Goal: Transaction & Acquisition: Purchase product/service

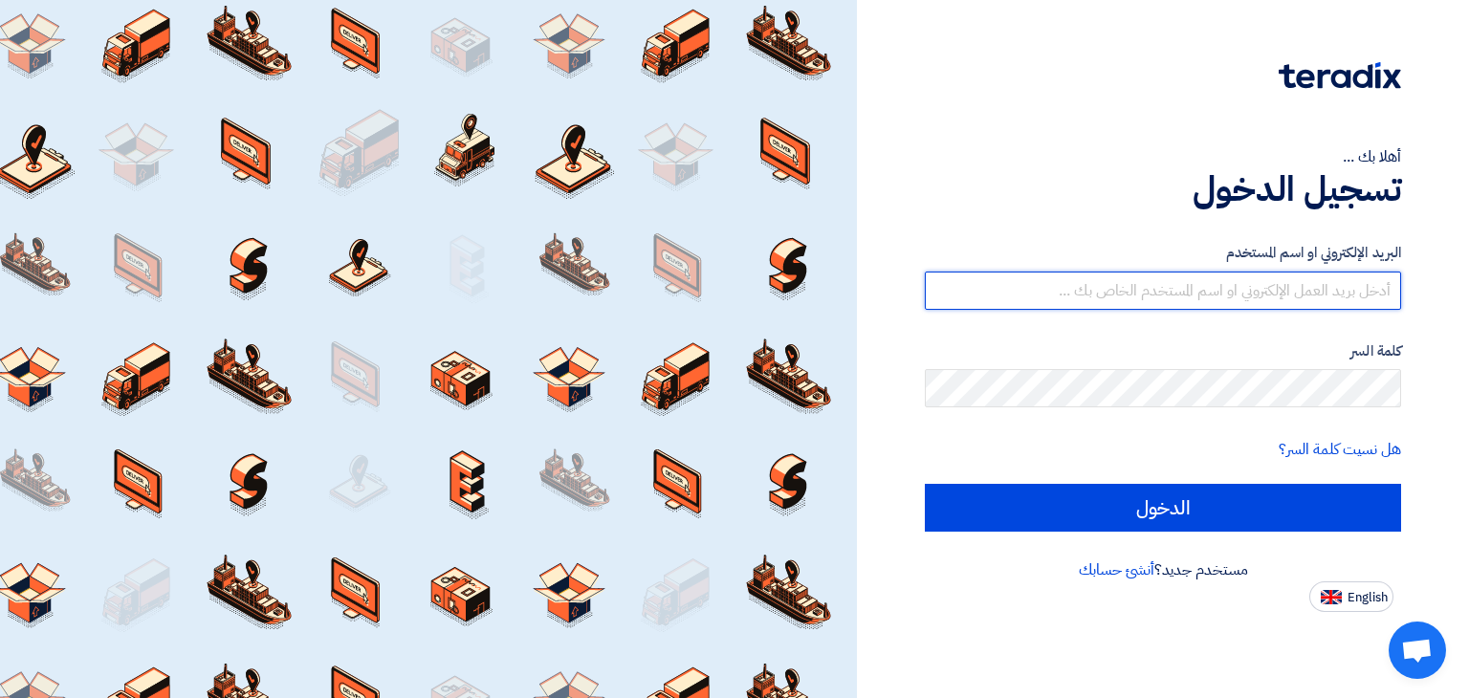
click at [1022, 276] on input "text" at bounding box center [1163, 291] width 476 height 38
type input "[EMAIL_ADDRESS][DOMAIN_NAME]"
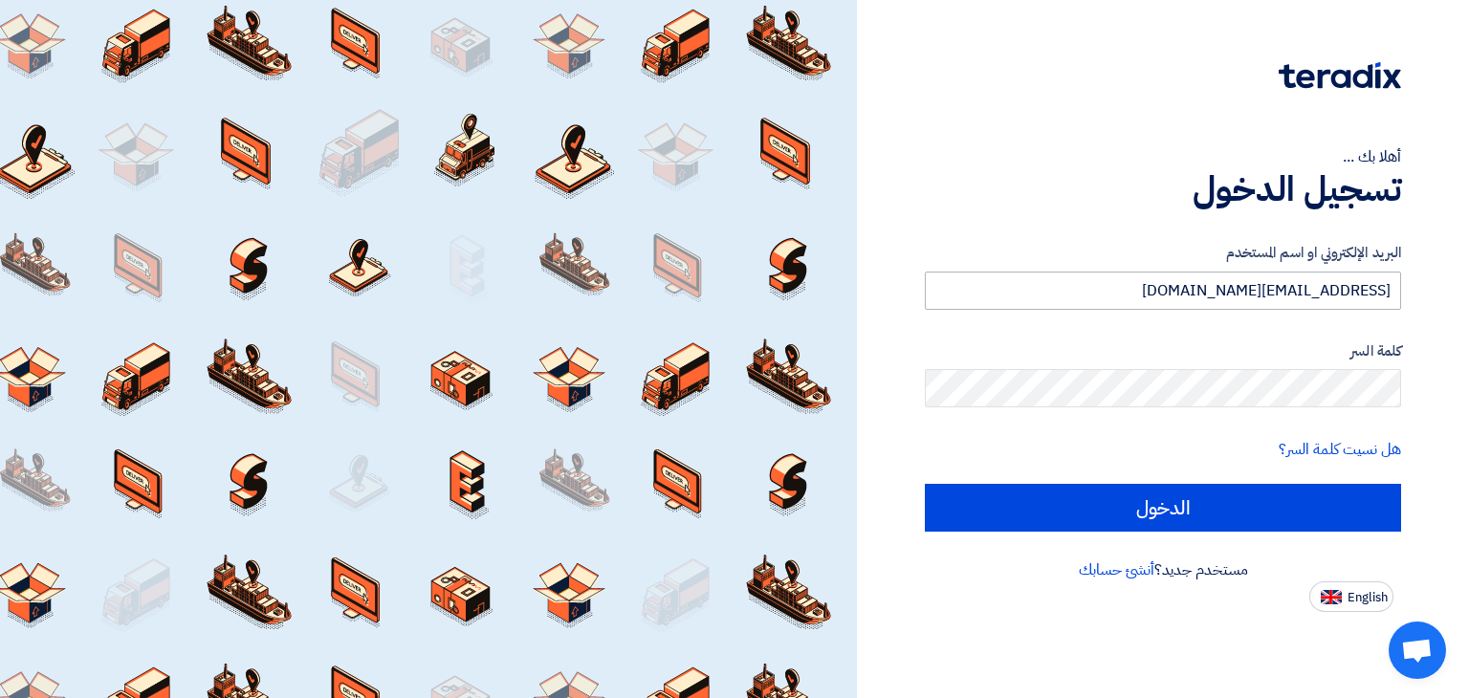
click at [925, 484] on input "الدخول" at bounding box center [1163, 508] width 476 height 48
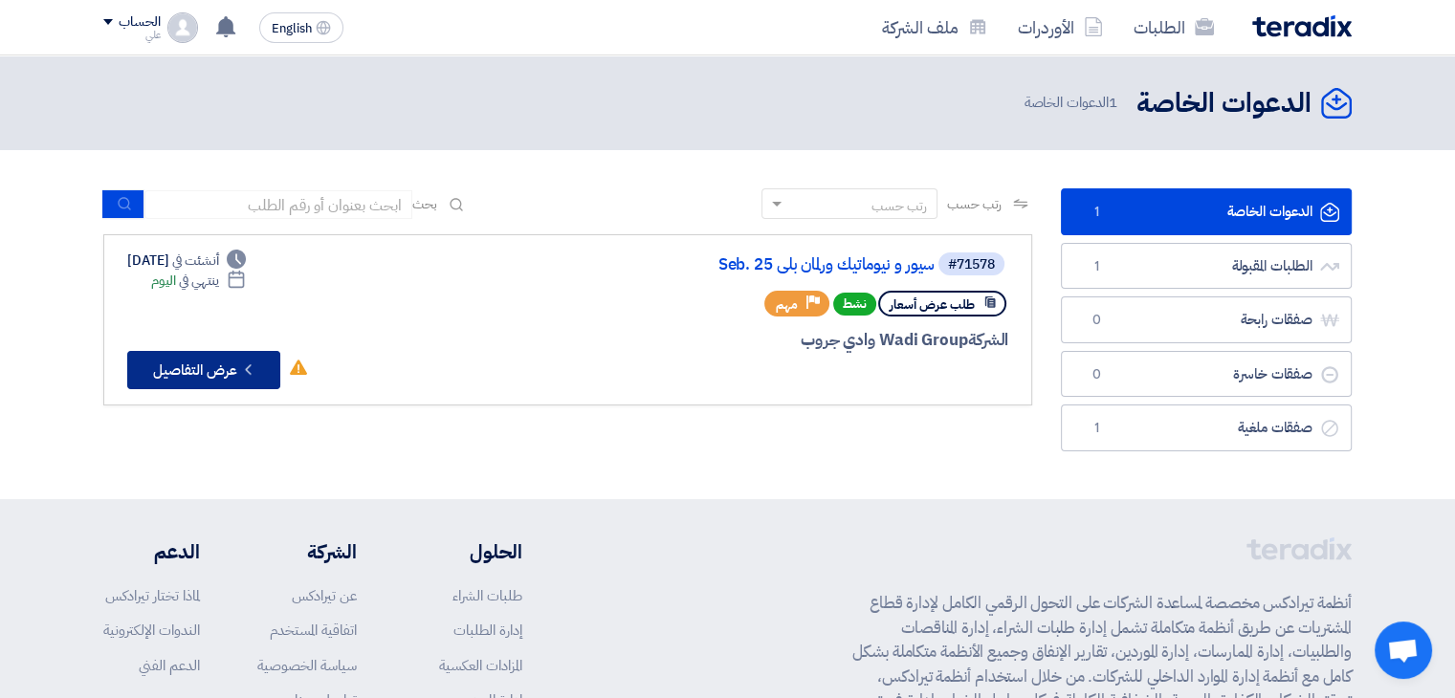
click at [227, 369] on button "Check details عرض التفاصيل" at bounding box center [203, 370] width 153 height 38
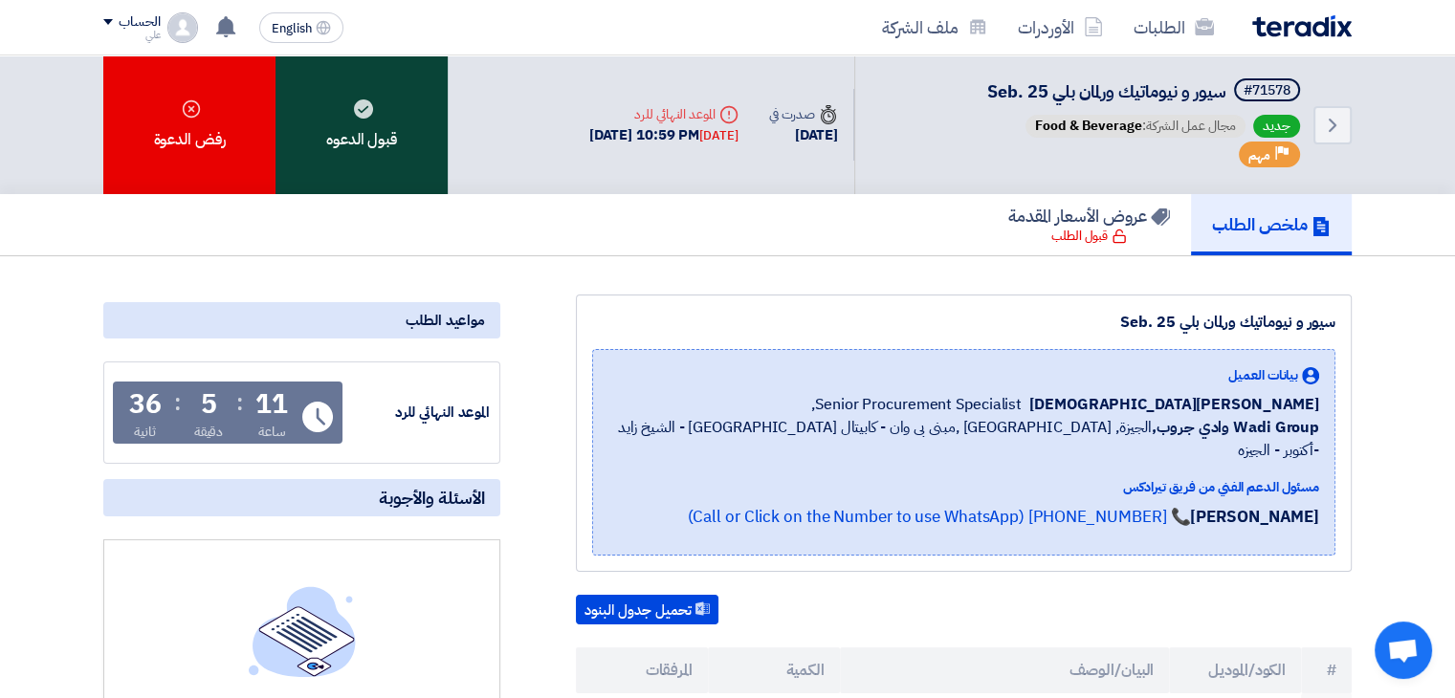
click at [362, 162] on div "قبول الدعوه" at bounding box center [362, 124] width 172 height 139
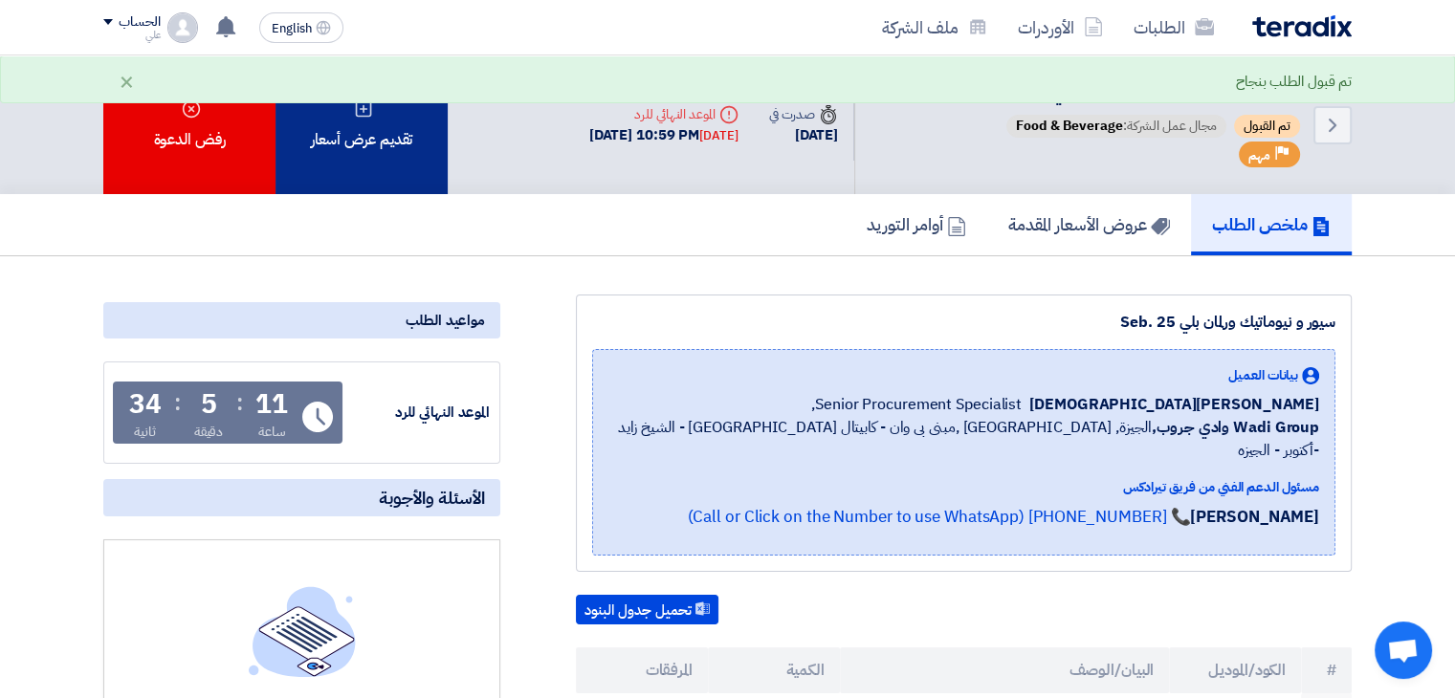
click at [371, 135] on div "تقديم عرض أسعار" at bounding box center [362, 124] width 172 height 139
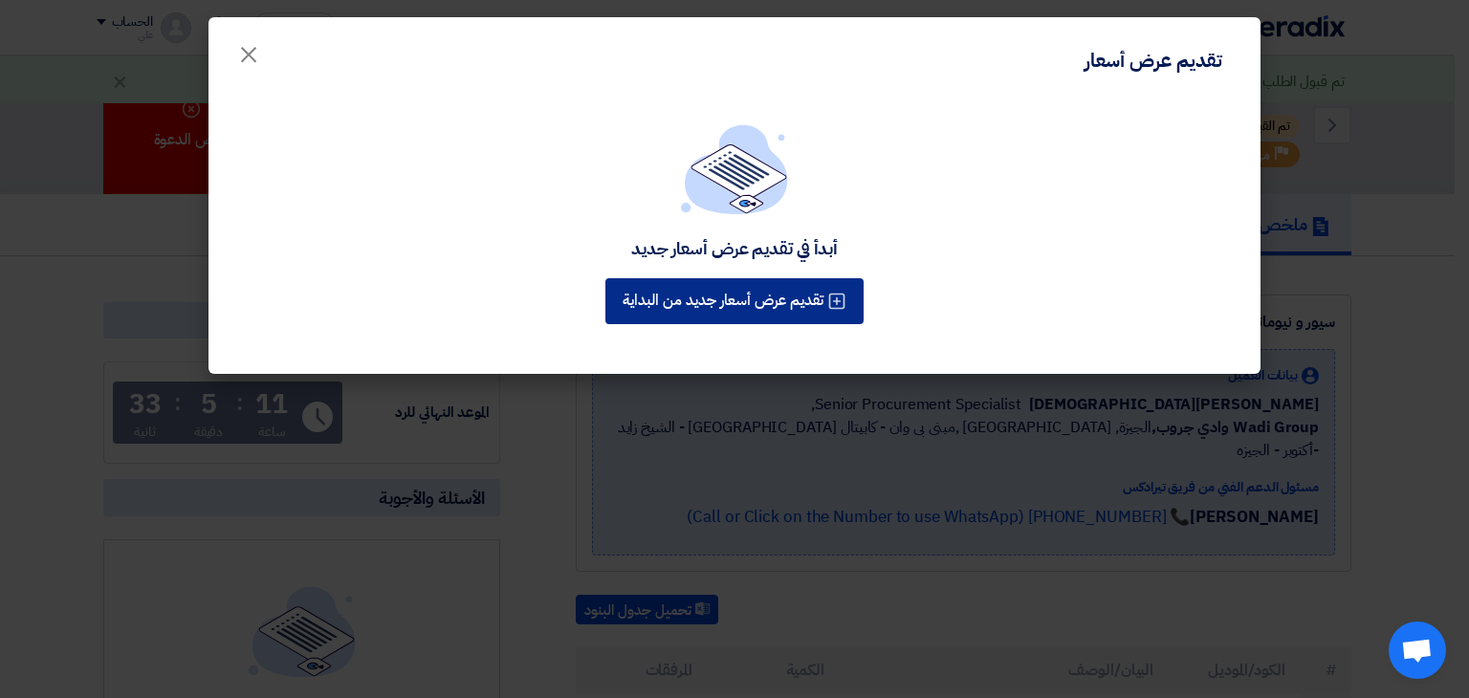
click at [658, 315] on button "تقديم عرض أسعار جديد من البداية" at bounding box center [735, 301] width 258 height 46
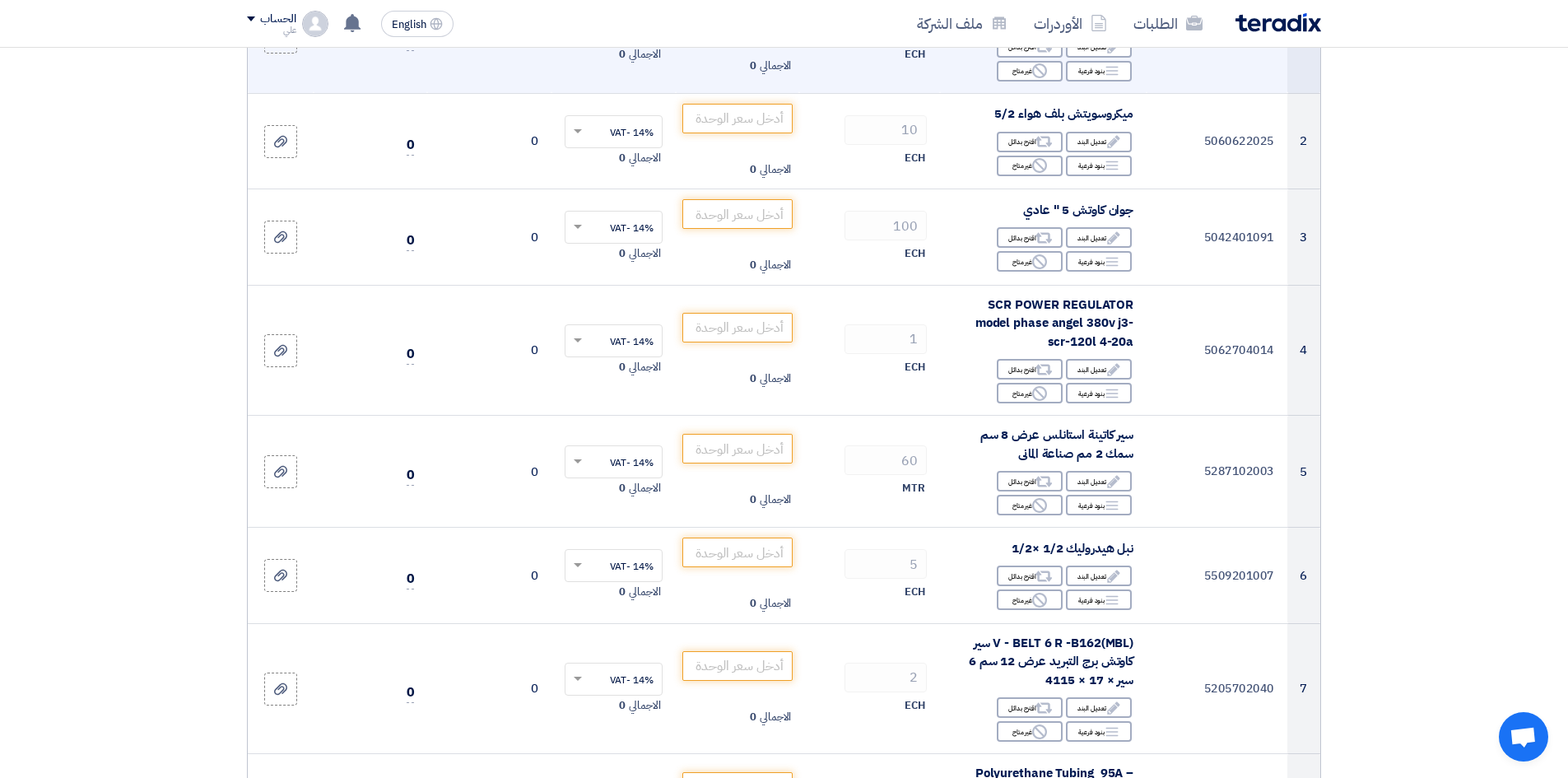
scroll to position [494, 0]
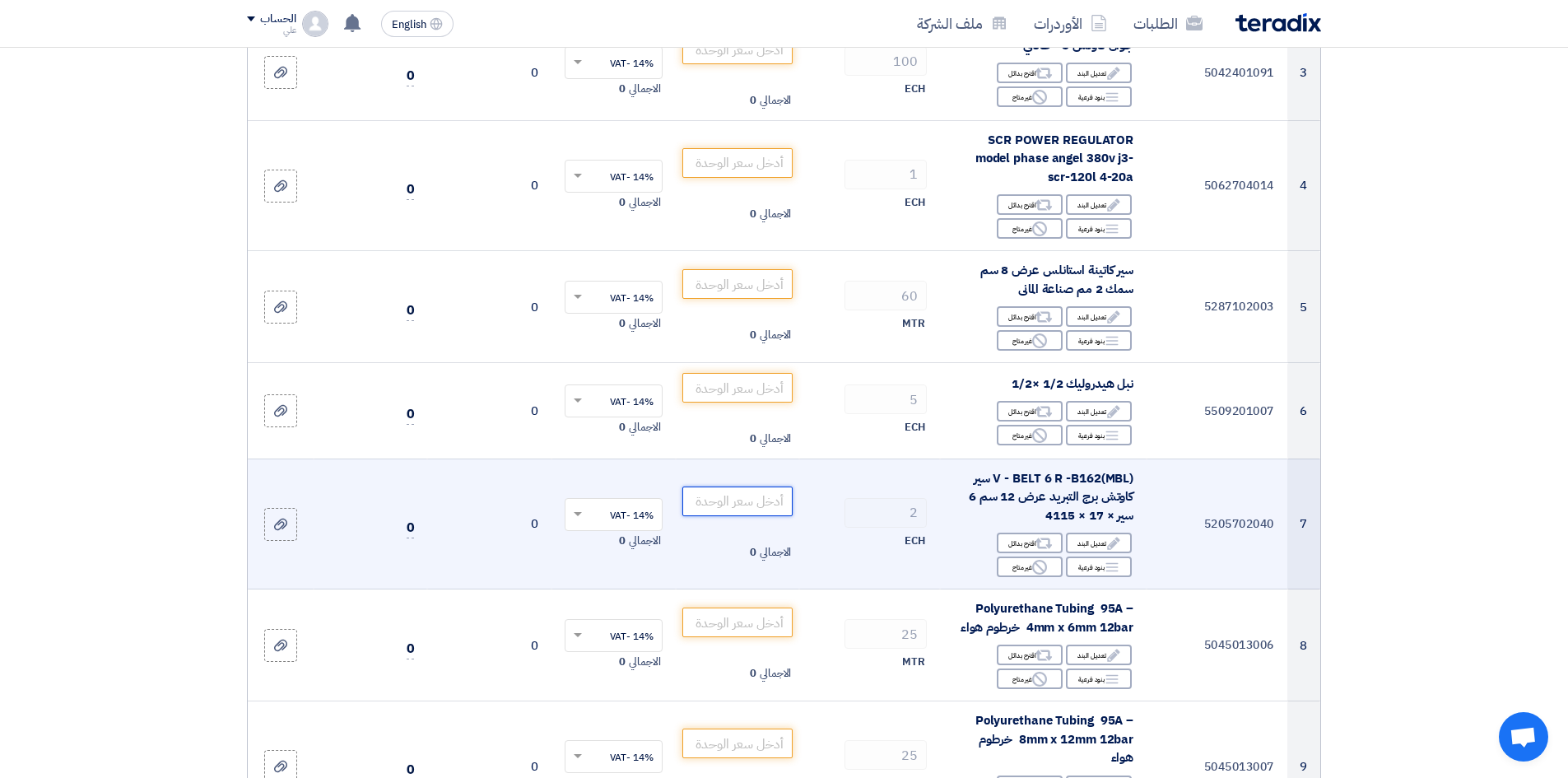
click at [688, 502] on input "number" at bounding box center [738, 501] width 111 height 29
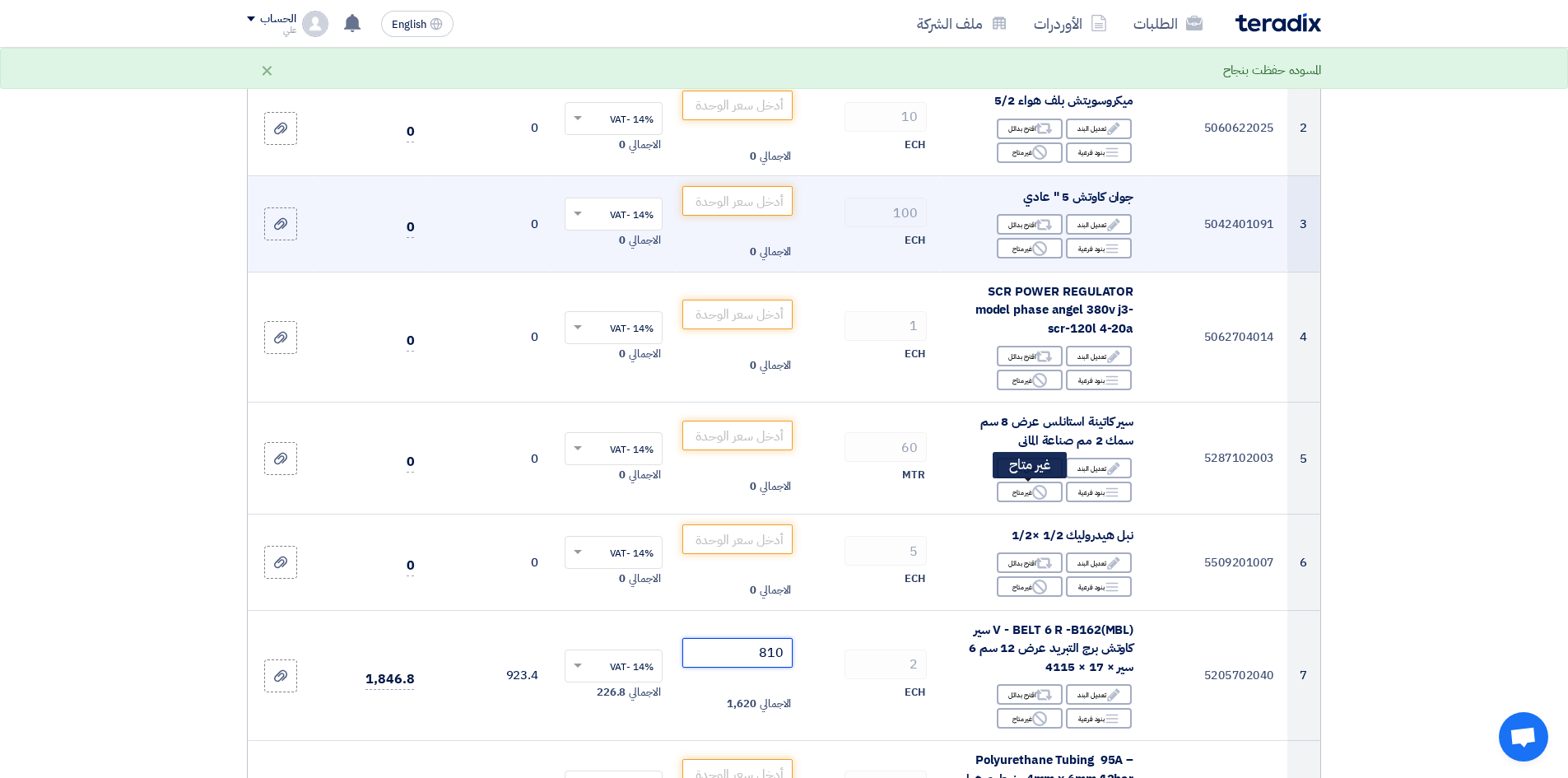
scroll to position [164, 0]
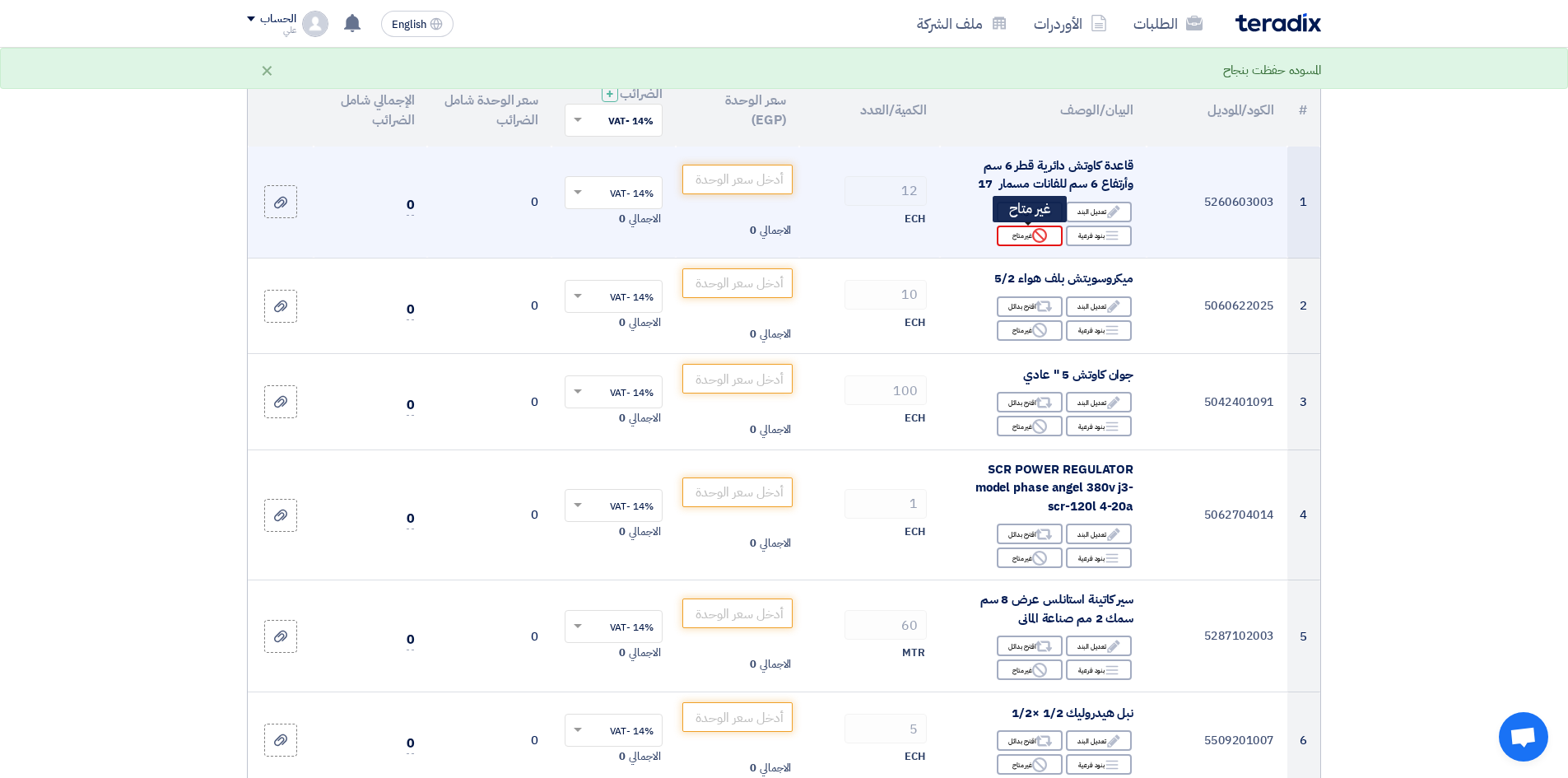
type input "810"
click at [1030, 235] on div "Reject غير متاح" at bounding box center [1029, 236] width 66 height 21
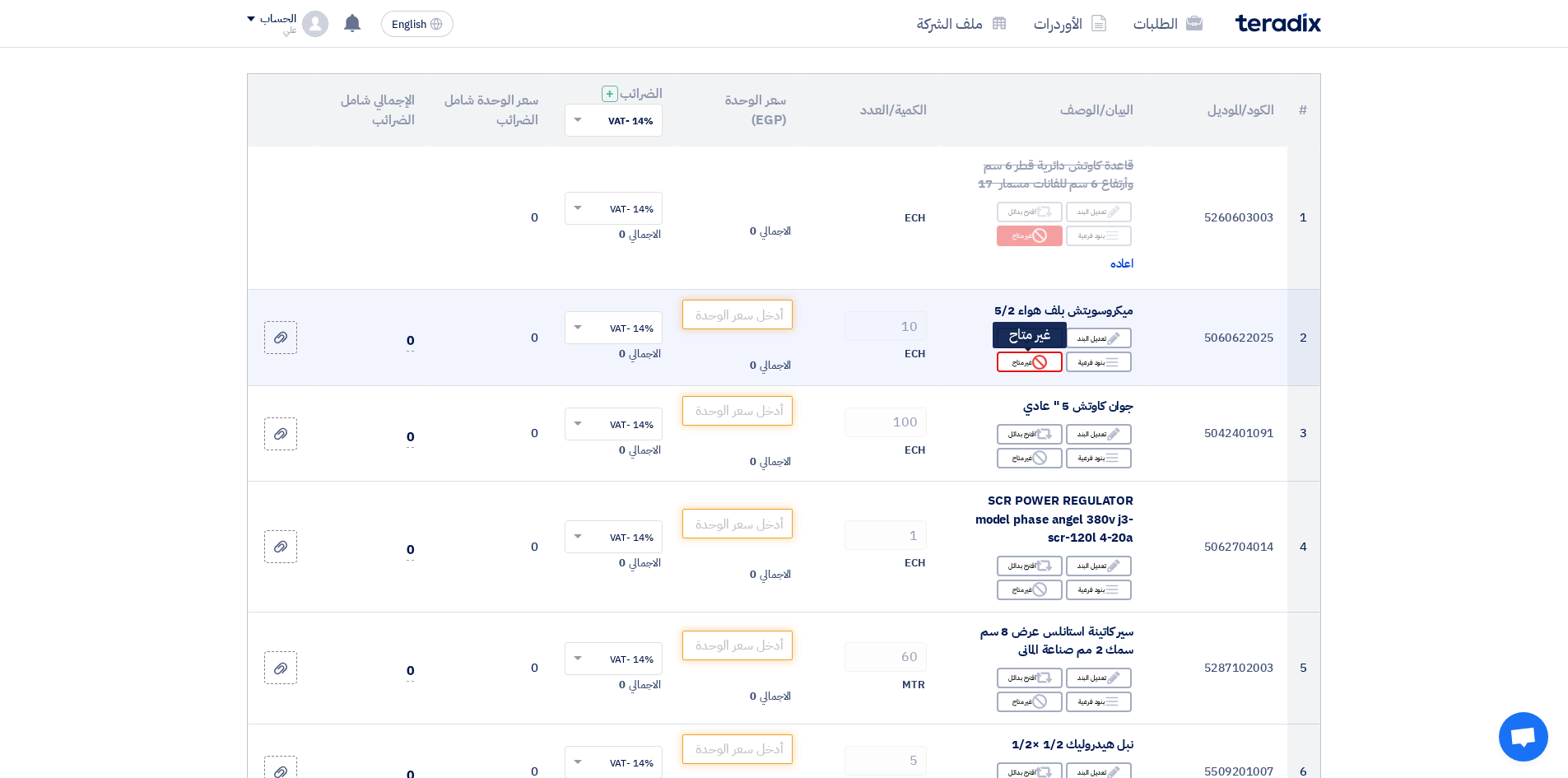
click at [1031, 358] on div "Reject غير متاح" at bounding box center [1029, 361] width 66 height 21
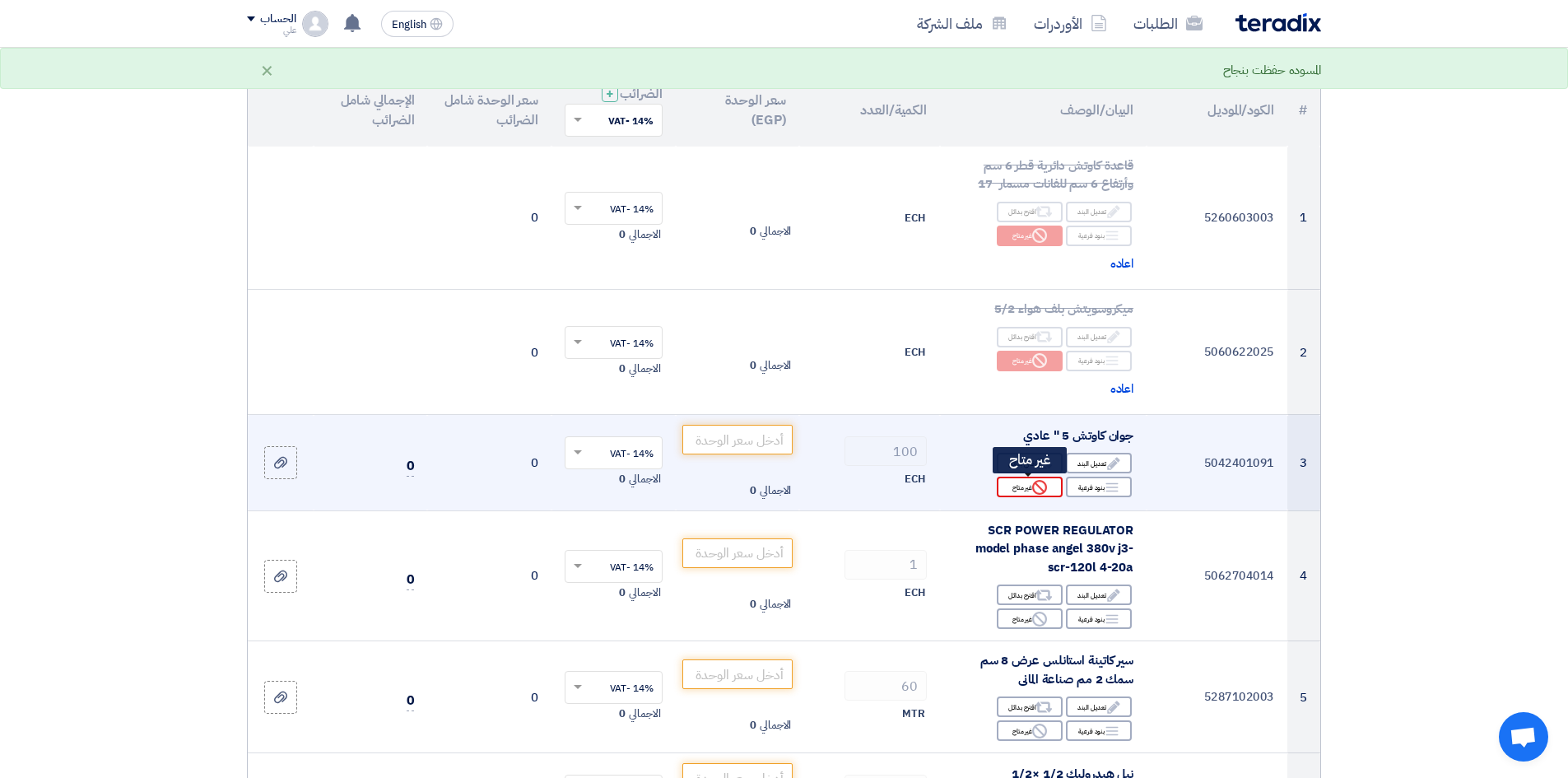
click at [1033, 488] on icon "Reject" at bounding box center [1040, 487] width 15 height 15
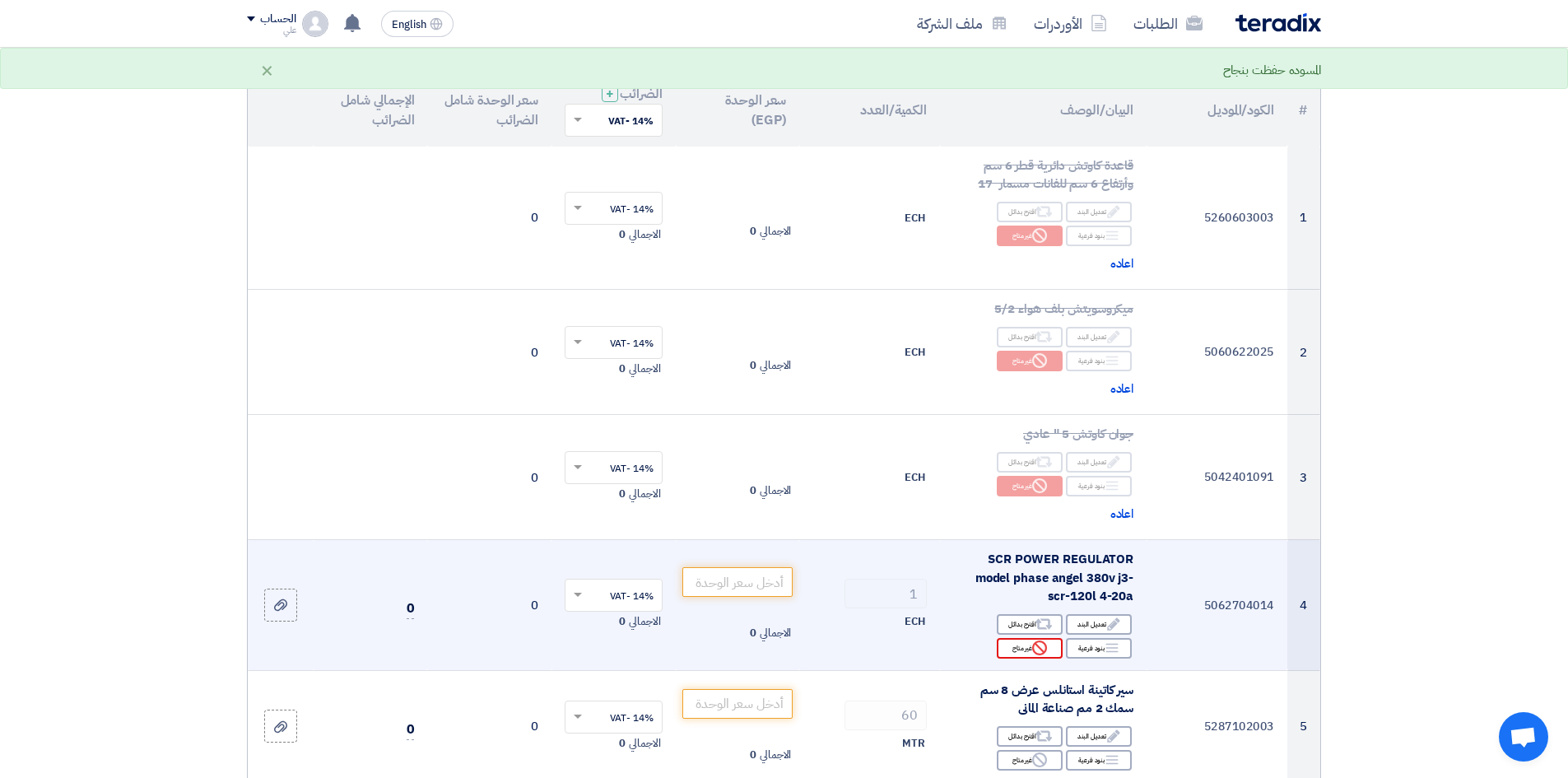
click at [1031, 600] on div "Reject غير متاح" at bounding box center [1029, 648] width 66 height 21
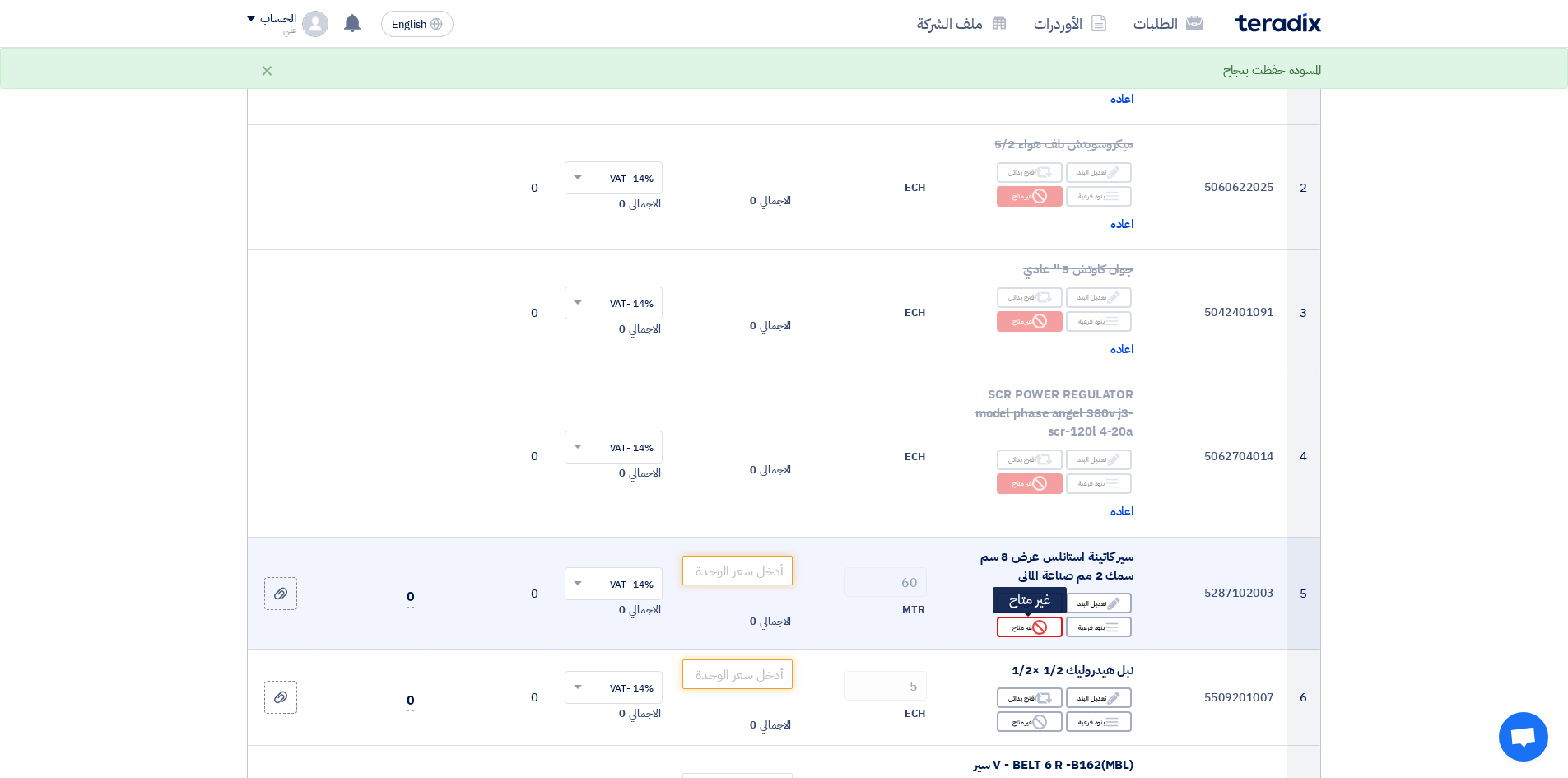
click at [1028, 600] on div "Reject غير متاح" at bounding box center [1029, 627] width 66 height 21
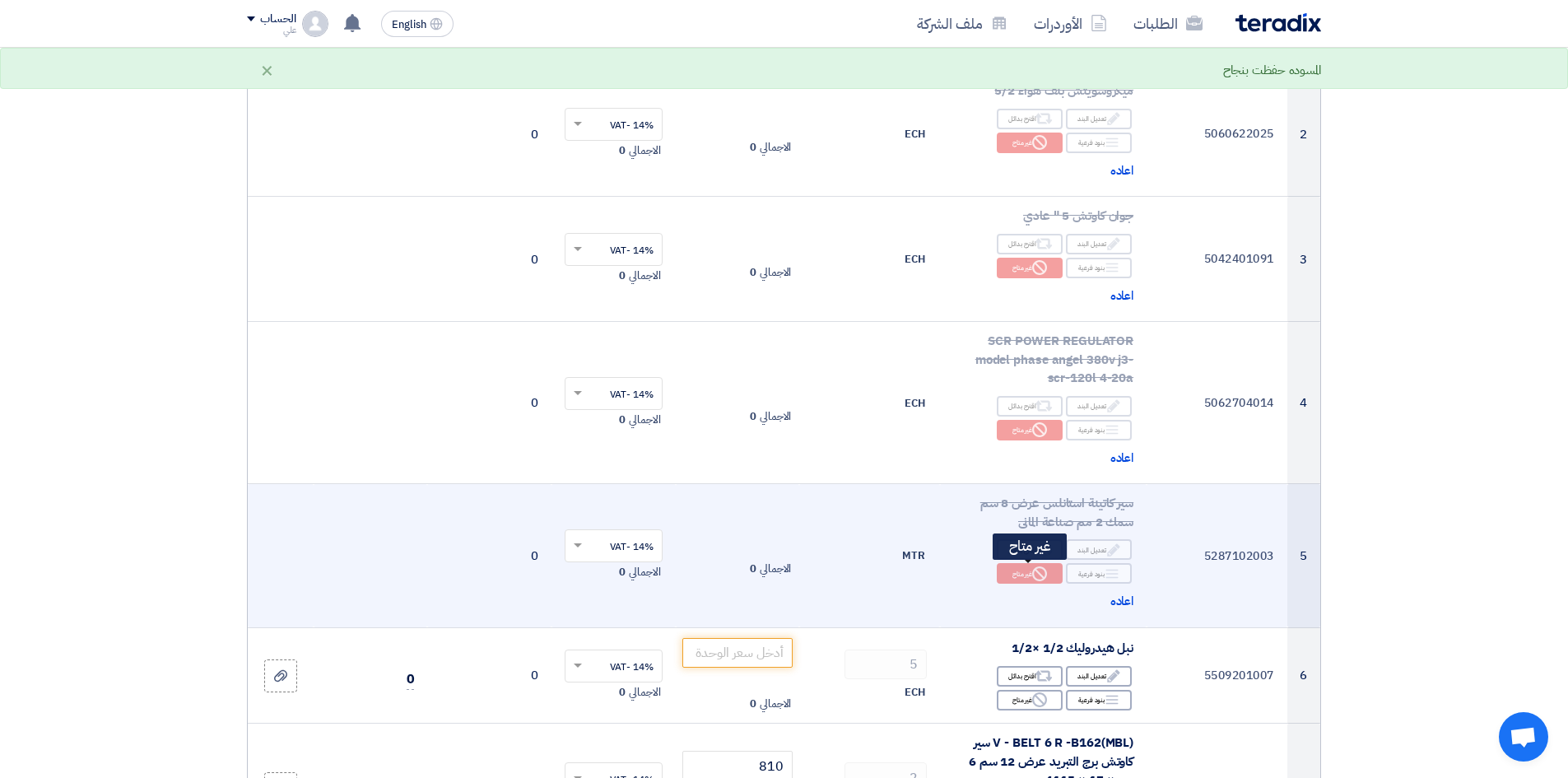
scroll to position [411, 0]
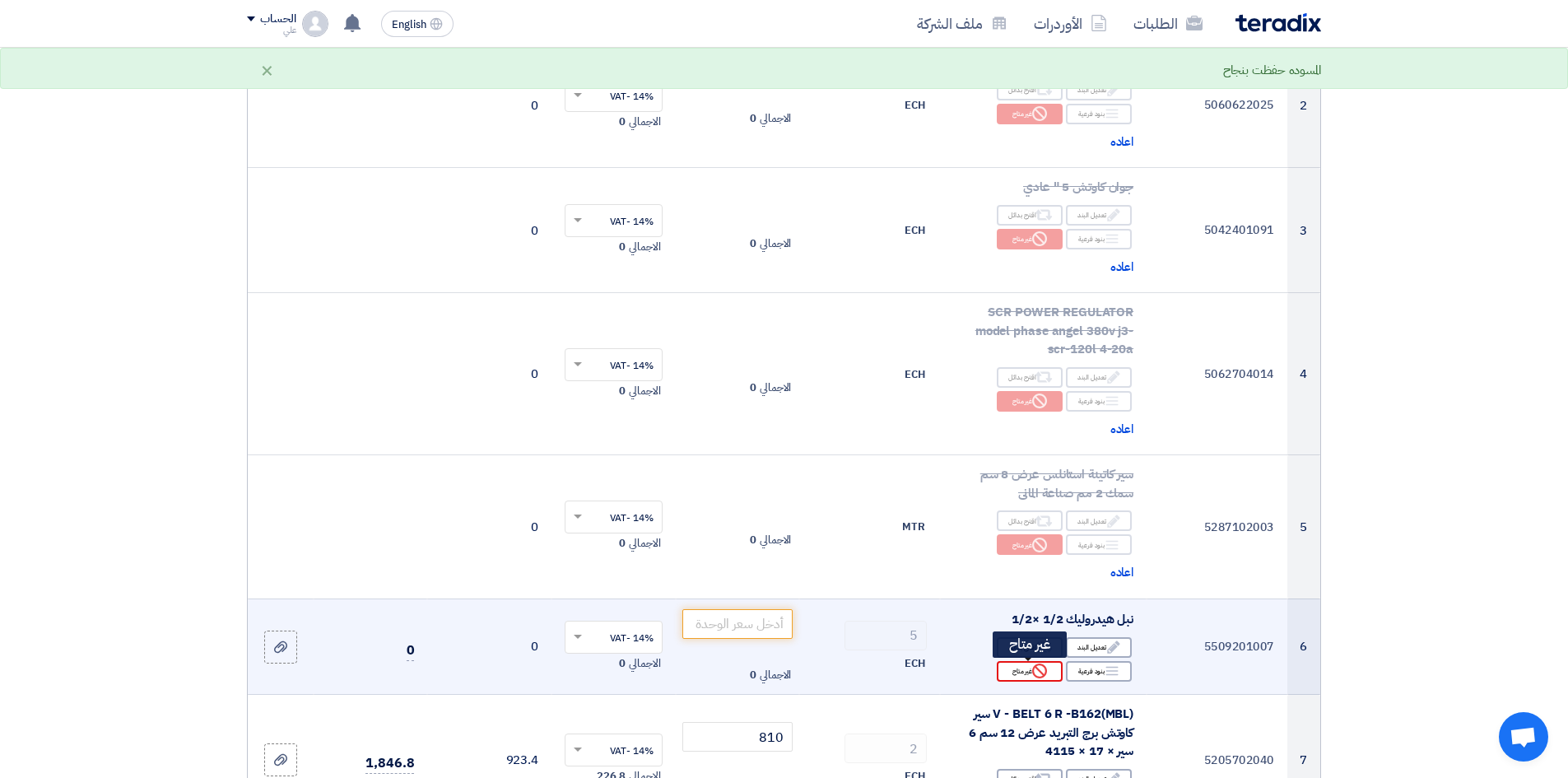
click at [1033, 600] on icon "Reject" at bounding box center [1040, 670] width 15 height 15
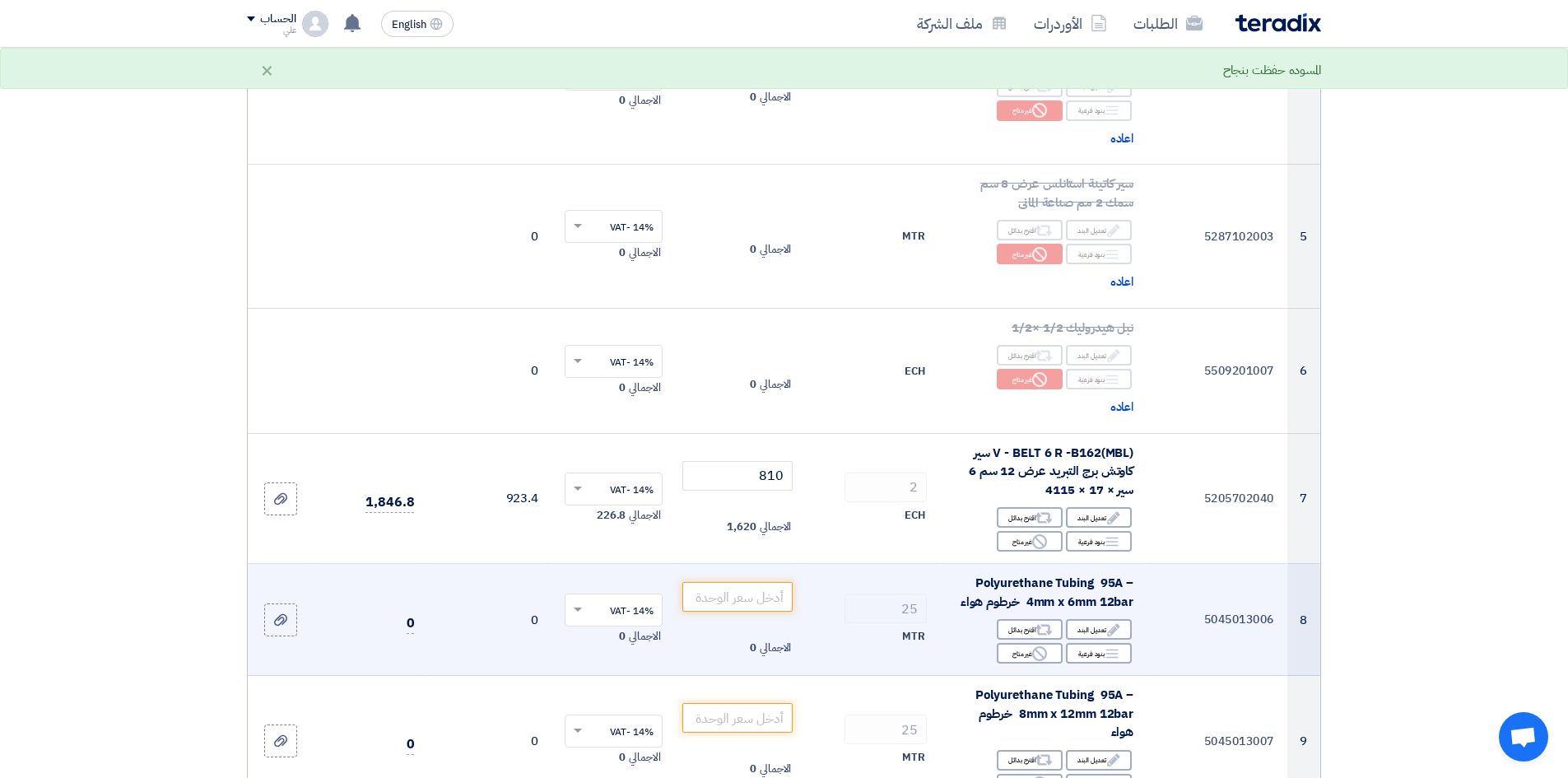
scroll to position [741, 0]
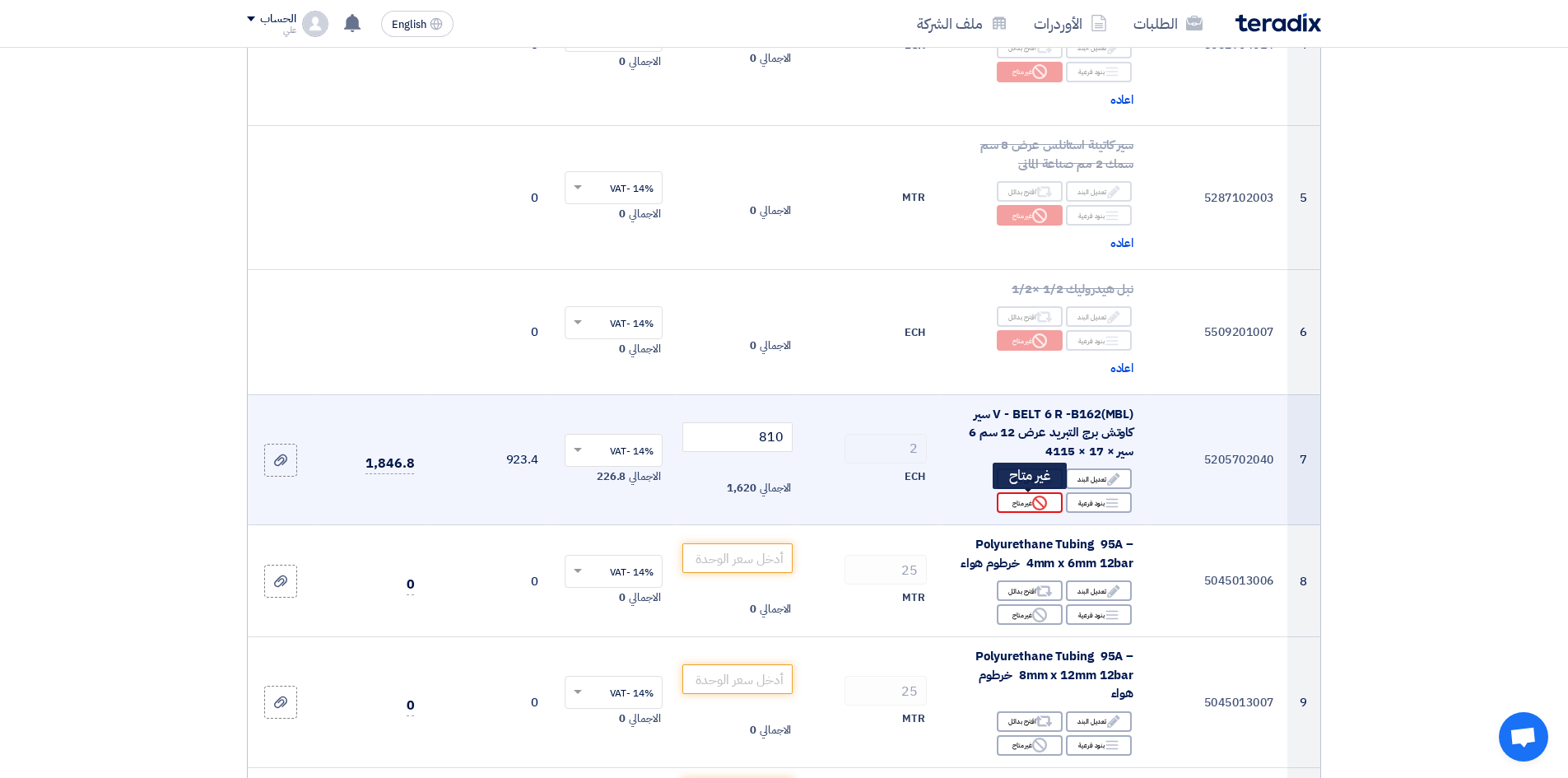
click at [1022, 505] on div "Reject غير متاح" at bounding box center [1029, 503] width 66 height 21
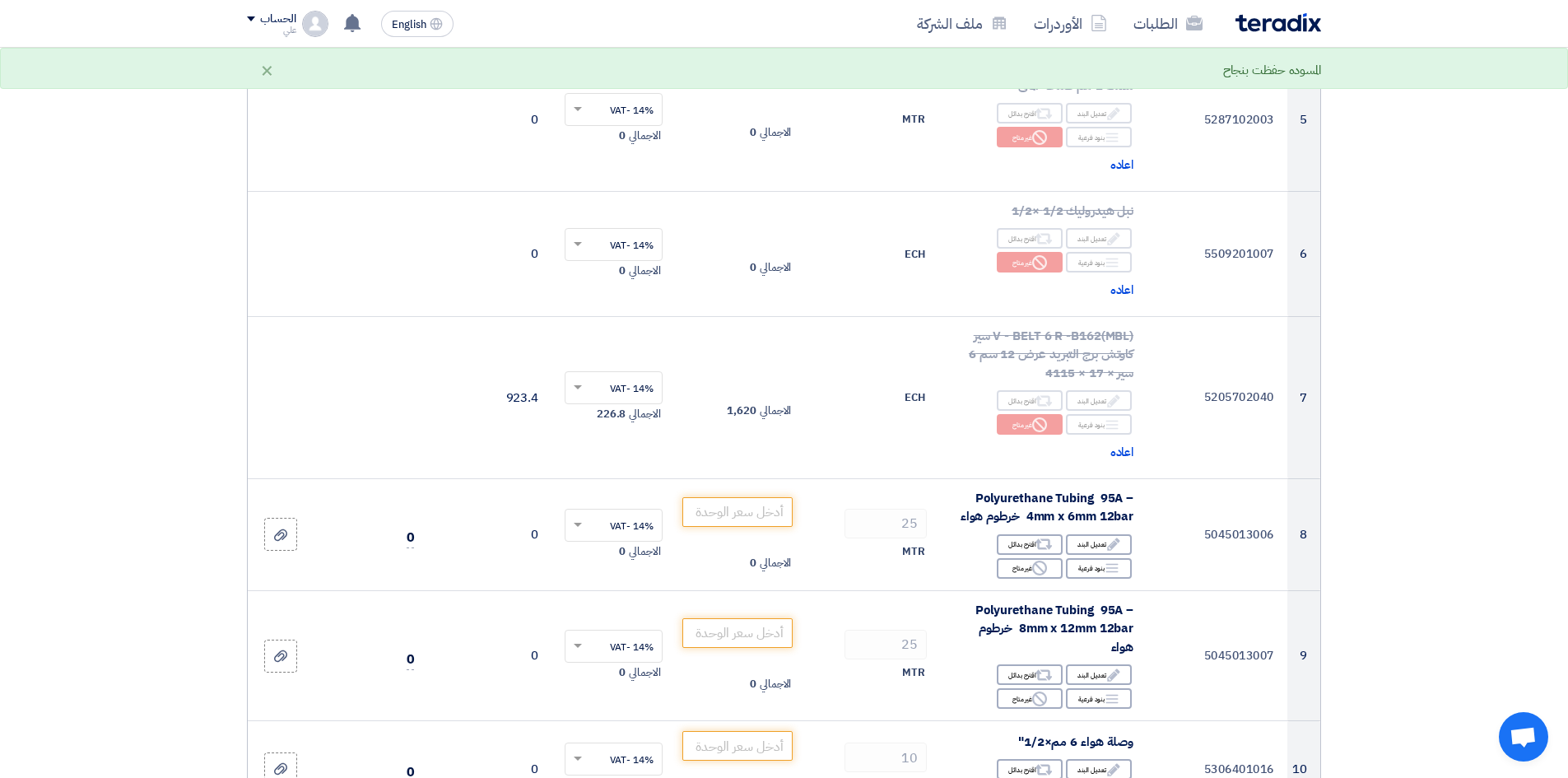
scroll to position [824, 0]
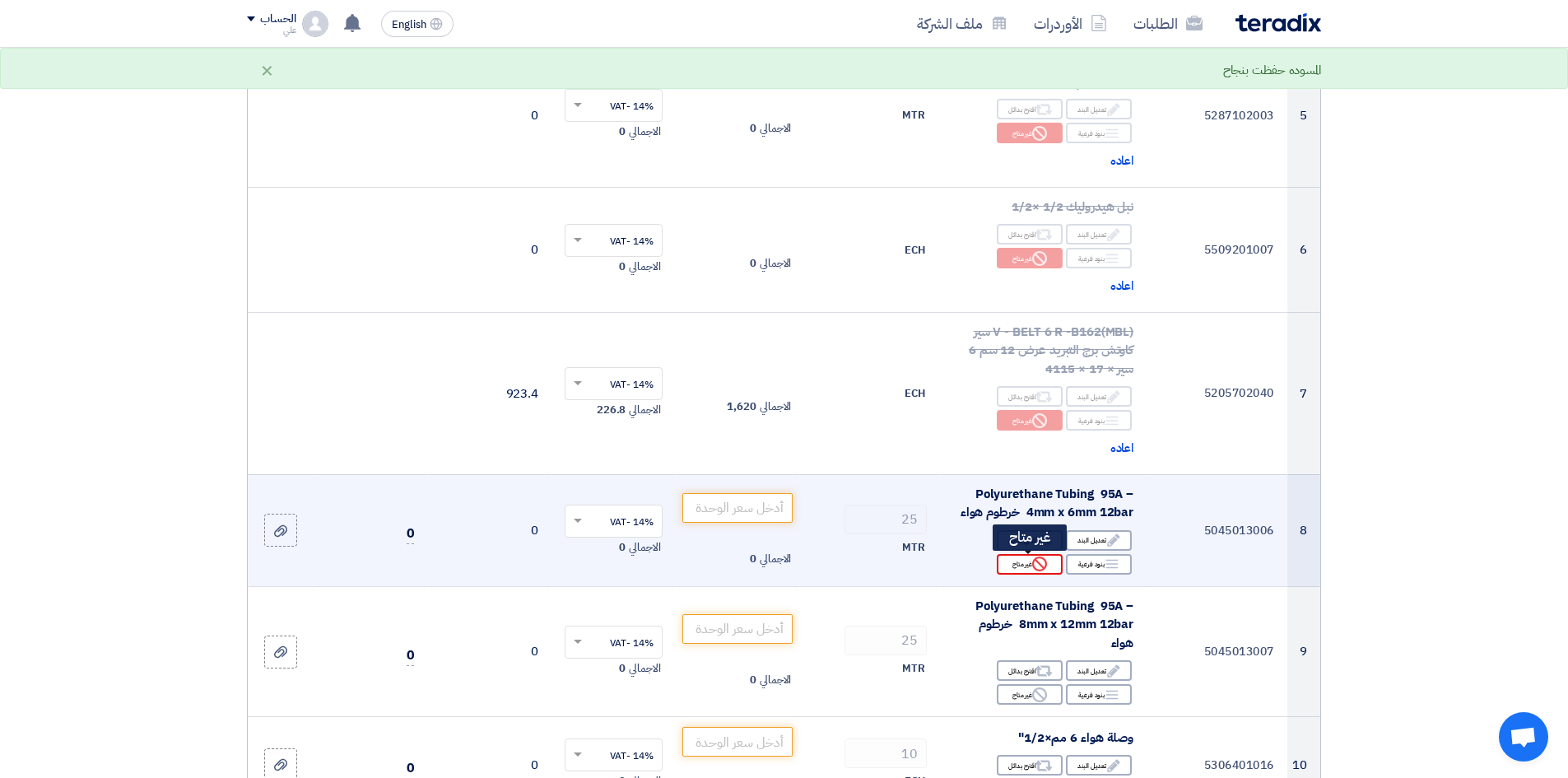
click at [1043, 563] on icon "Reject" at bounding box center [1040, 564] width 15 height 15
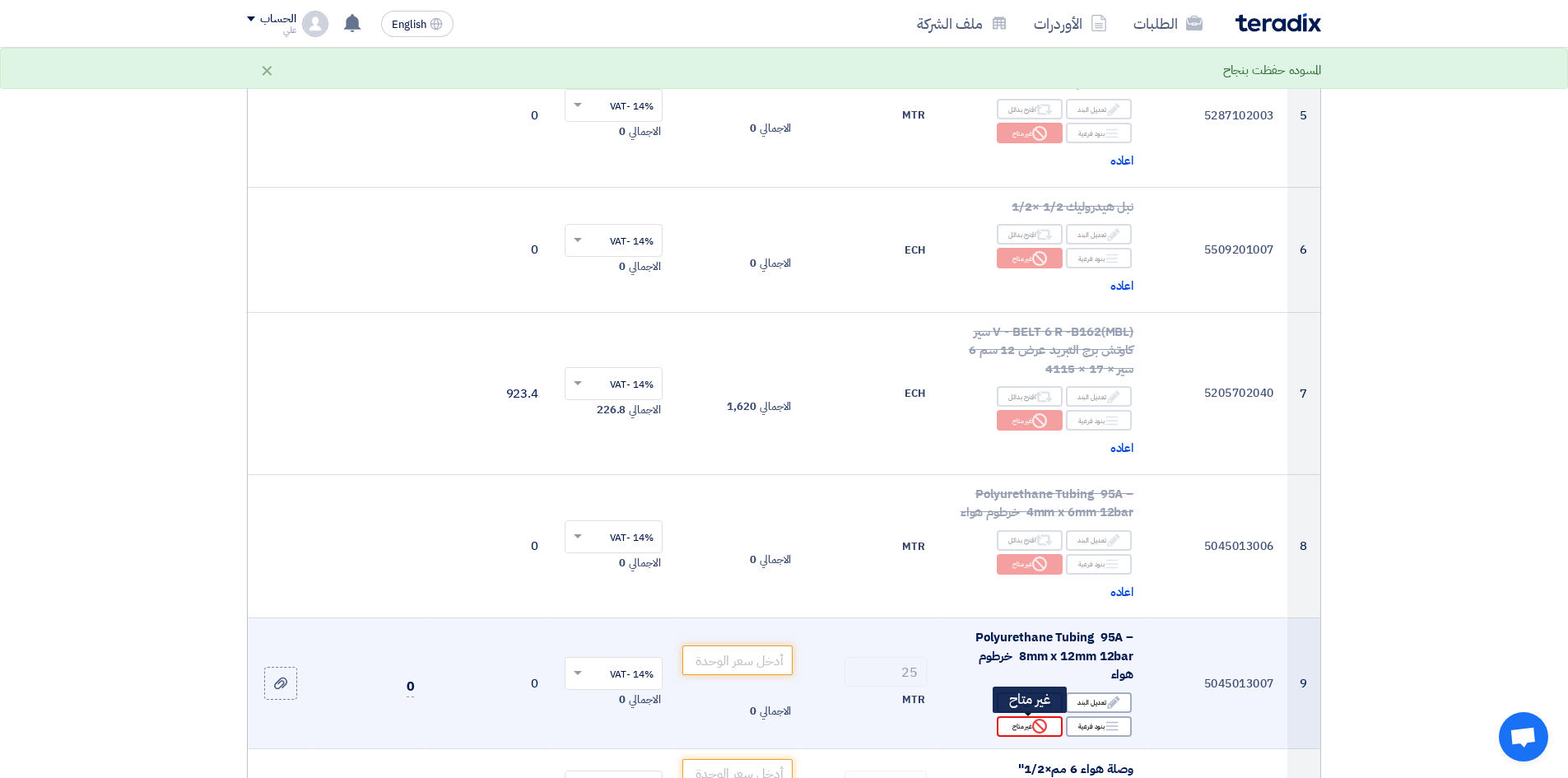
click at [1043, 600] on icon "Reject" at bounding box center [1040, 726] width 15 height 15
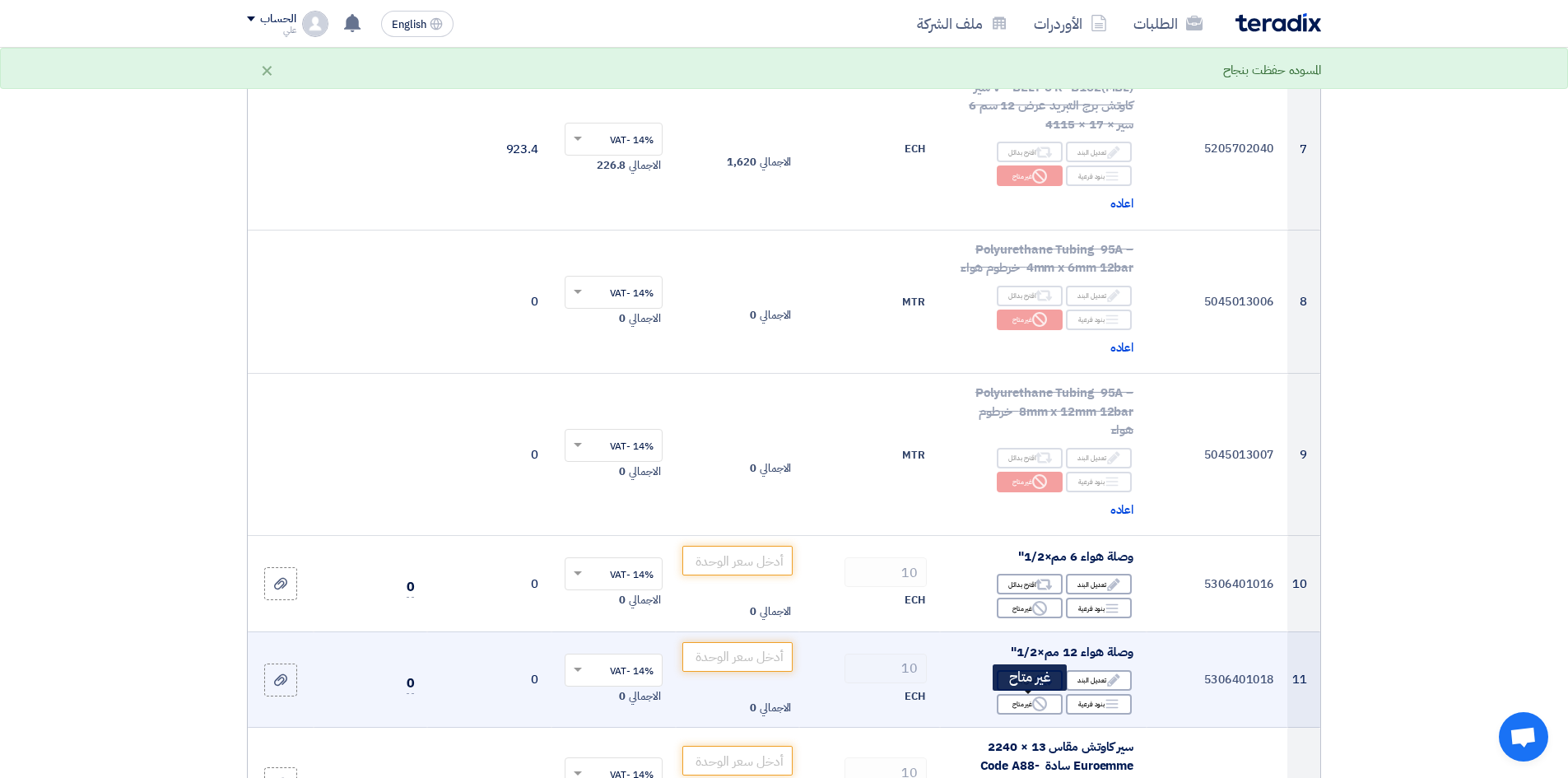
scroll to position [1071, 0]
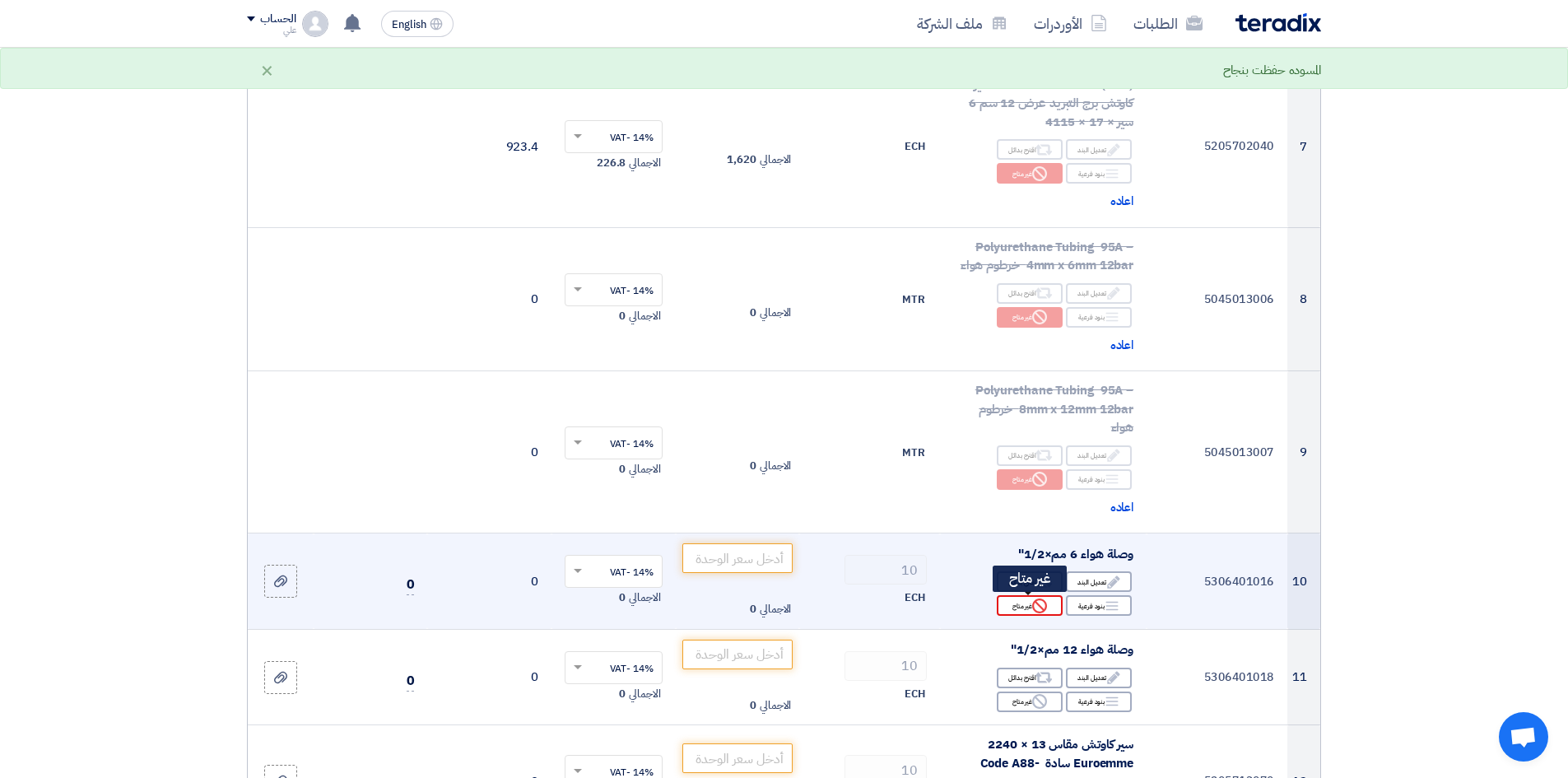
click at [1029, 600] on div "Reject غير متاح" at bounding box center [1029, 606] width 66 height 21
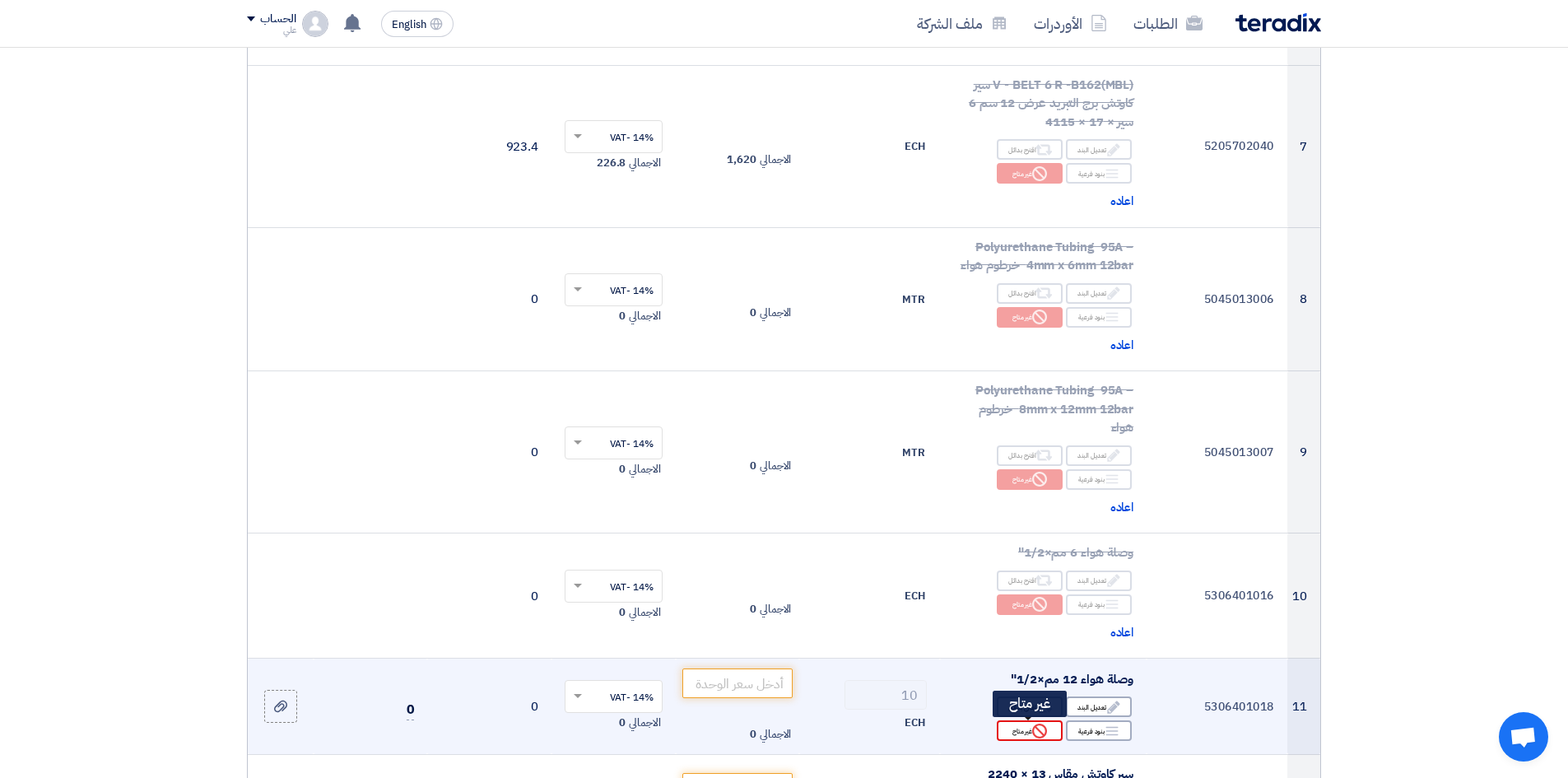
click at [1040, 600] on use at bounding box center [1040, 731] width 15 height 15
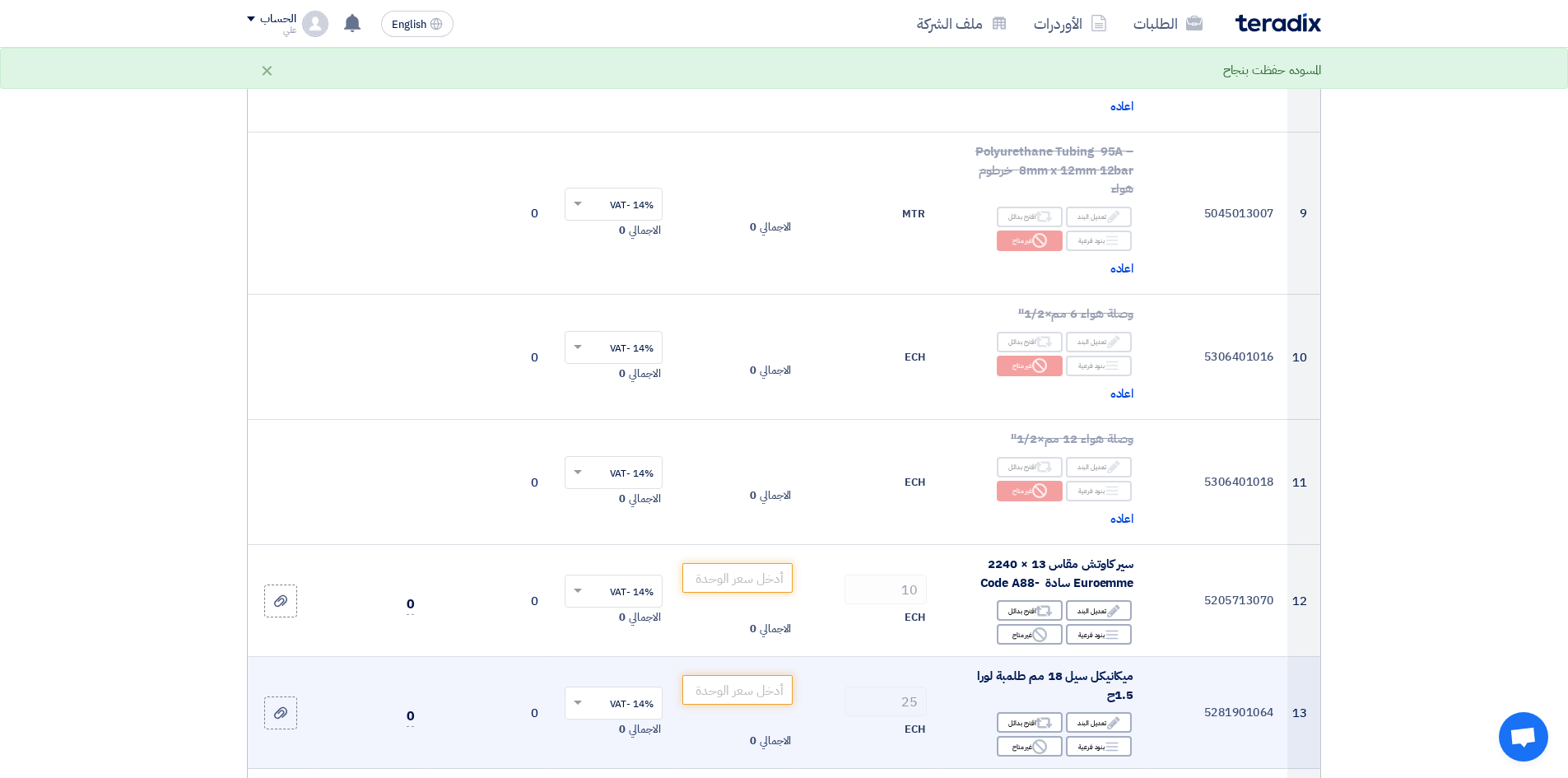
scroll to position [1399, 0]
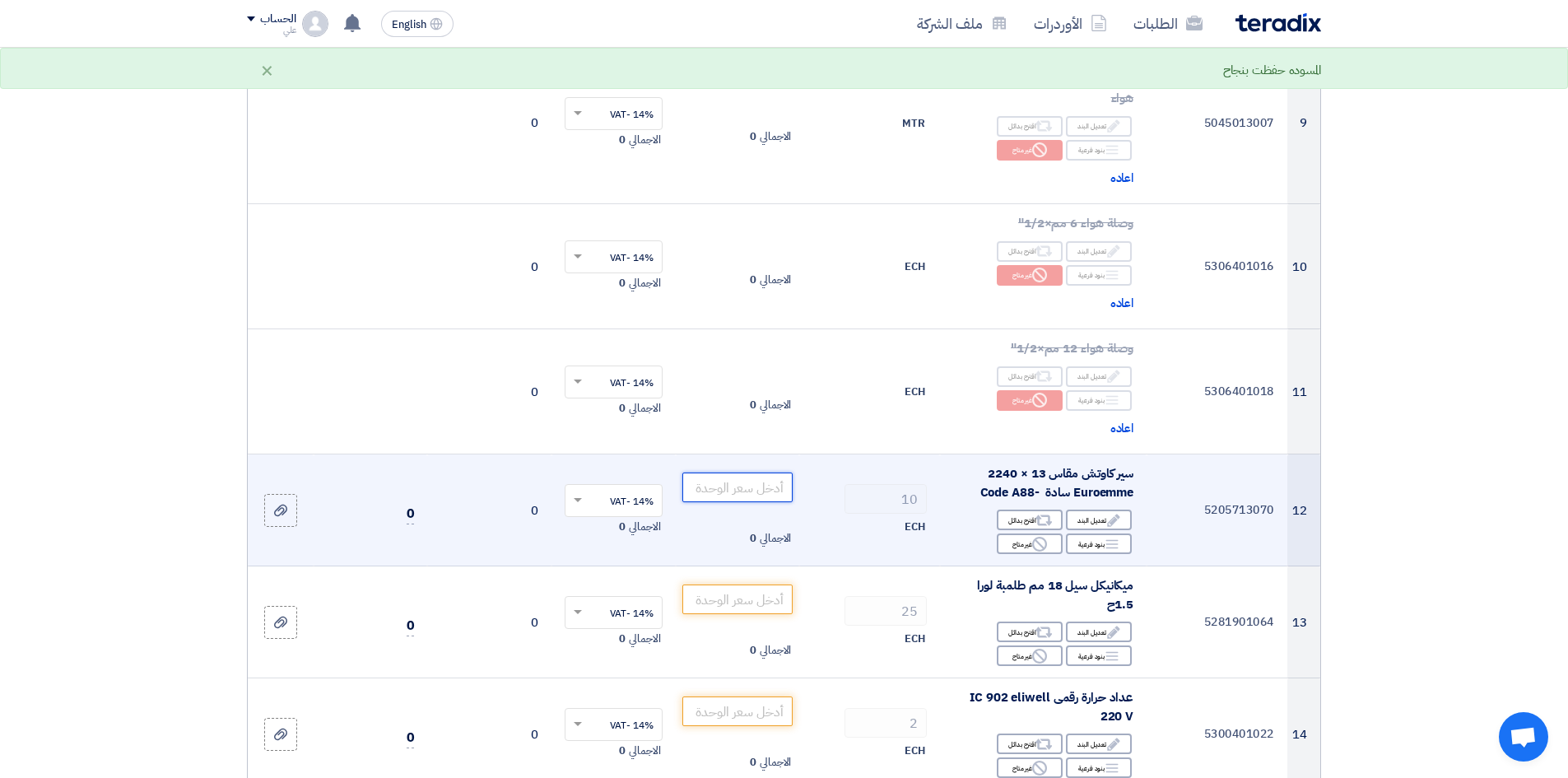
click at [723, 491] on input "number" at bounding box center [738, 487] width 111 height 29
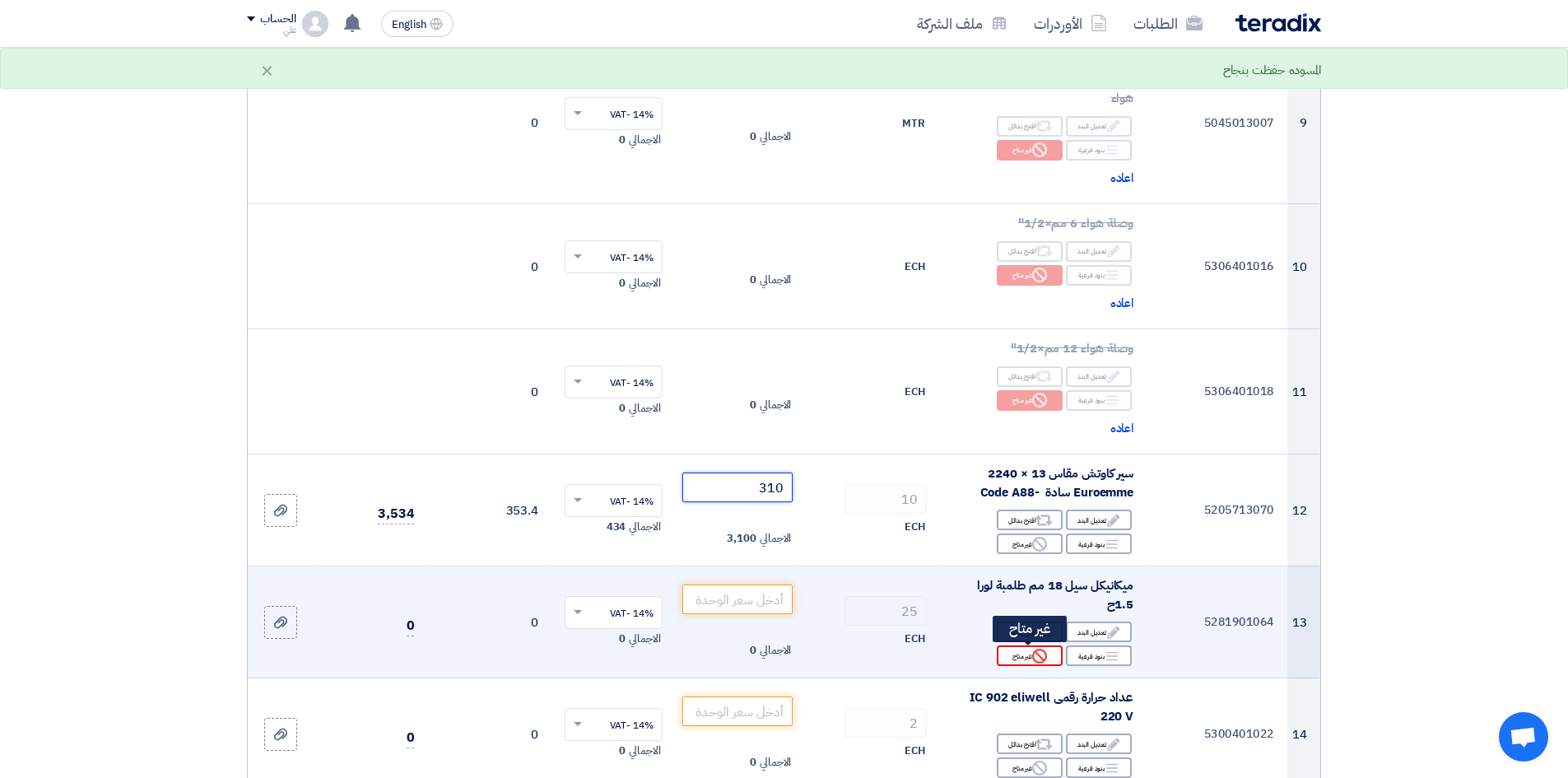
type input "310"
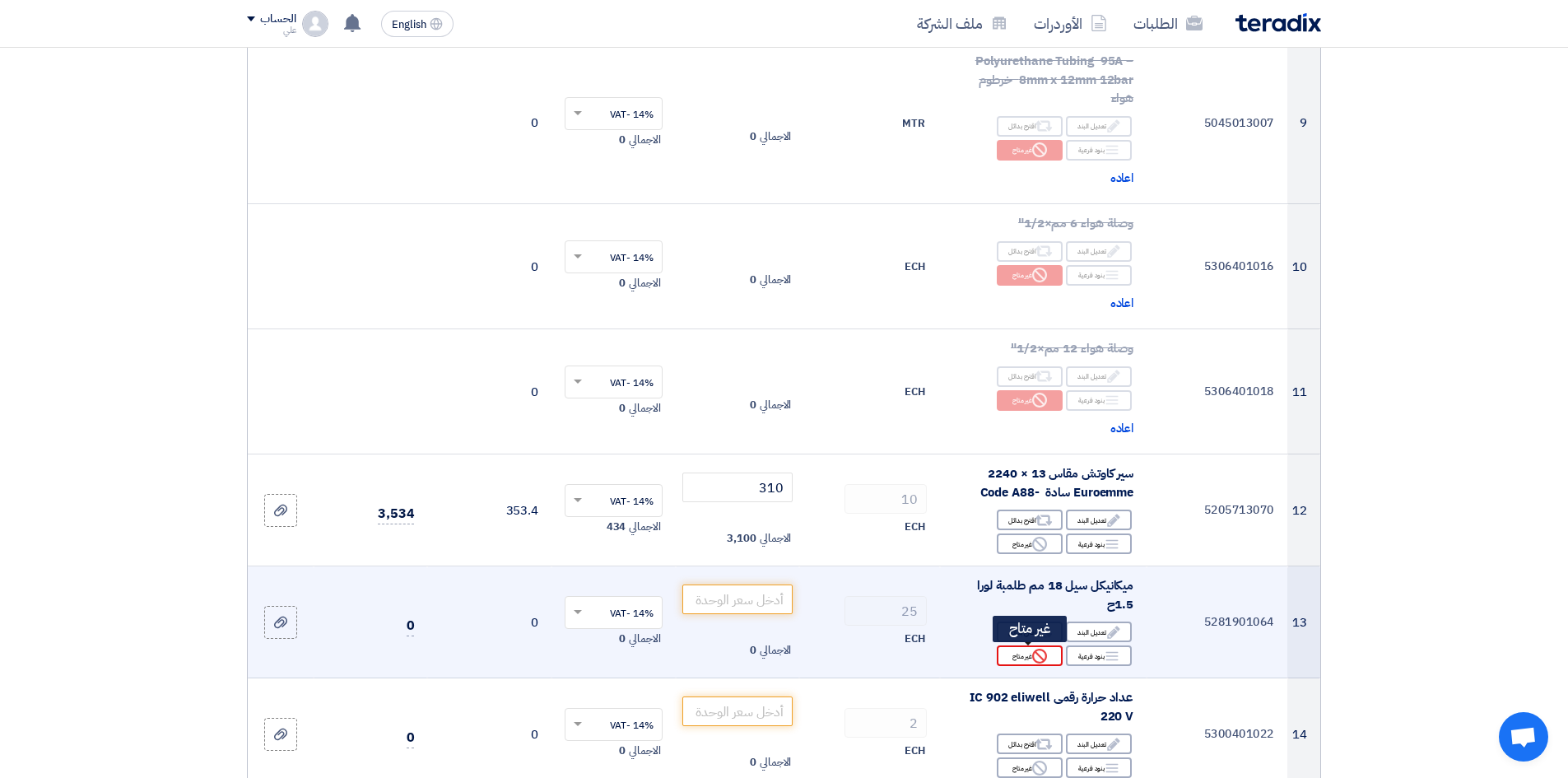
click at [1041, 600] on use at bounding box center [1040, 656] width 15 height 15
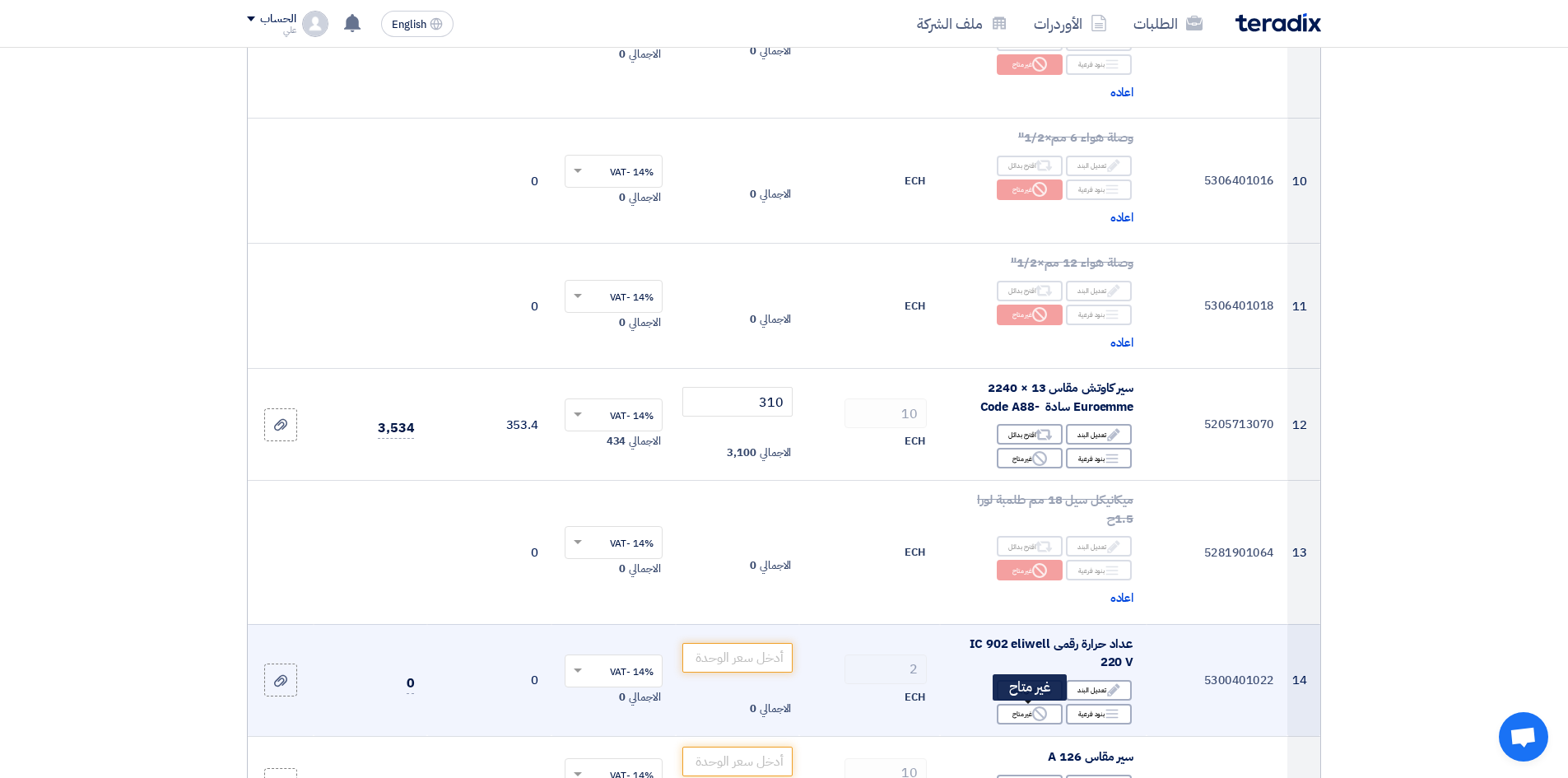
scroll to position [1565, 0]
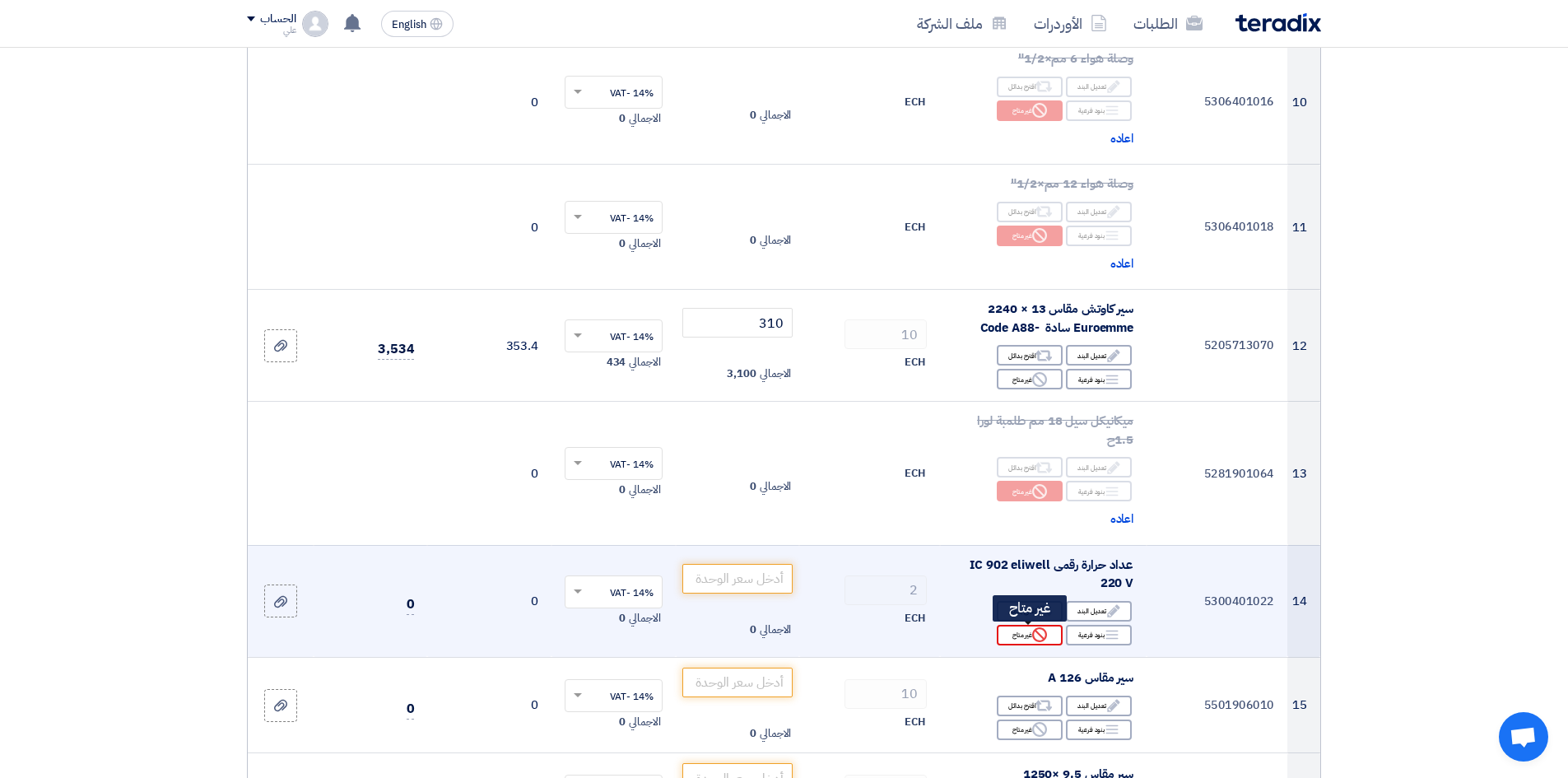
click at [1022, 600] on div "Reject غير متاح" at bounding box center [1029, 635] width 66 height 21
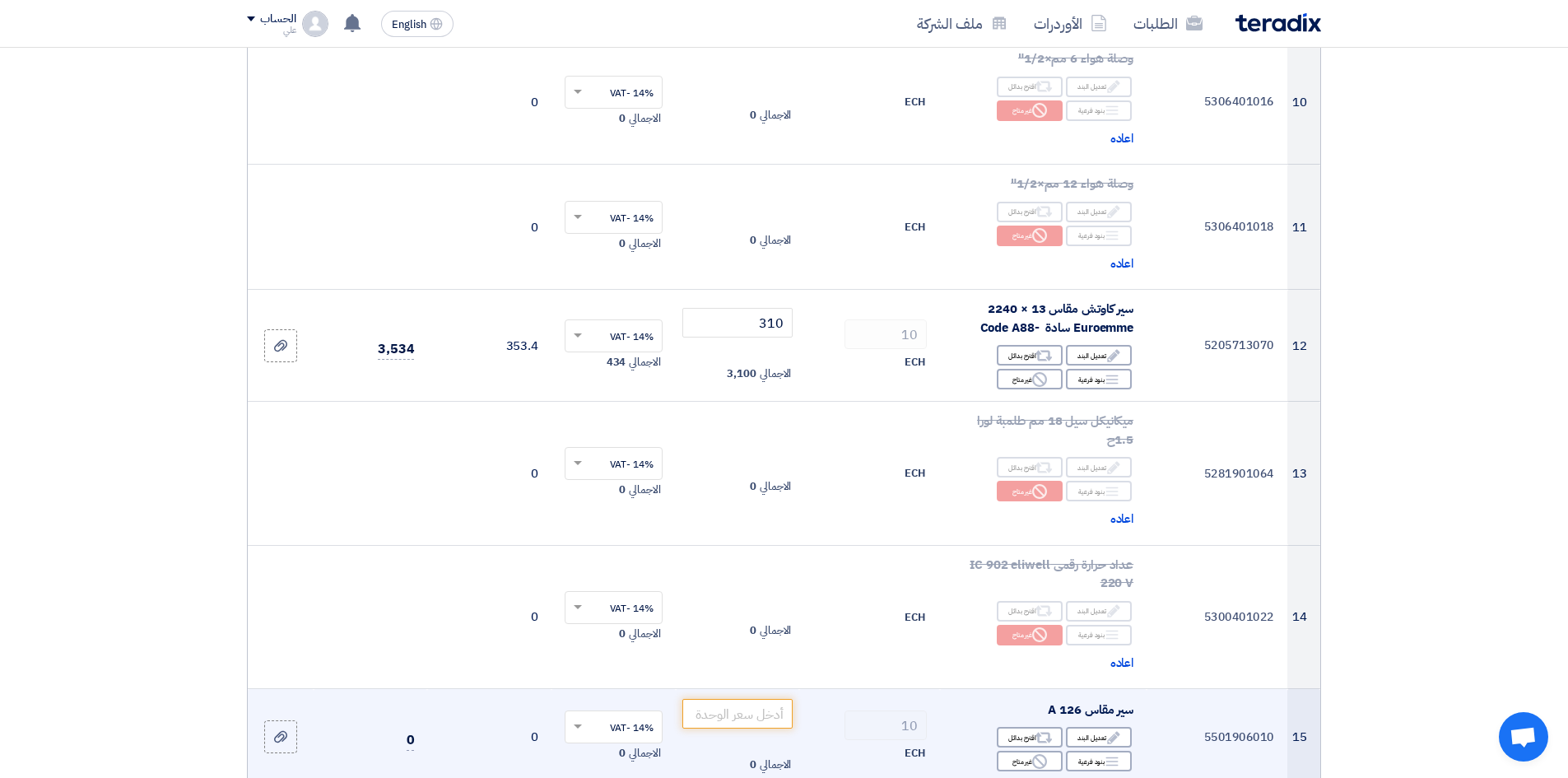
scroll to position [1646, 0]
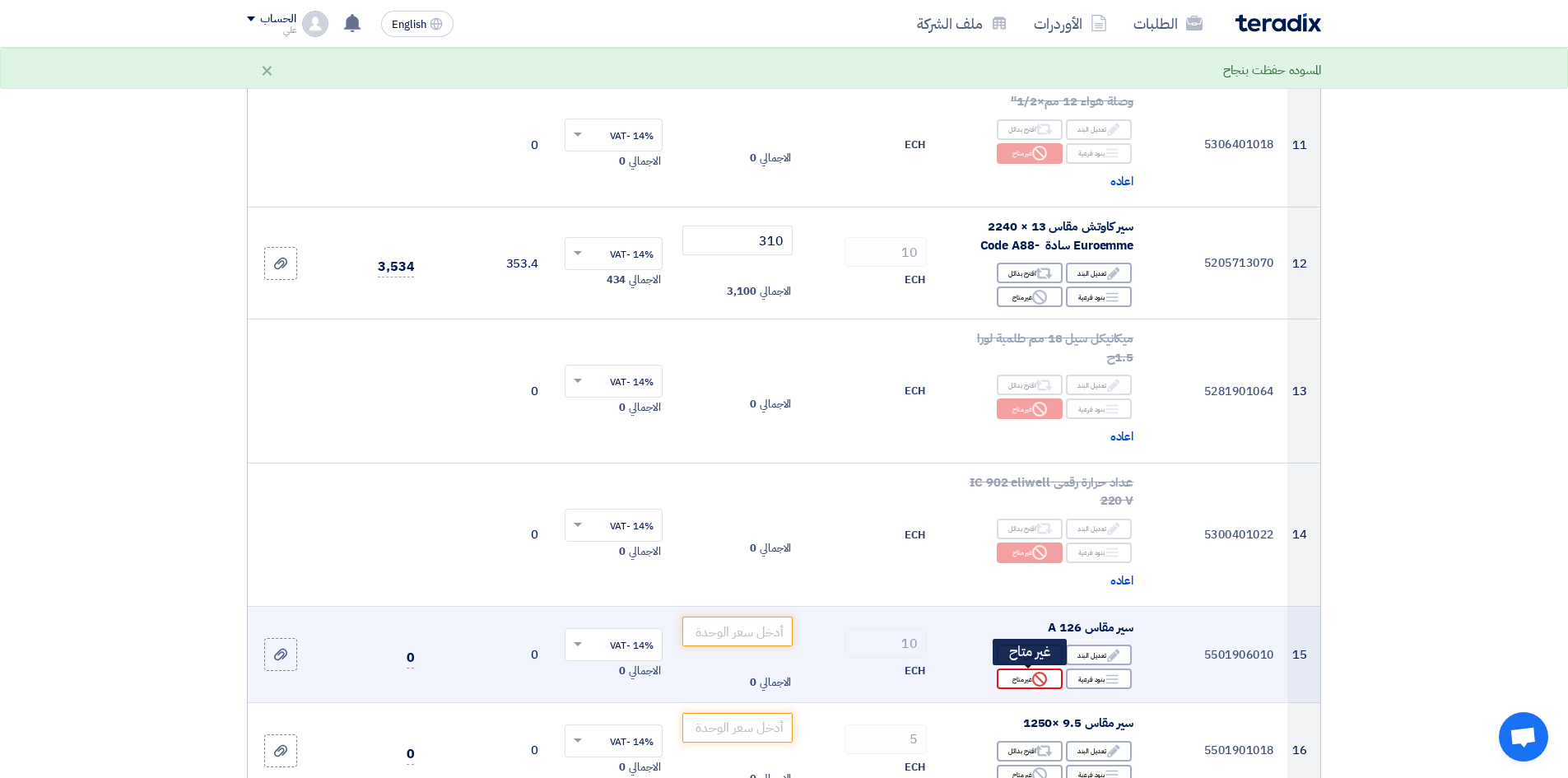
click at [1039, 600] on icon "Reject" at bounding box center [1040, 679] width 15 height 15
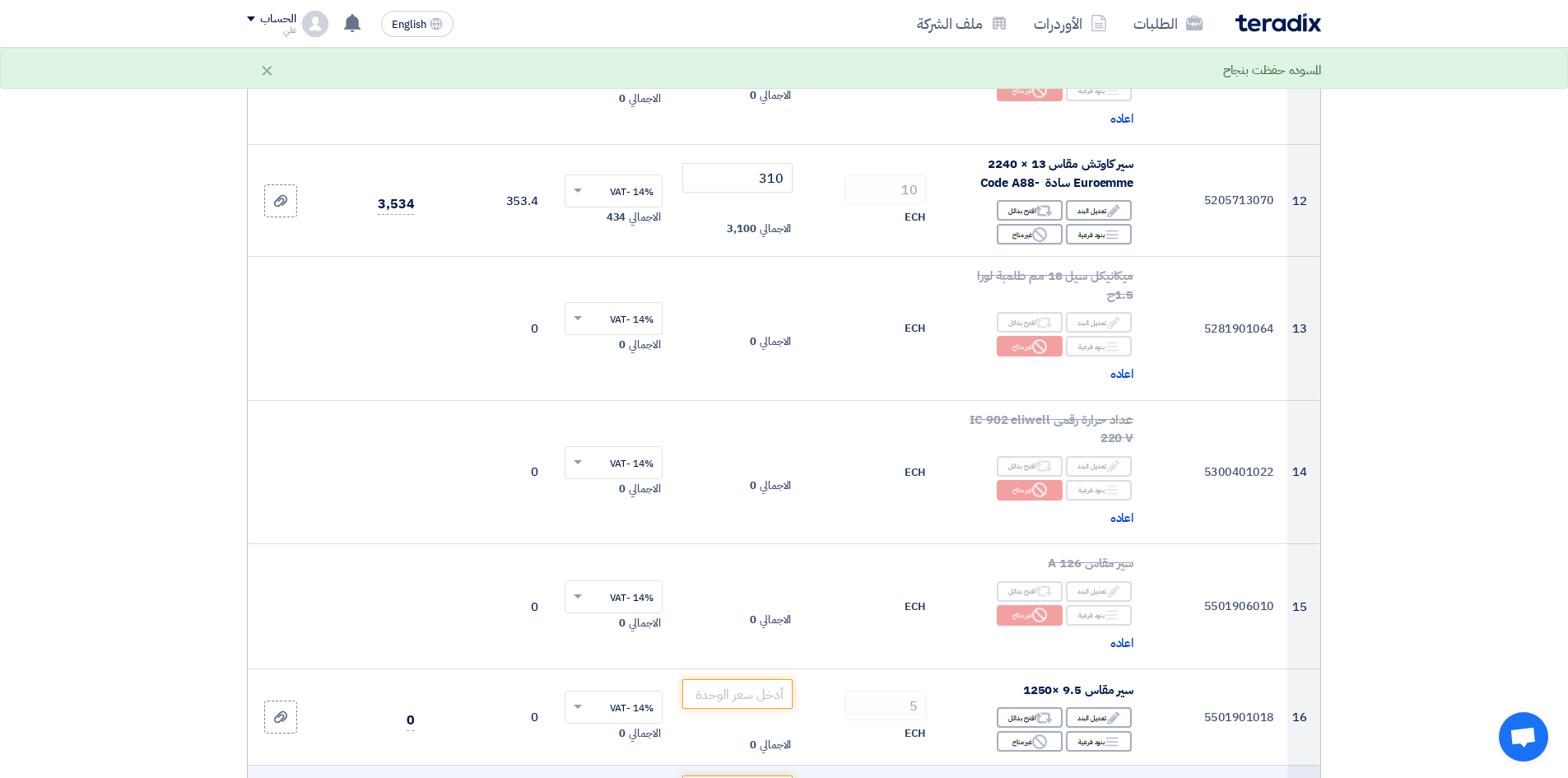
scroll to position [1812, 0]
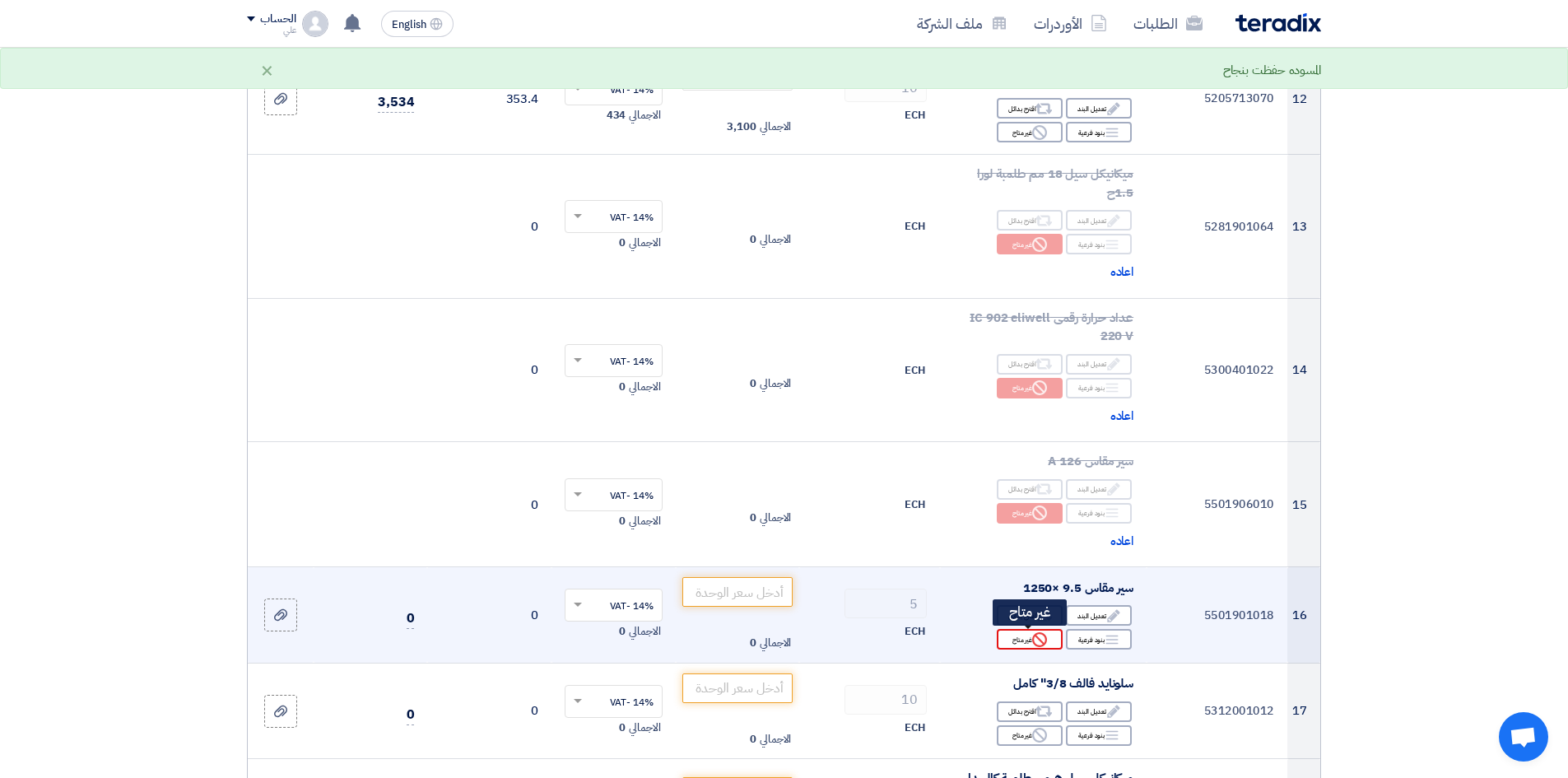
click at [1038, 600] on use at bounding box center [1040, 639] width 15 height 15
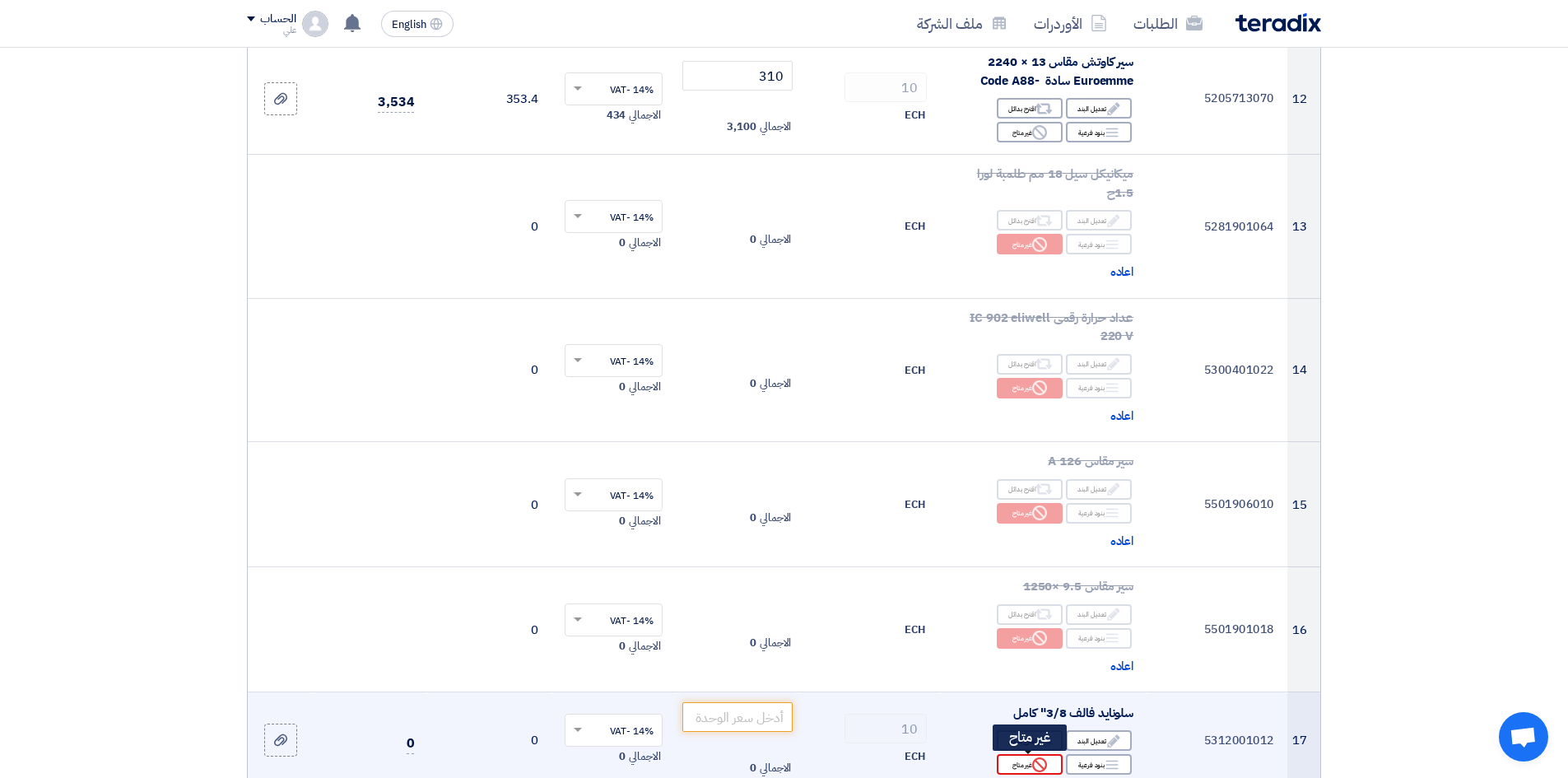
click at [1040, 600] on div "Reject غير متاح" at bounding box center [1029, 764] width 66 height 21
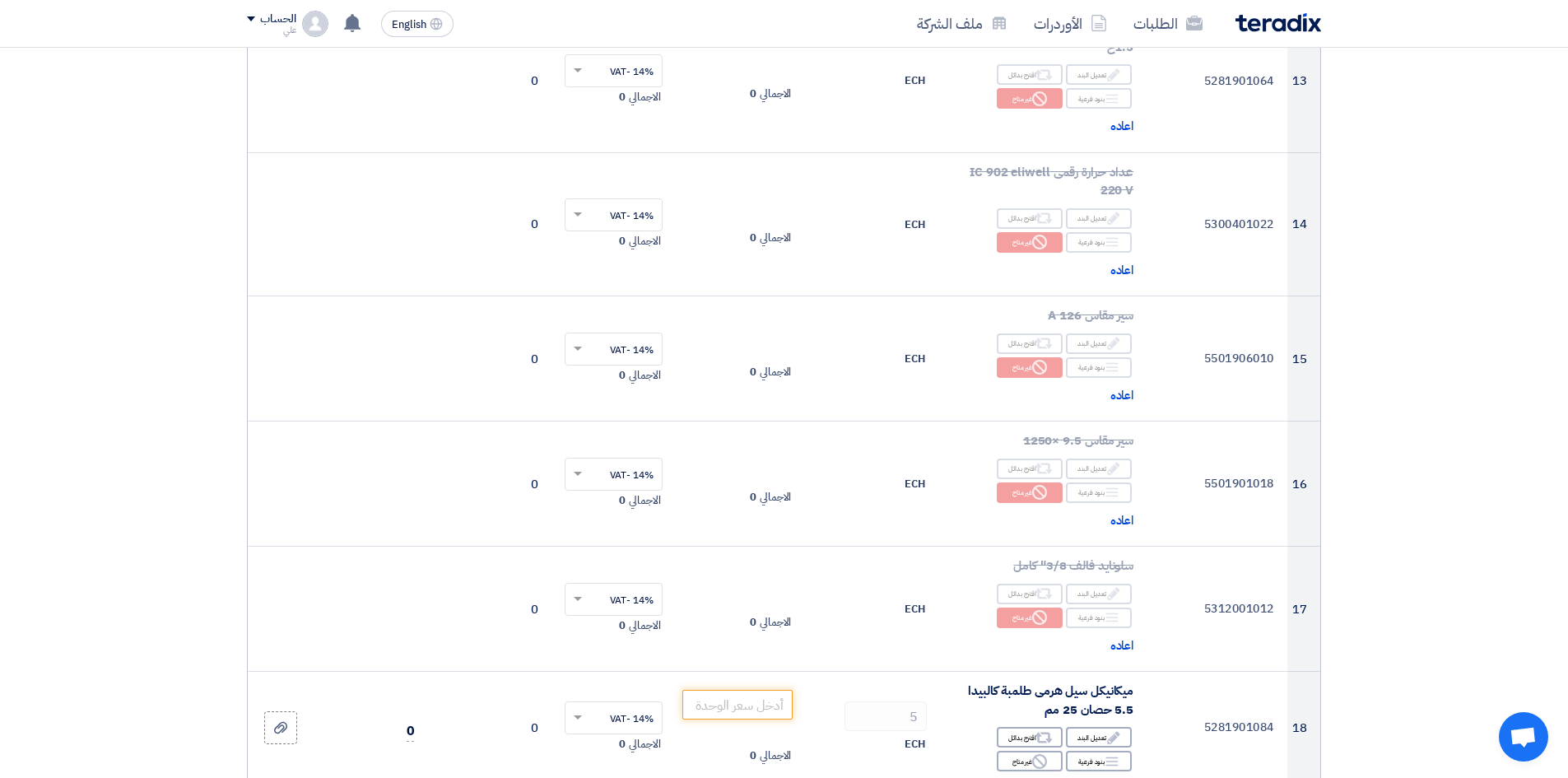
scroll to position [2223, 0]
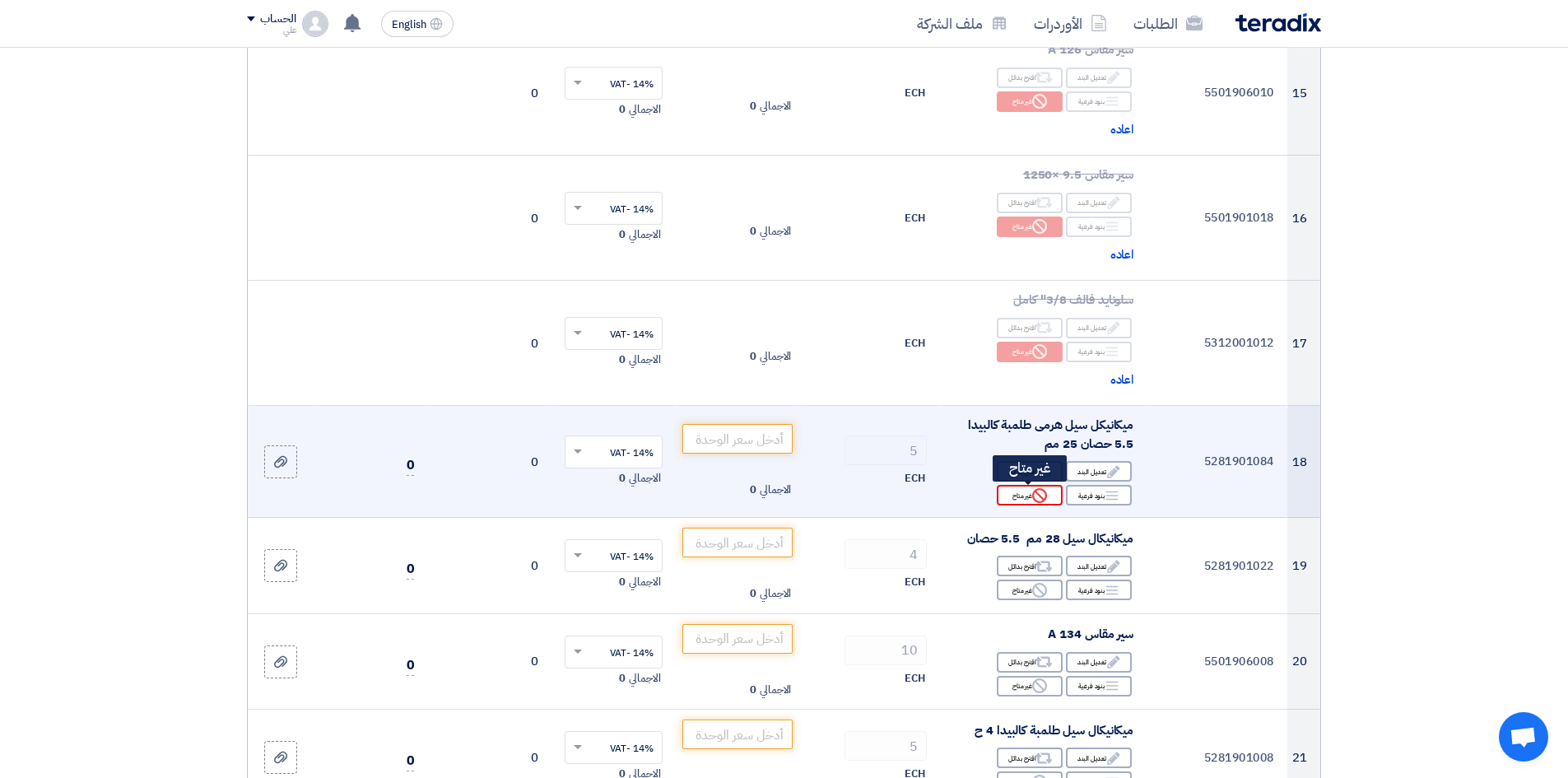
click at [1040, 497] on use at bounding box center [1040, 495] width 15 height 15
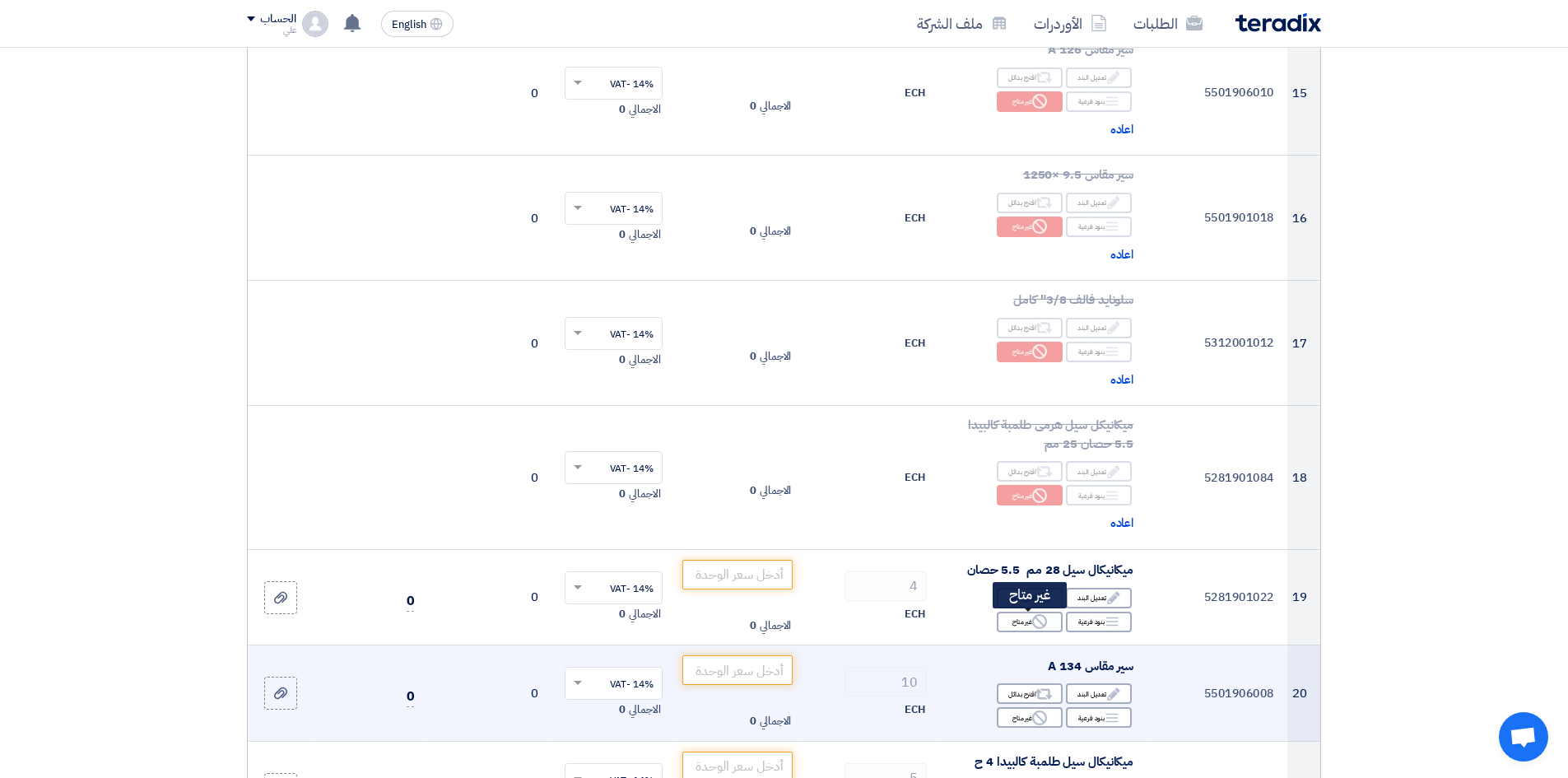
drag, startPoint x: 1039, startPoint y: 621, endPoint x: 1039, endPoint y: 674, distance: 53.0
click at [1038, 600] on icon "Reject" at bounding box center [1040, 621] width 15 height 15
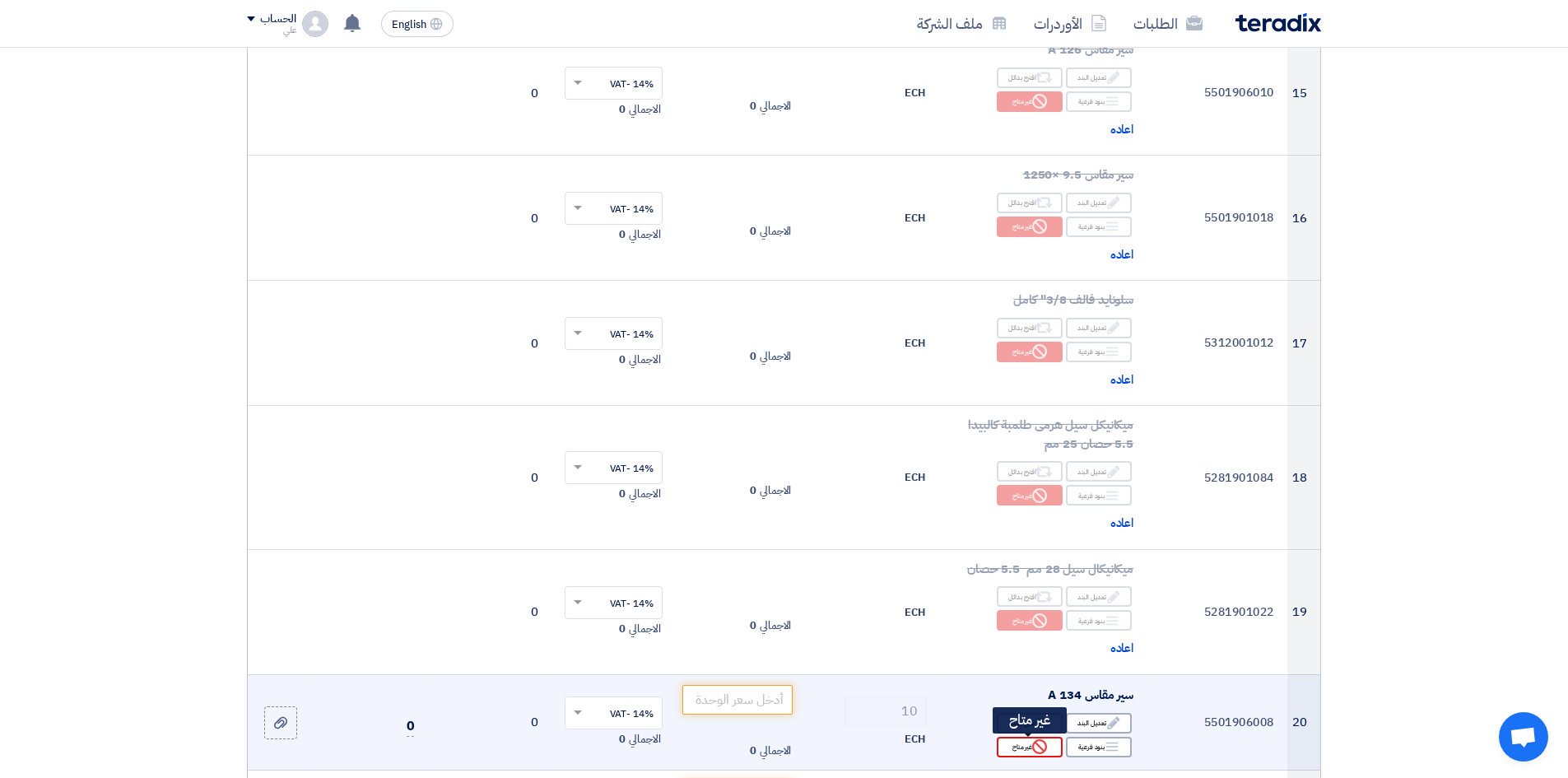
click at [1038, 600] on icon "Reject" at bounding box center [1040, 746] width 15 height 15
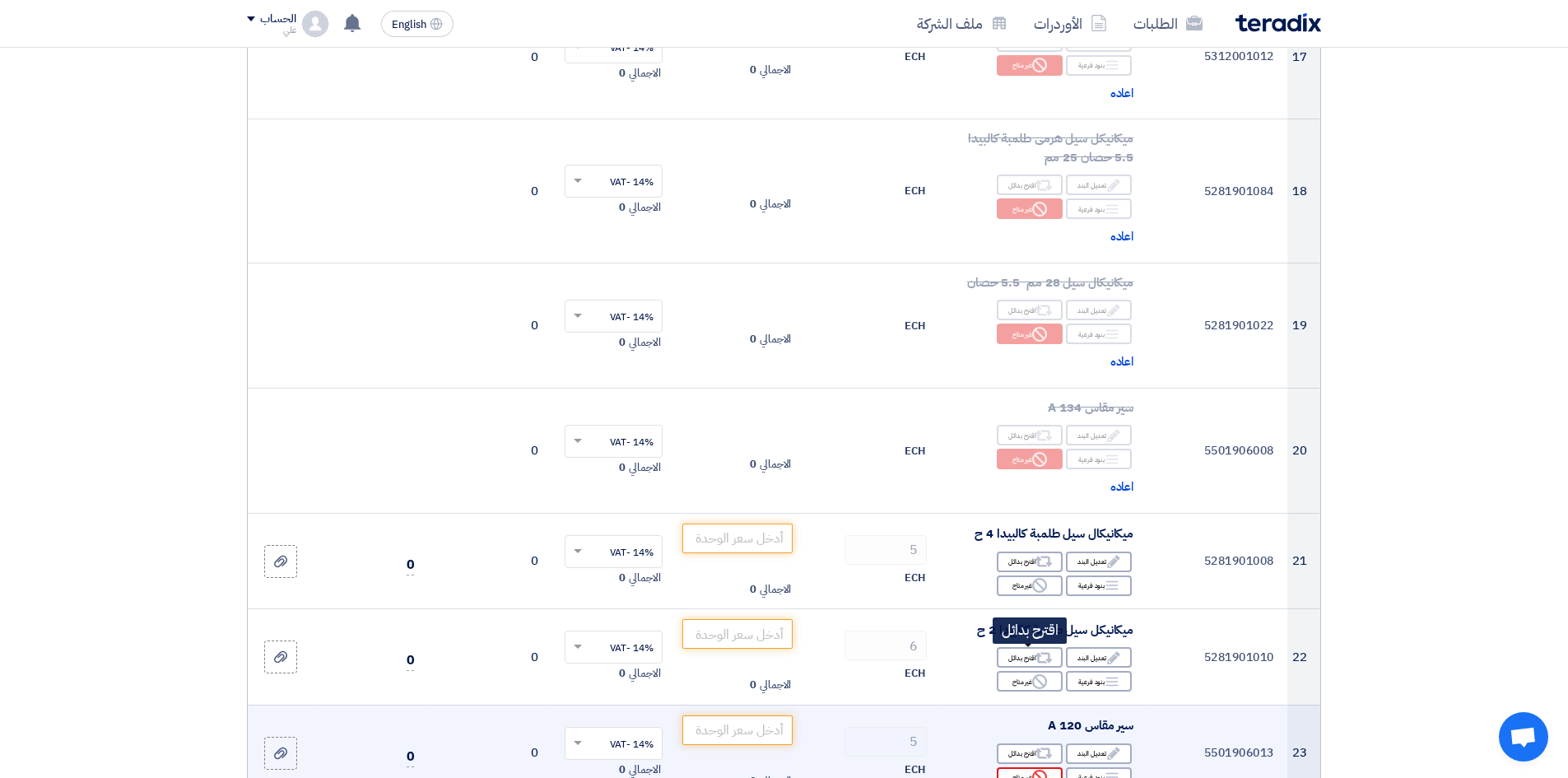
scroll to position [2634, 0]
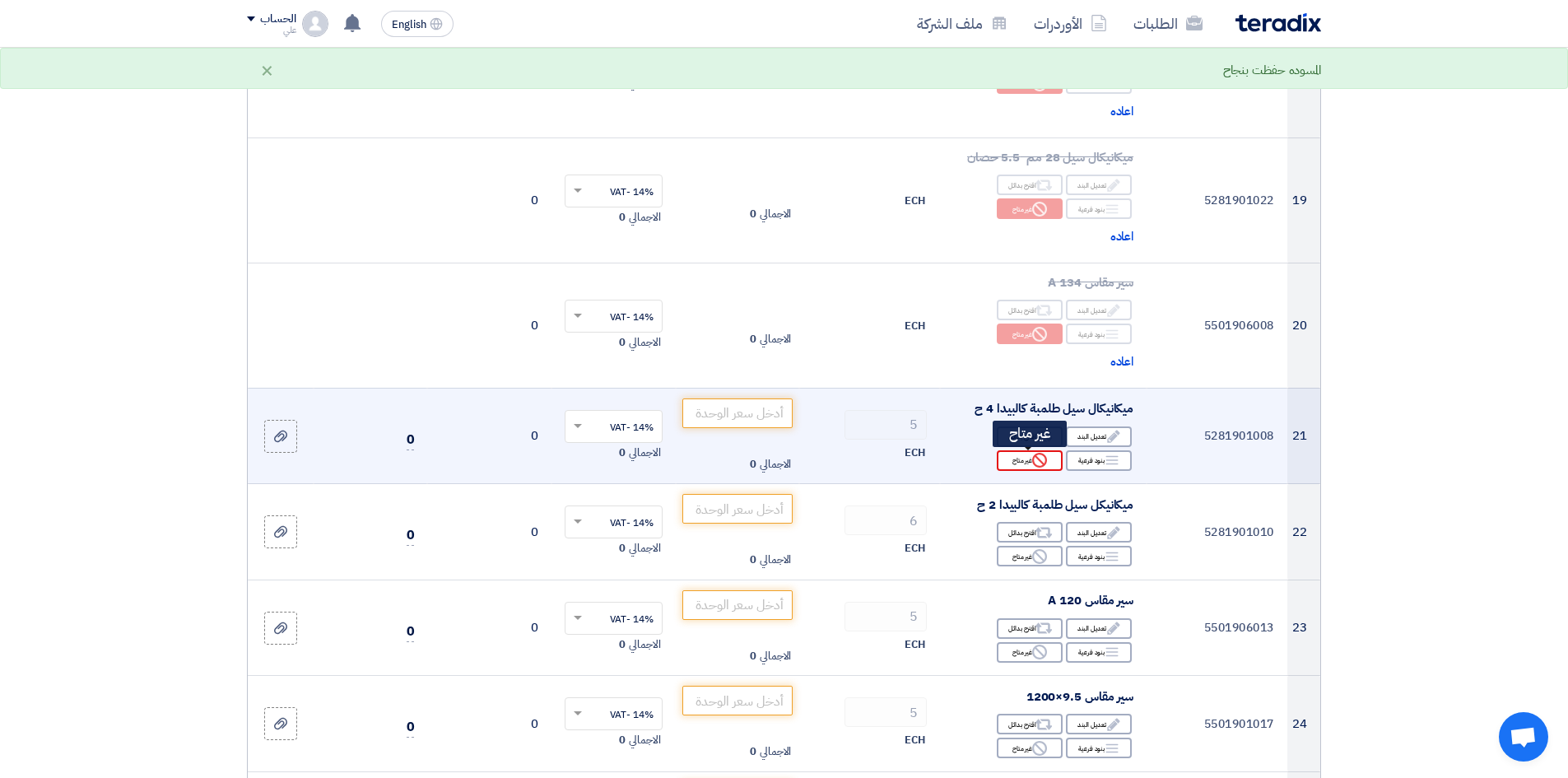
click at [1034, 462] on icon "Reject" at bounding box center [1040, 460] width 15 height 15
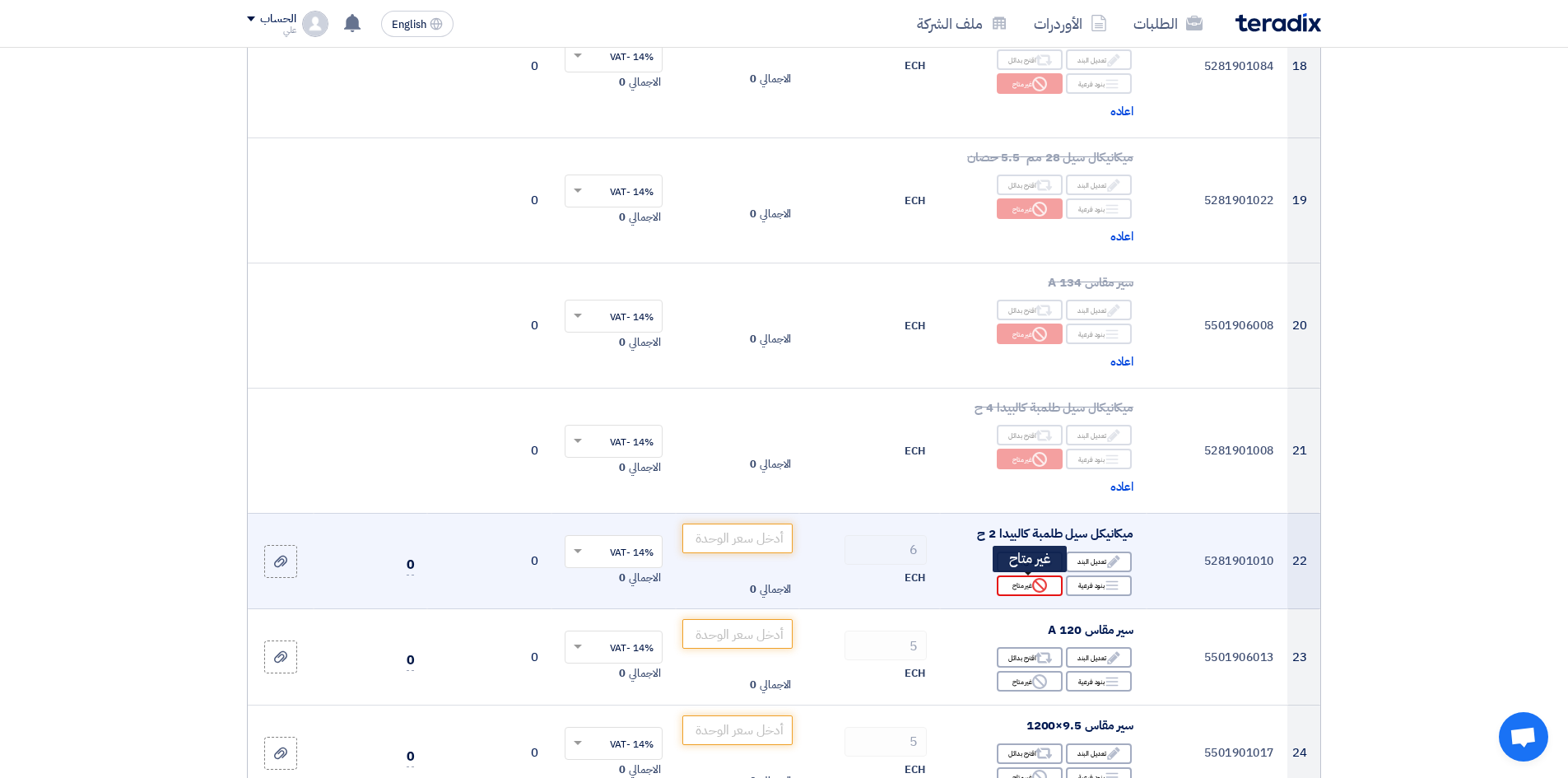
click at [1032, 579] on div "Reject غير متاح" at bounding box center [1029, 586] width 66 height 21
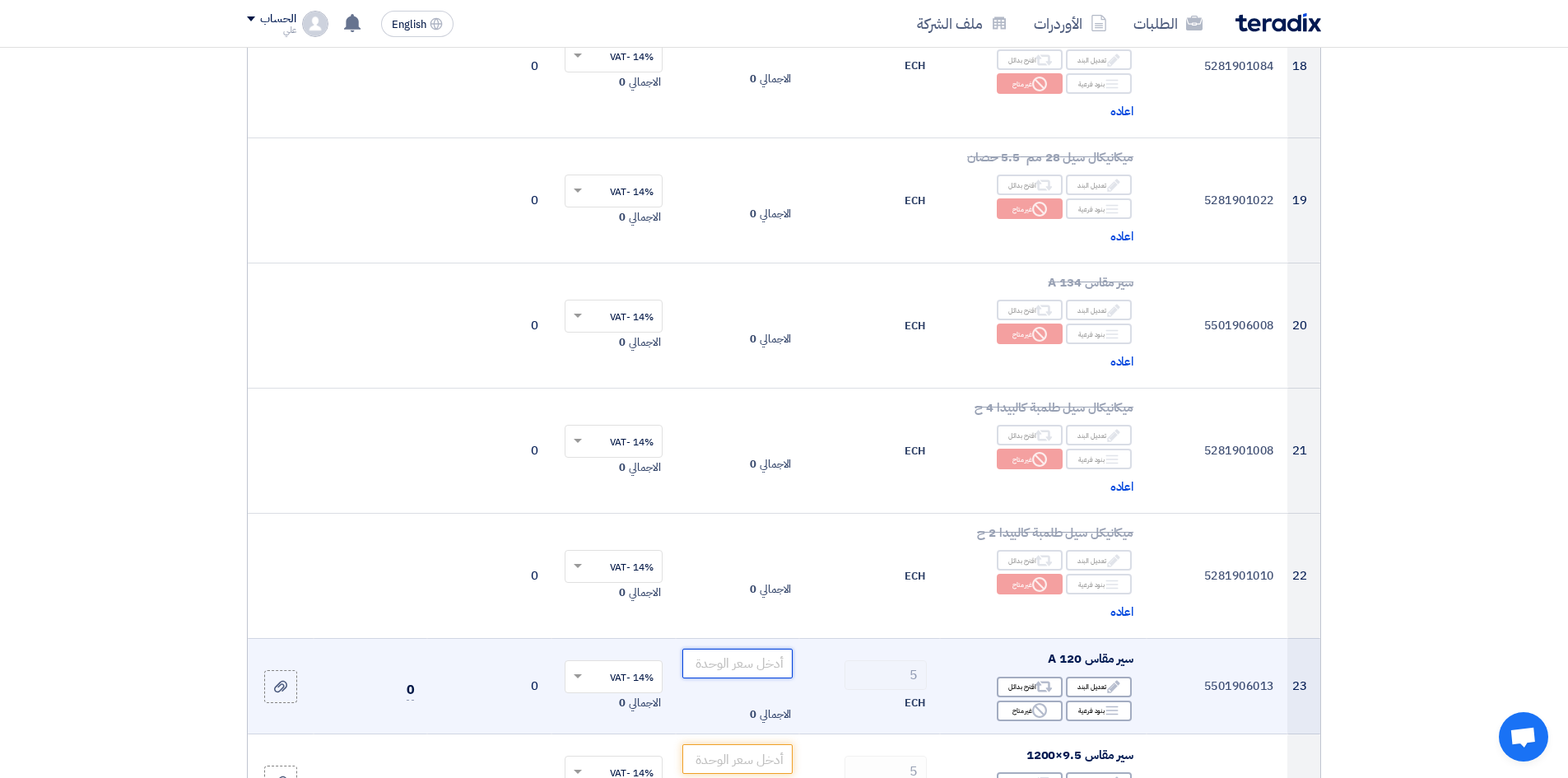
click at [740, 600] on input "number" at bounding box center [738, 664] width 111 height 29
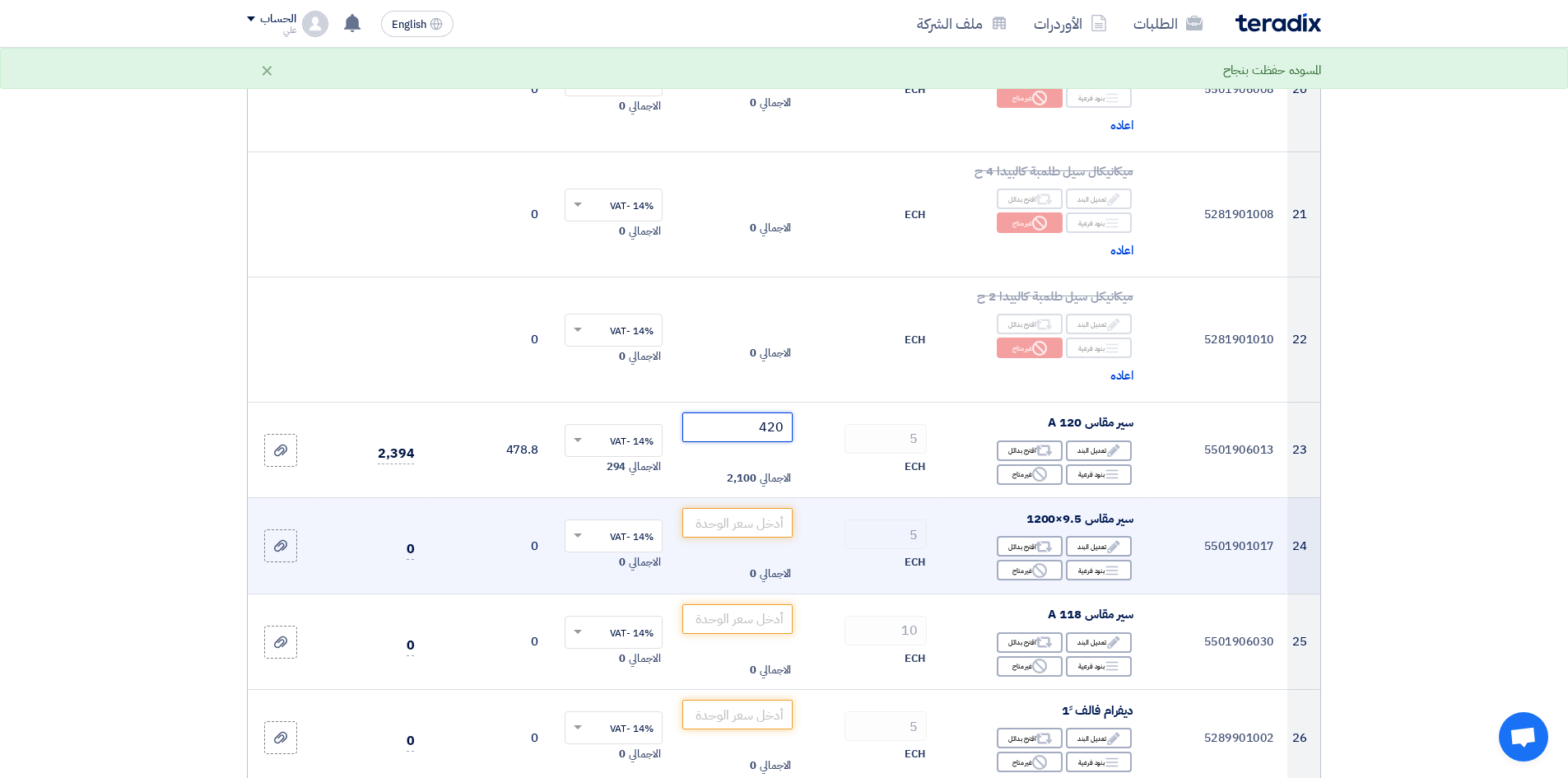
scroll to position [2881, 0]
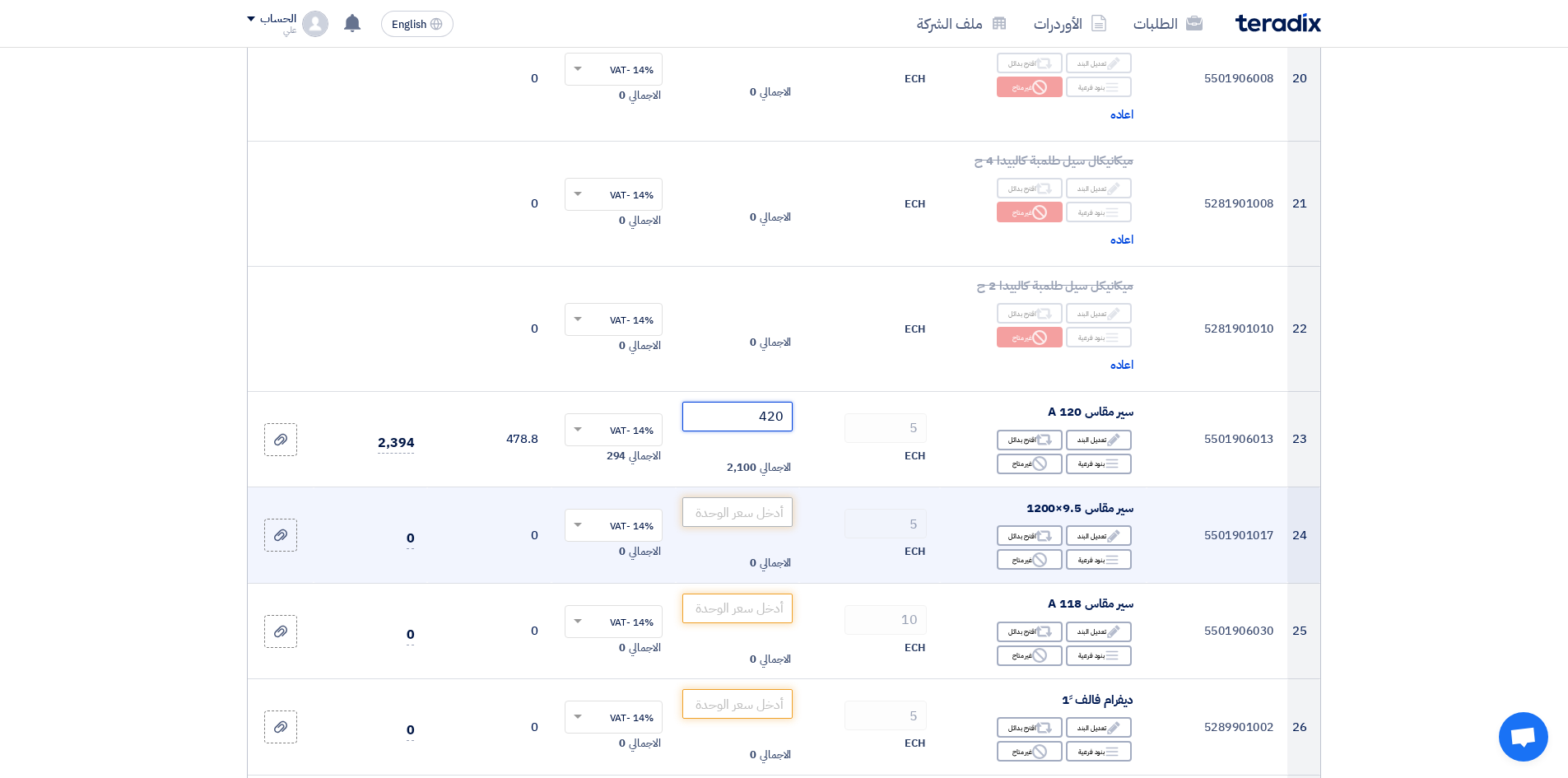
type input "420"
click at [729, 505] on input "number" at bounding box center [738, 512] width 111 height 29
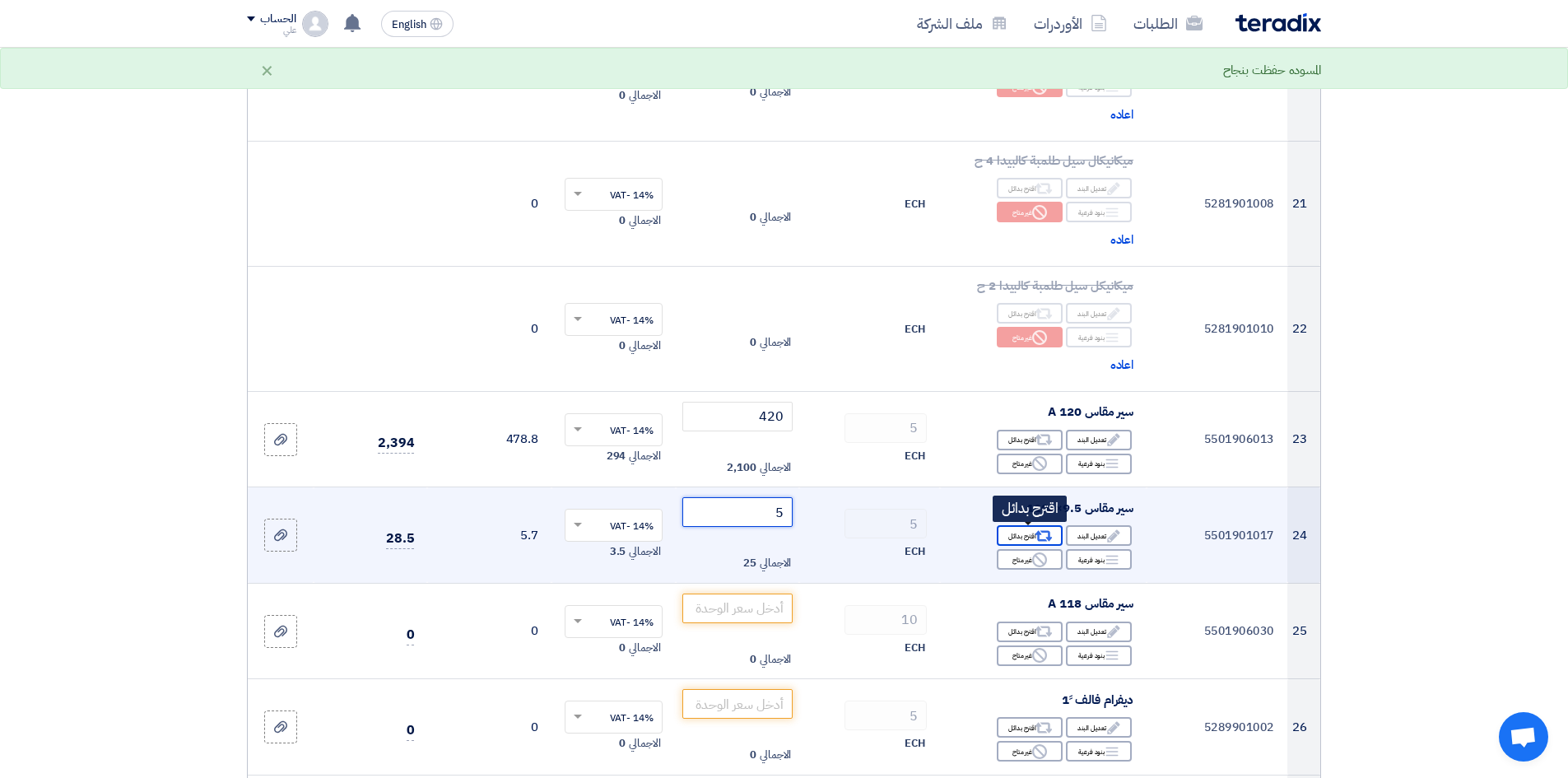
type input "5"
click at [1042, 534] on icon "Alternative" at bounding box center [1044, 536] width 17 height 17
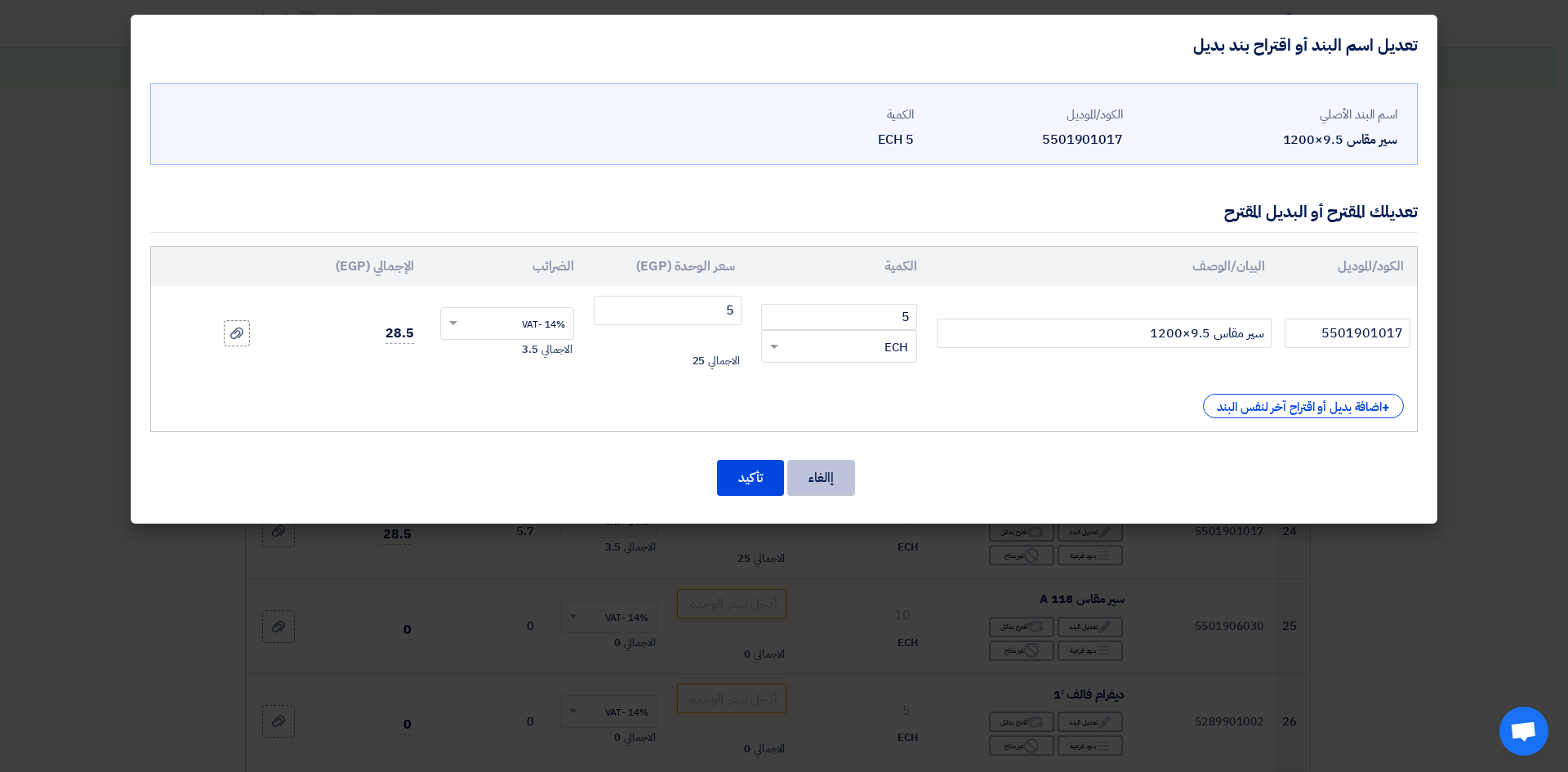
click at [825, 479] on button "إالغاء" at bounding box center [820, 478] width 67 height 36
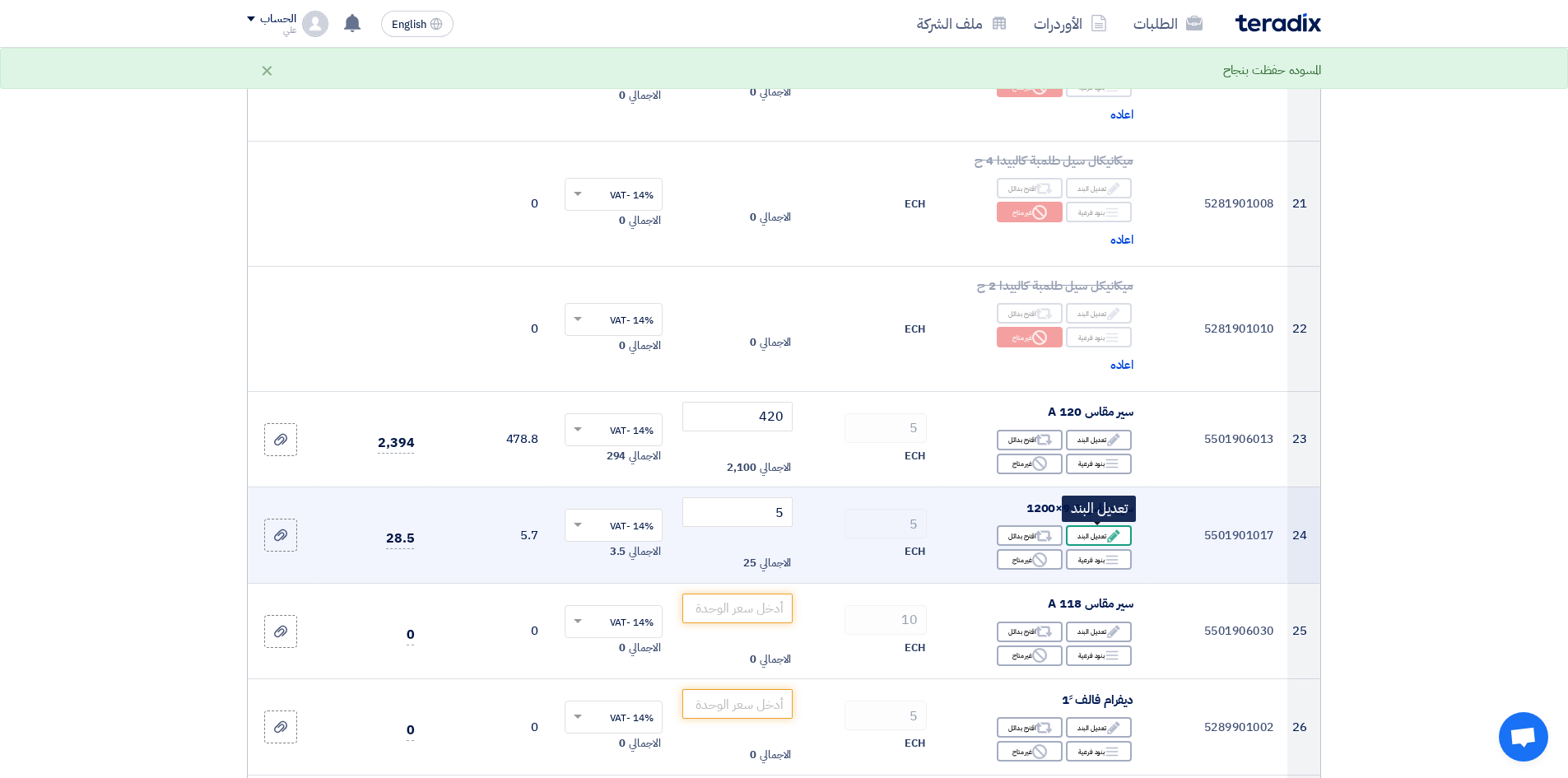
click at [1090, 542] on div "Edit تعديل البند" at bounding box center [1099, 535] width 66 height 21
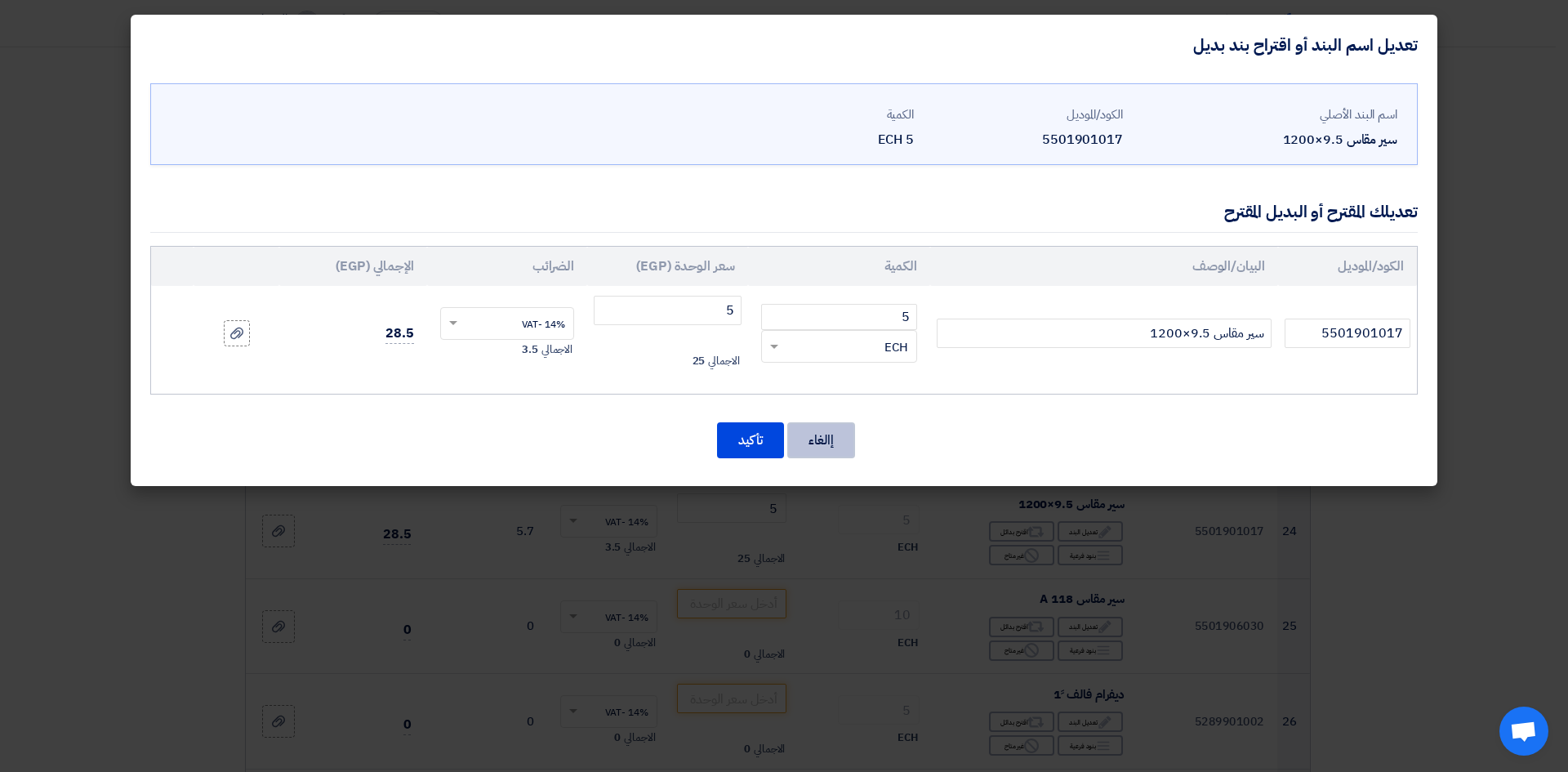
click at [819, 431] on button "إالغاء" at bounding box center [820, 441] width 67 height 36
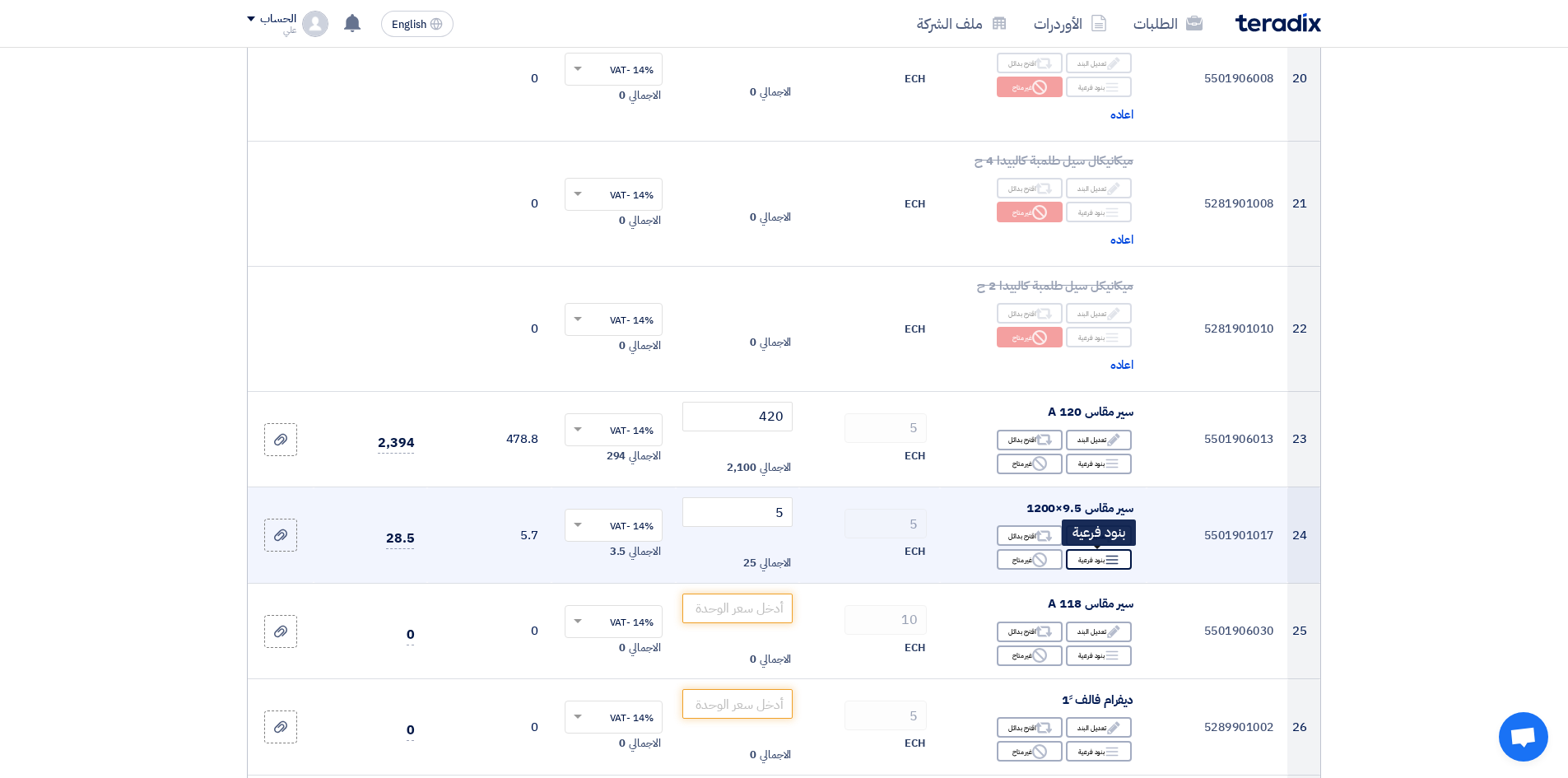
click at [1091, 563] on div "Breakdown بنود فرعية" at bounding box center [1099, 559] width 66 height 21
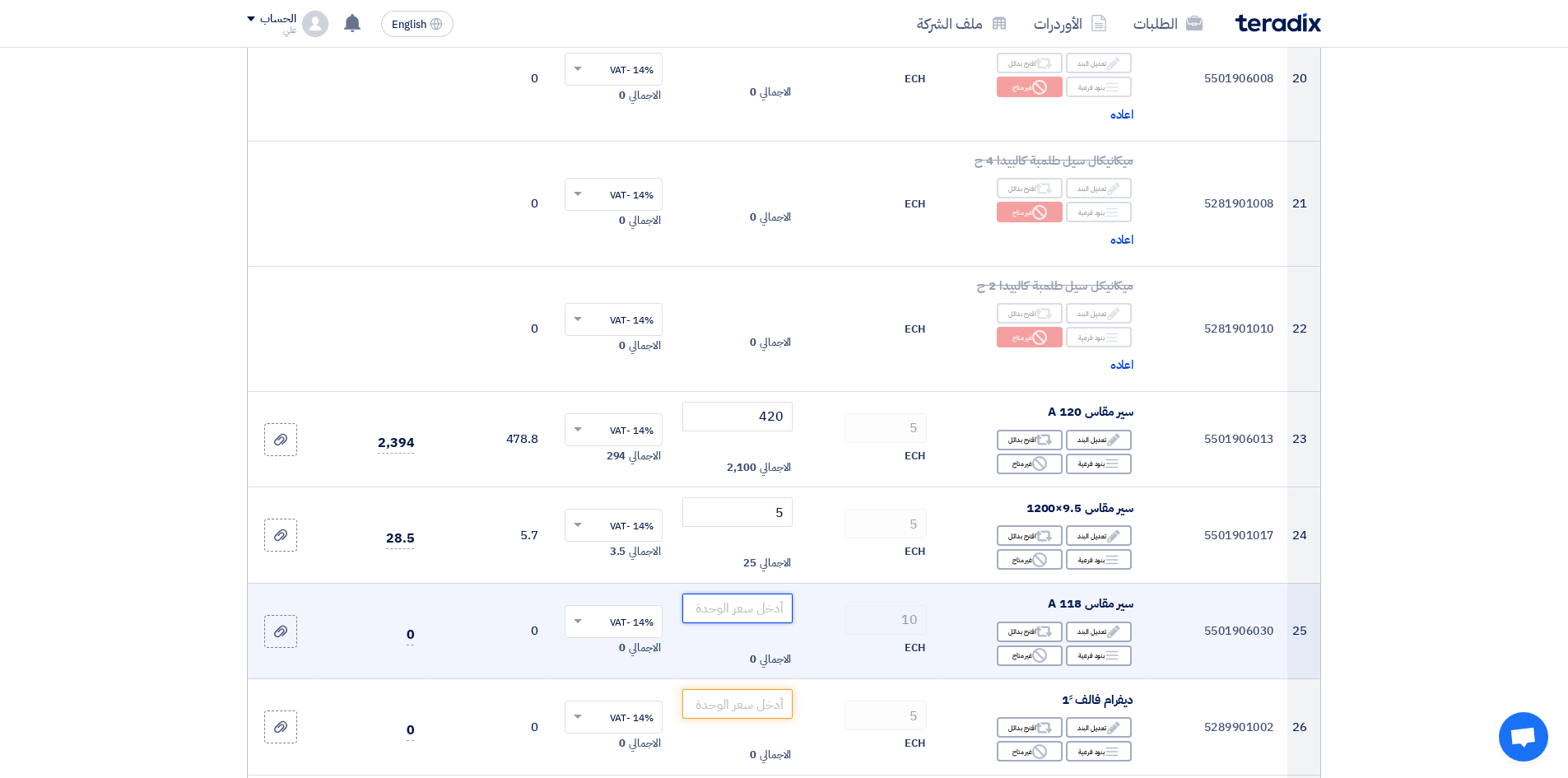
click at [749, 600] on input "number" at bounding box center [738, 608] width 111 height 29
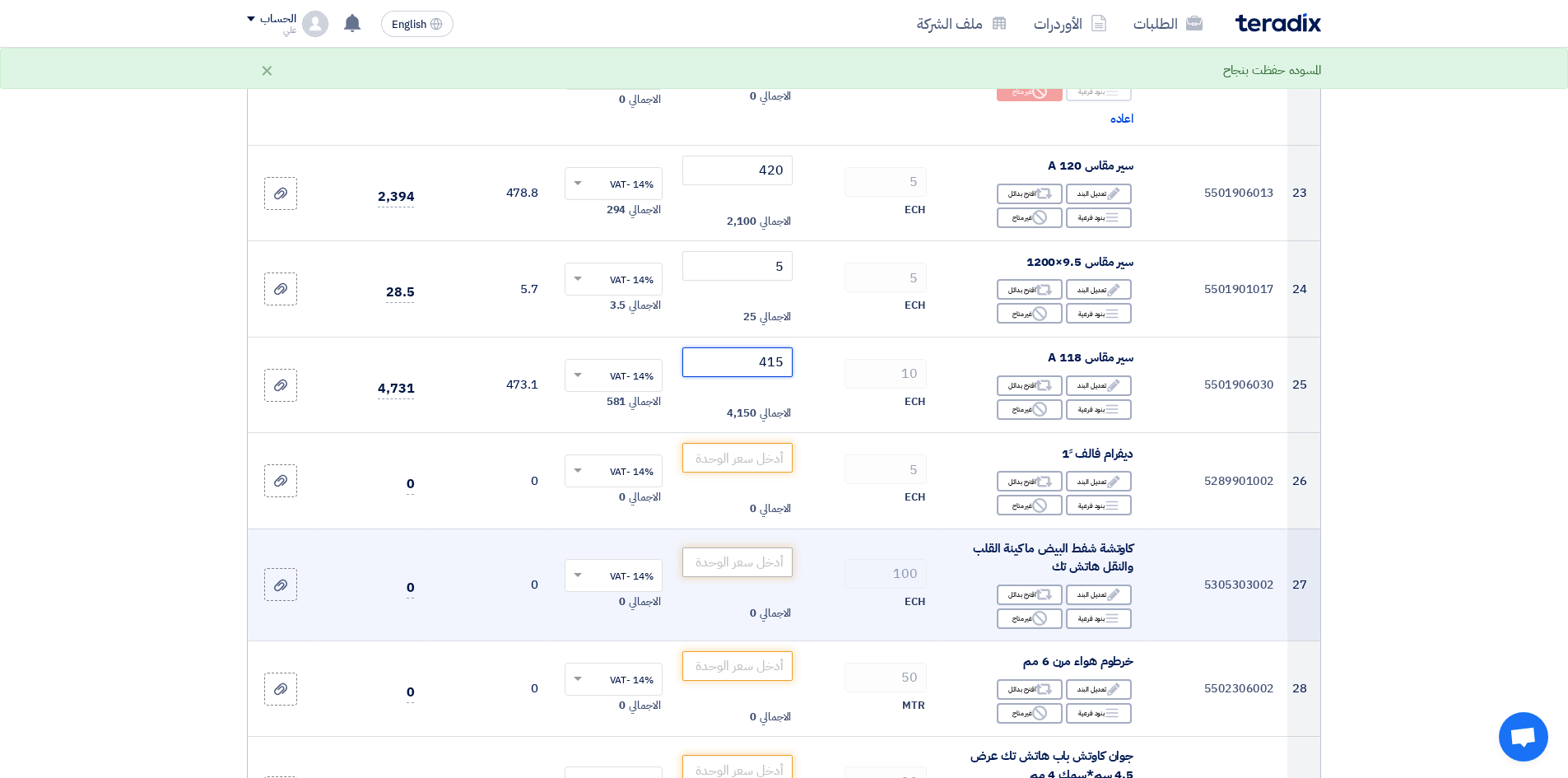
scroll to position [3128, 0]
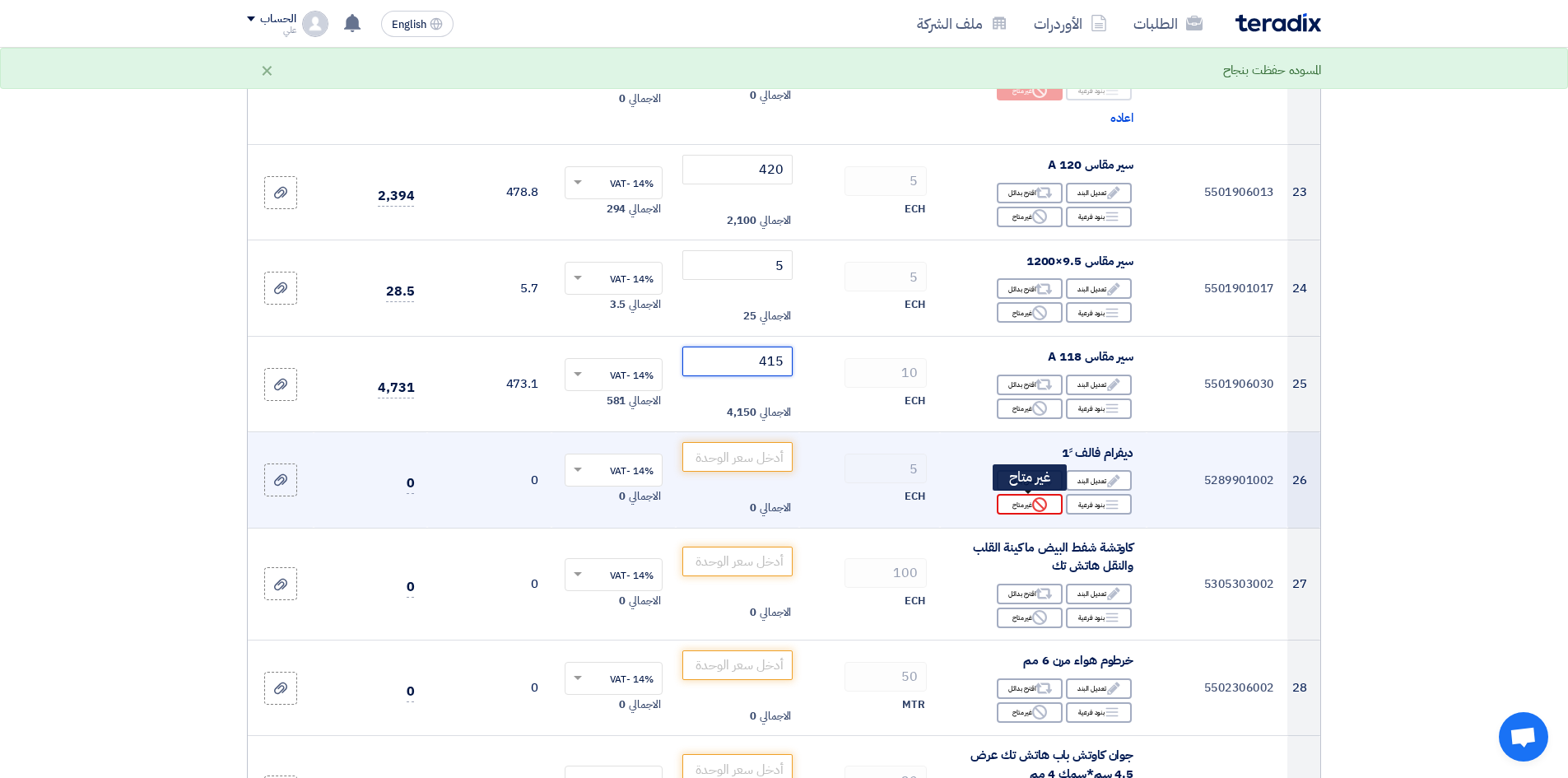
type input "415"
click at [1024, 505] on div "Reject غير متاح" at bounding box center [1029, 504] width 66 height 21
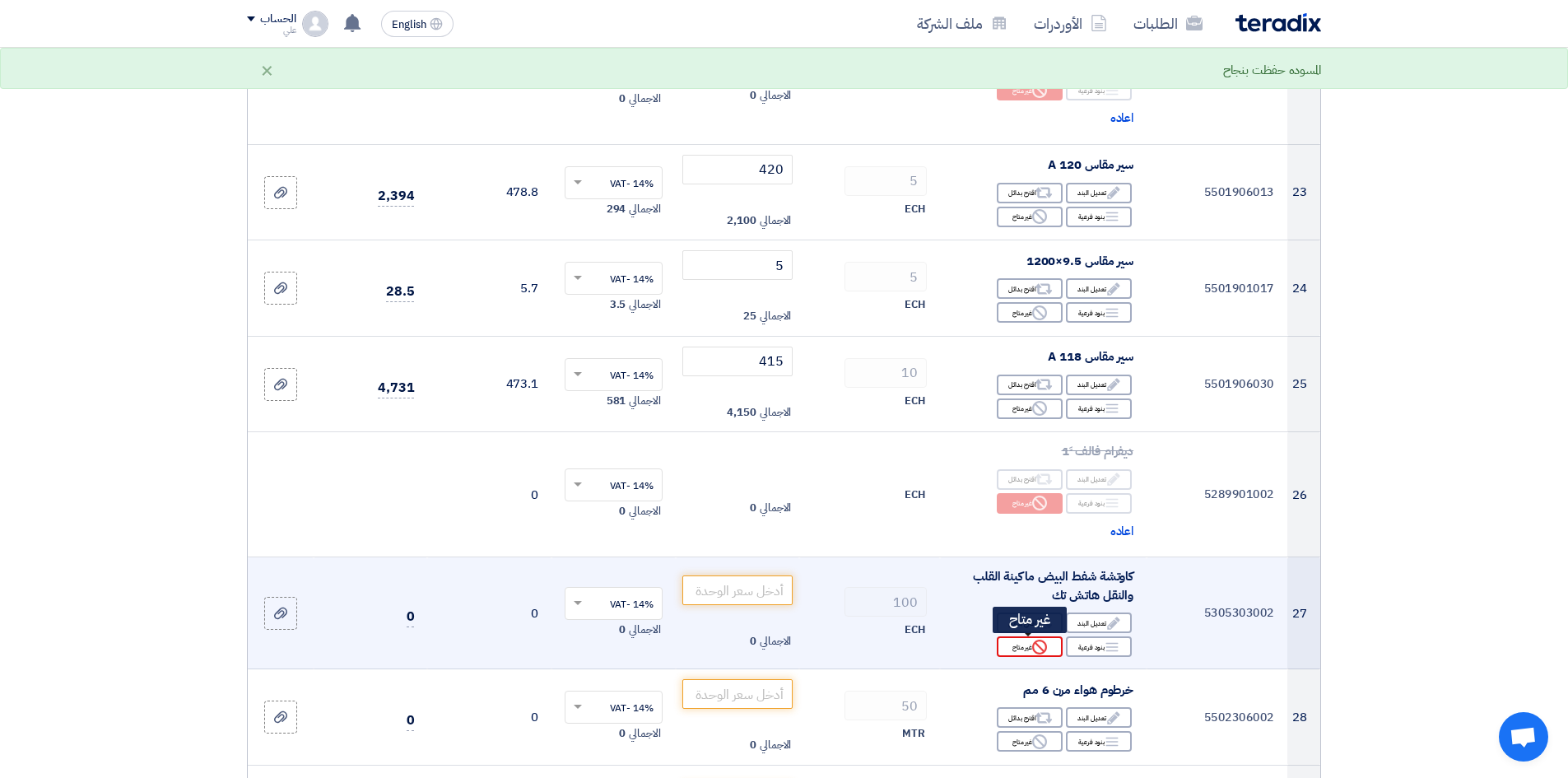
click at [1056, 600] on div "Reject غير متاح" at bounding box center [1029, 646] width 66 height 21
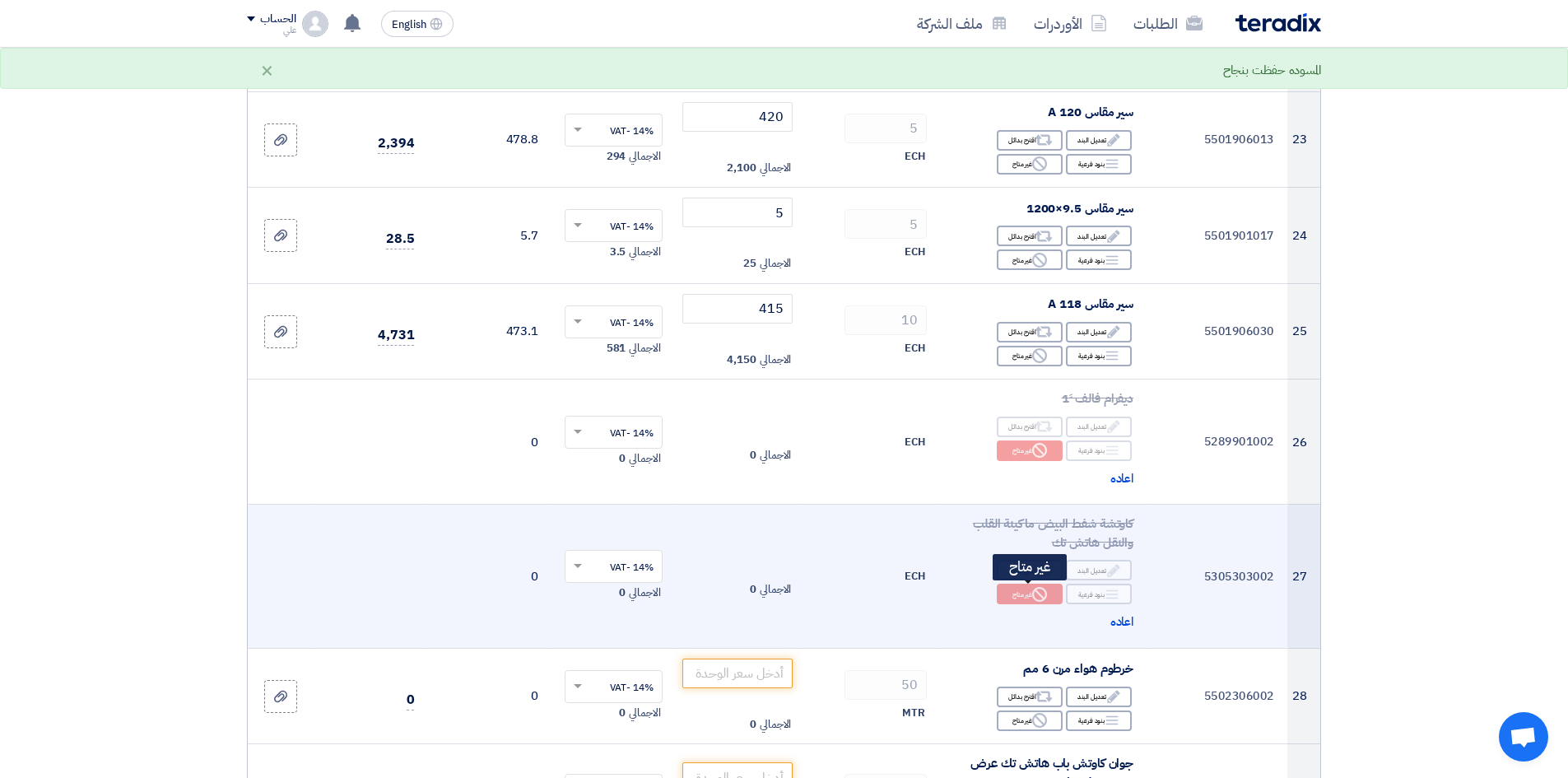
scroll to position [3211, 0]
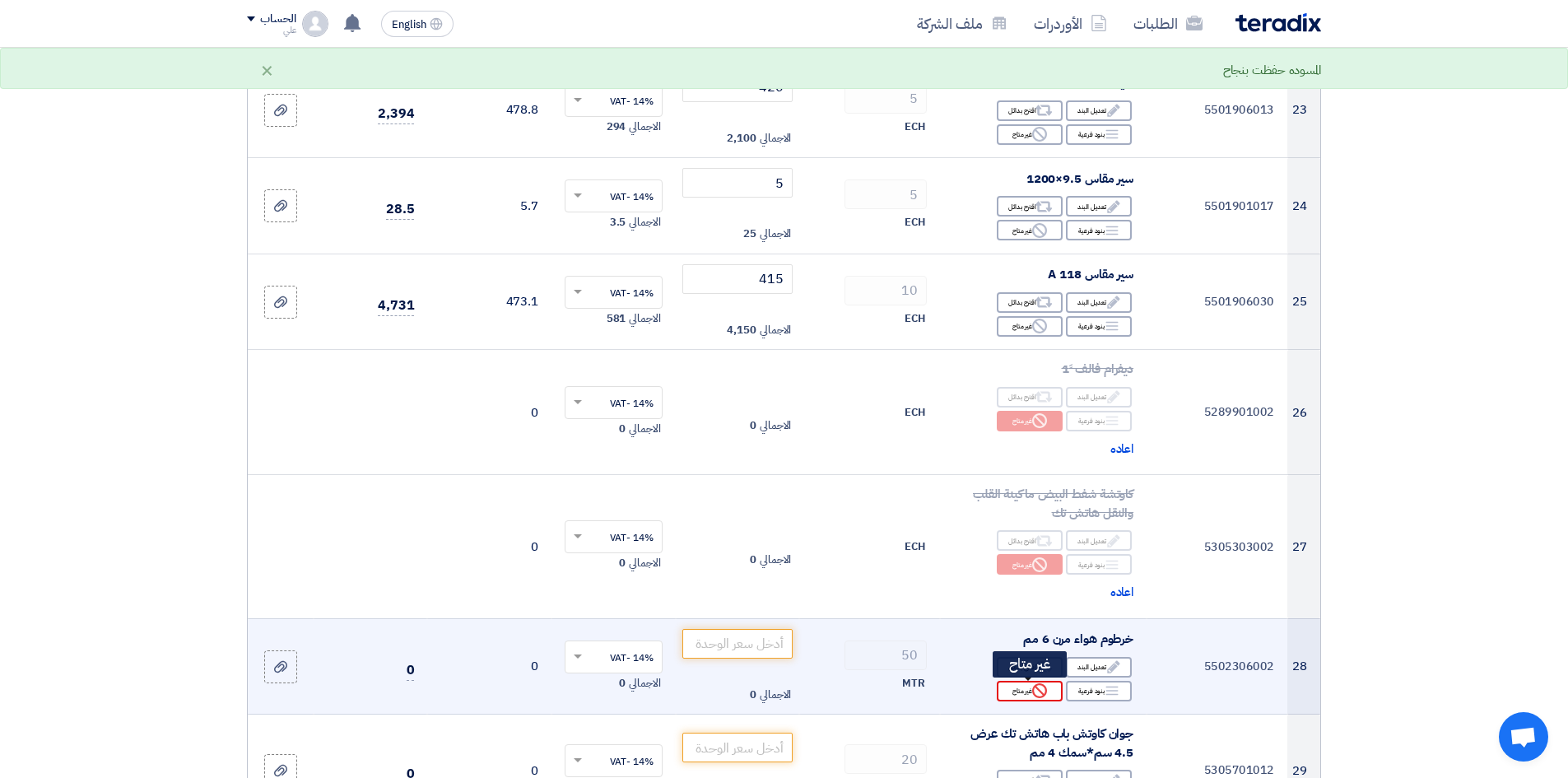
click at [1030, 600] on div "Reject غير متاح" at bounding box center [1029, 691] width 66 height 21
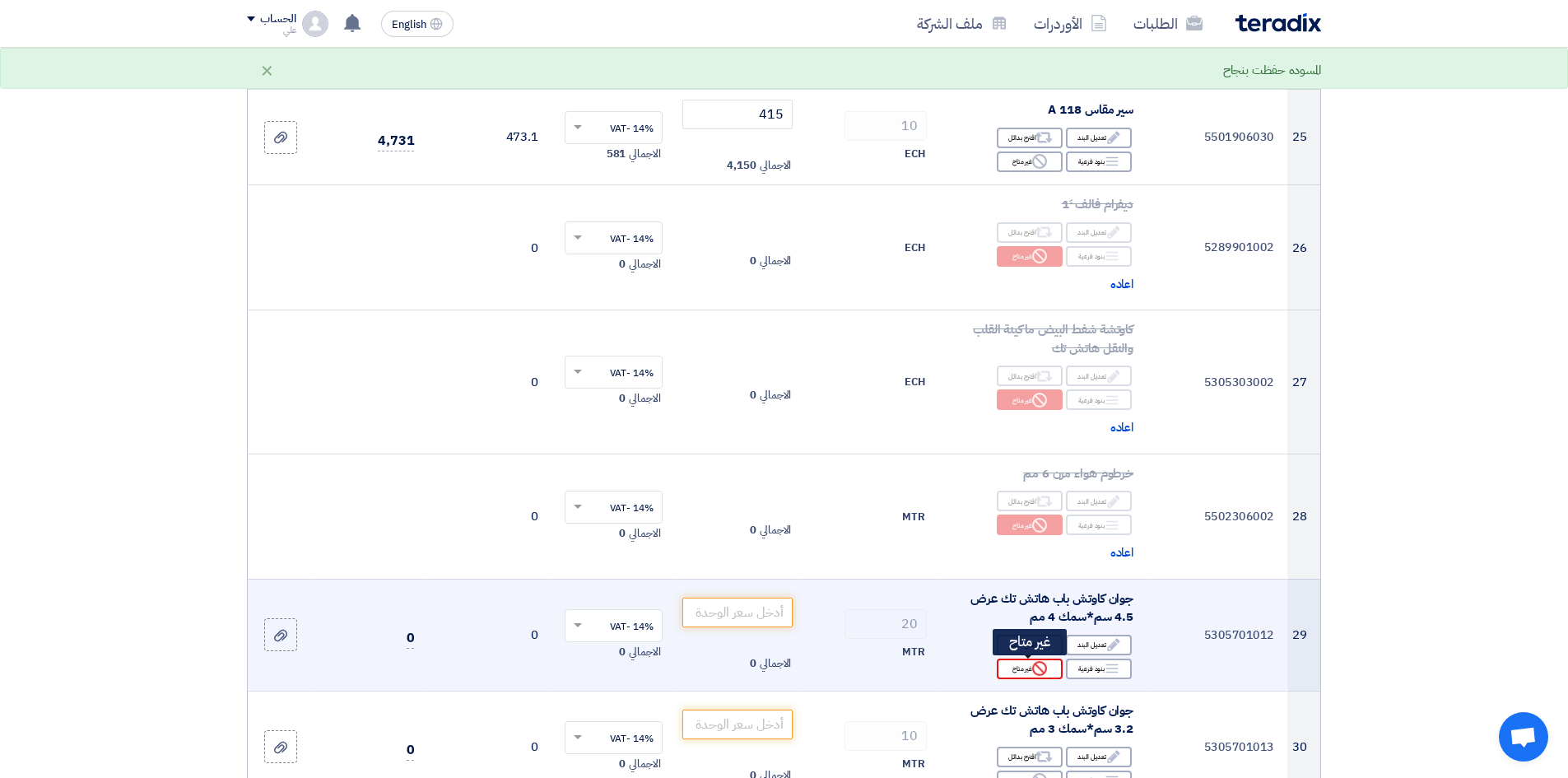
click at [1033, 600] on icon "Reject" at bounding box center [1040, 668] width 15 height 15
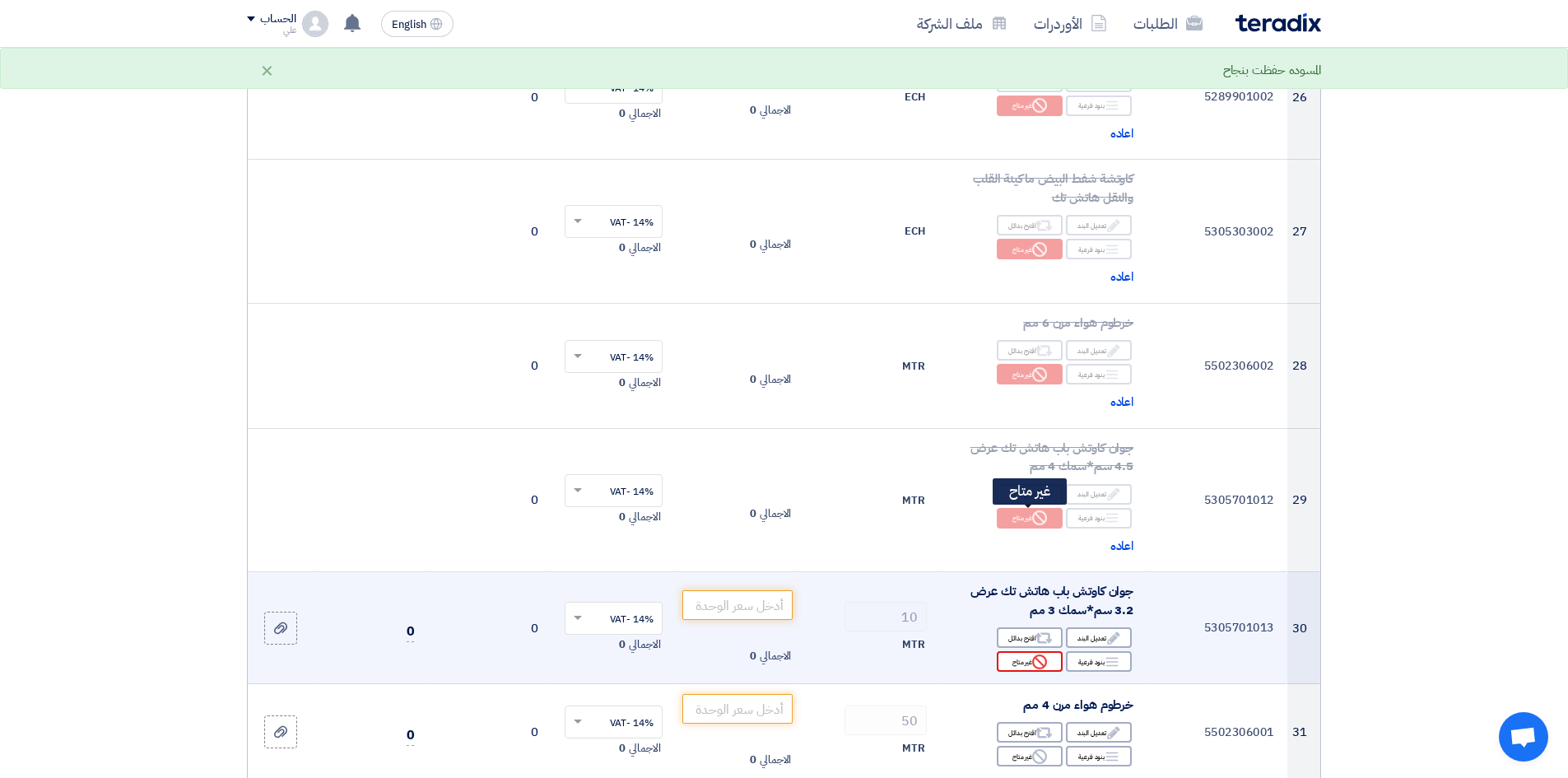
scroll to position [3540, 0]
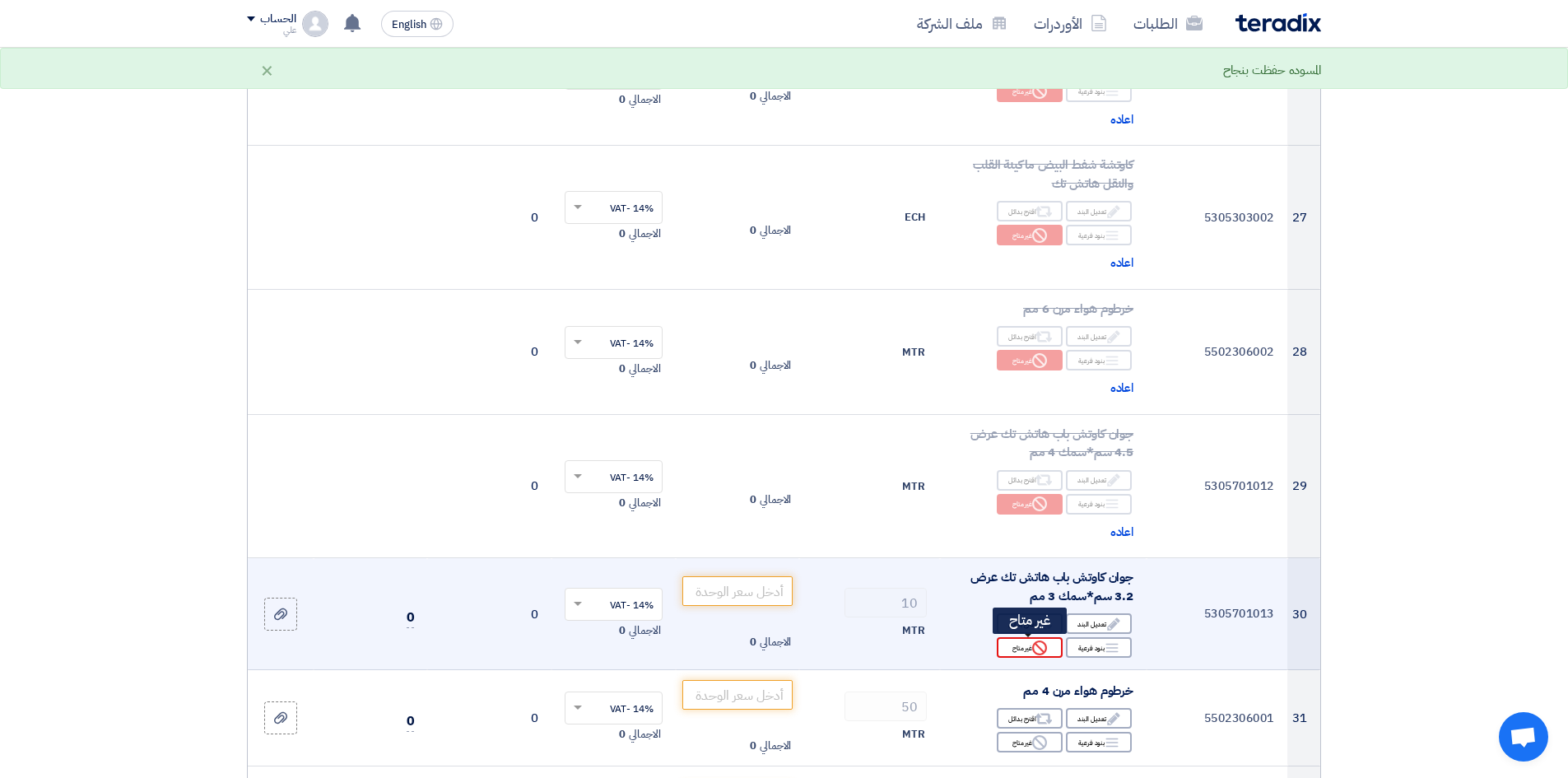
click at [1037, 600] on div "Reject غير متاح" at bounding box center [1029, 647] width 66 height 21
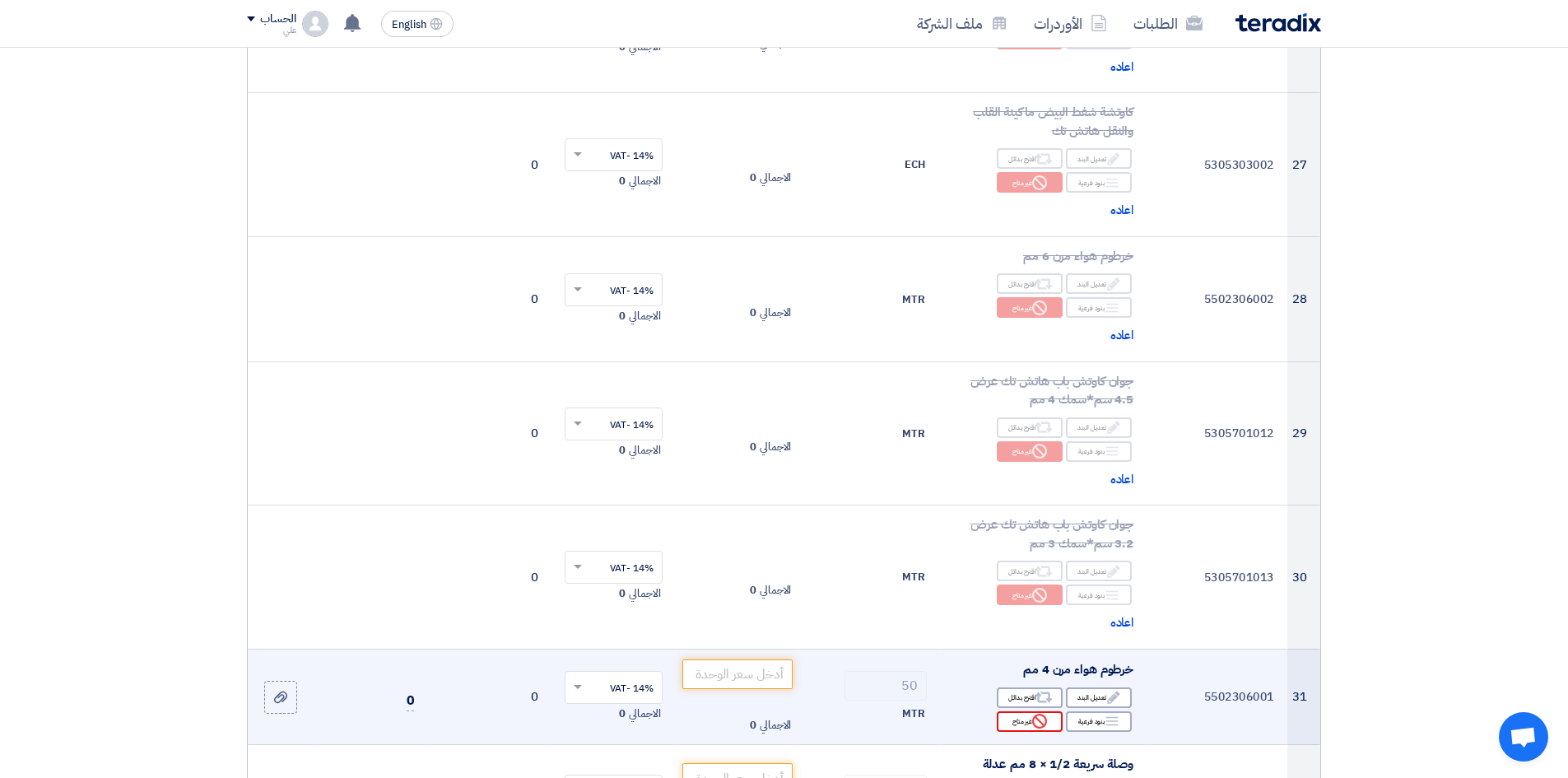
scroll to position [3622, 0]
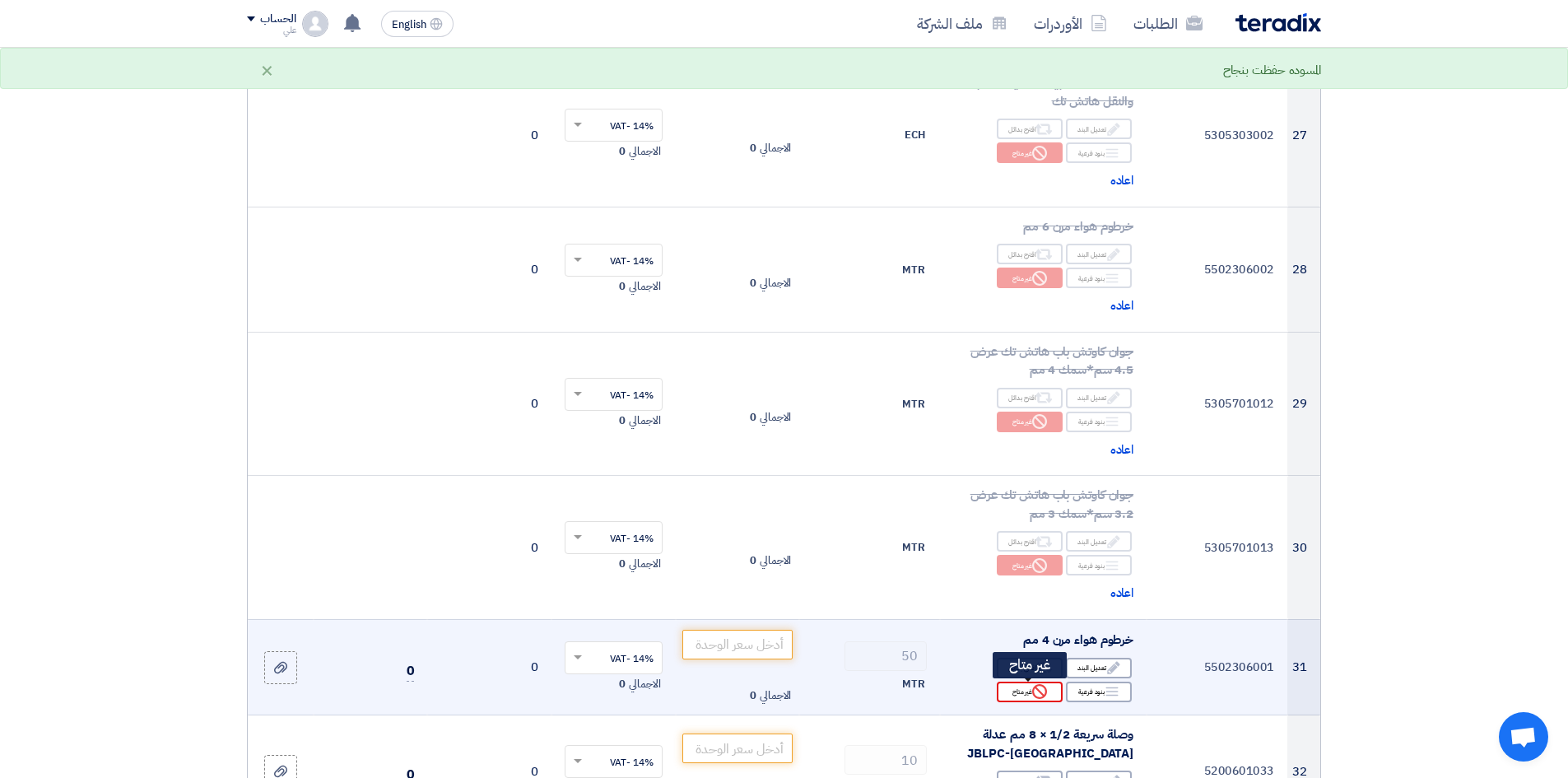
click at [1036, 600] on use at bounding box center [1040, 691] width 15 height 15
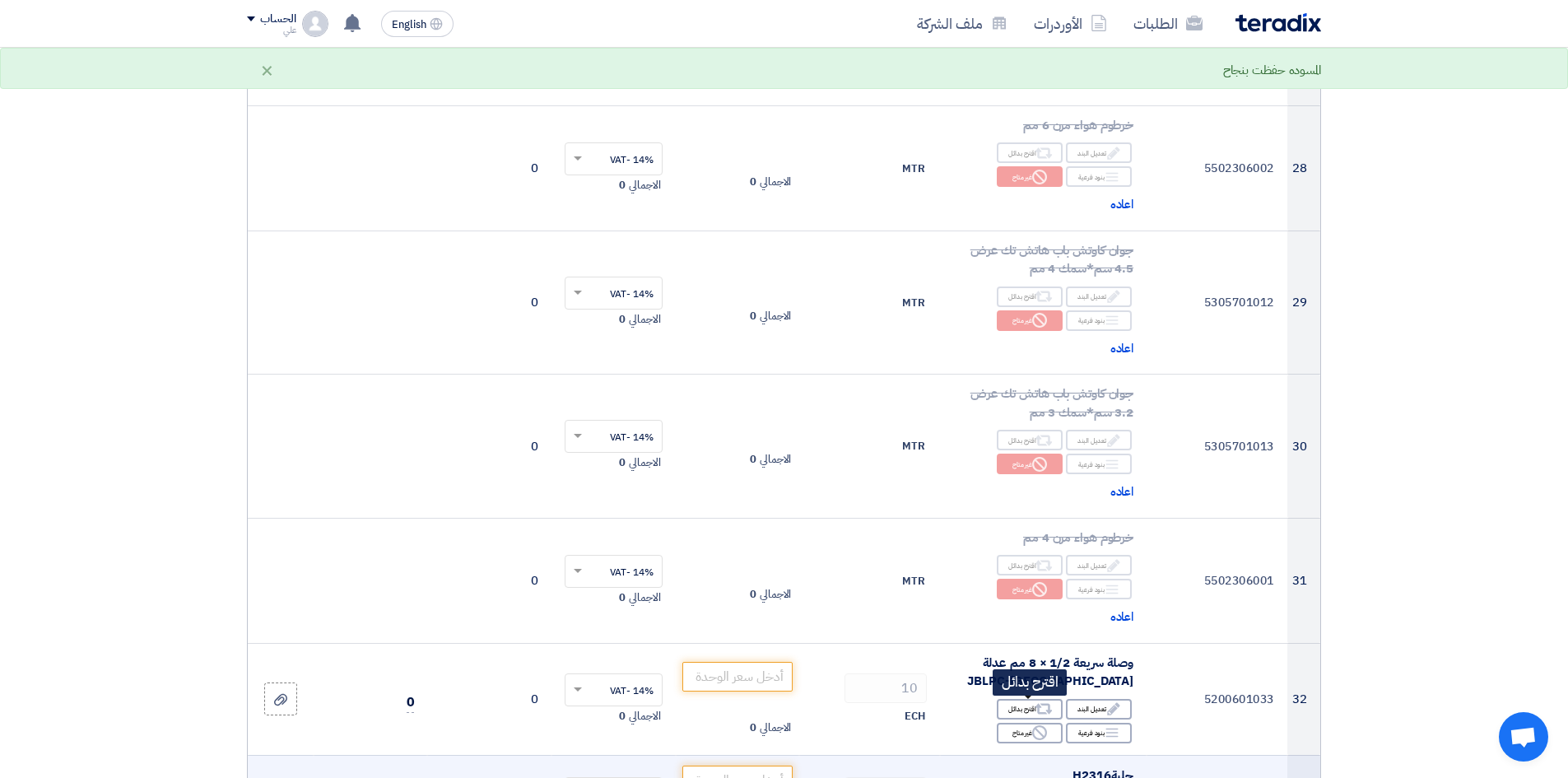
scroll to position [3869, 0]
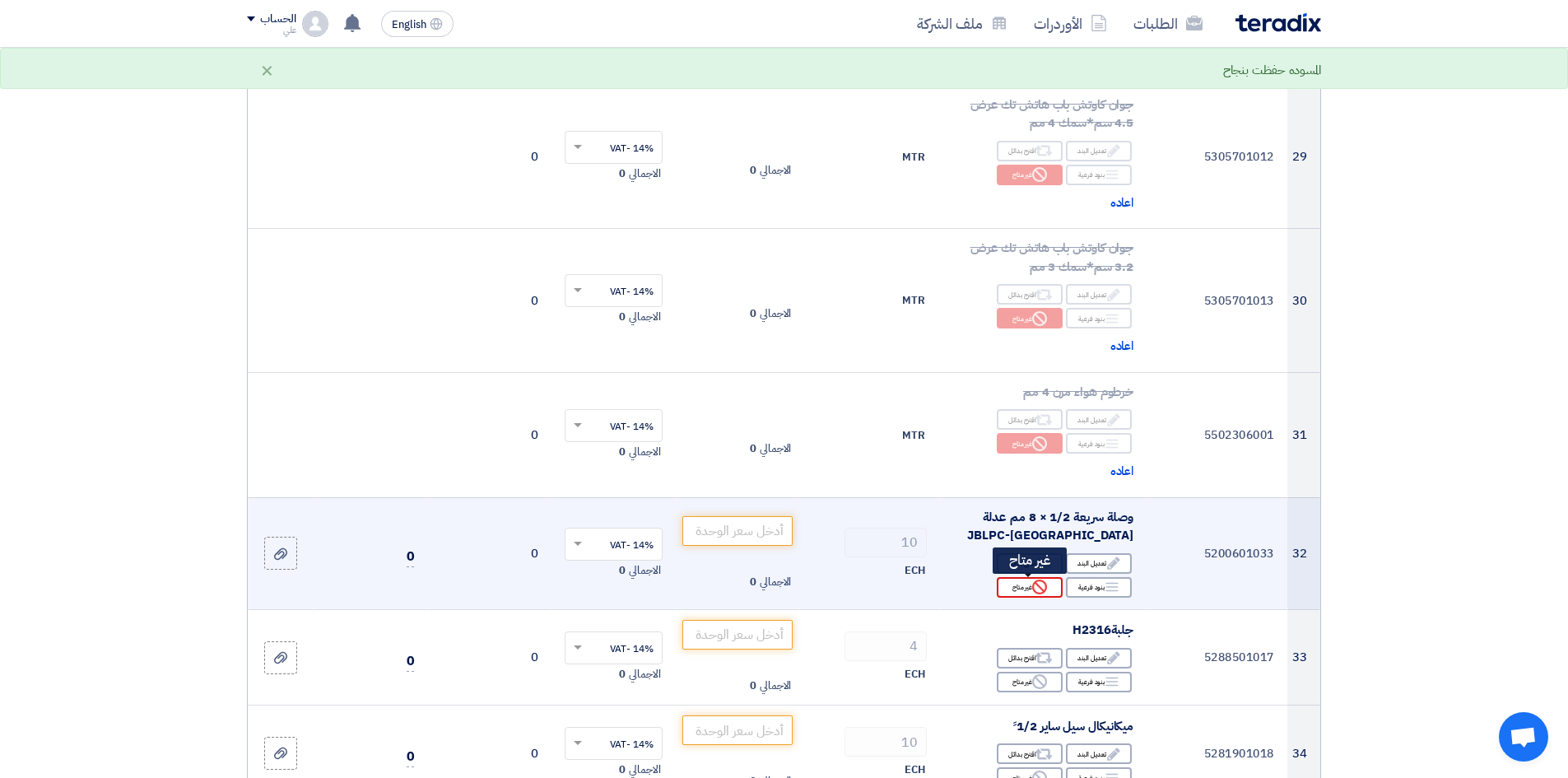
click at [1037, 587] on icon "Reject" at bounding box center [1040, 586] width 15 height 15
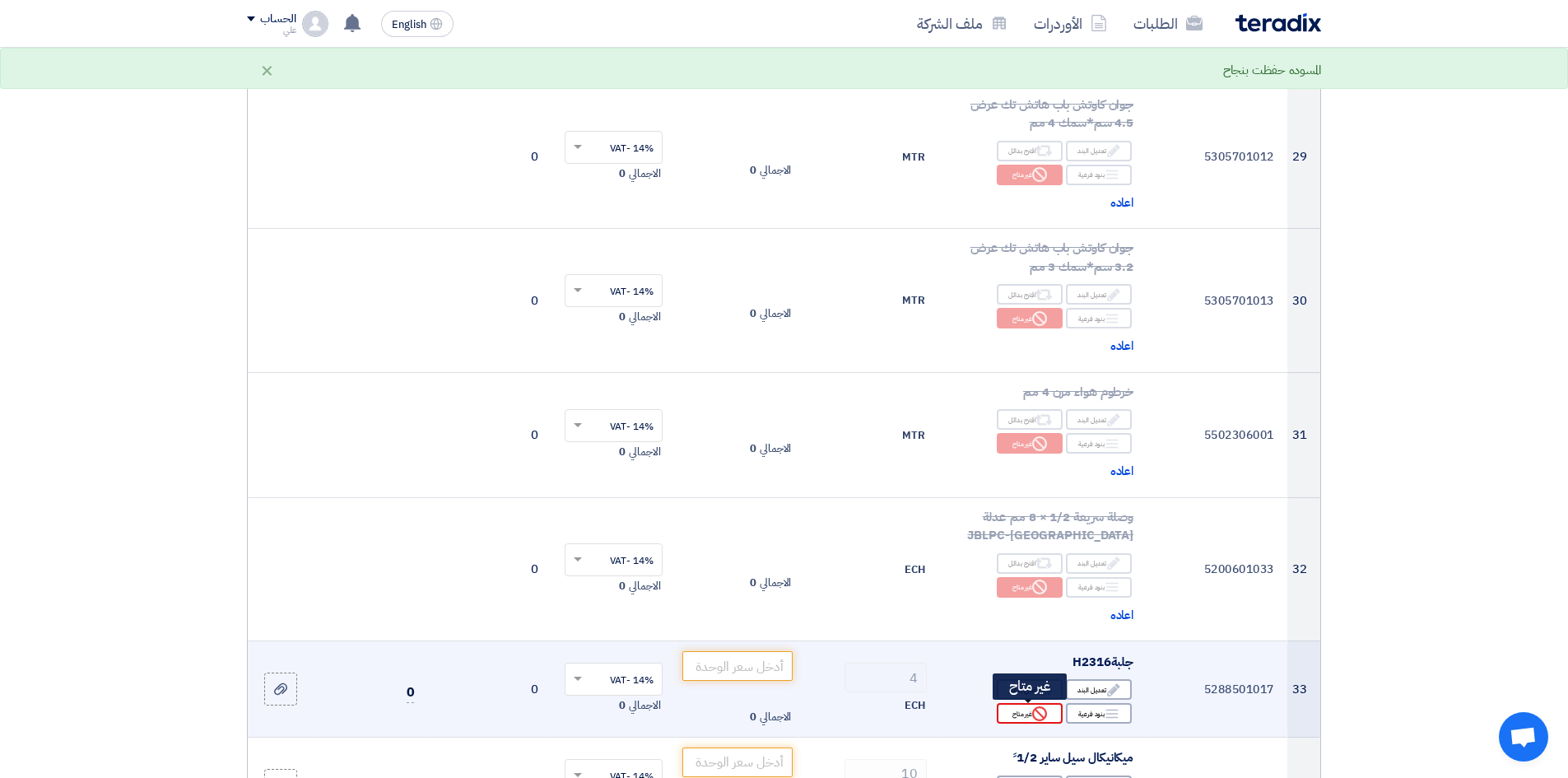
click at [1048, 600] on div "Reject غير متاح" at bounding box center [1029, 713] width 66 height 21
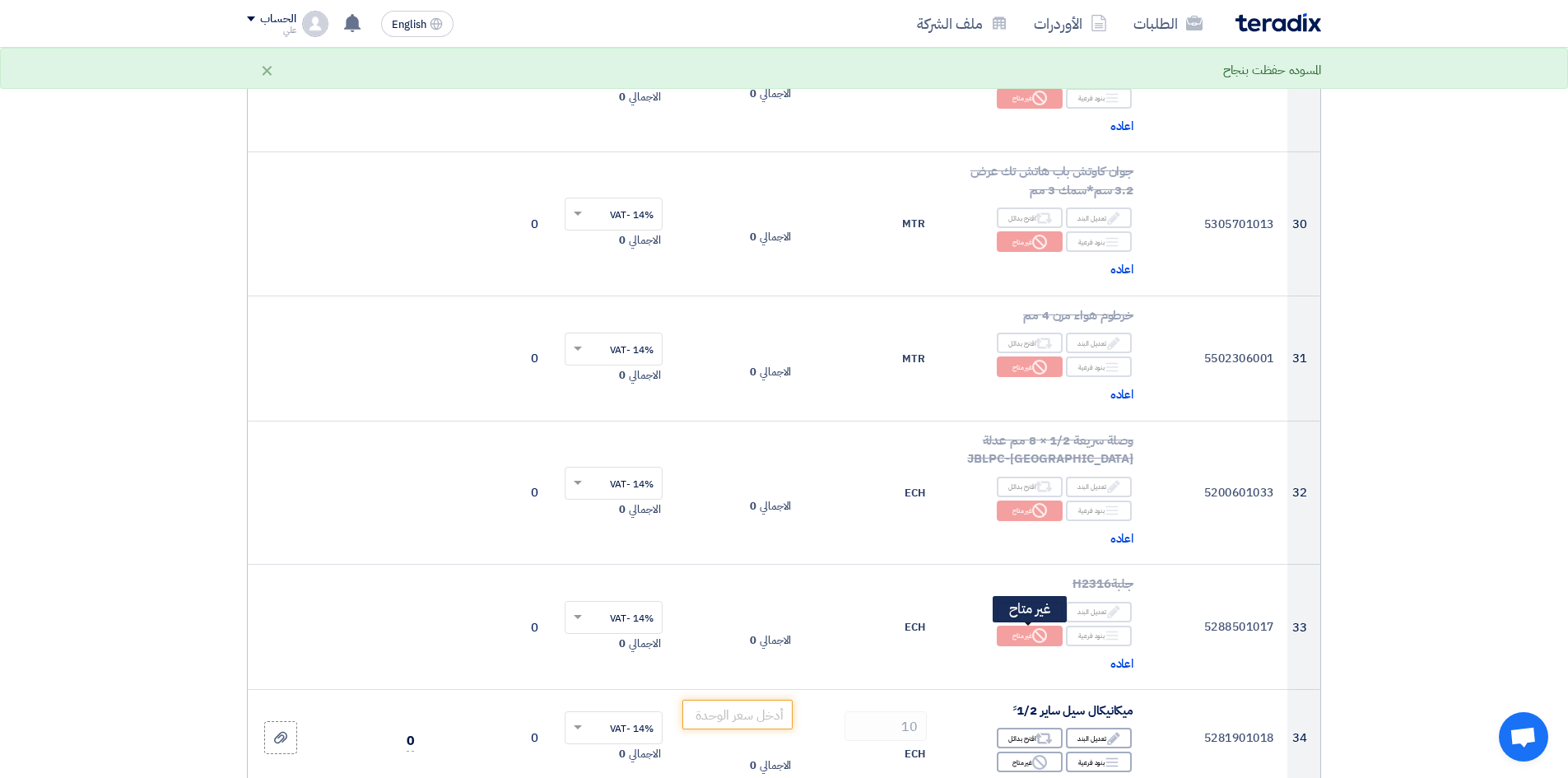
scroll to position [4116, 0]
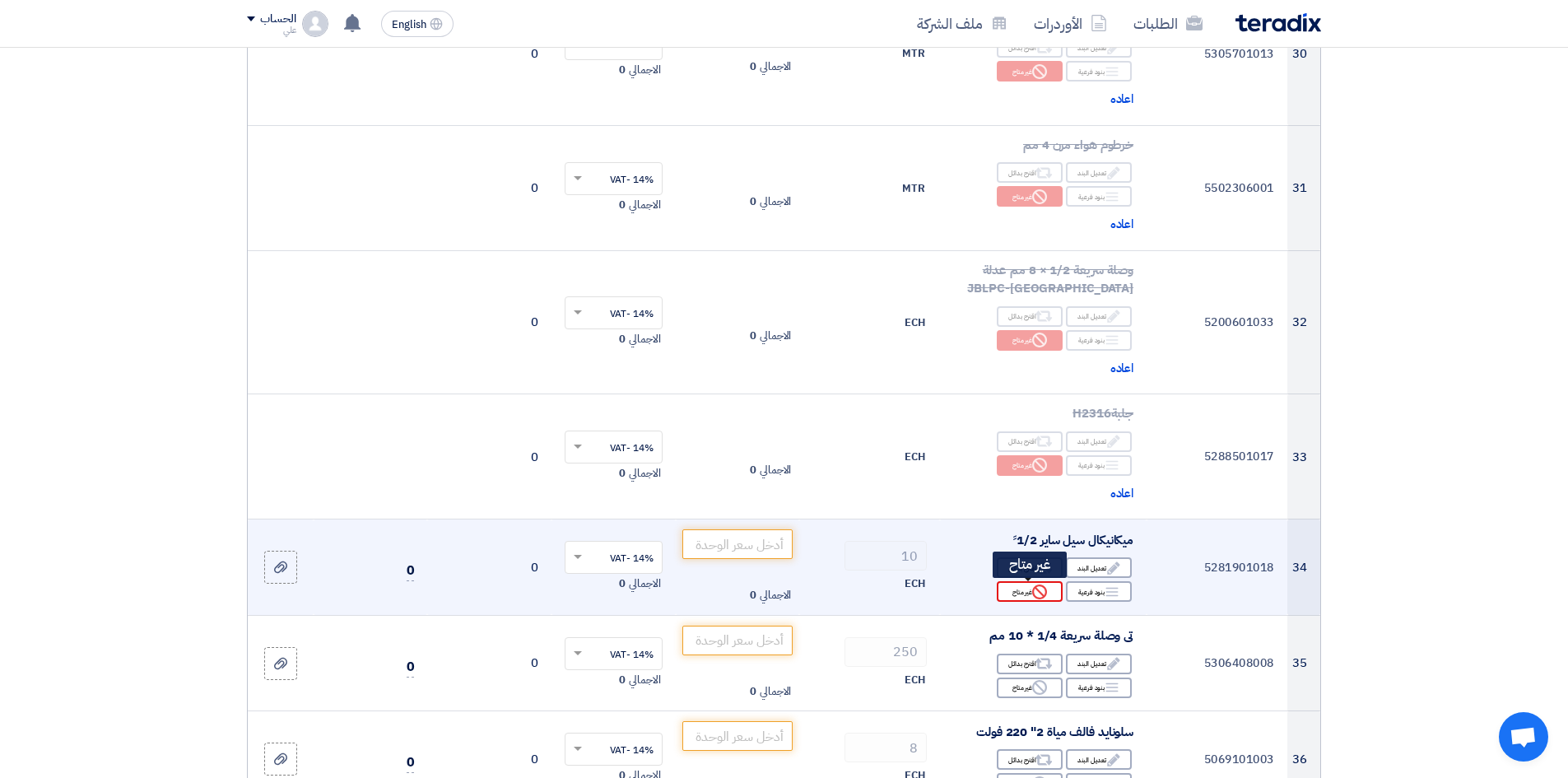
click at [1040, 599] on div "Reject غير متاح" at bounding box center [1029, 591] width 66 height 21
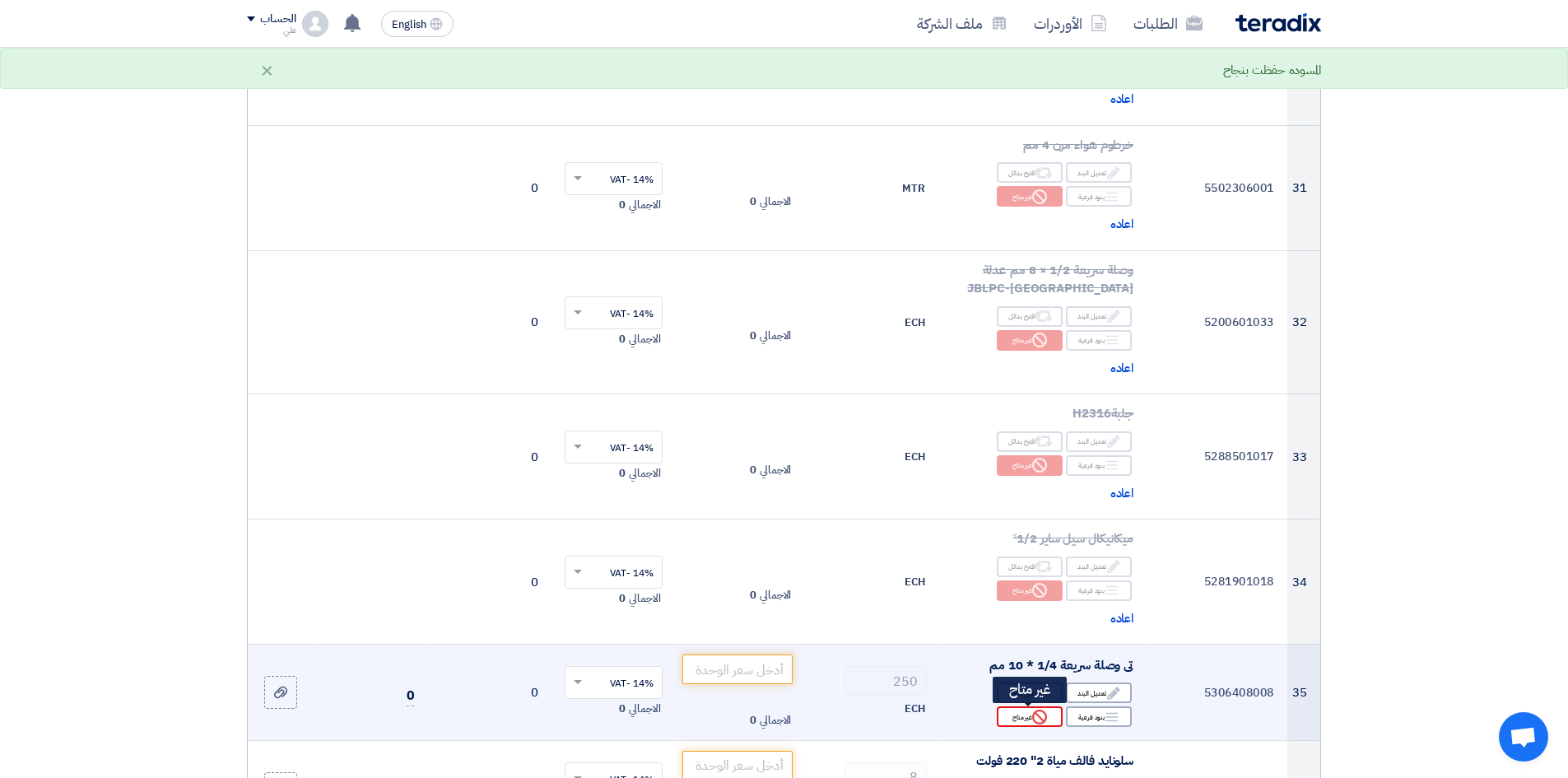
click at [1044, 600] on icon "Reject" at bounding box center [1040, 717] width 15 height 15
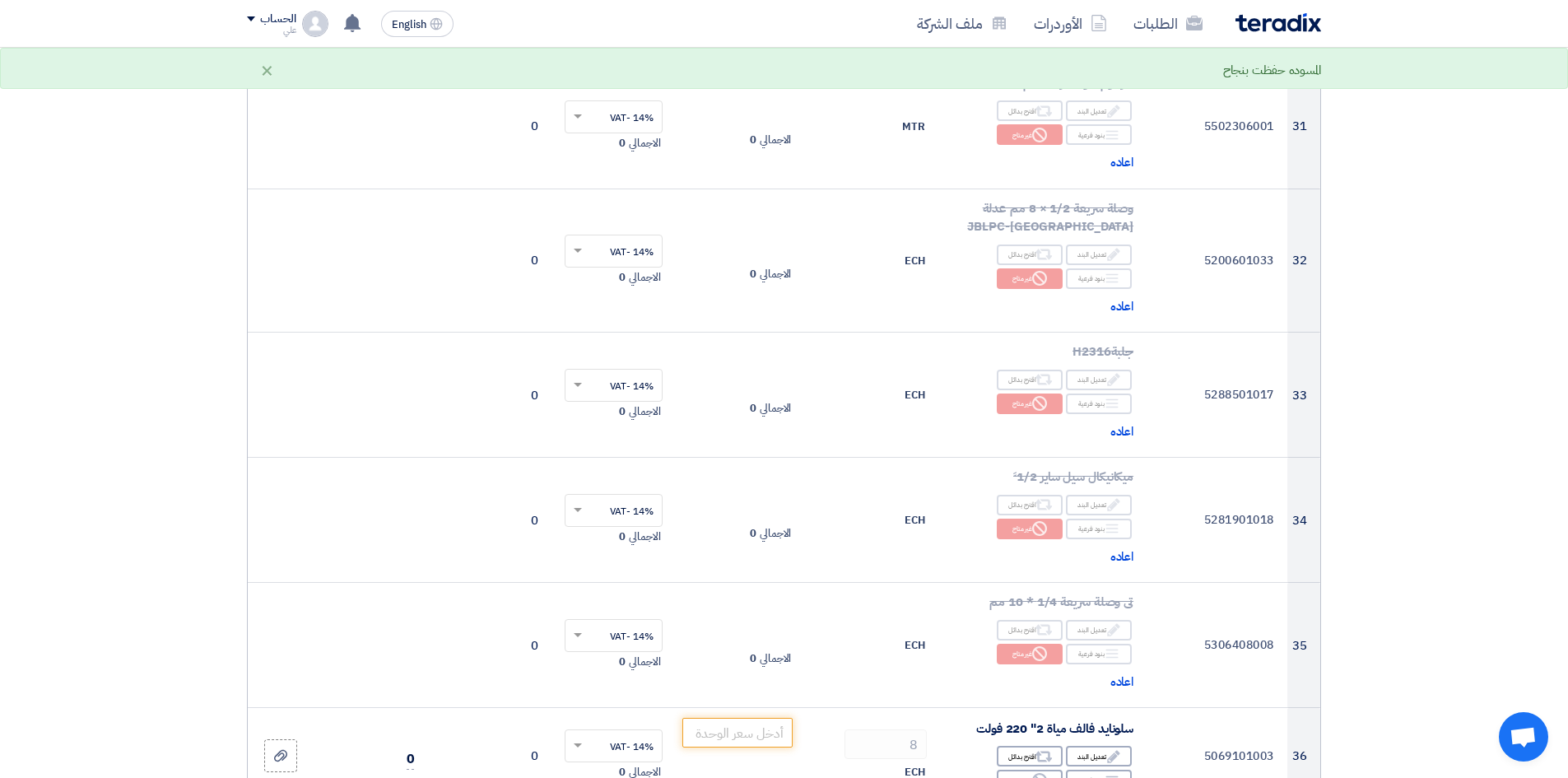
scroll to position [4363, 0]
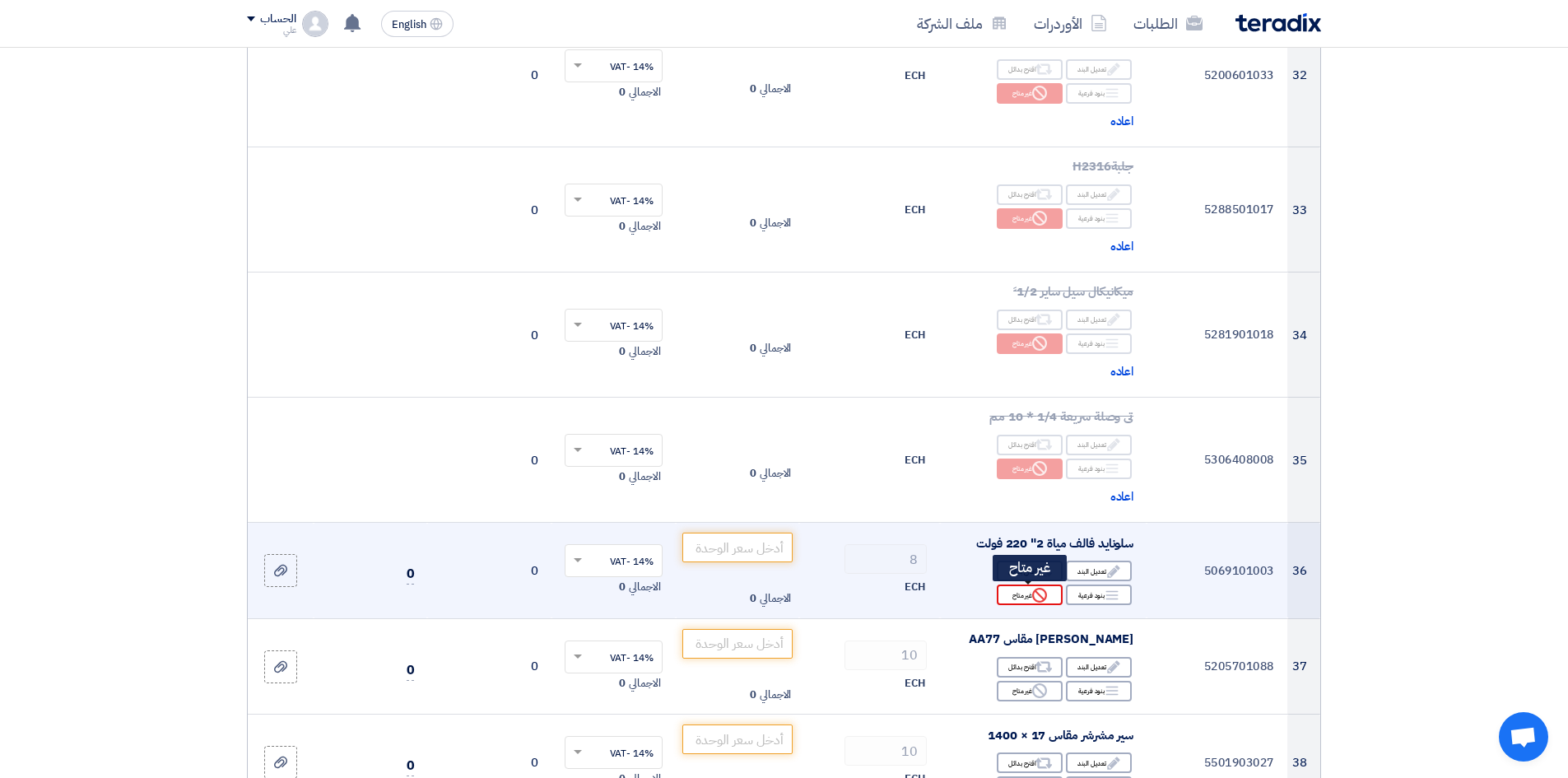
click at [1046, 598] on use at bounding box center [1040, 595] width 15 height 15
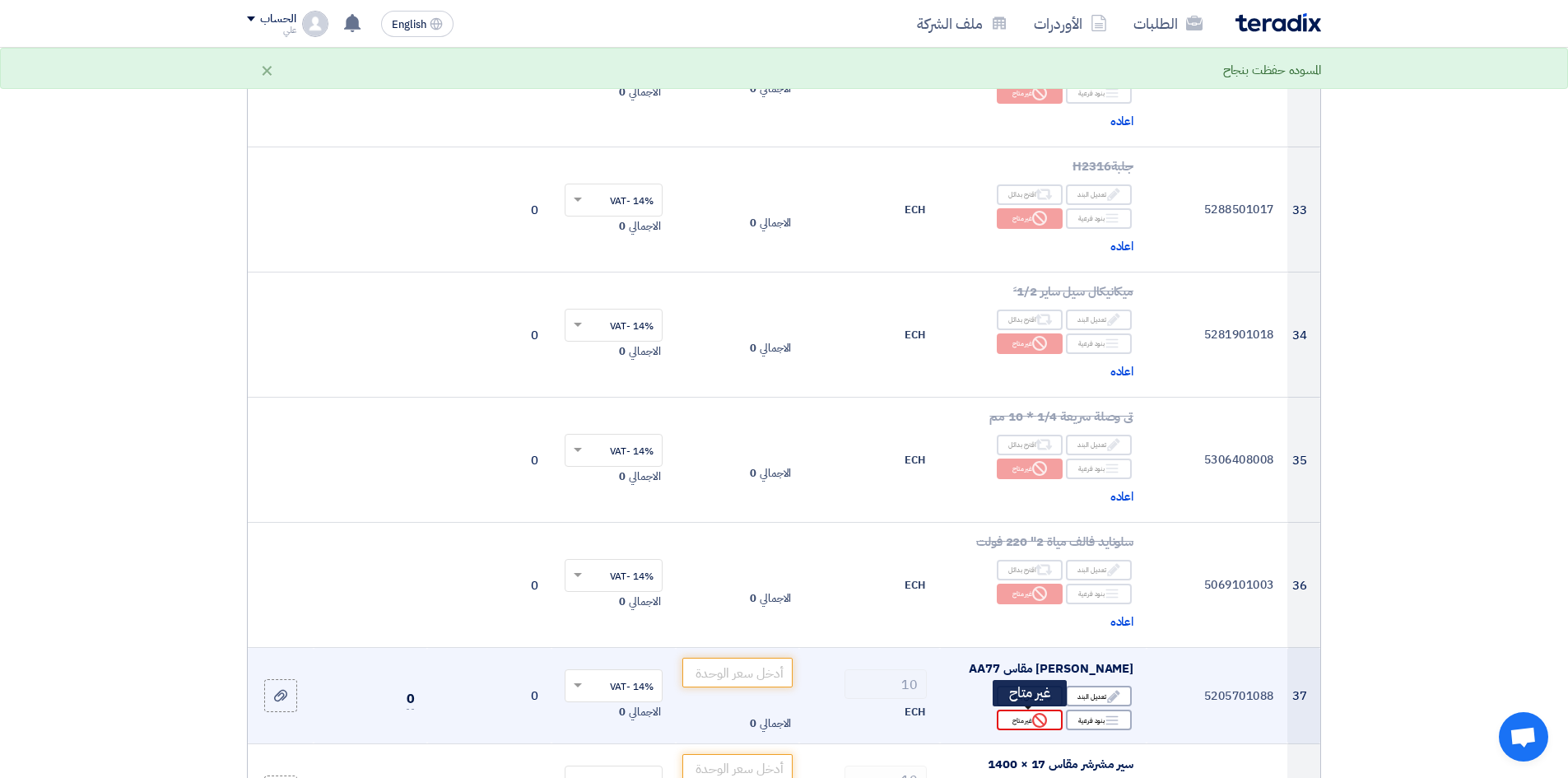
click at [1040, 600] on icon "Reject" at bounding box center [1040, 719] width 15 height 15
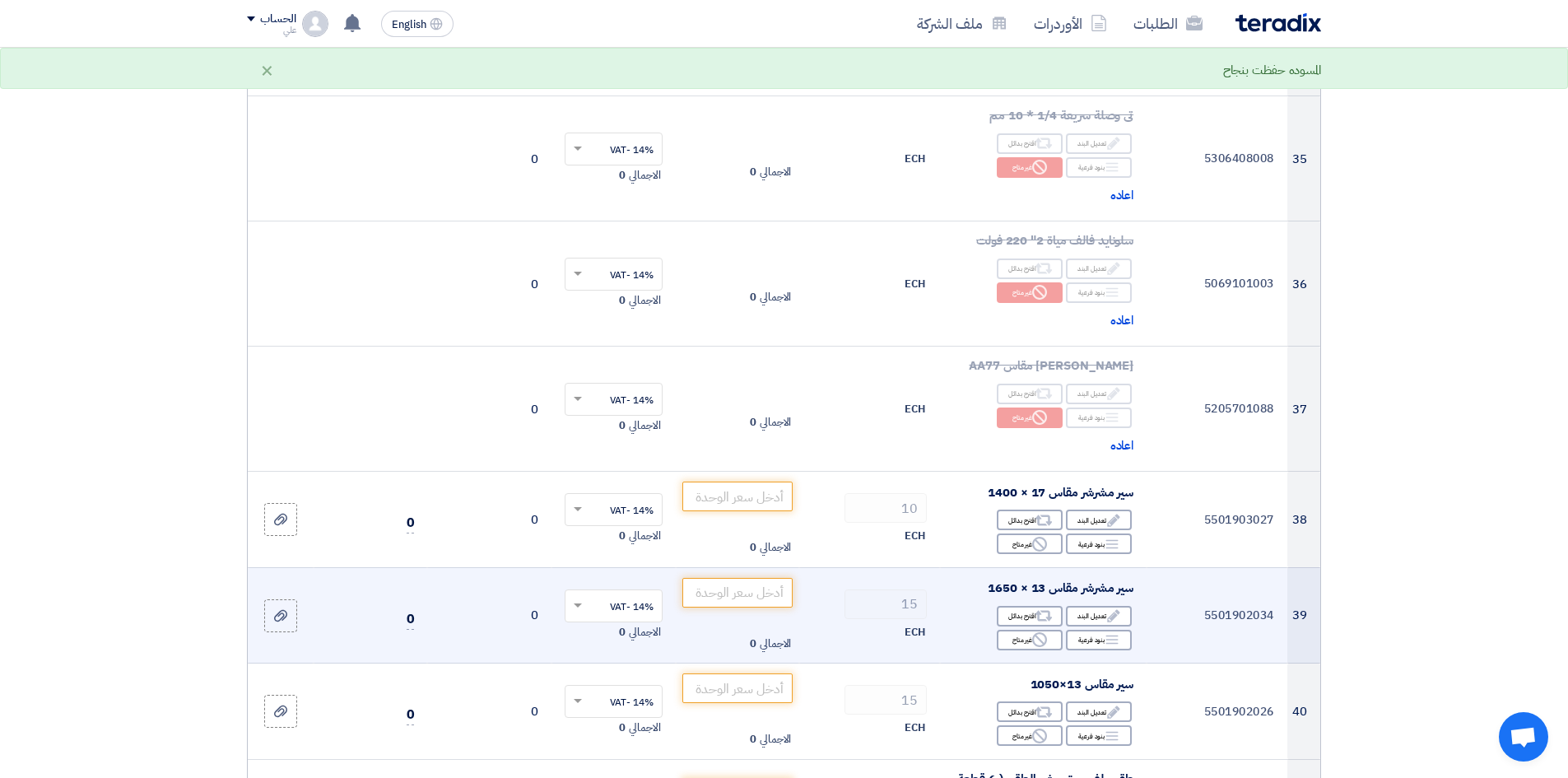
scroll to position [4693, 0]
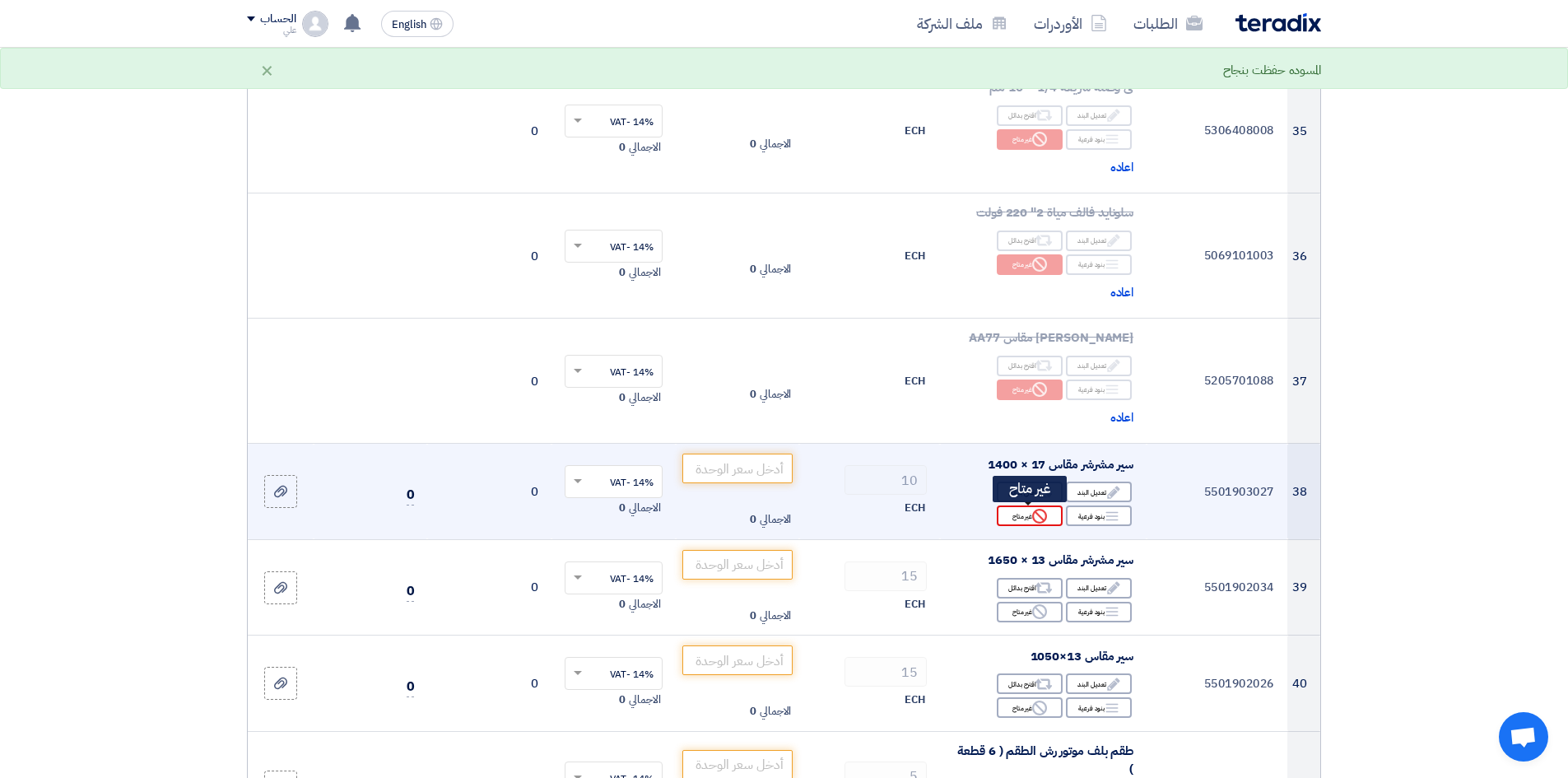
click at [1040, 518] on icon "Reject" at bounding box center [1040, 516] width 15 height 15
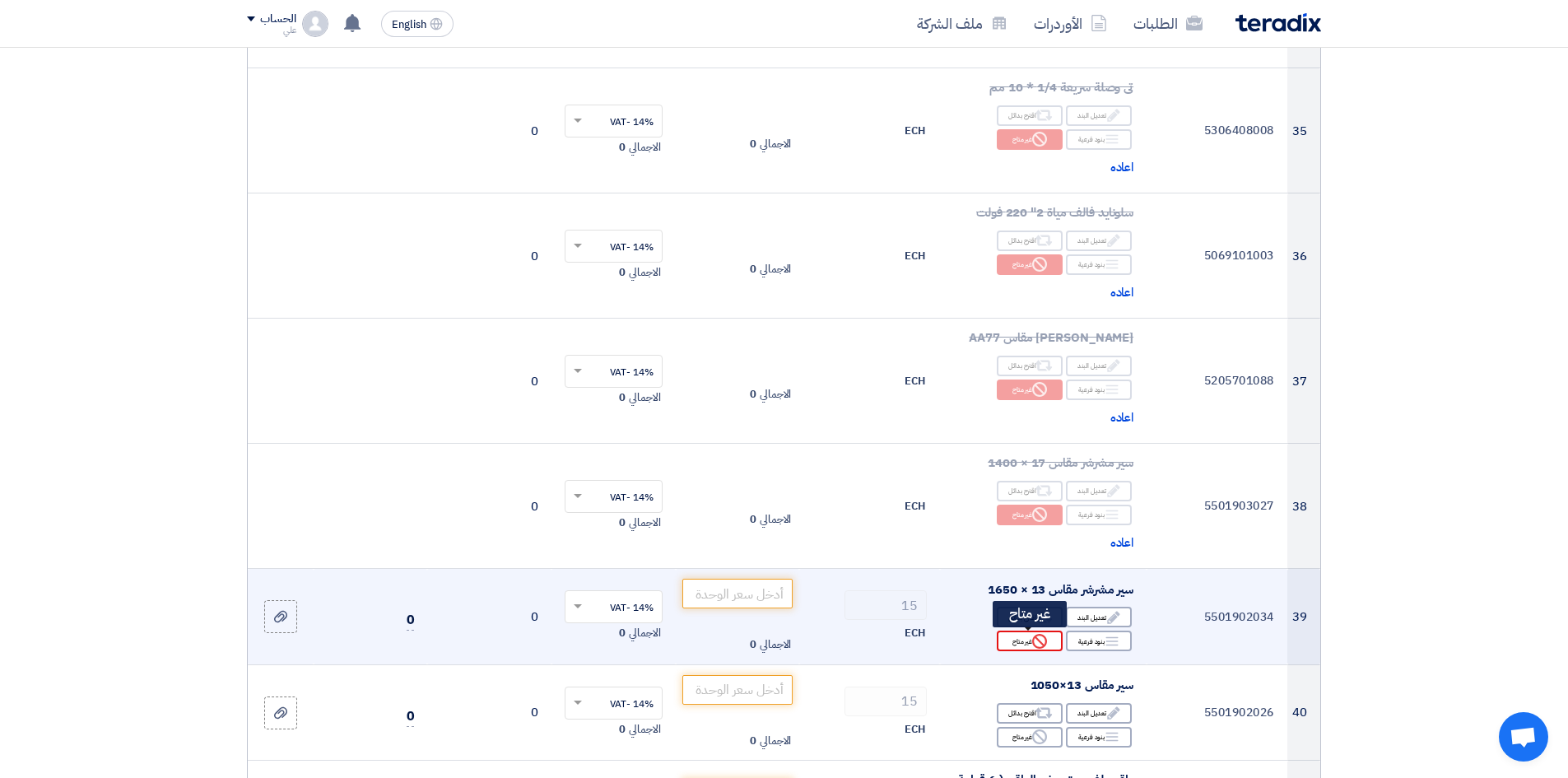
click at [1034, 600] on icon "Reject" at bounding box center [1040, 641] width 15 height 15
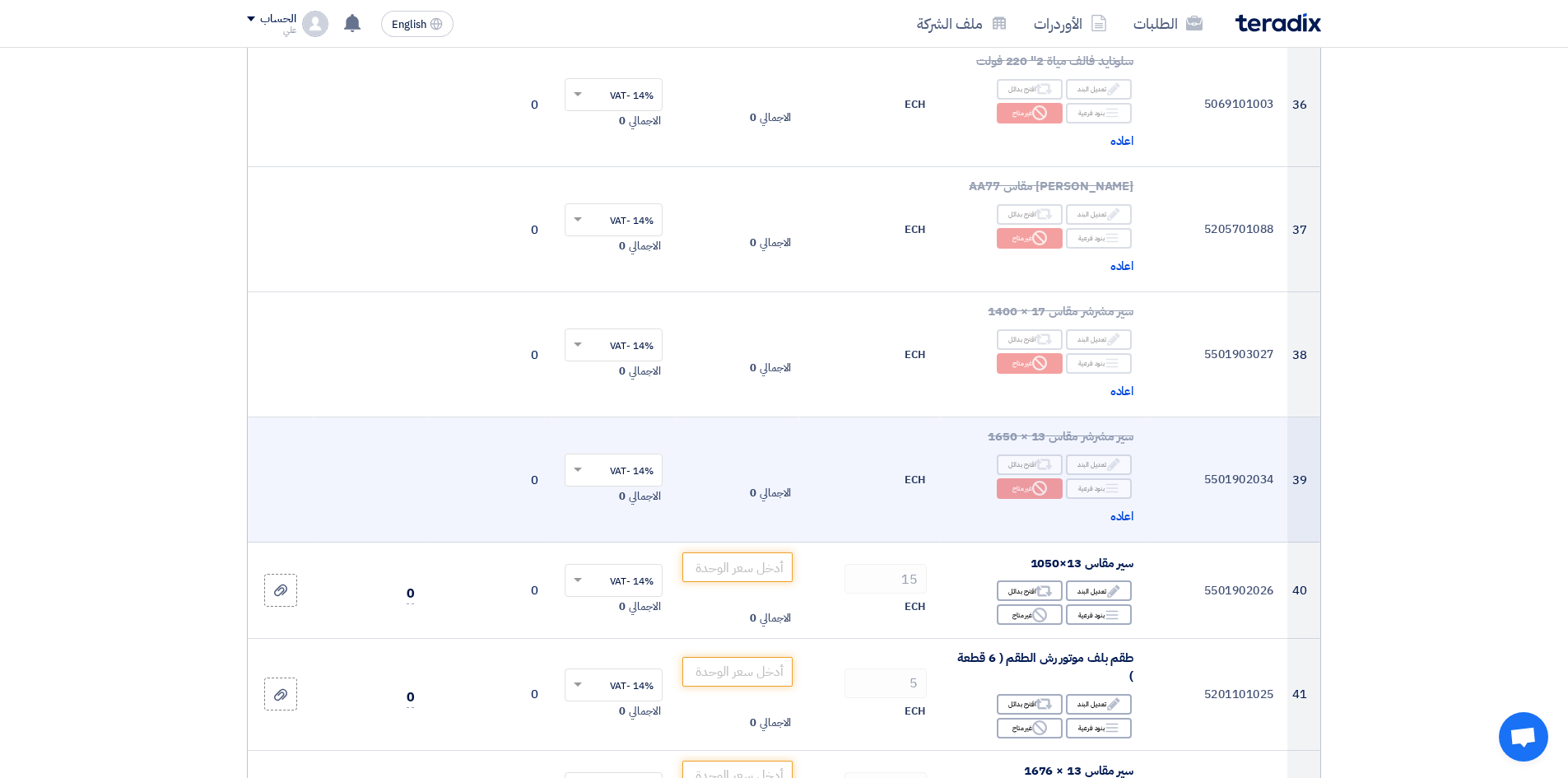
scroll to position [4857, 0]
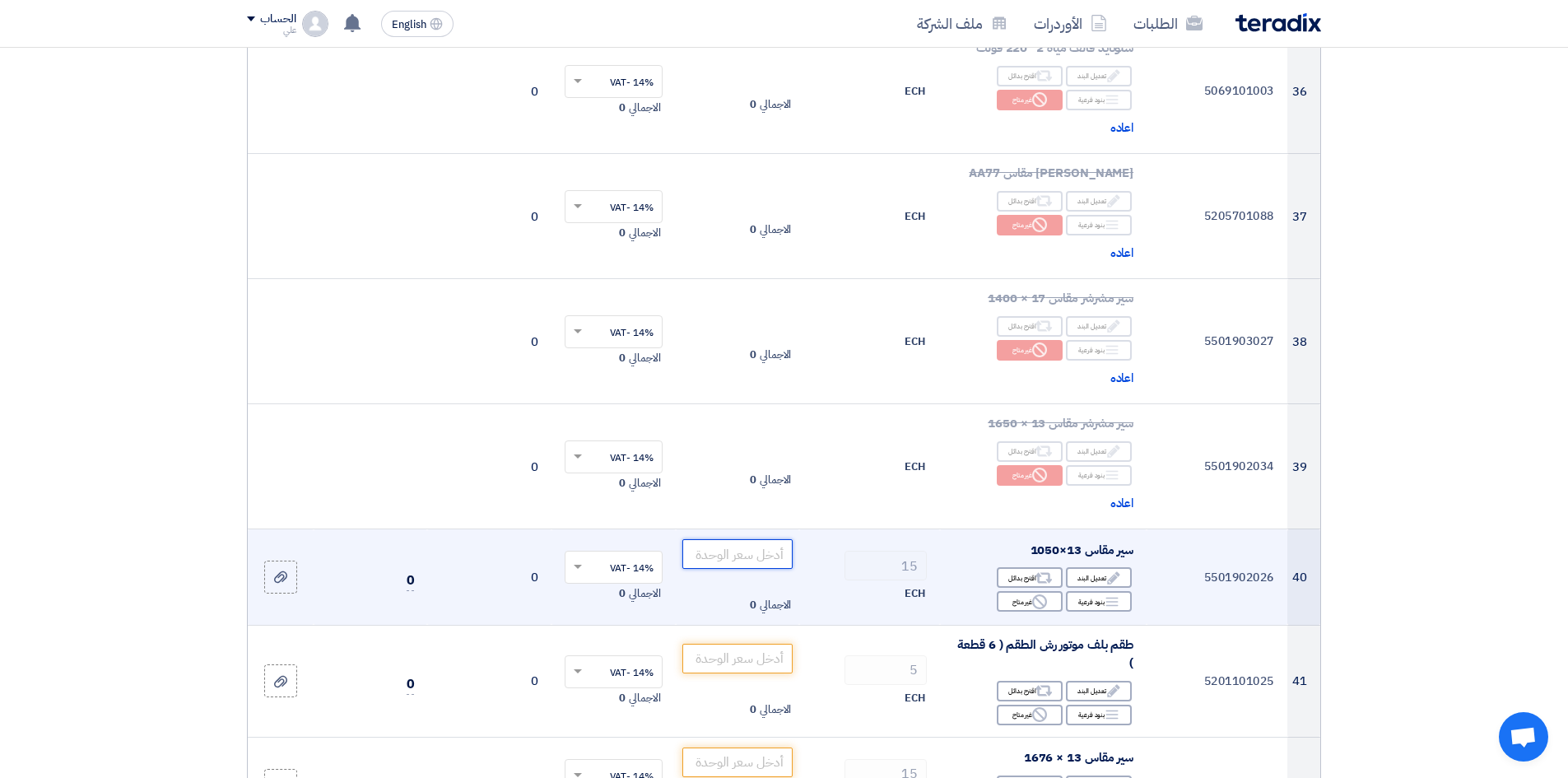
click at [720, 549] on input "number" at bounding box center [738, 554] width 111 height 29
type input "1"
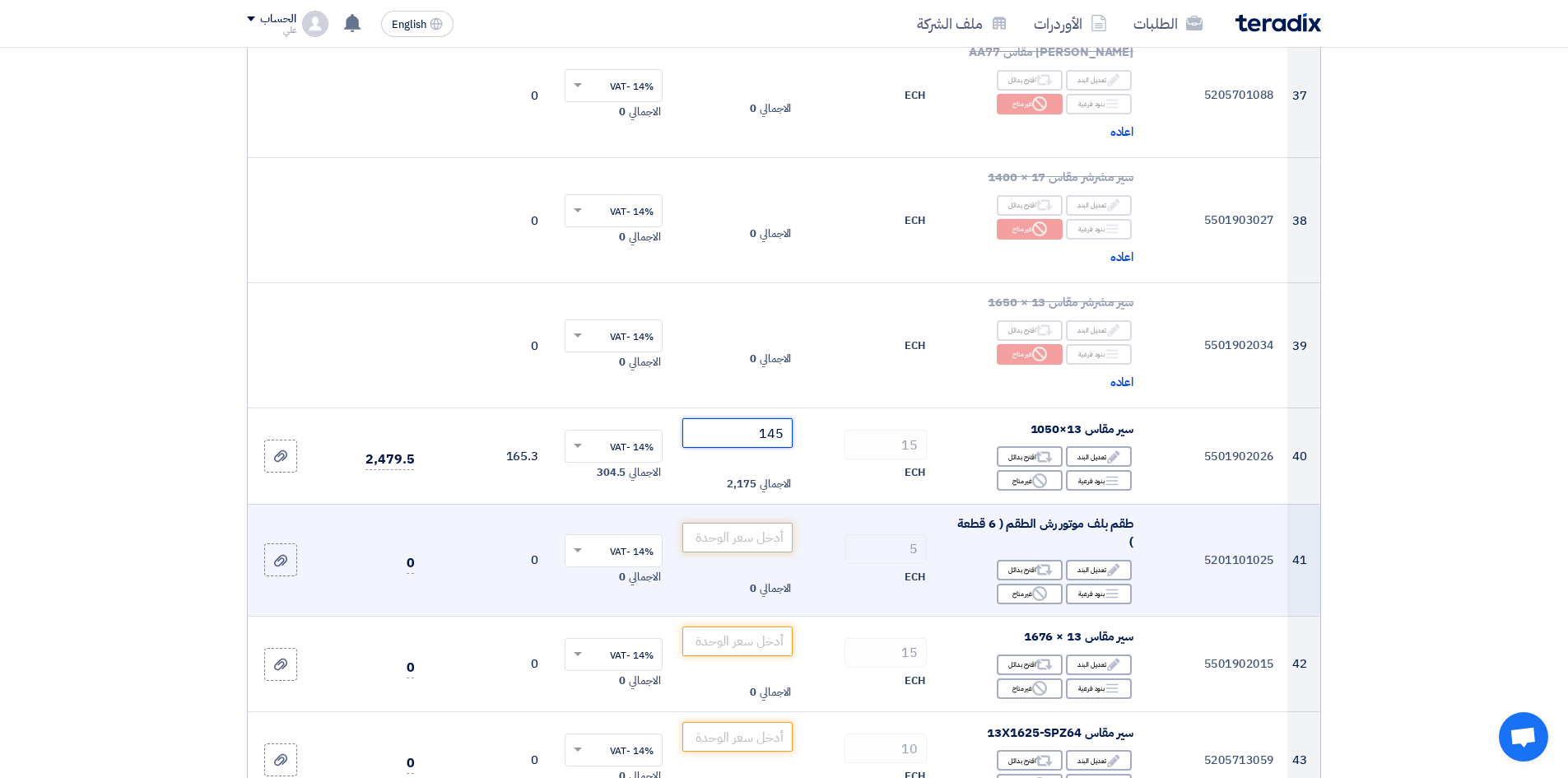
scroll to position [5022, 0]
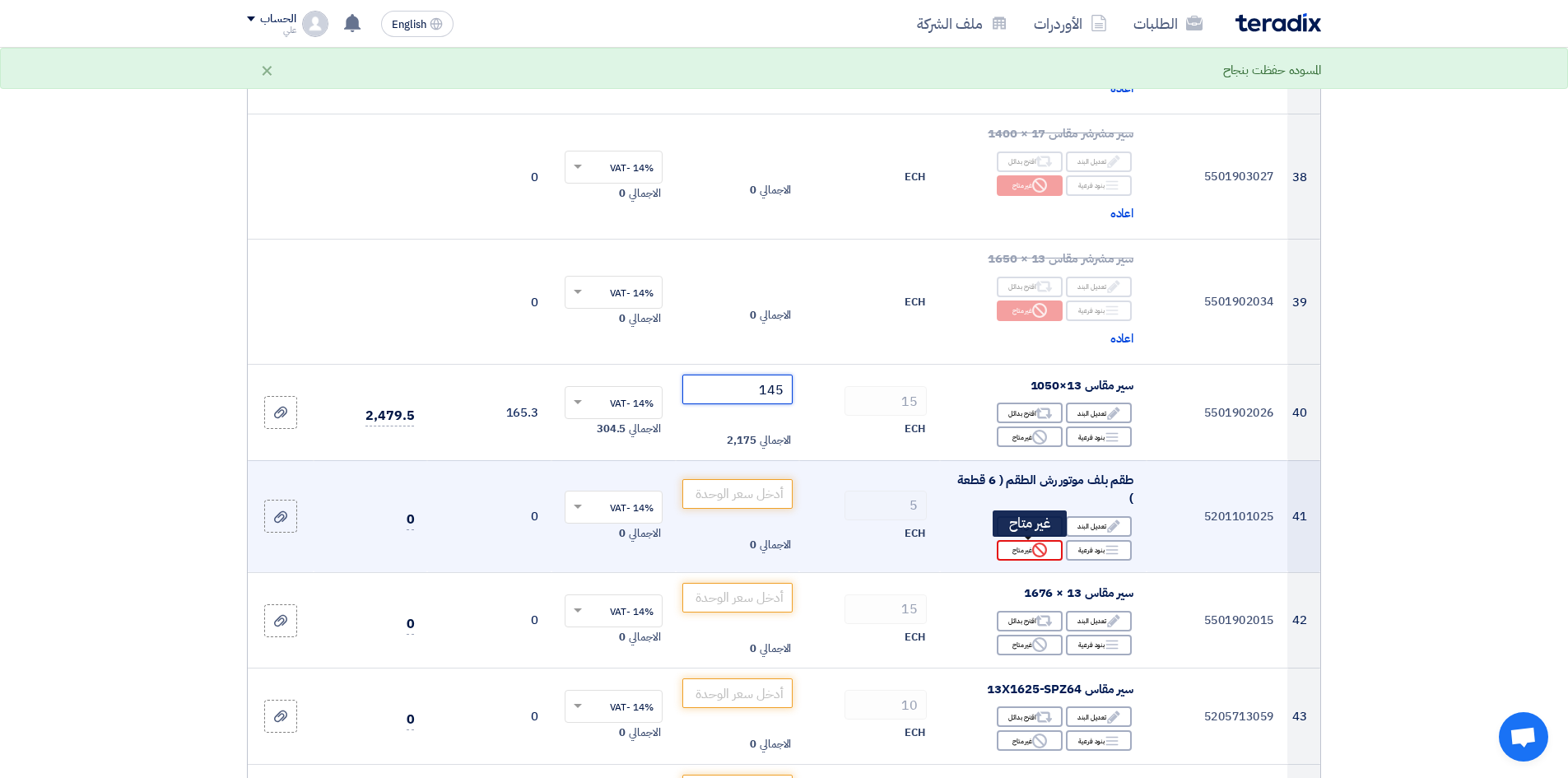
type input "145"
click at [1030, 547] on div "Reject غير متاح" at bounding box center [1029, 551] width 66 height 21
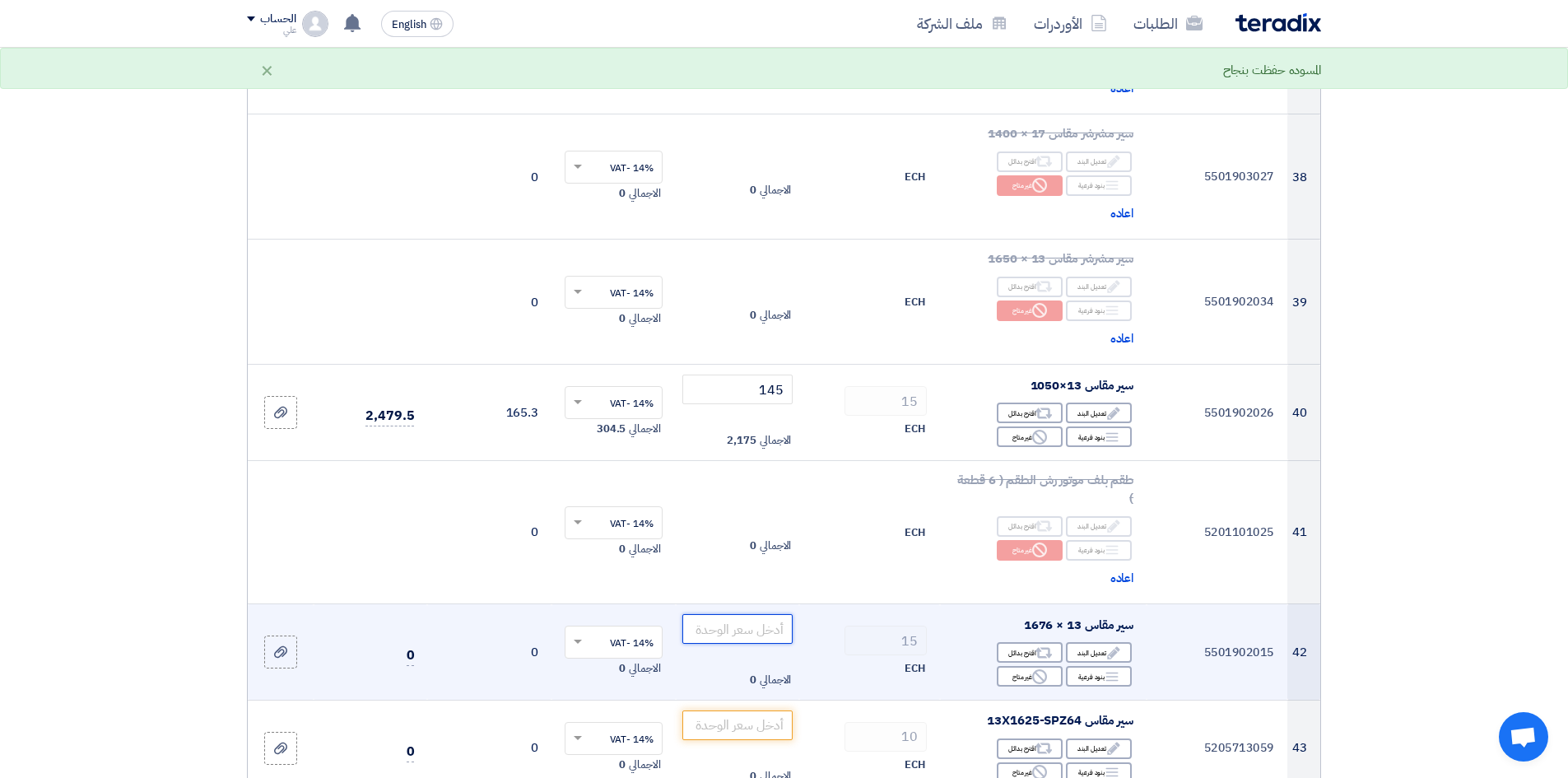
click at [744, 600] on input "number" at bounding box center [738, 629] width 111 height 29
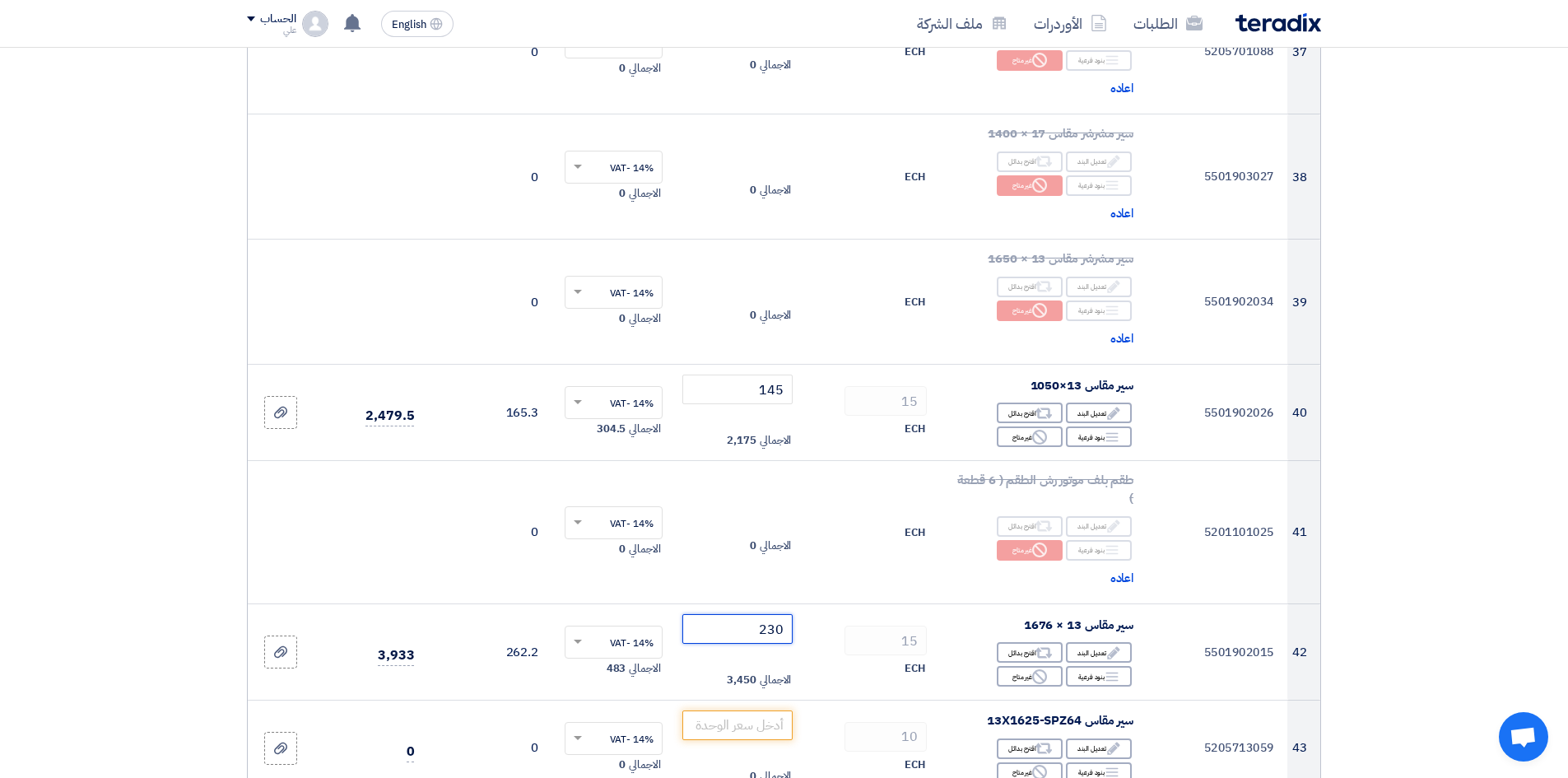
scroll to position [5269, 0]
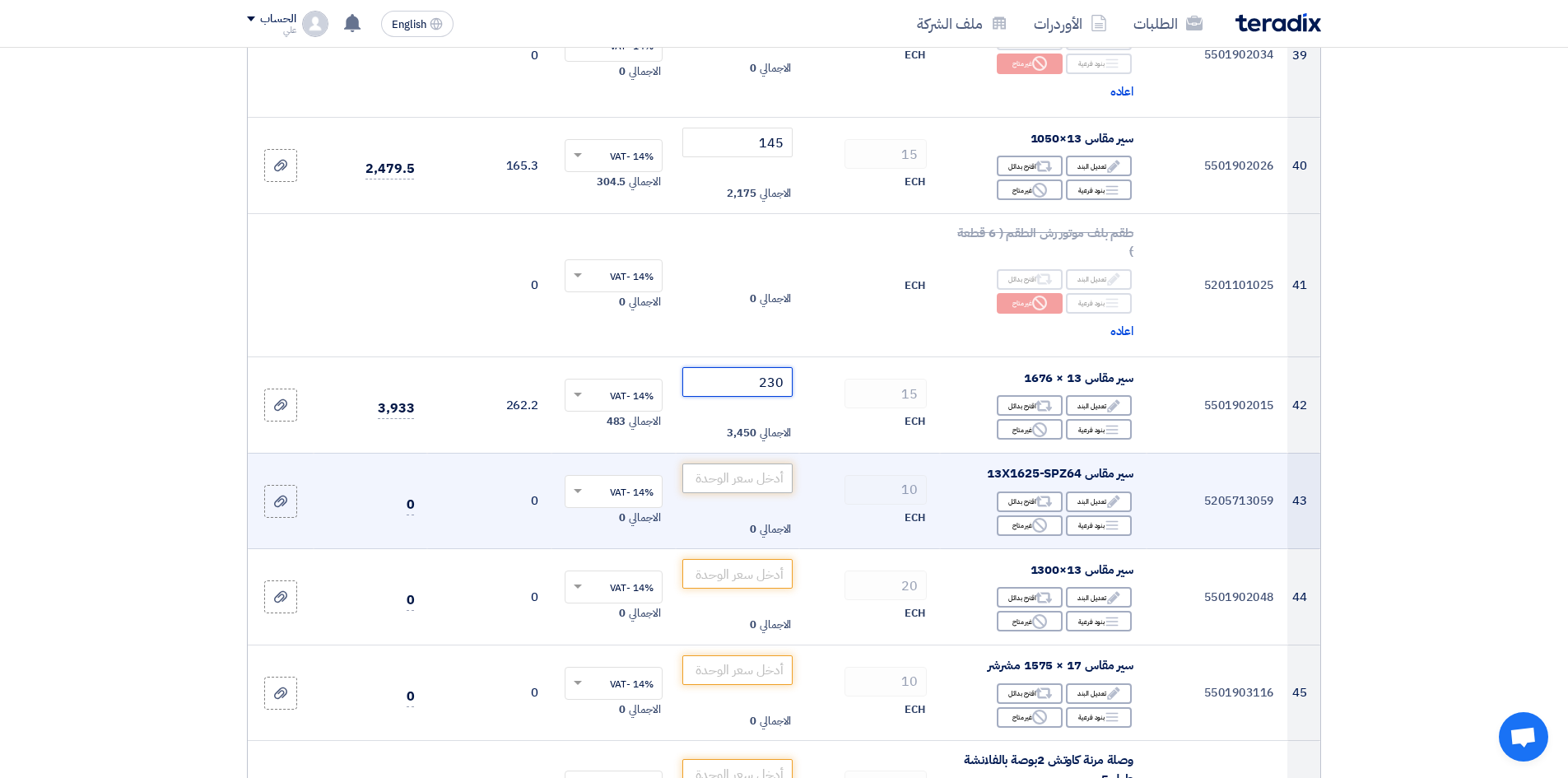
type input "230"
click at [749, 485] on input "number" at bounding box center [738, 479] width 111 height 29
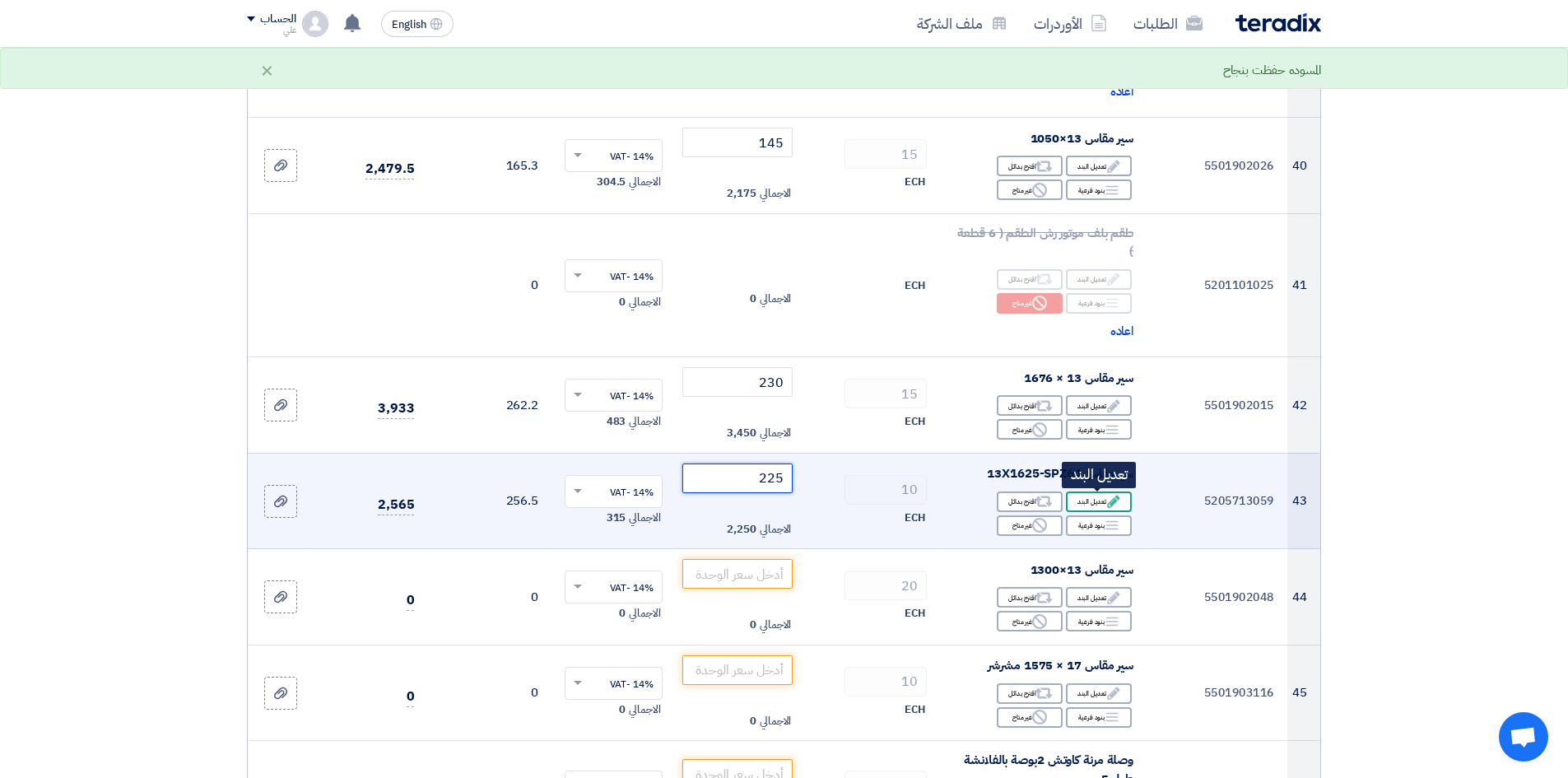
type input "225"
click at [1107, 500] on icon "Edit" at bounding box center [1114, 501] width 15 height 15
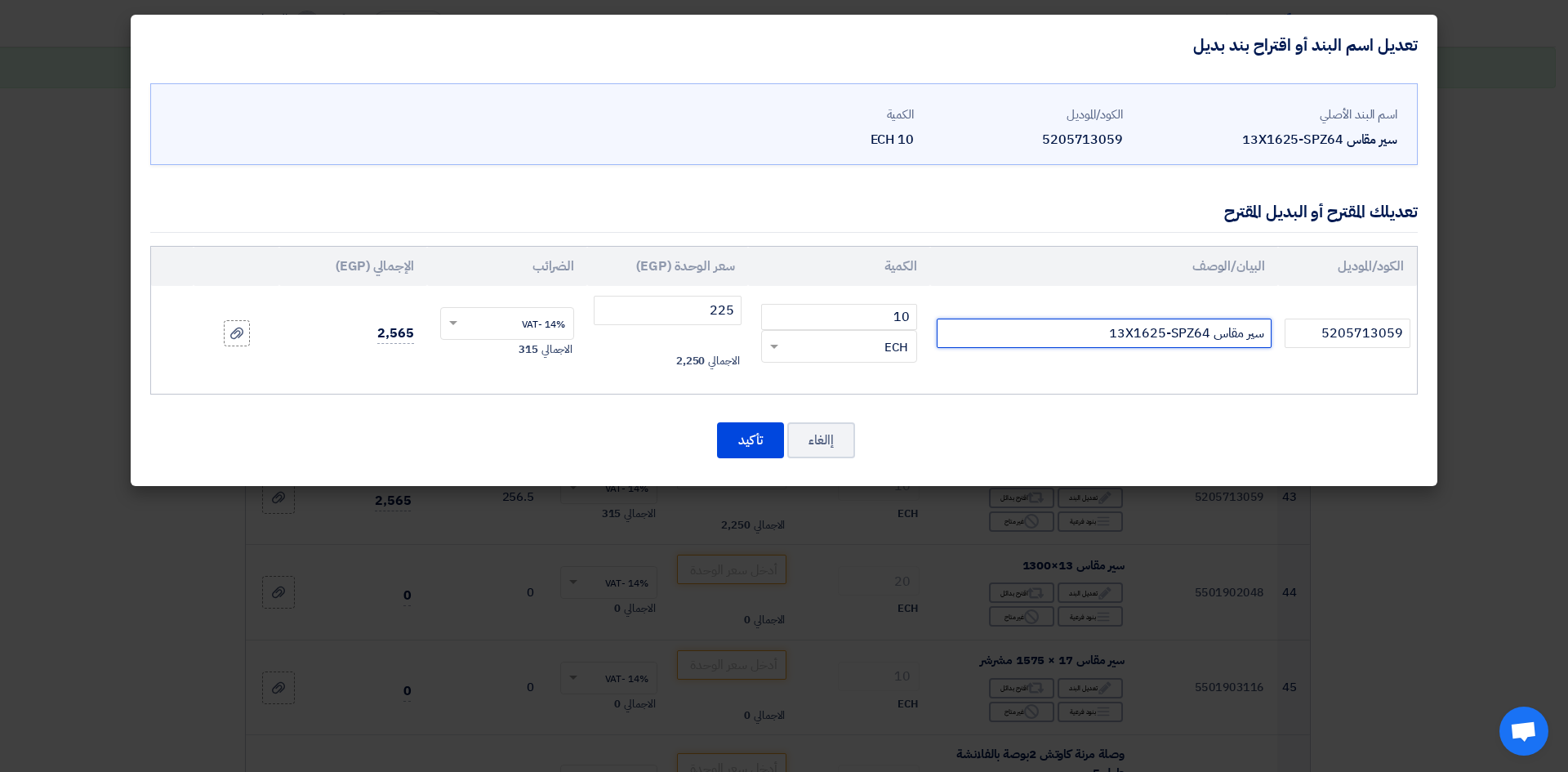
drag, startPoint x: 1169, startPoint y: 331, endPoint x: 1208, endPoint y: 331, distance: 39.0
click at [1208, 331] on input "سير مقاس 13X1625-SPZ64" at bounding box center [1104, 333] width 335 height 29
click at [1201, 336] on input "سير مقاس 13X1625-" at bounding box center [1104, 333] width 335 height 29
click at [1148, 330] on input "سير مقاس 13X1625-" at bounding box center [1104, 333] width 335 height 29
type input "سير مقاس 13X1625-A64"
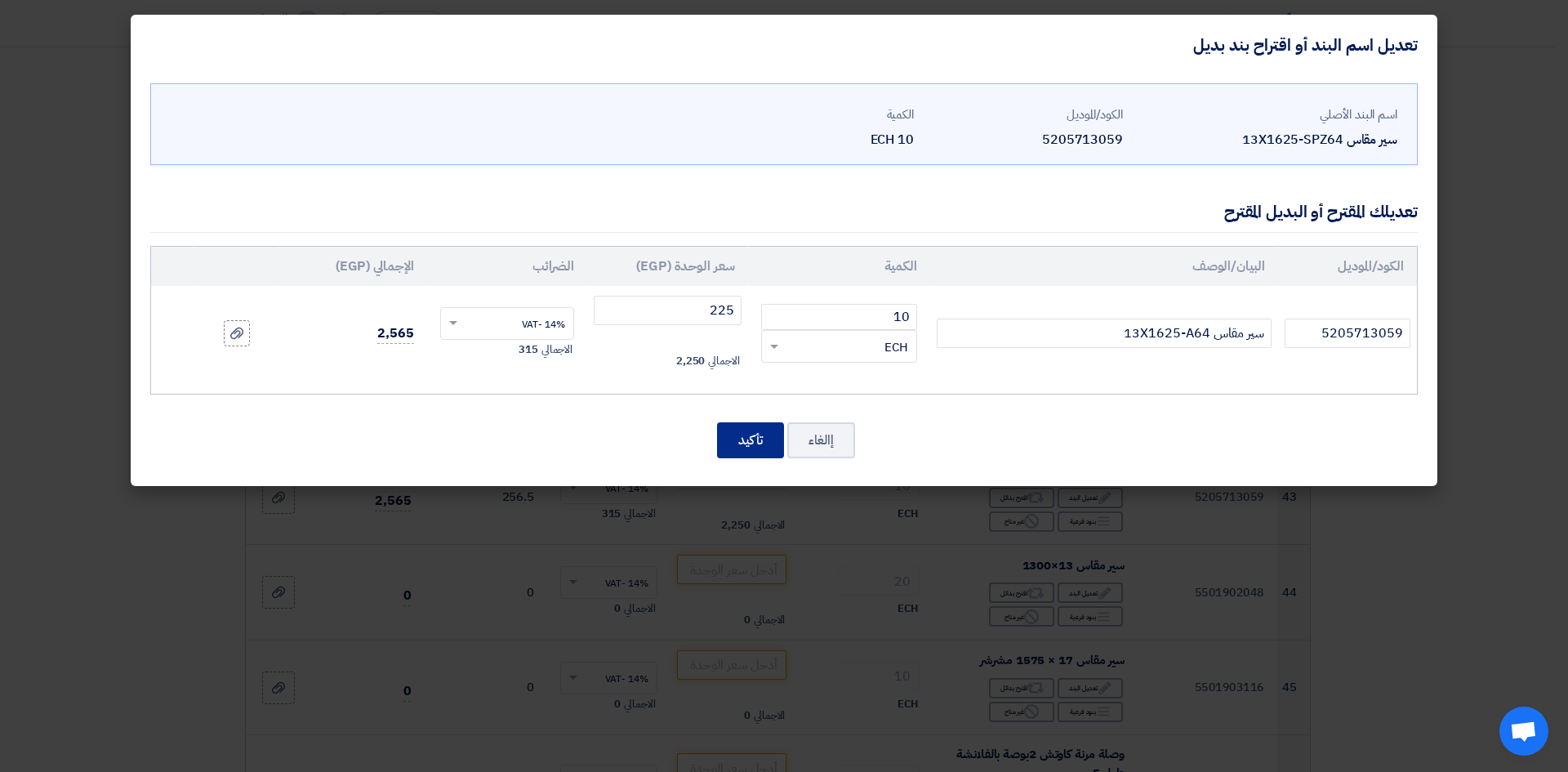
click at [747, 424] on button "تأكيد" at bounding box center [750, 441] width 67 height 36
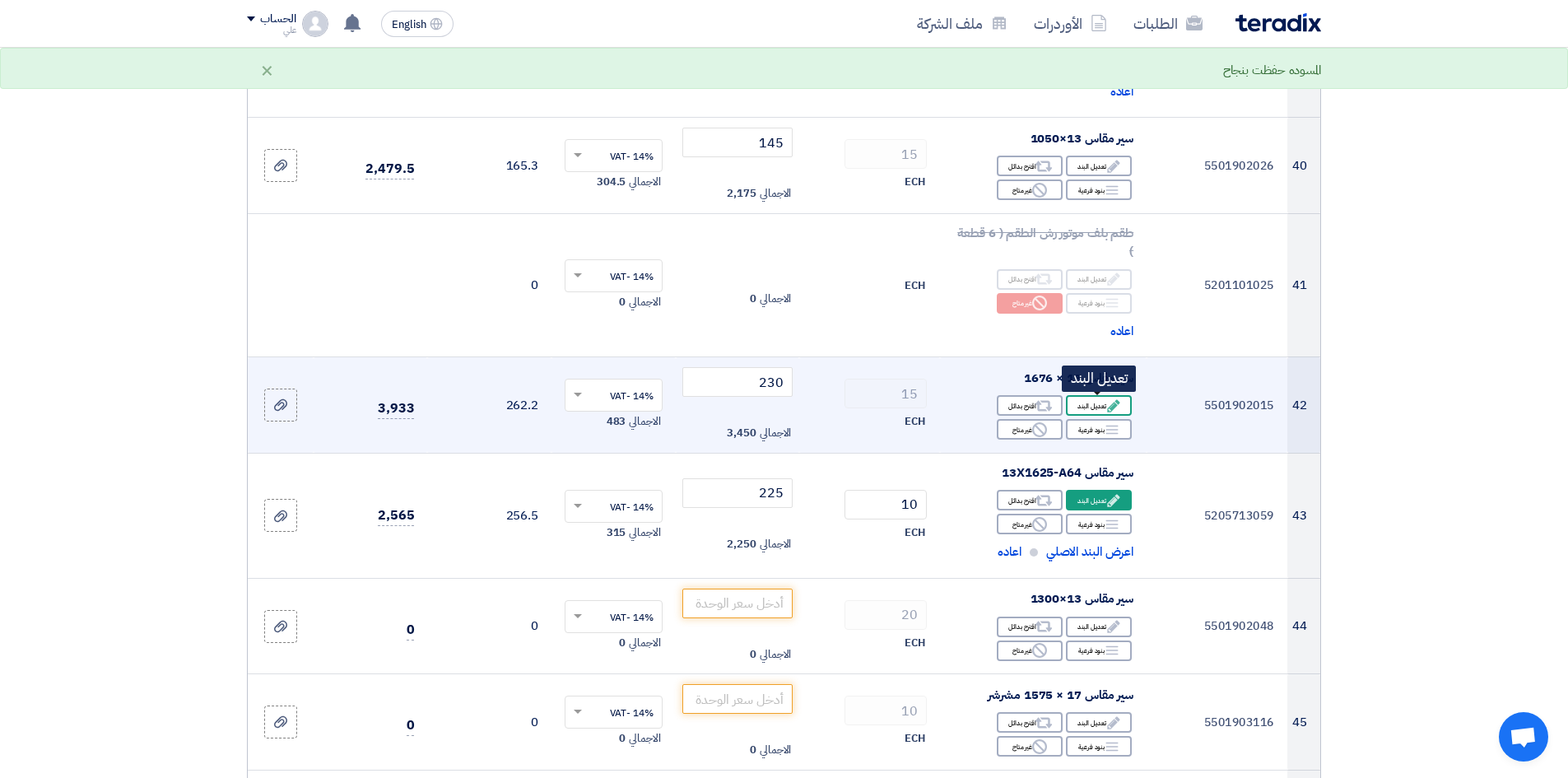
click at [1108, 406] on icon "Edit" at bounding box center [1114, 405] width 15 height 15
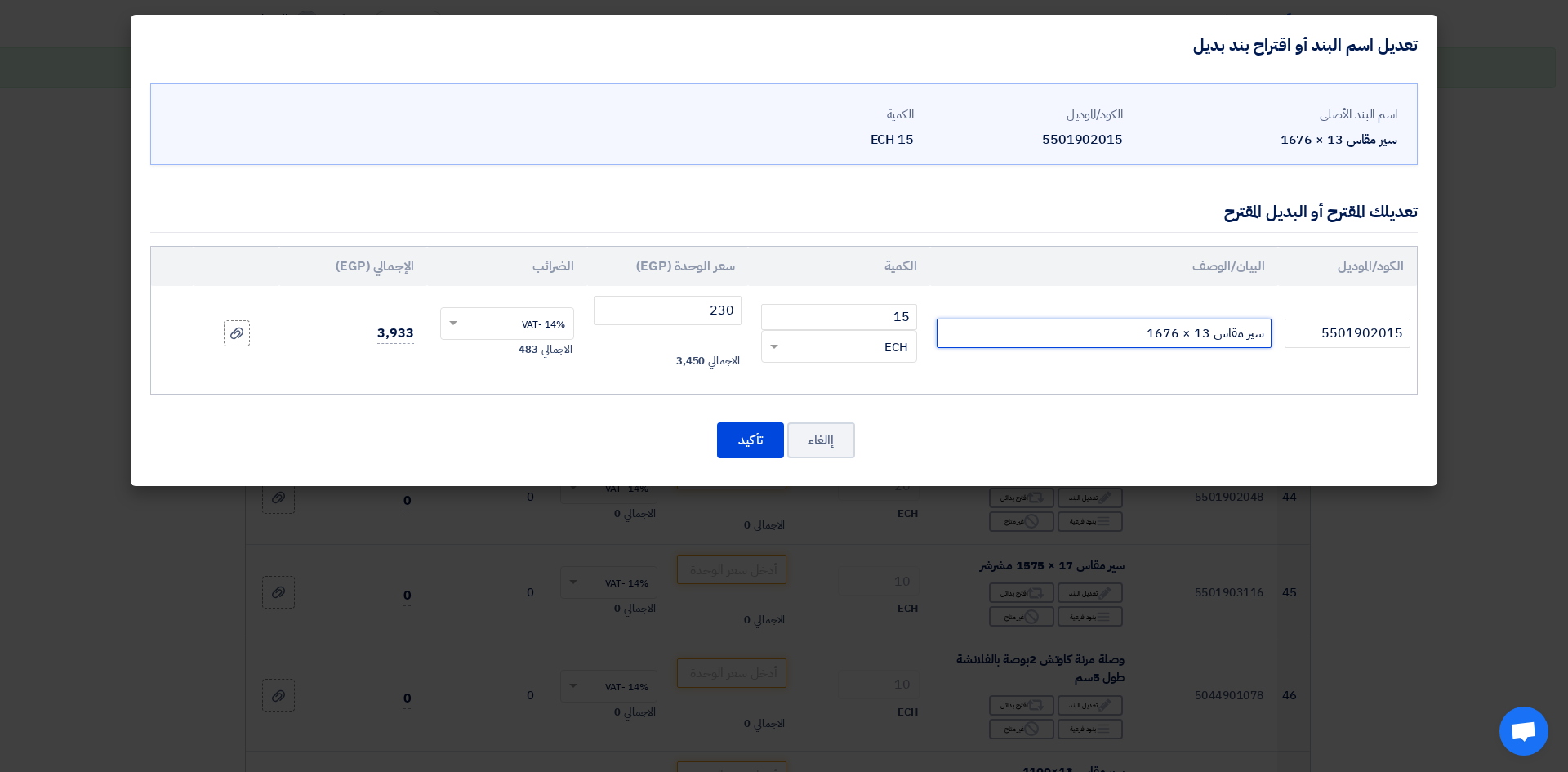
click at [1115, 332] on input "سير مقاس 13 × 1676" at bounding box center [1104, 333] width 335 height 29
type input "سير مقاس 13 × 1676 - A41.5"
click at [737, 432] on button "تأكيد" at bounding box center [750, 441] width 67 height 36
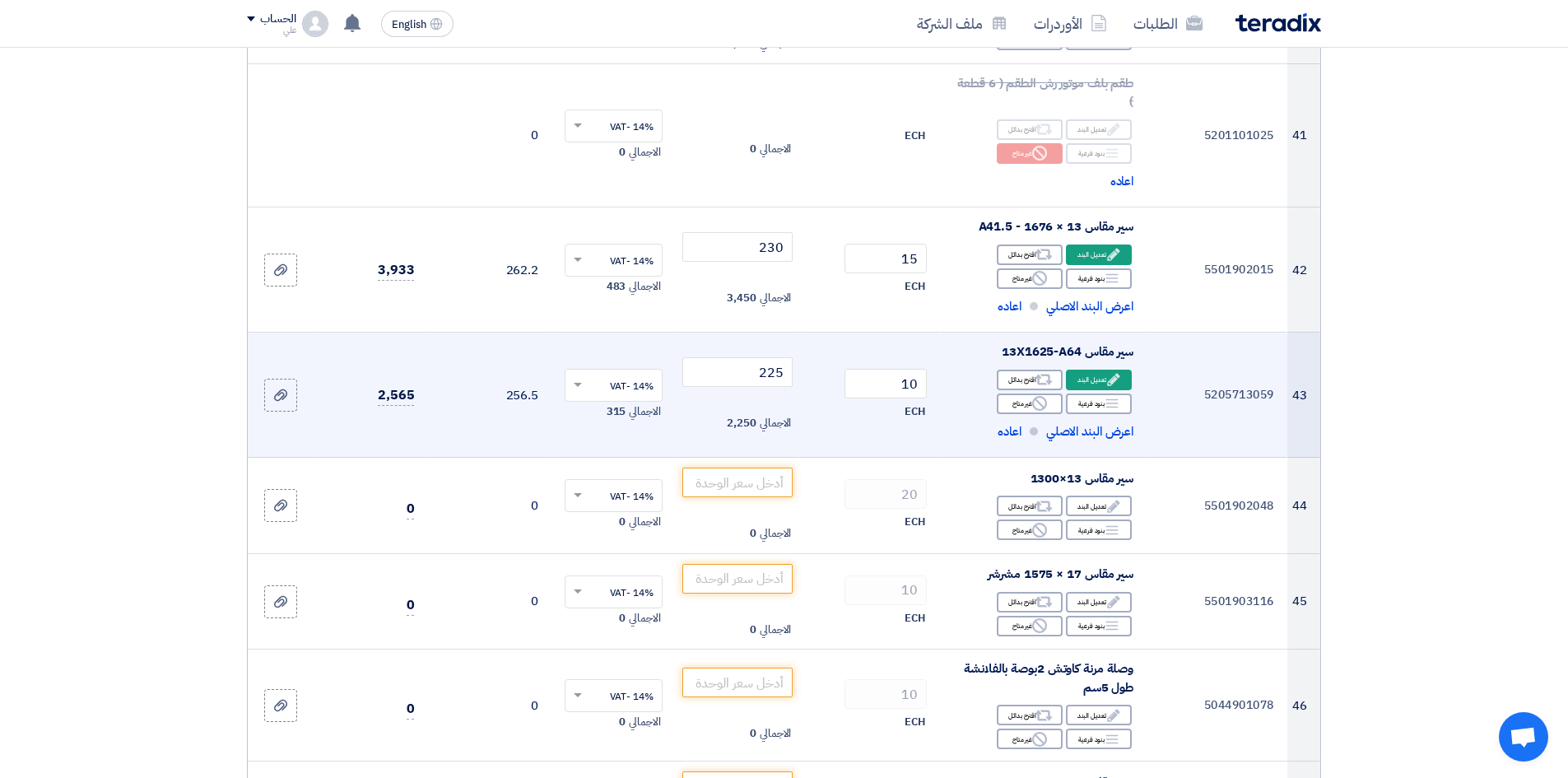
scroll to position [5434, 0]
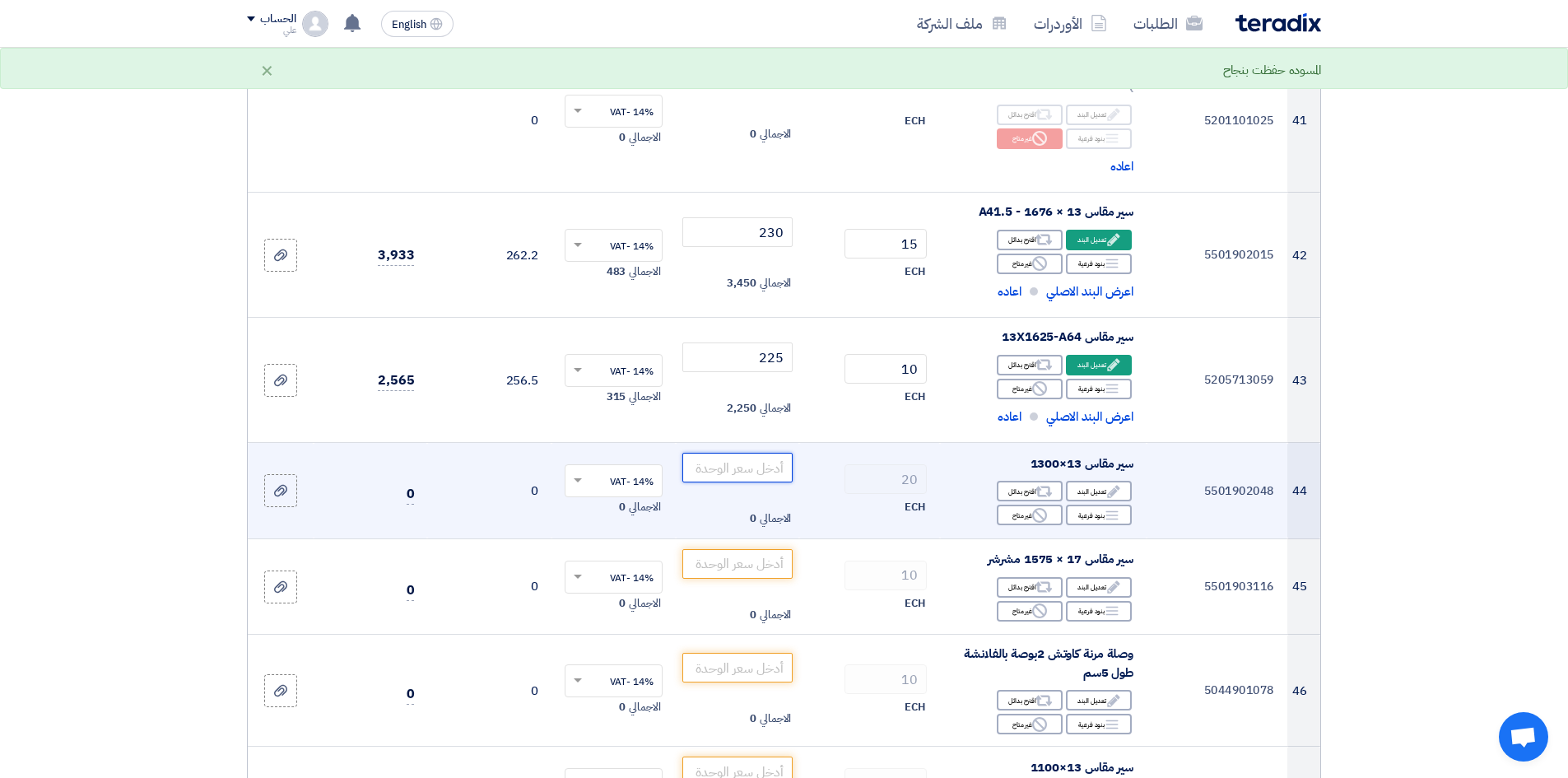
click at [728, 469] on input "number" at bounding box center [738, 467] width 111 height 29
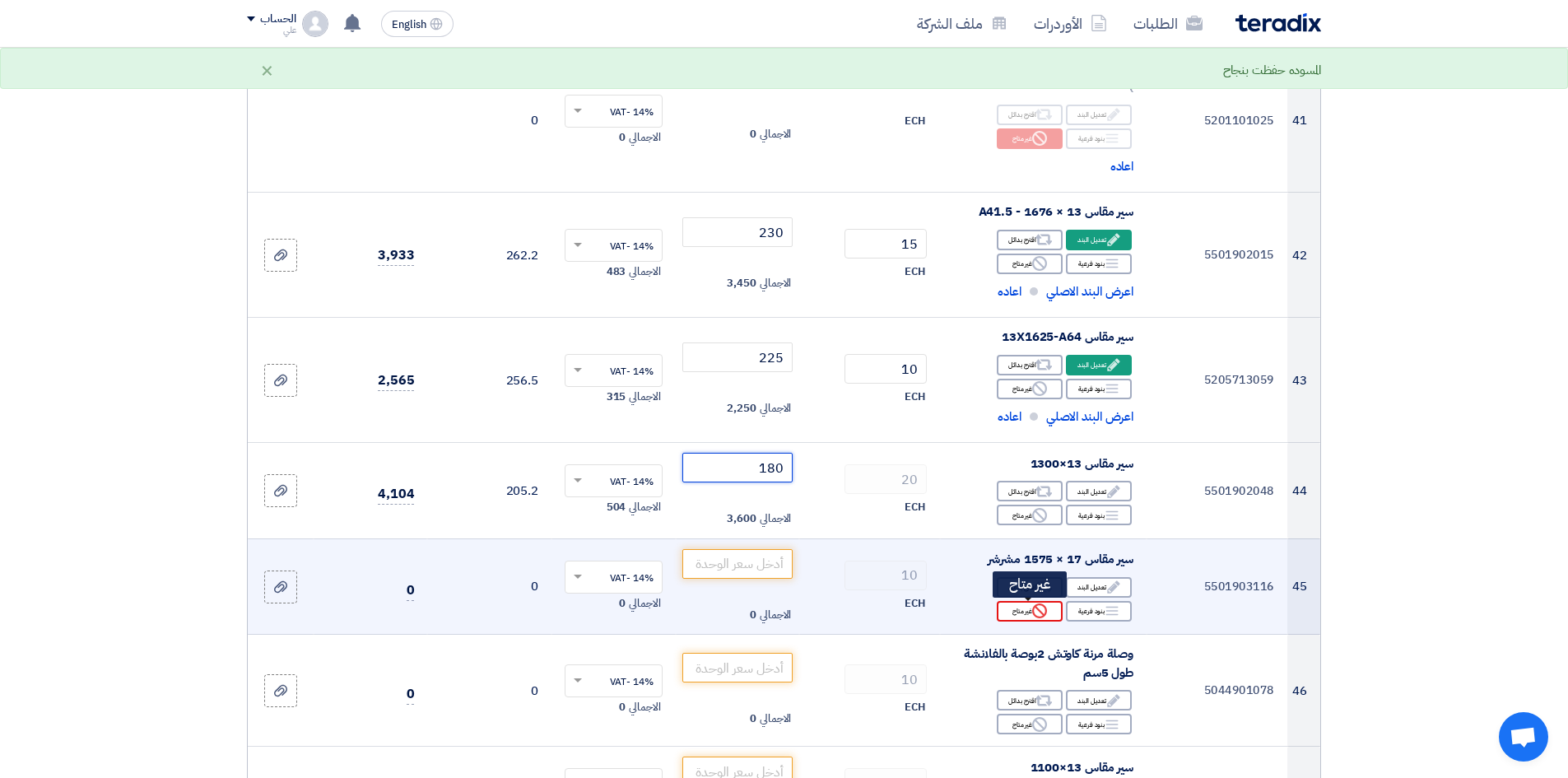
type input "180"
click at [1037, 600] on icon "Reject" at bounding box center [1040, 610] width 15 height 15
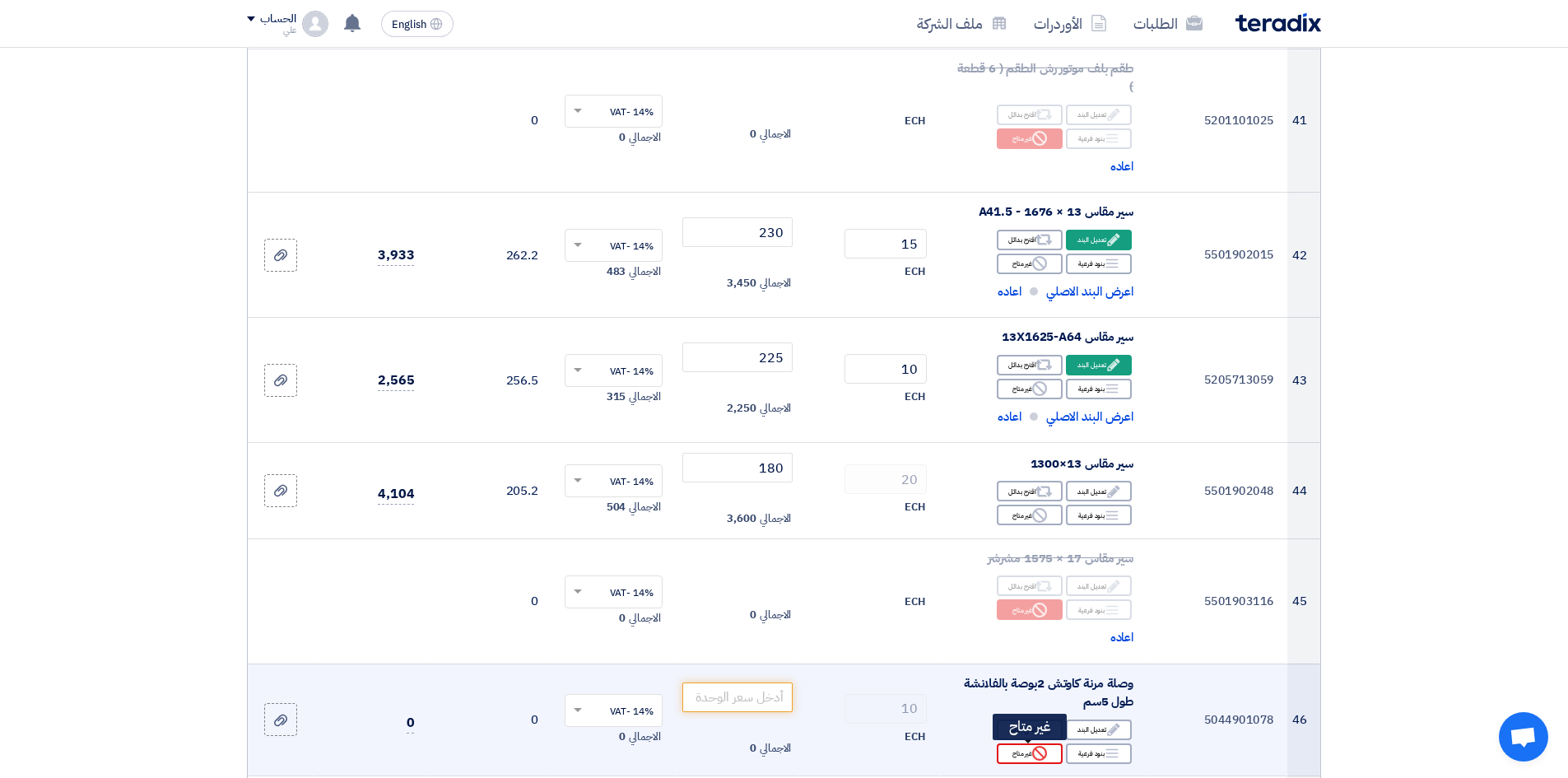
click at [1026, 600] on div "Reject غير متاح" at bounding box center [1029, 754] width 66 height 21
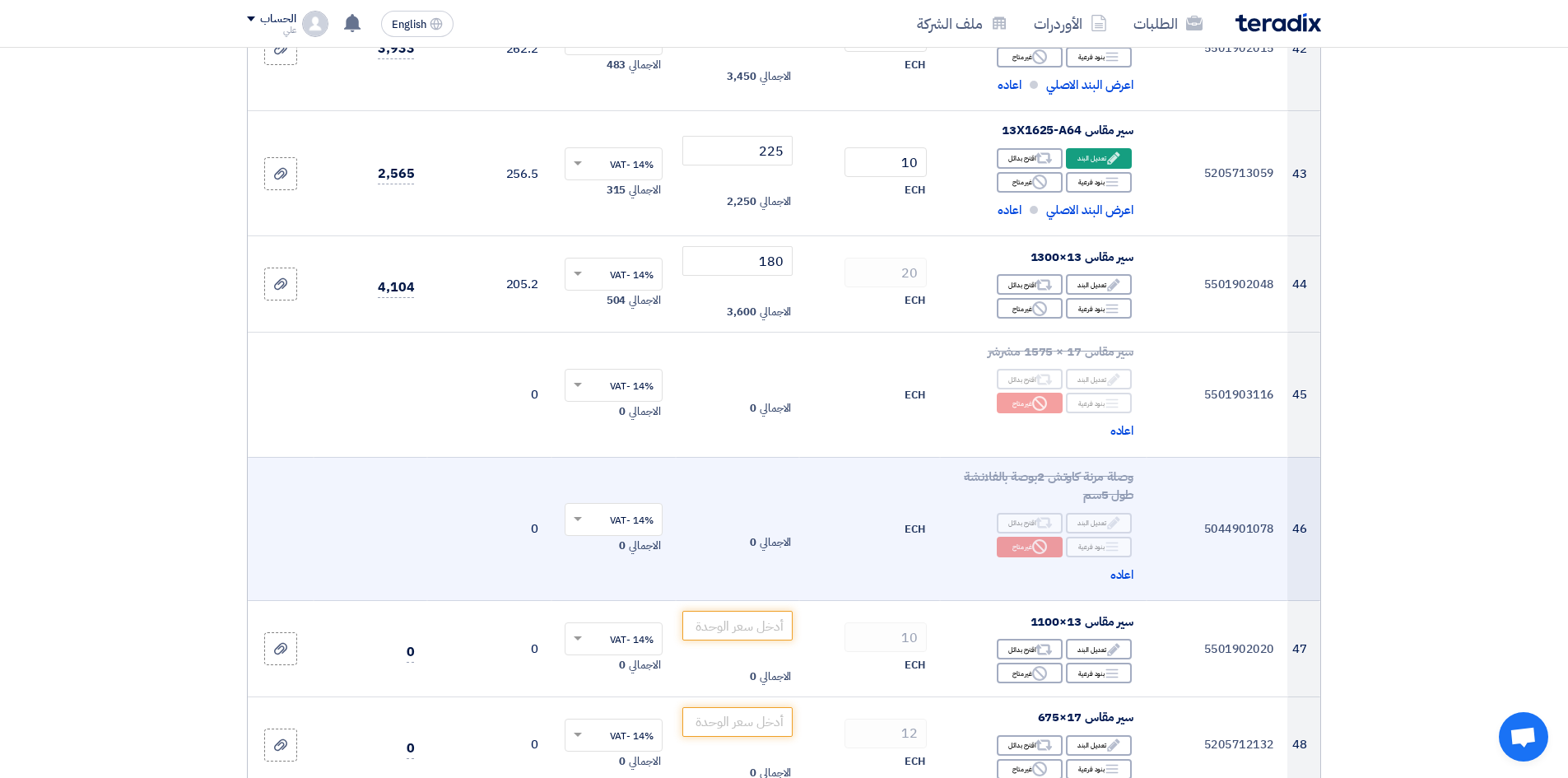
scroll to position [5681, 0]
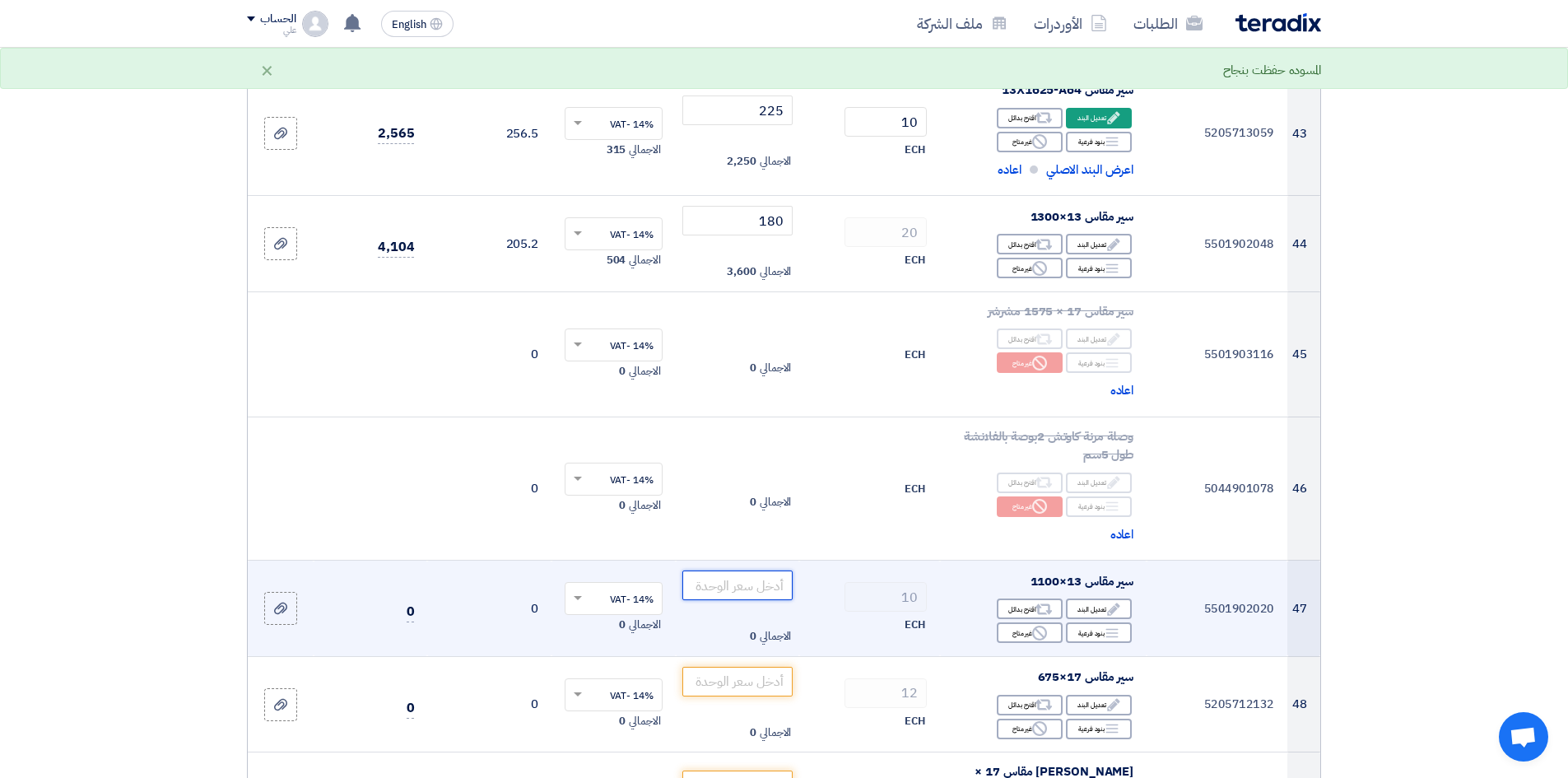
click at [701, 589] on input "number" at bounding box center [738, 585] width 111 height 29
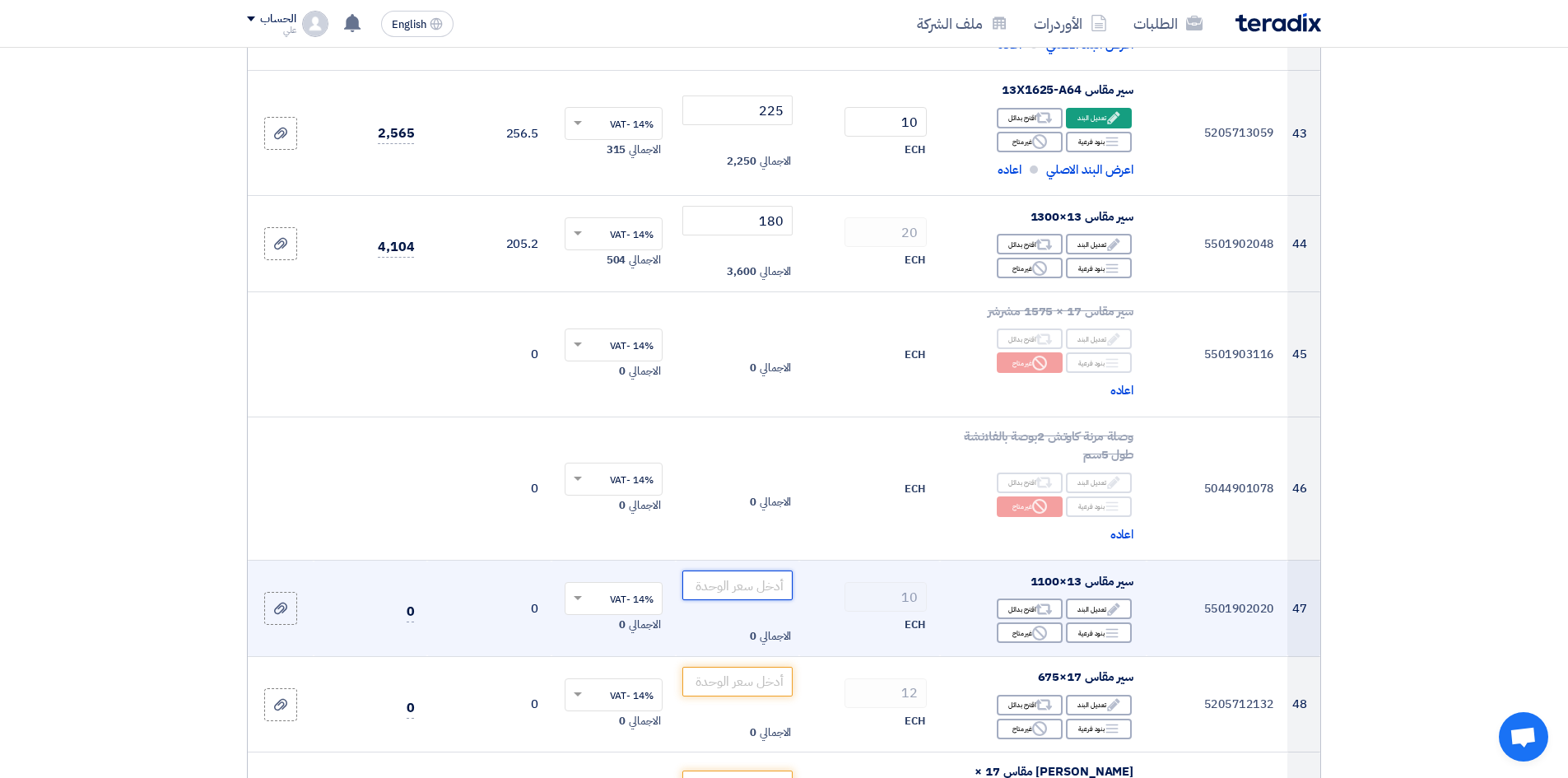
click at [747, 578] on input "number" at bounding box center [738, 585] width 111 height 29
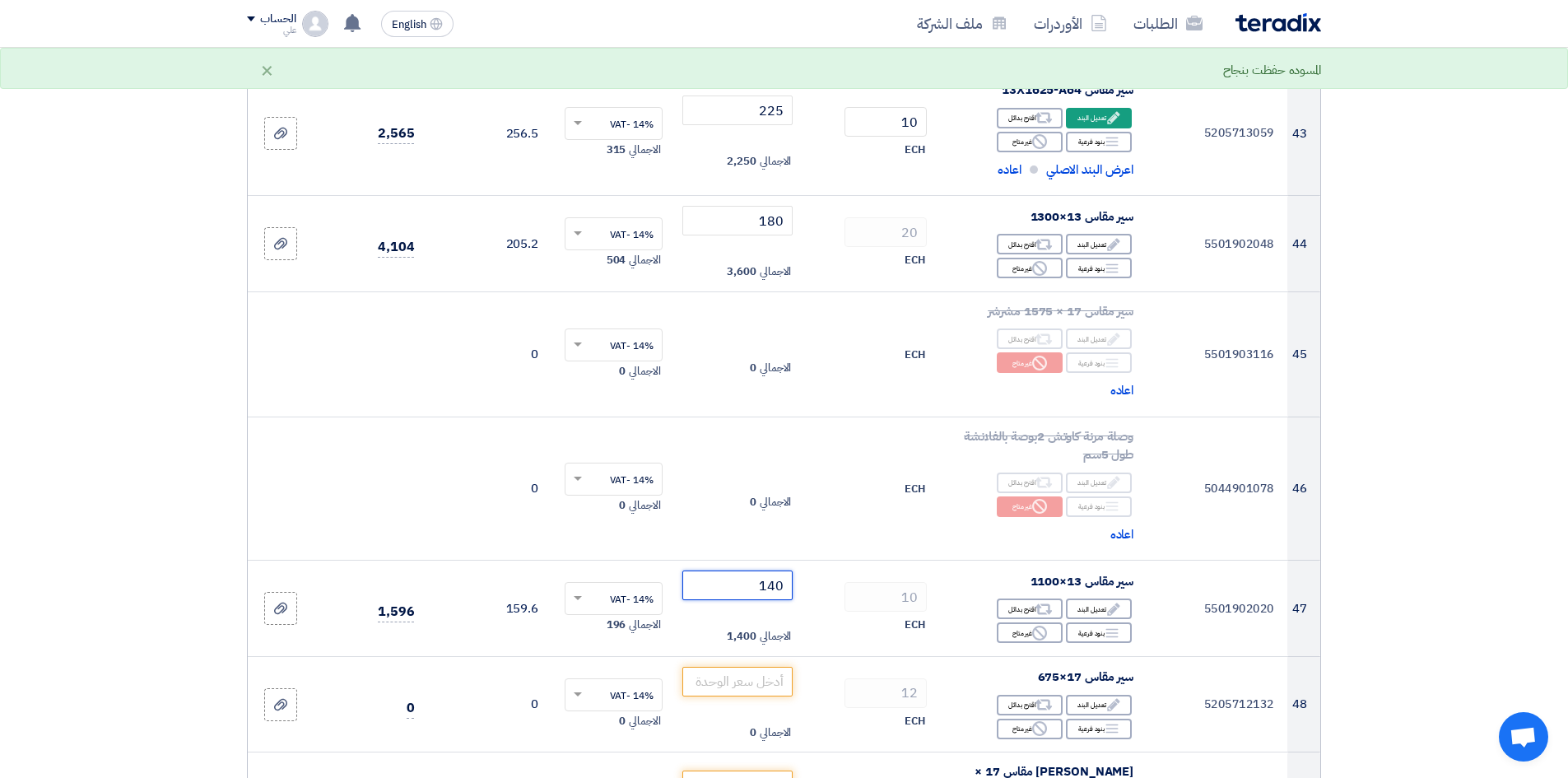
type input "140"
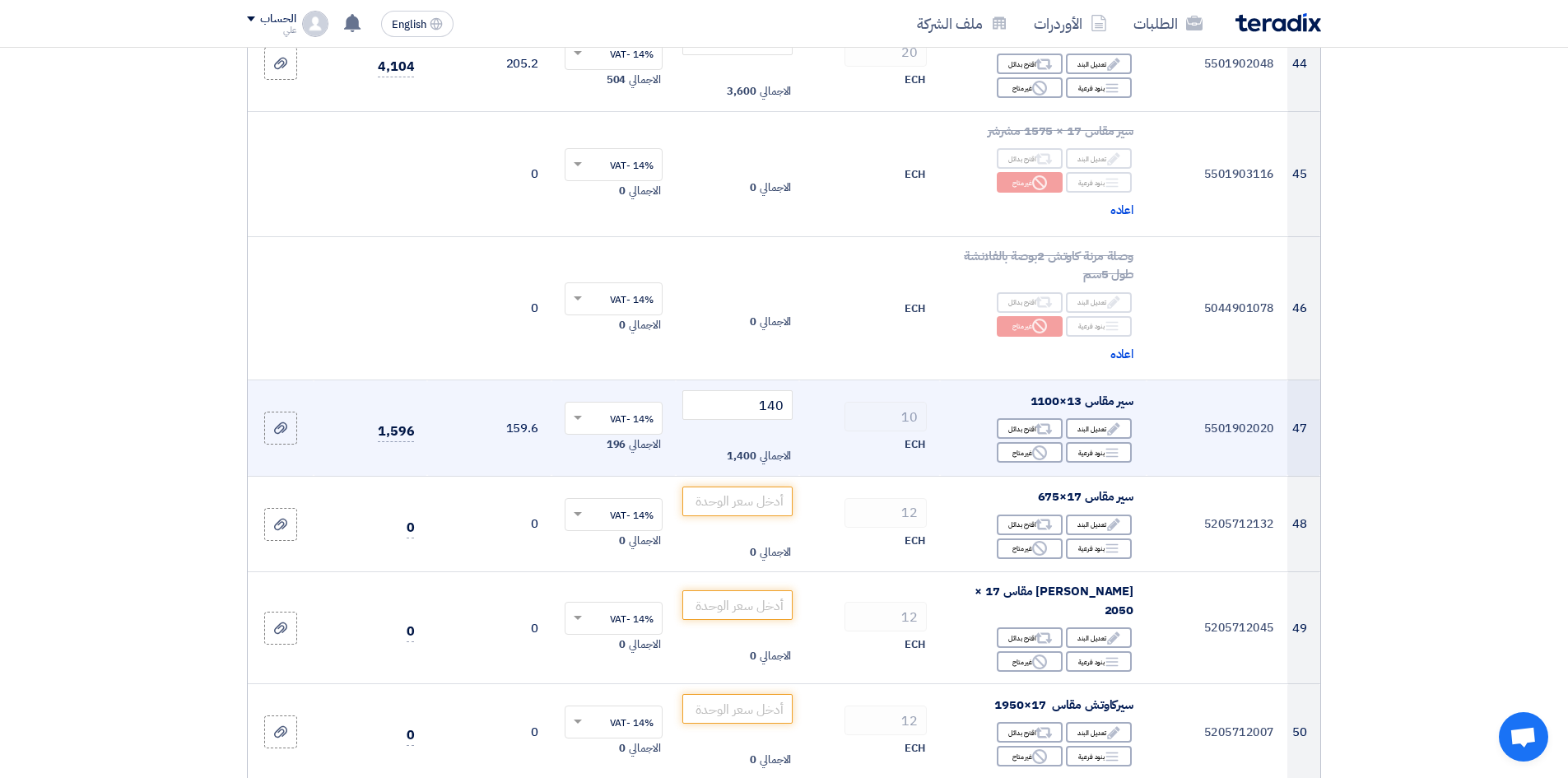
scroll to position [5928, 0]
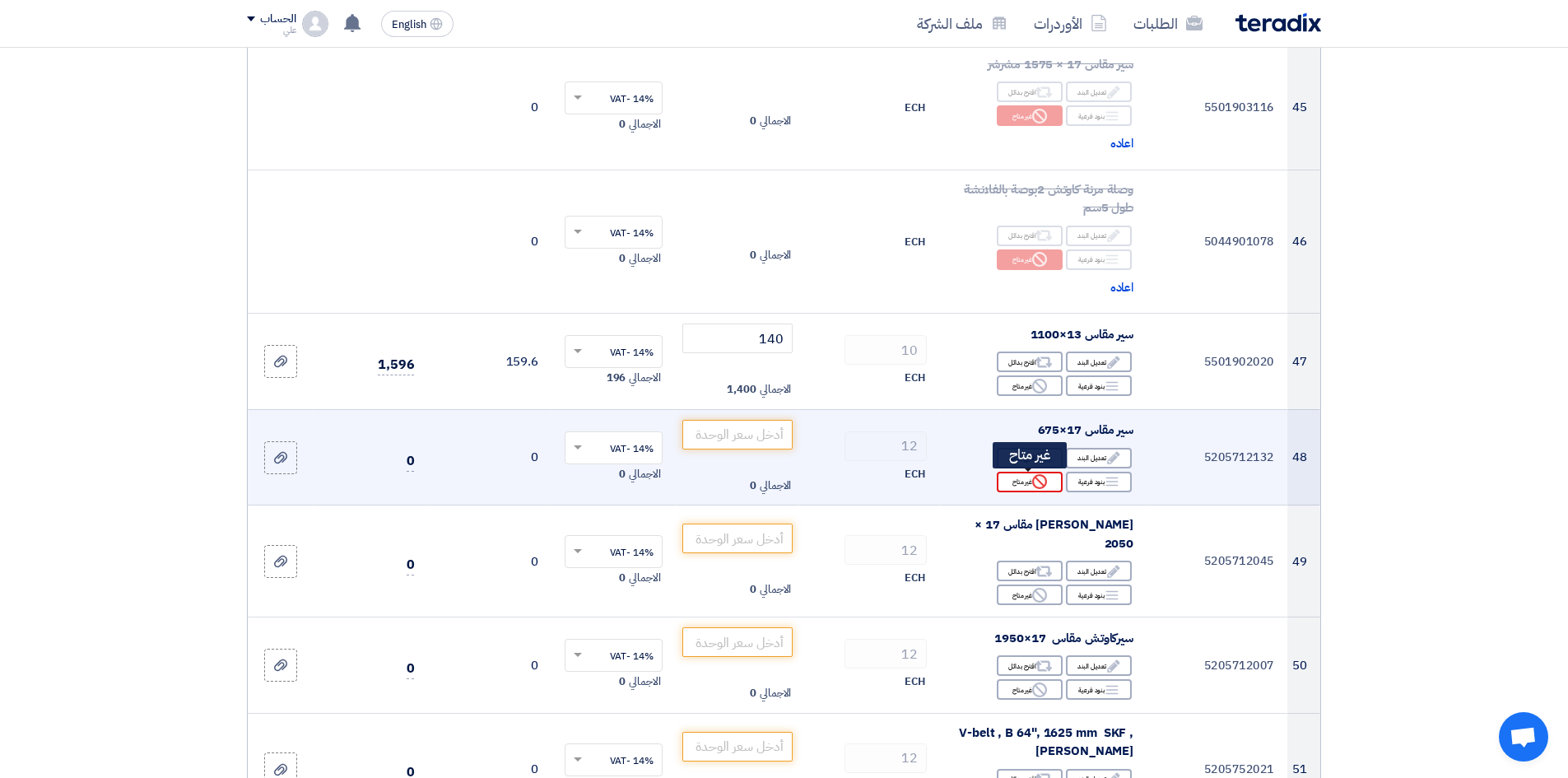
click at [1022, 479] on div "Reject غير متاح" at bounding box center [1029, 482] width 66 height 21
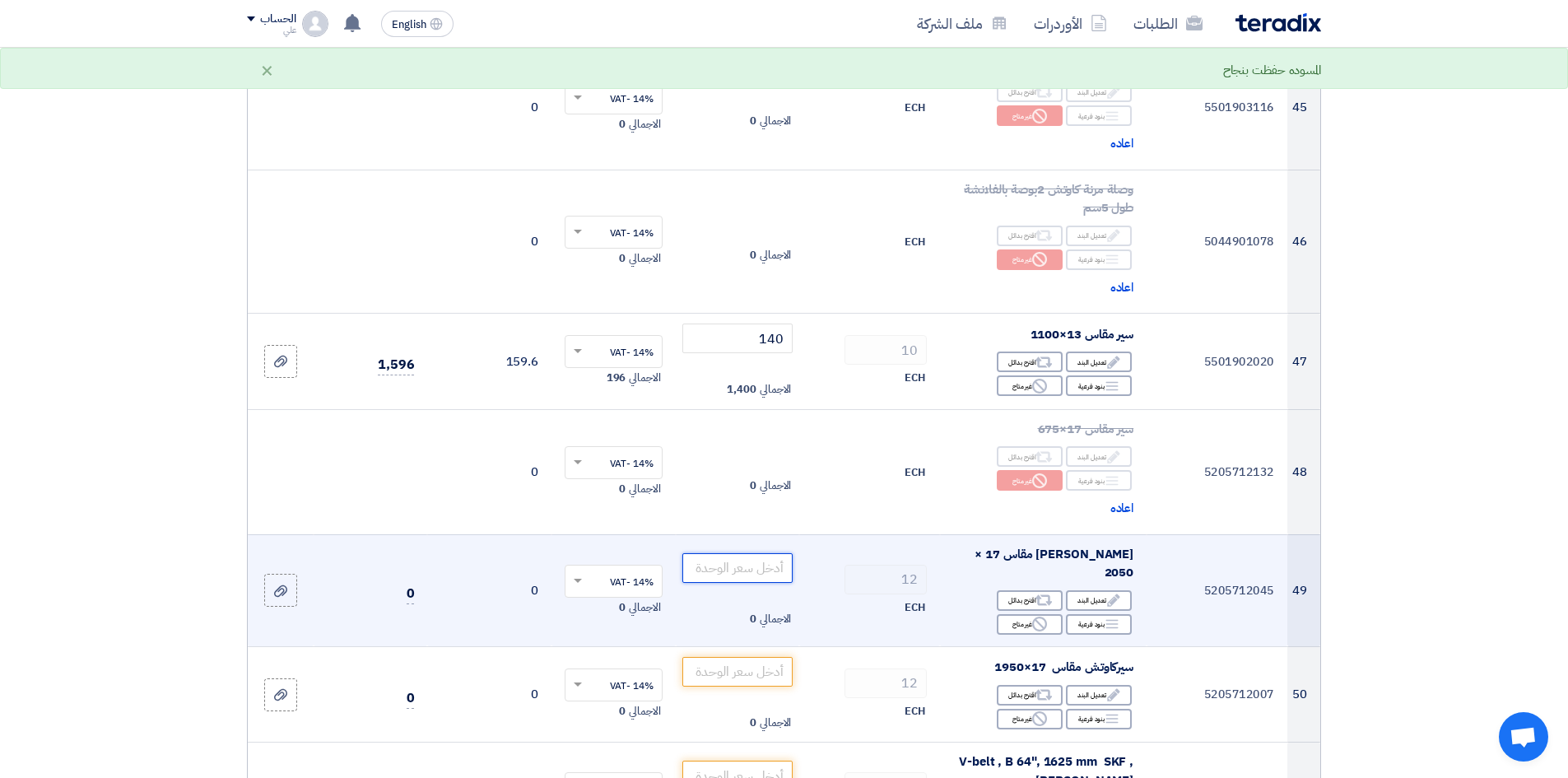
click at [764, 561] on input "number" at bounding box center [738, 568] width 111 height 29
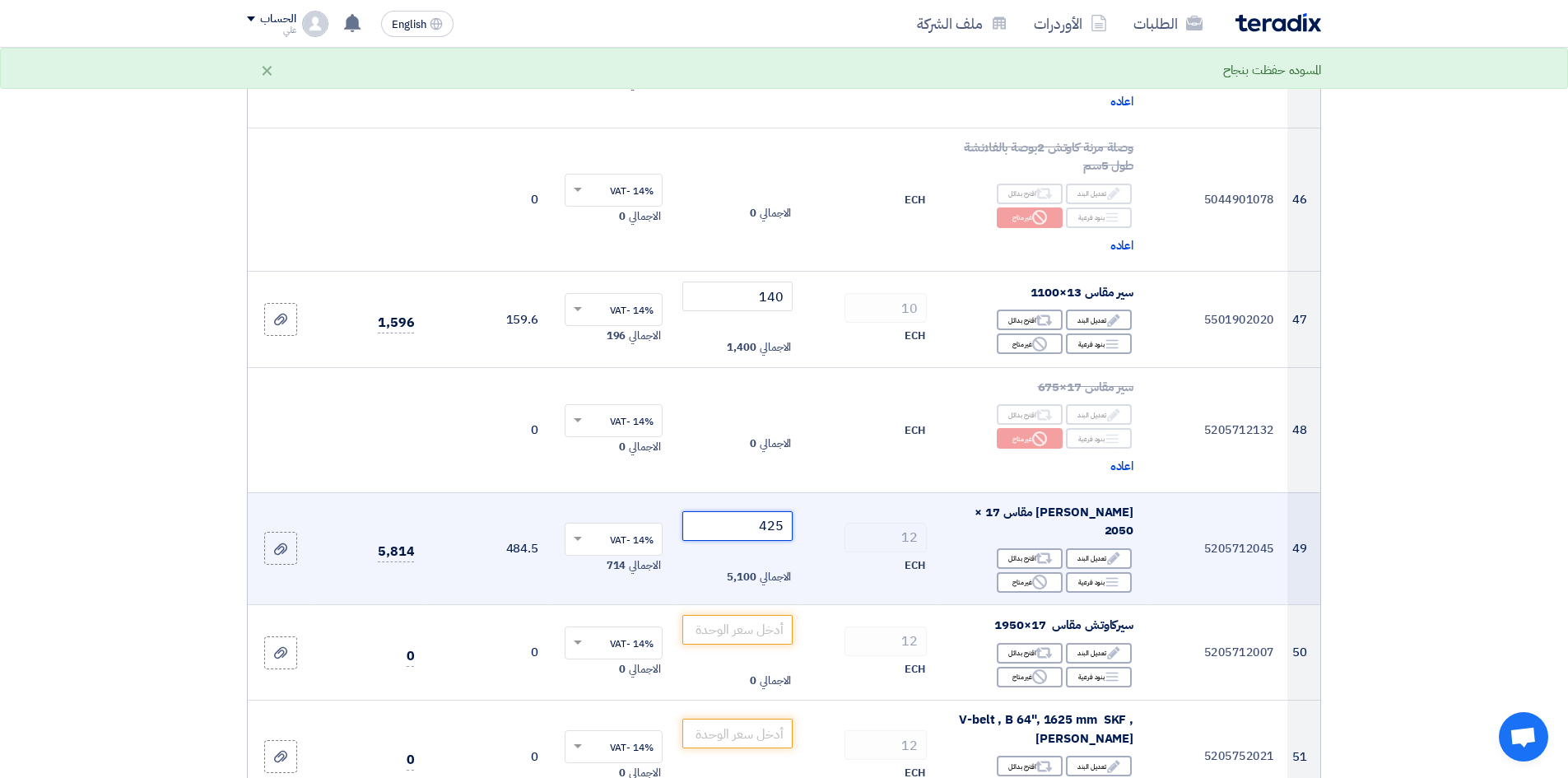
scroll to position [6010, 0]
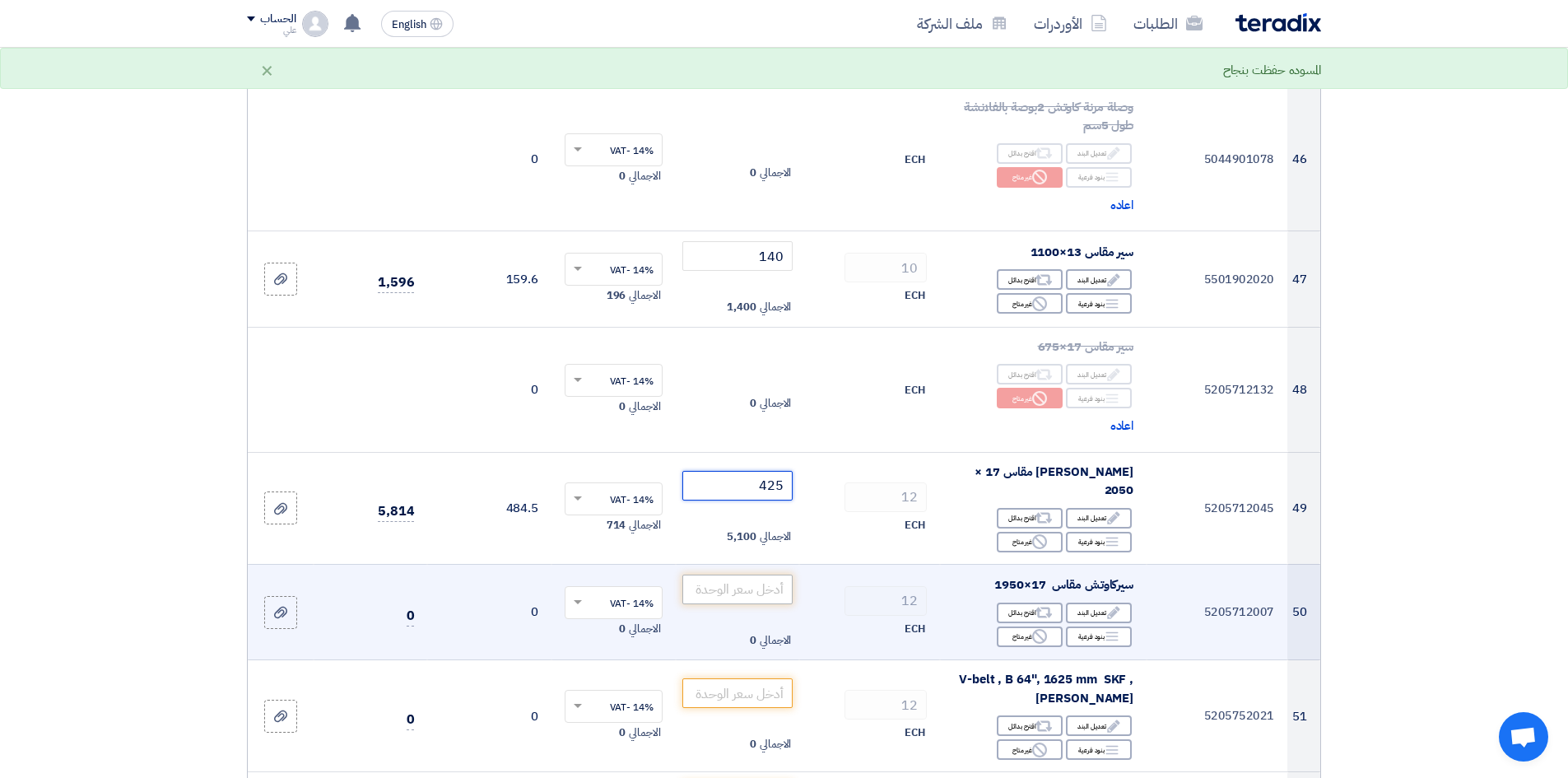
type input "425"
click at [750, 575] on input "number" at bounding box center [738, 590] width 111 height 29
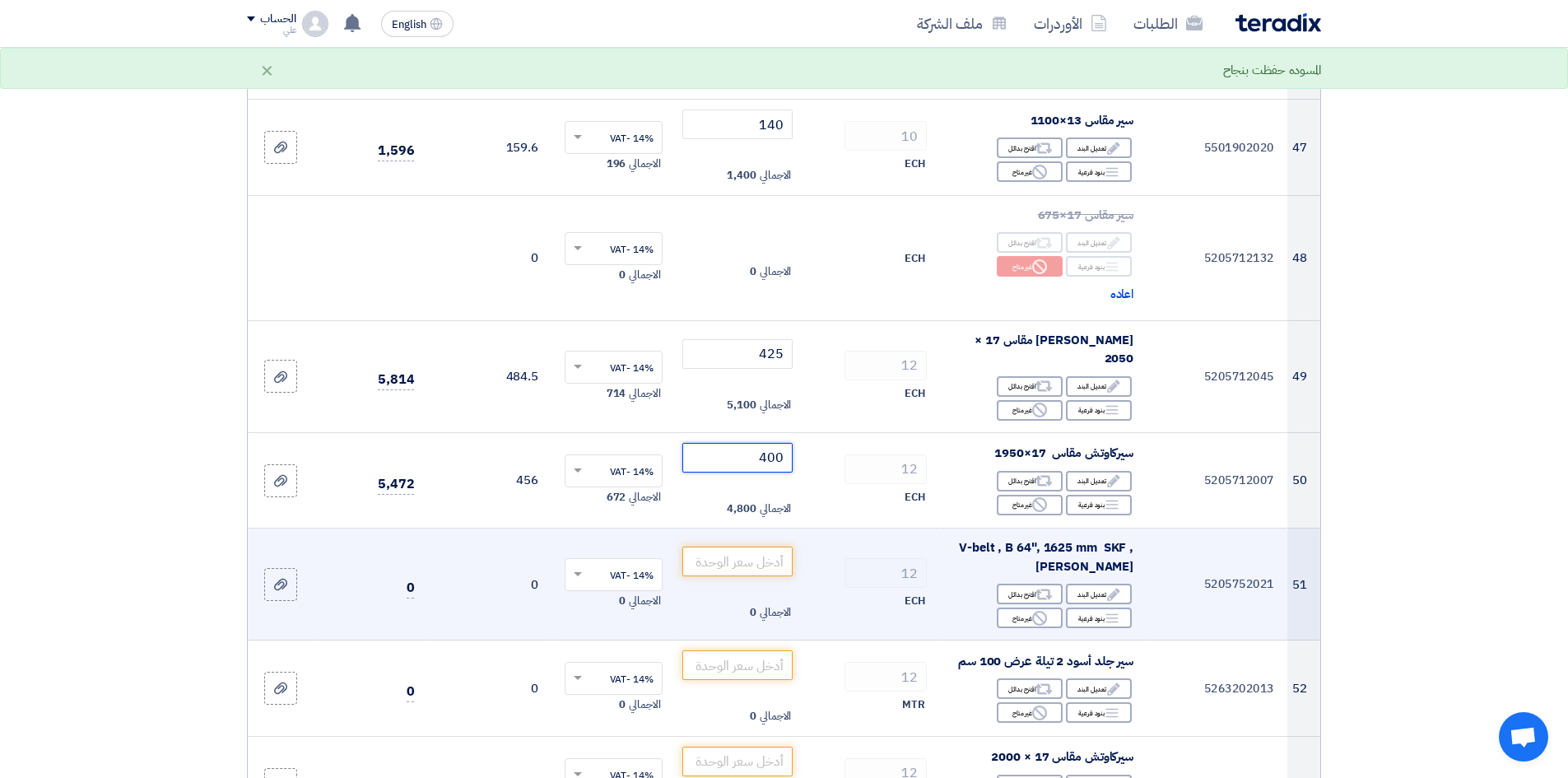
scroll to position [6175, 0]
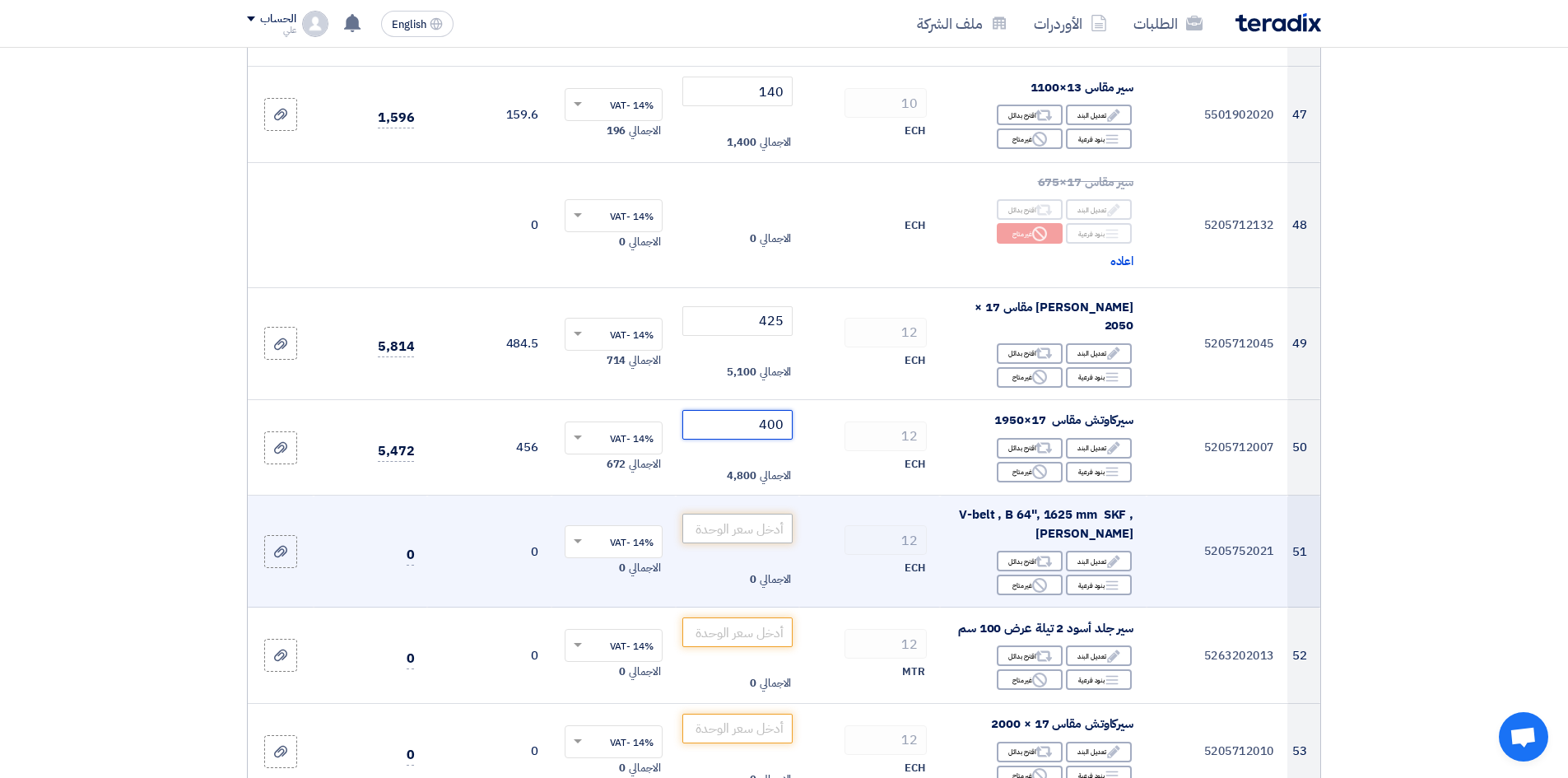
type input "400"
click at [723, 514] on input "number" at bounding box center [738, 528] width 111 height 29
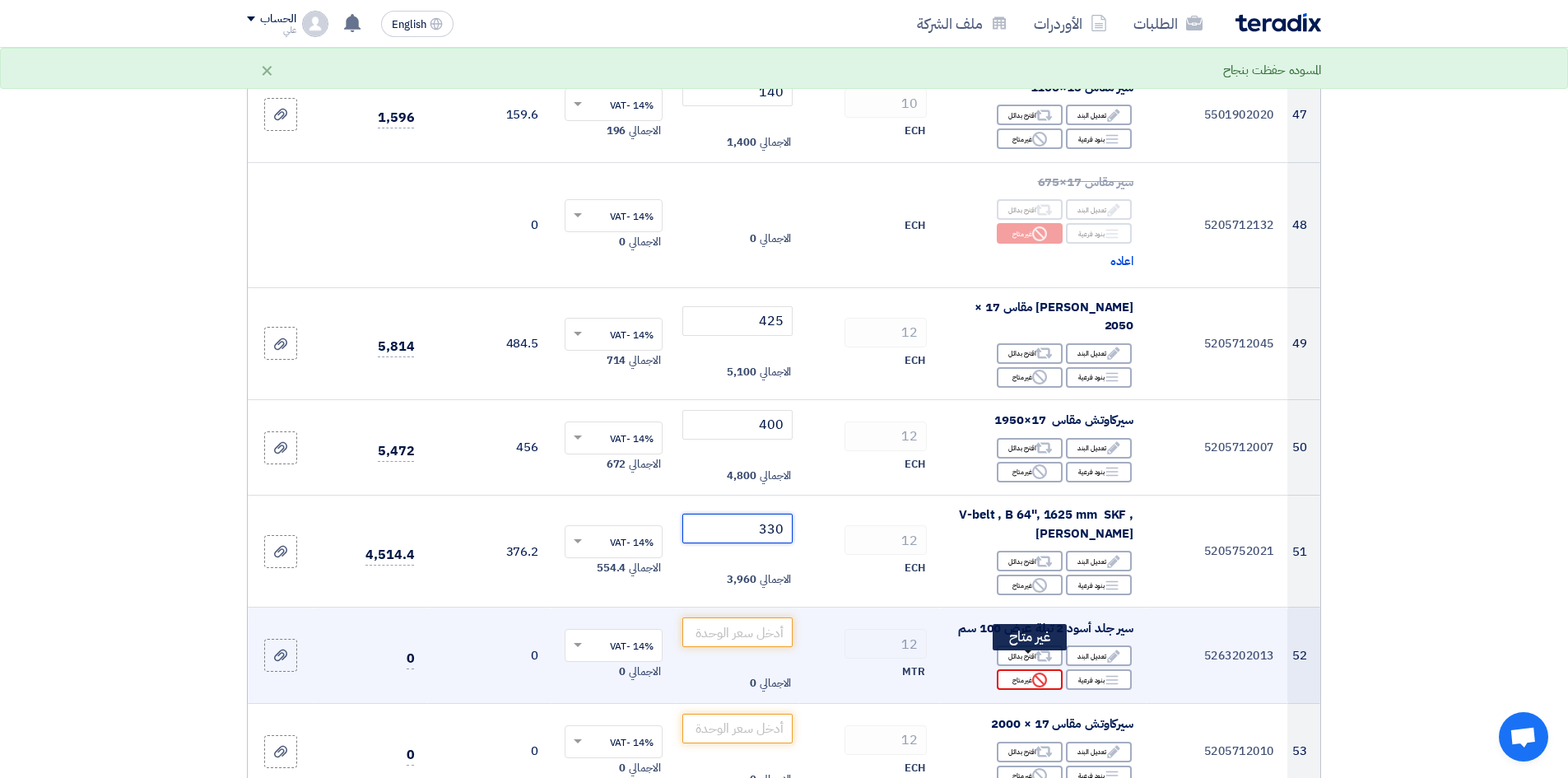
type input "330"
click at [1037, 600] on icon "Reject" at bounding box center [1040, 680] width 15 height 15
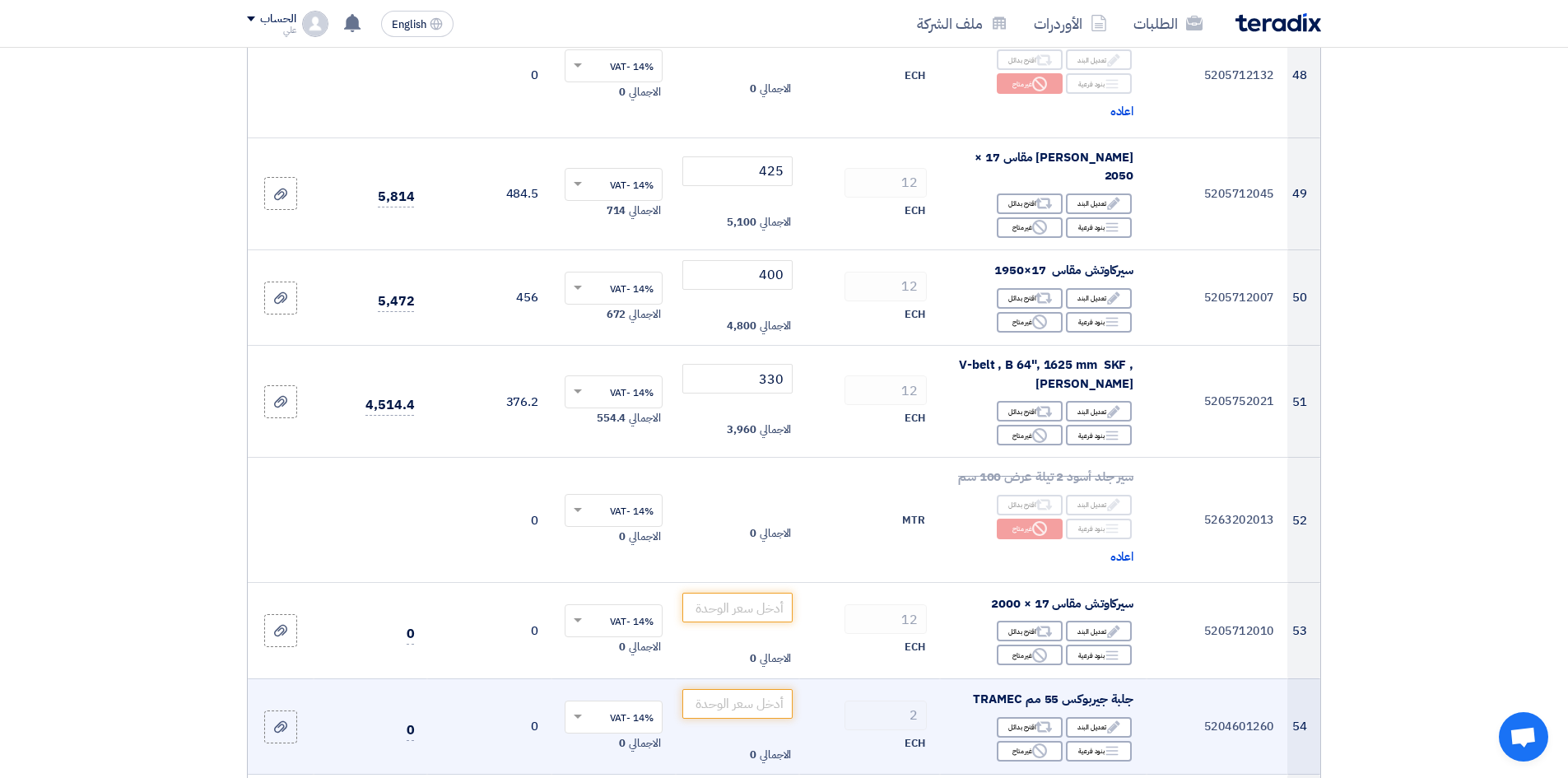
scroll to position [6339, 0]
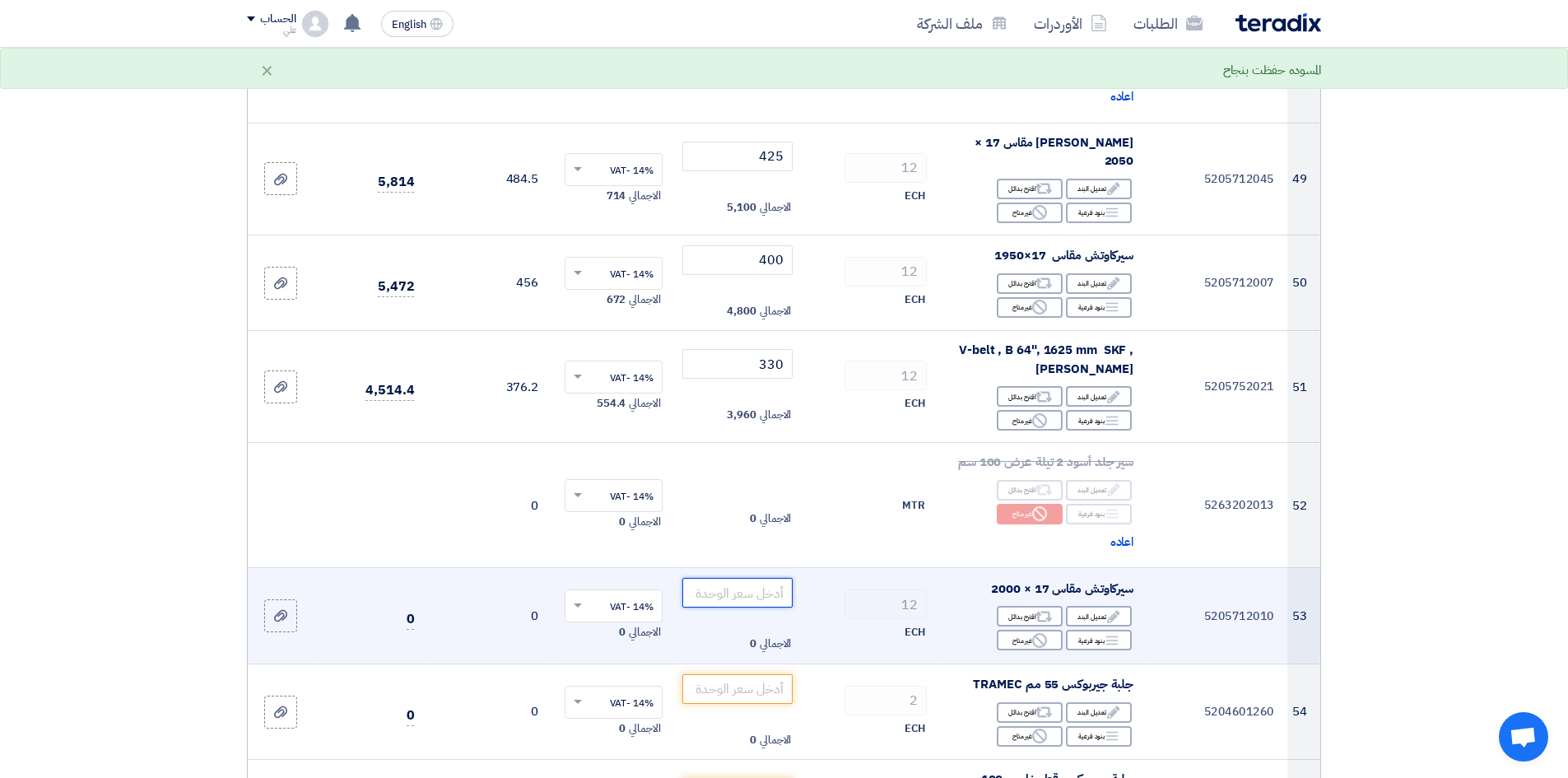
click at [750, 578] on input "number" at bounding box center [738, 593] width 111 height 29
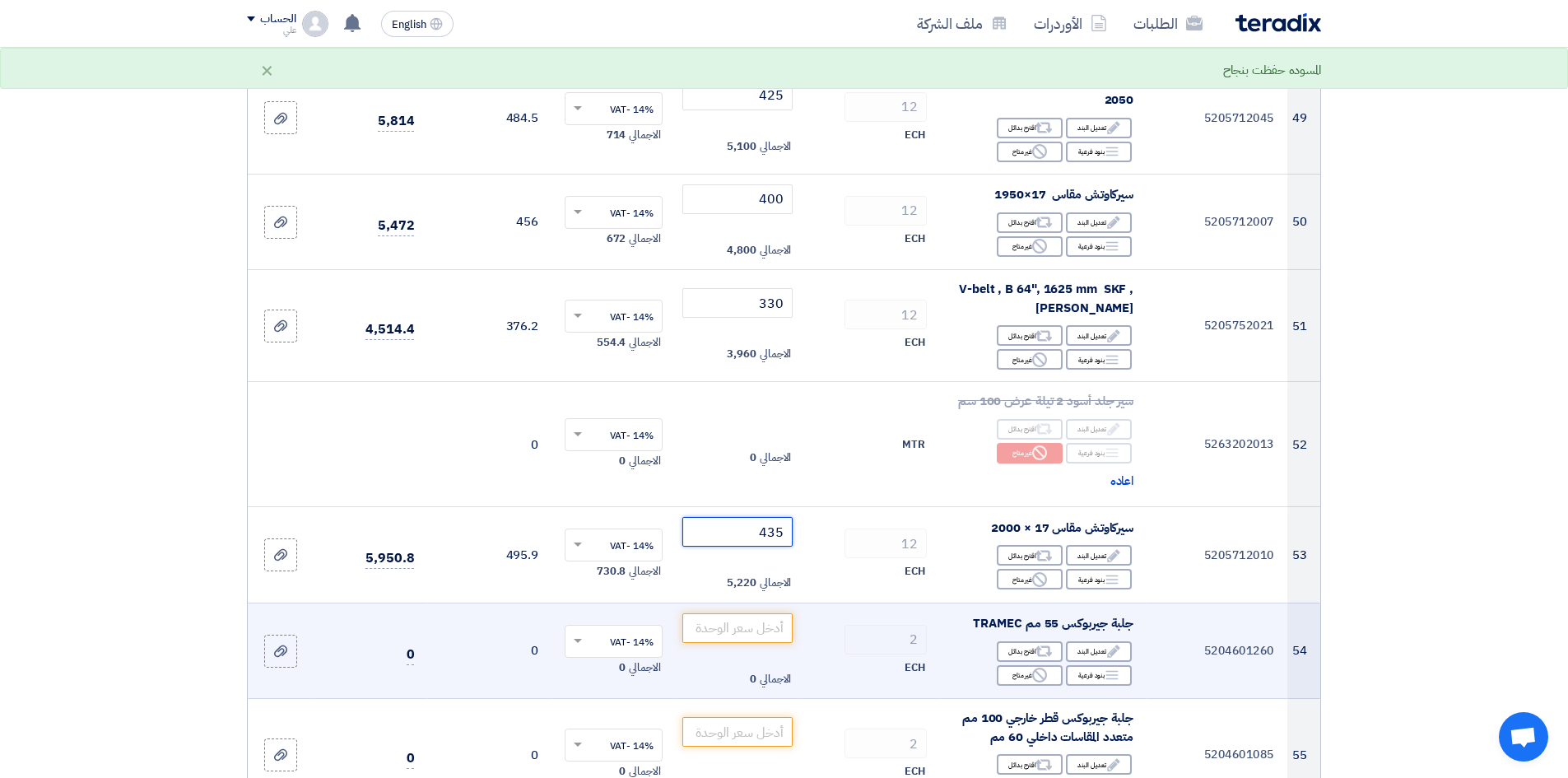
scroll to position [6504, 0]
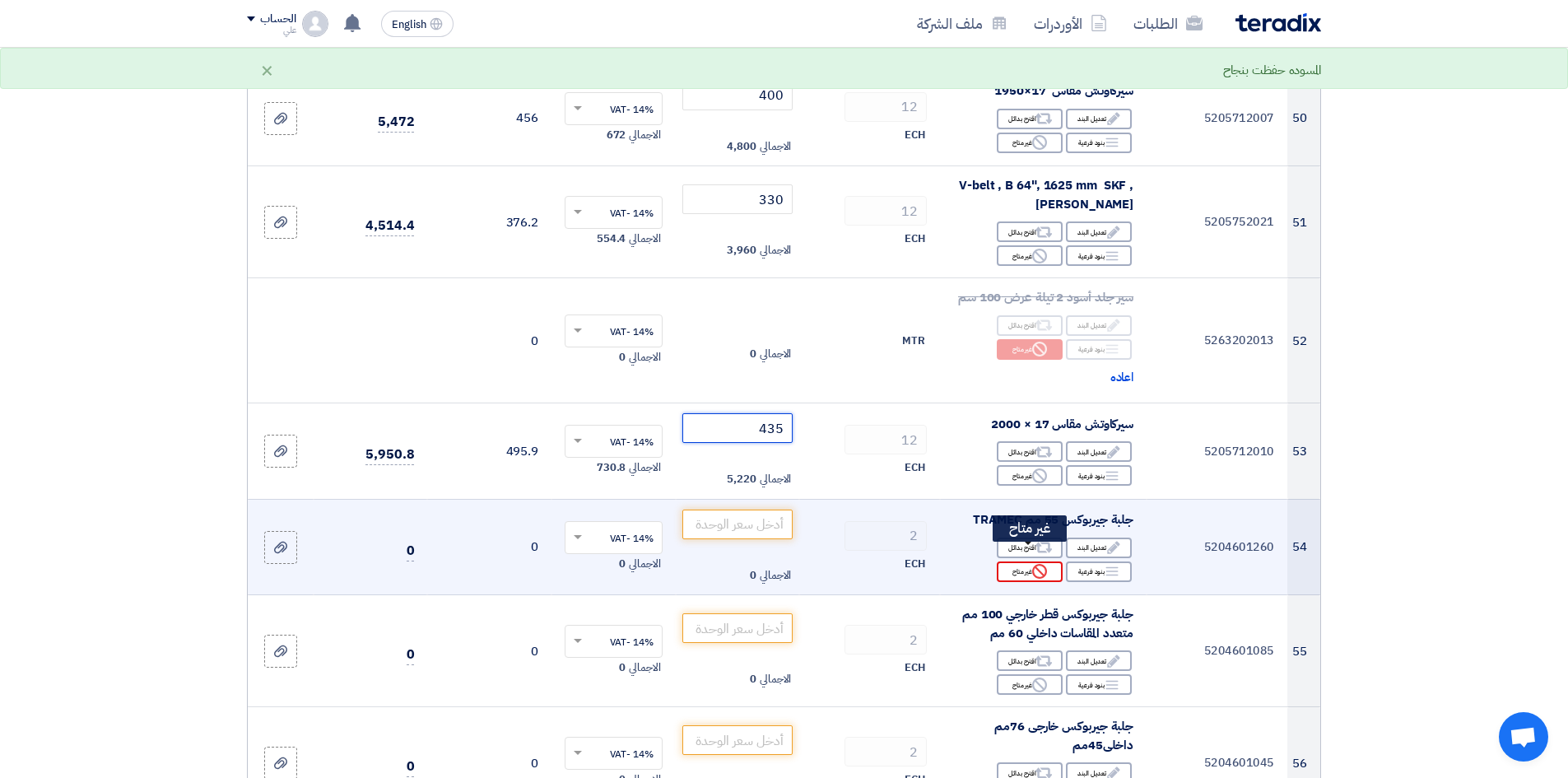
type input "435"
click at [1034, 564] on use at bounding box center [1040, 571] width 15 height 15
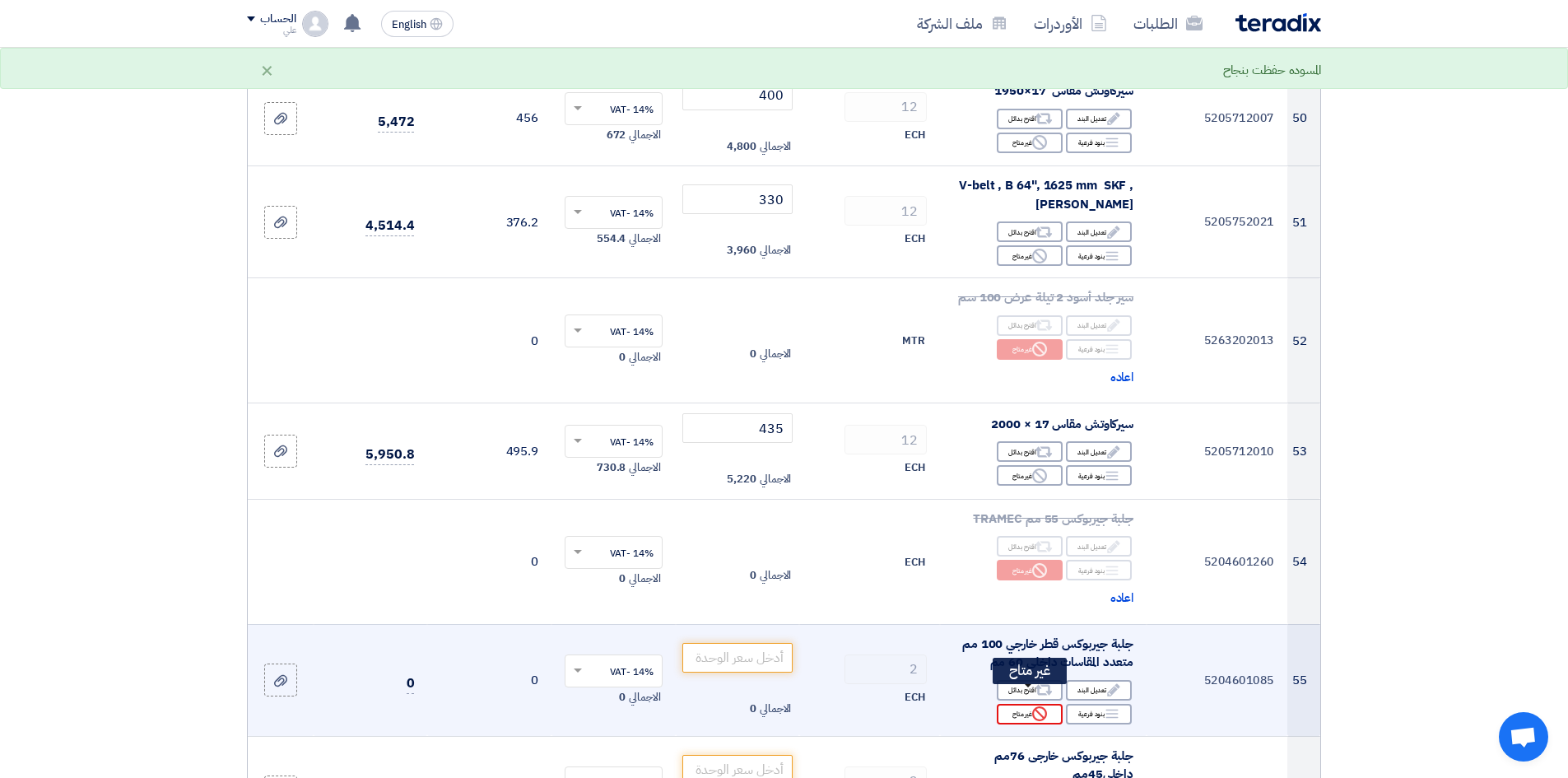
click at [1041, 600] on icon "Reject" at bounding box center [1040, 713] width 15 height 15
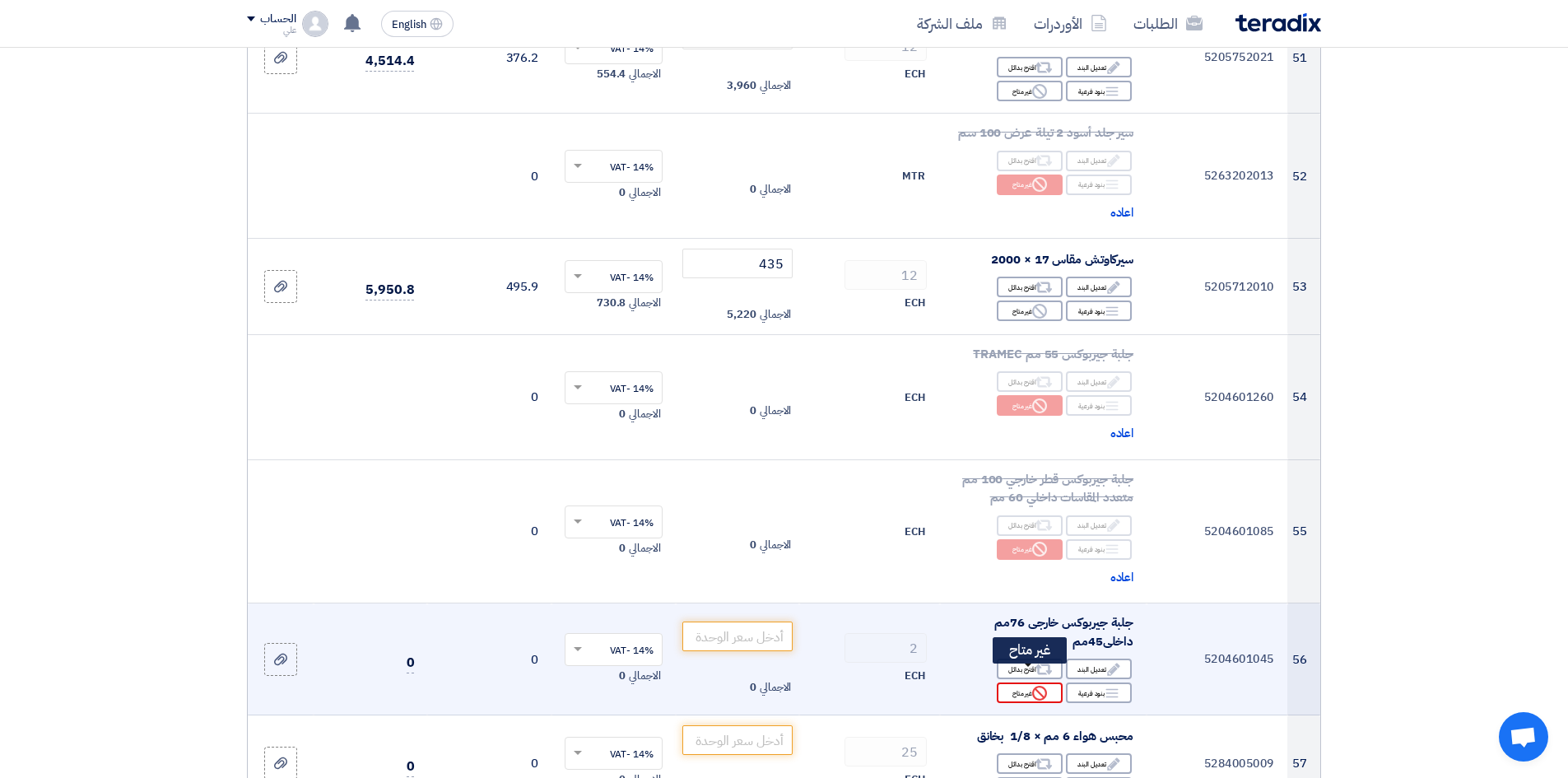
click at [1039, 600] on icon "Reject" at bounding box center [1040, 693] width 15 height 15
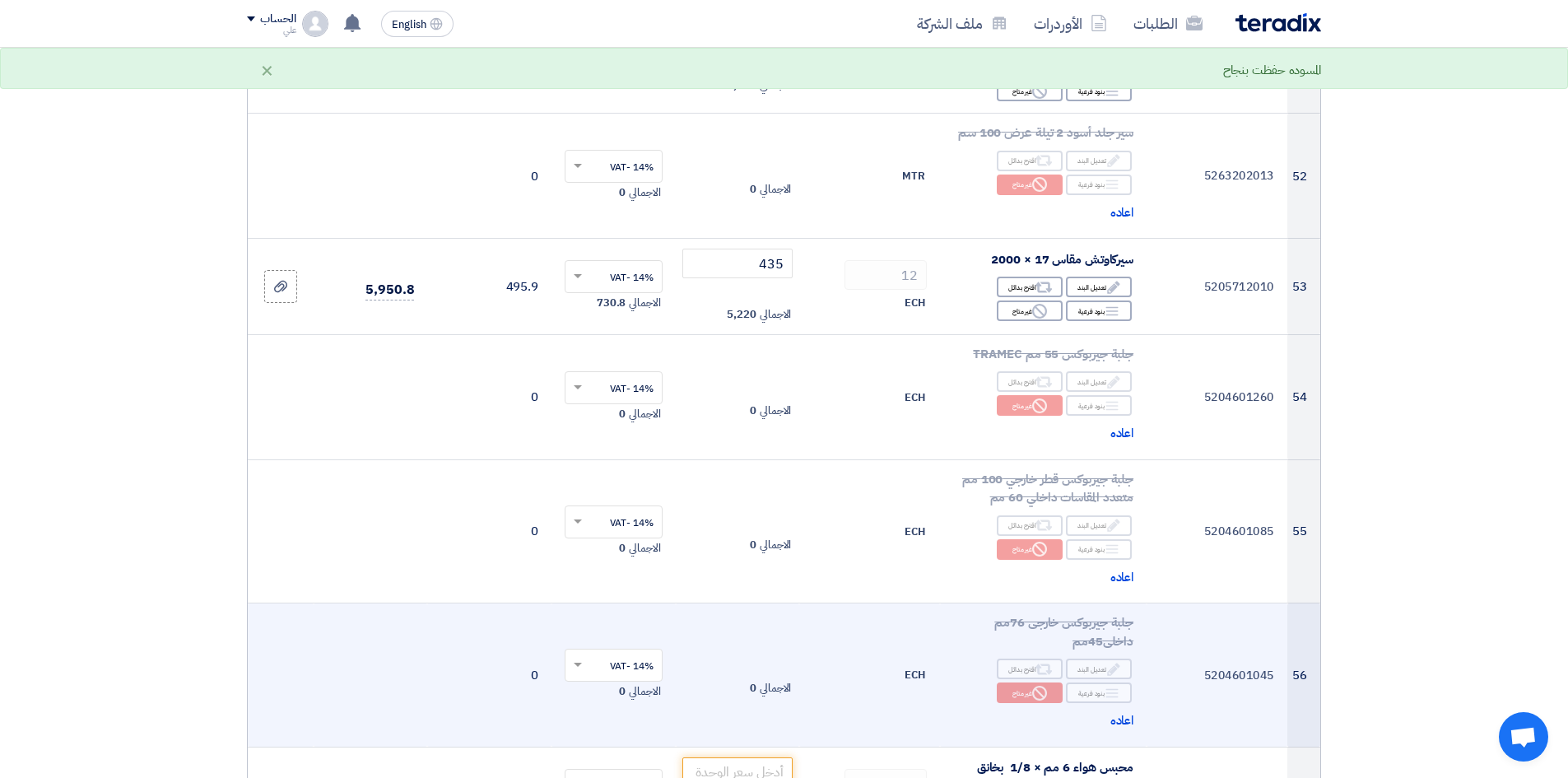
scroll to position [6833, 0]
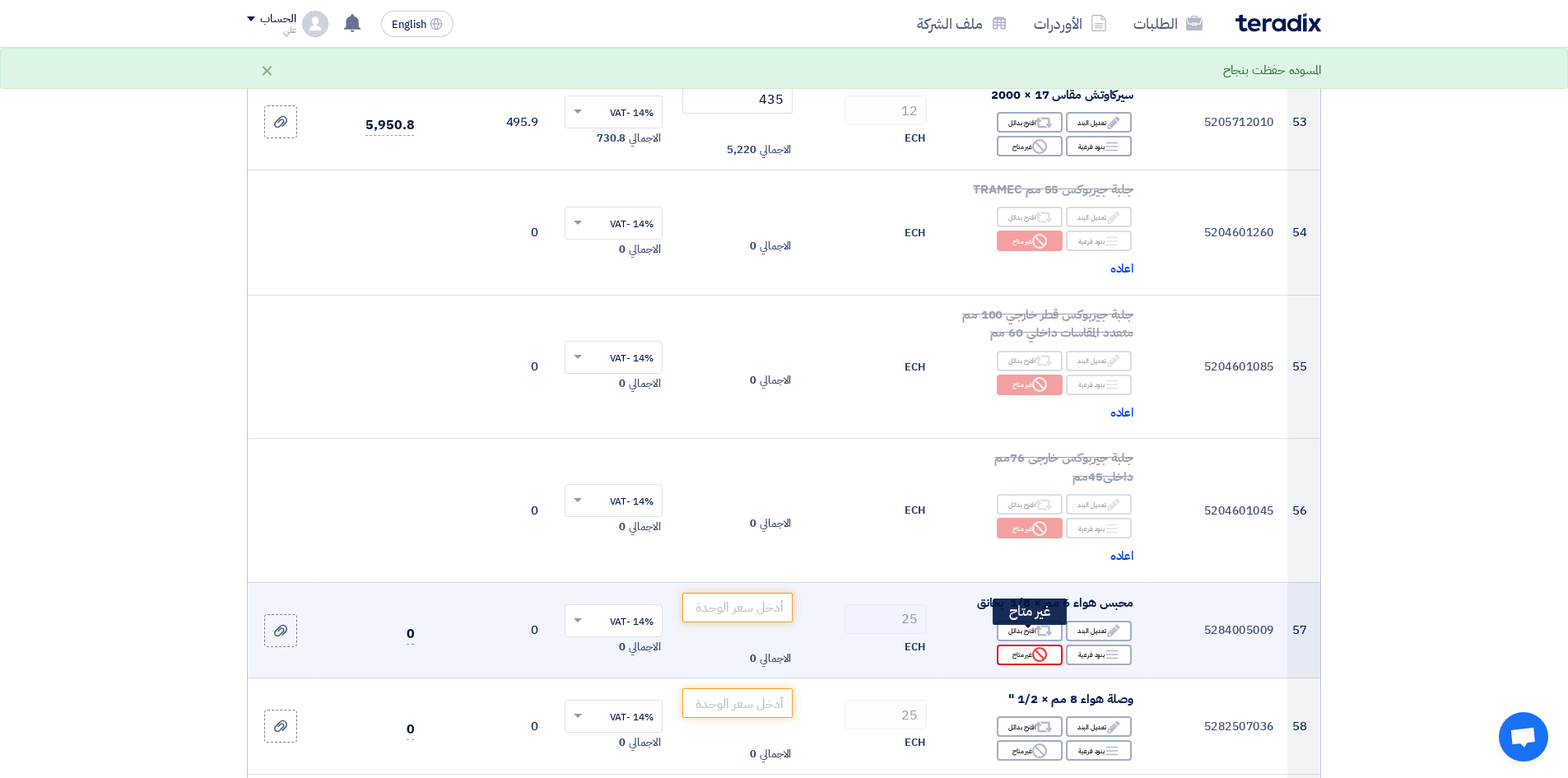
click at [1036, 600] on div "Reject غير متاح" at bounding box center [1029, 655] width 66 height 21
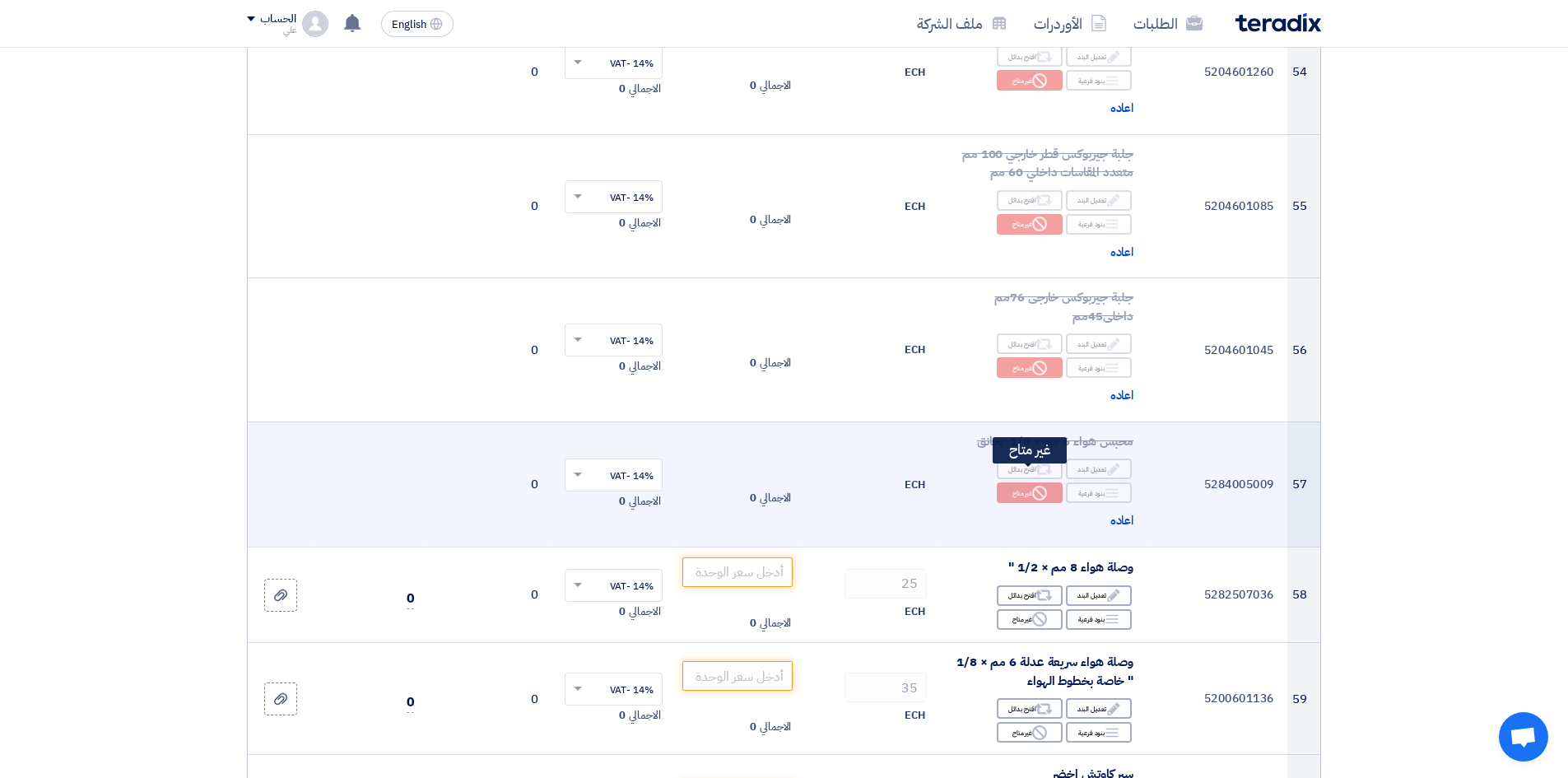
scroll to position [6998, 0]
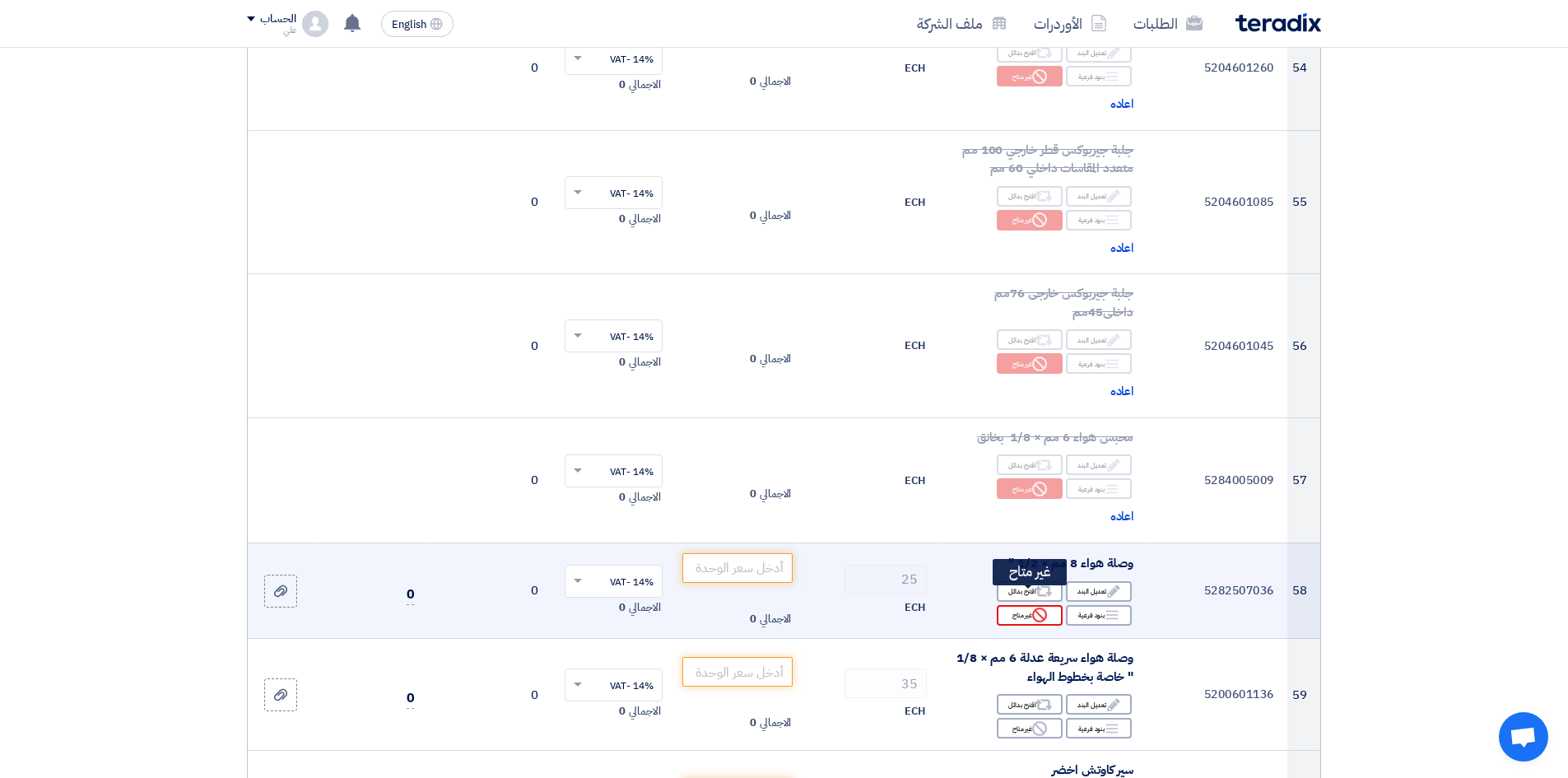
click at [1040, 600] on icon "Reject" at bounding box center [1040, 614] width 15 height 15
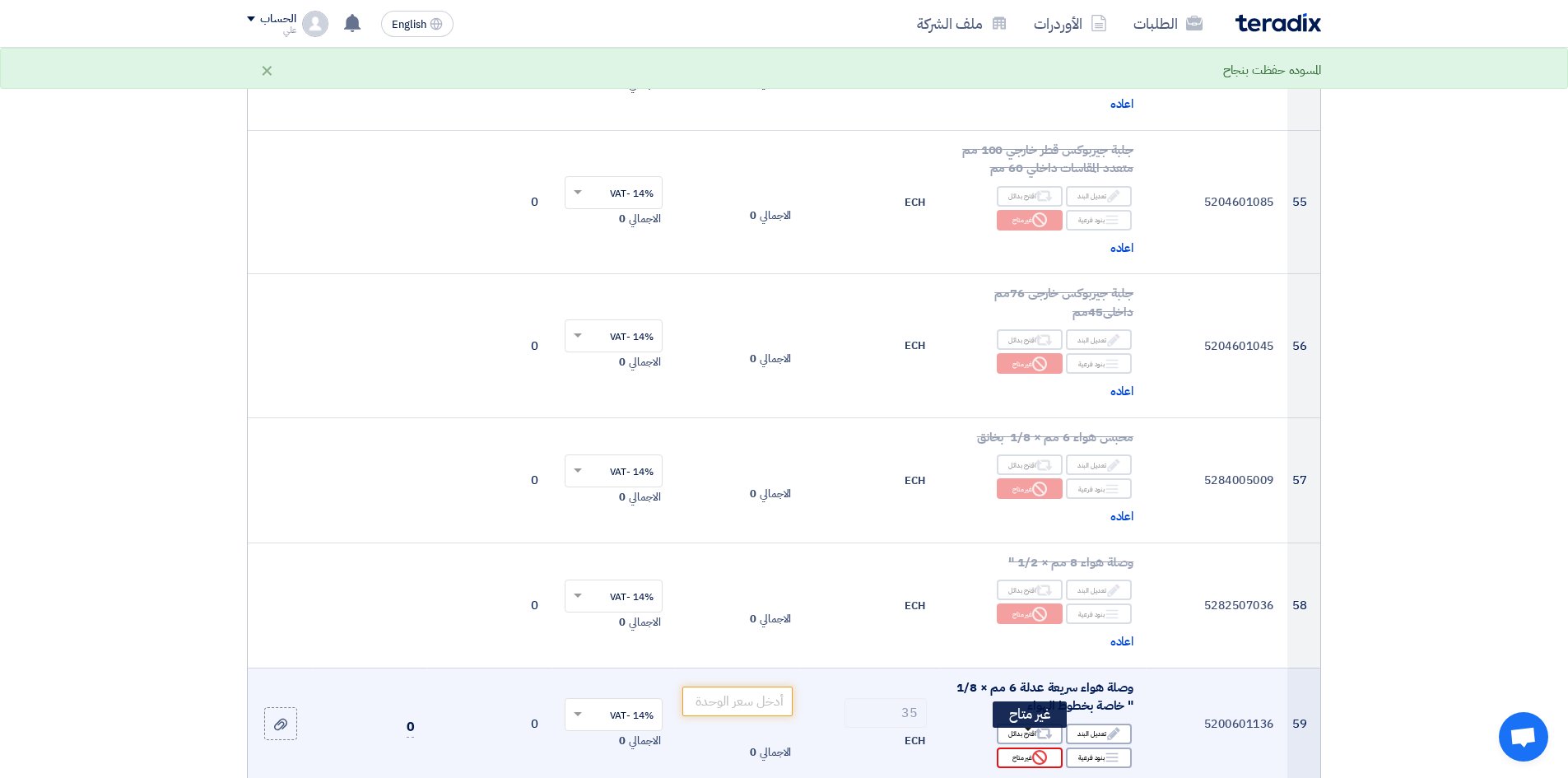
click at [1034, 600] on div "Reject غير متاح" at bounding box center [1029, 758] width 66 height 21
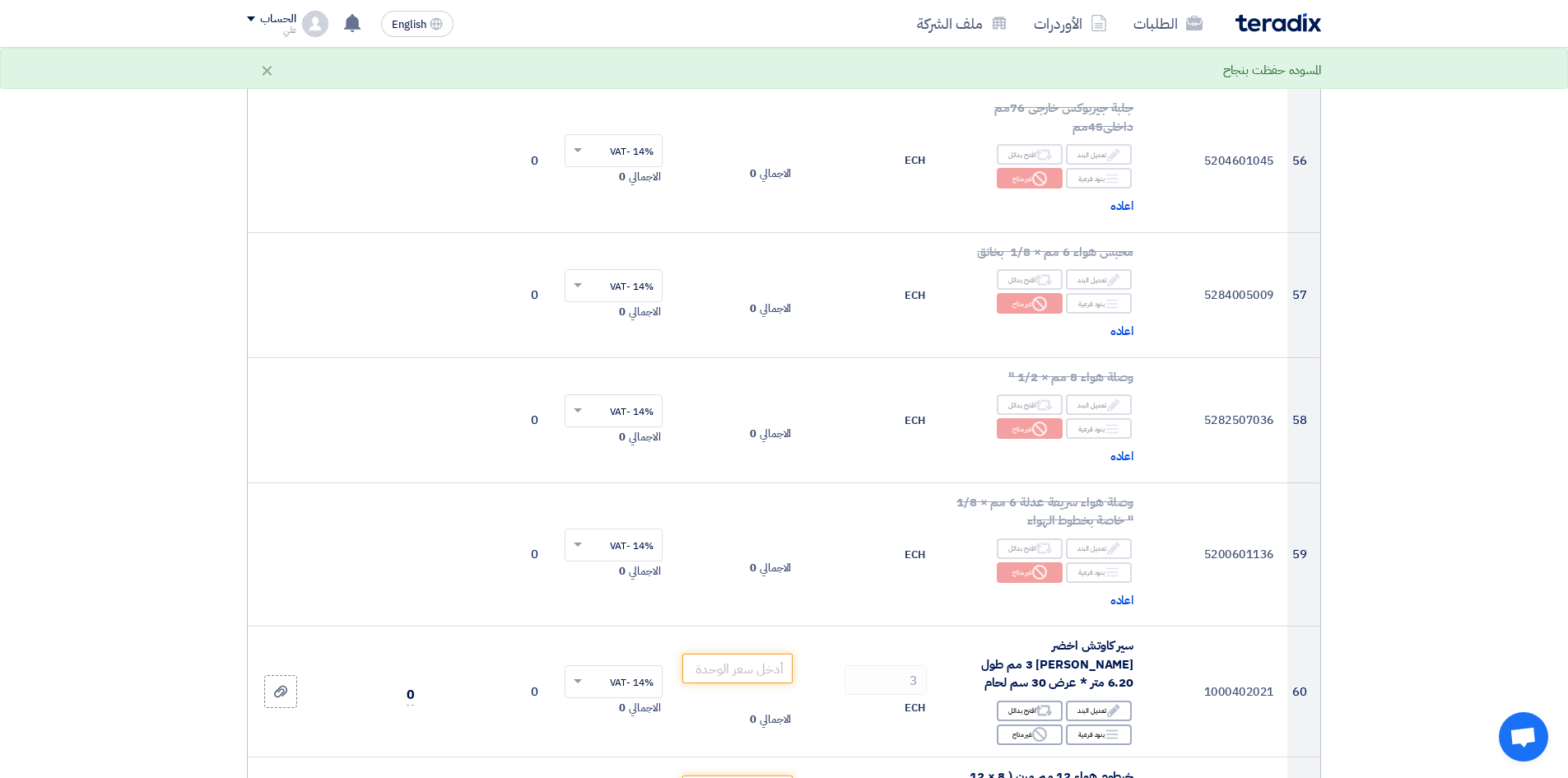
scroll to position [7410, 0]
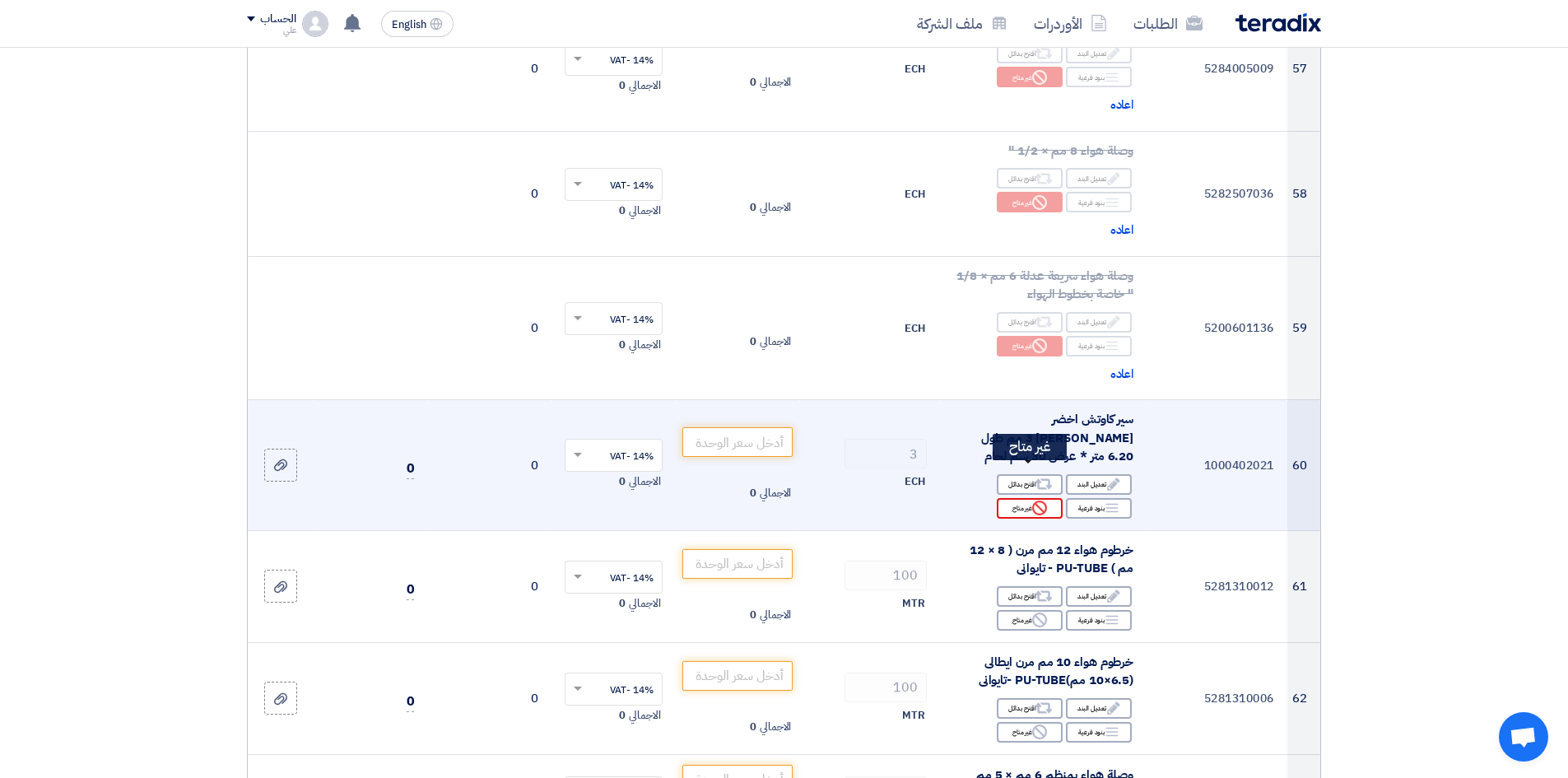
click at [1033, 501] on icon "Reject" at bounding box center [1040, 508] width 15 height 15
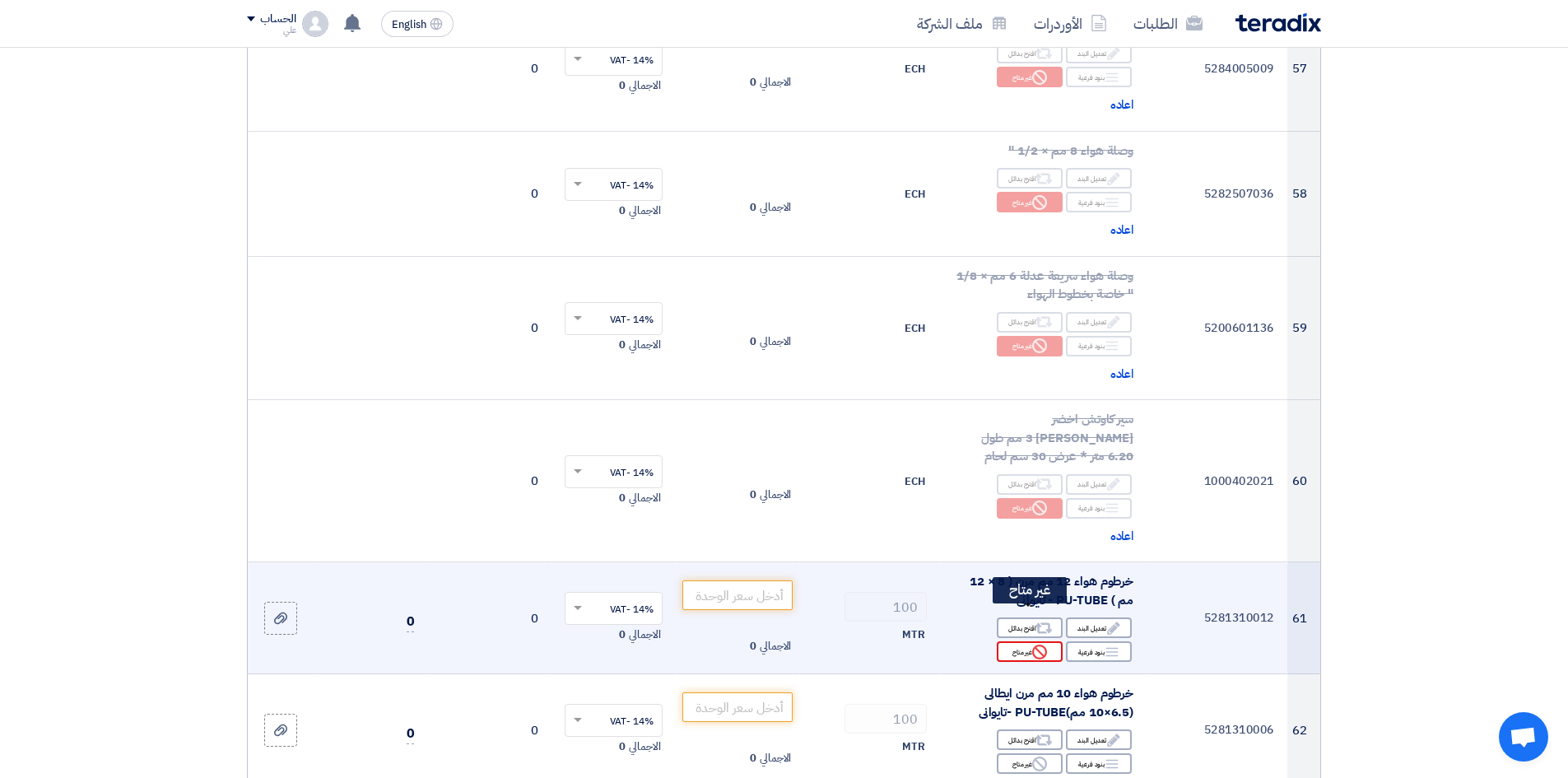
click at [1034, 600] on use at bounding box center [1040, 651] width 15 height 15
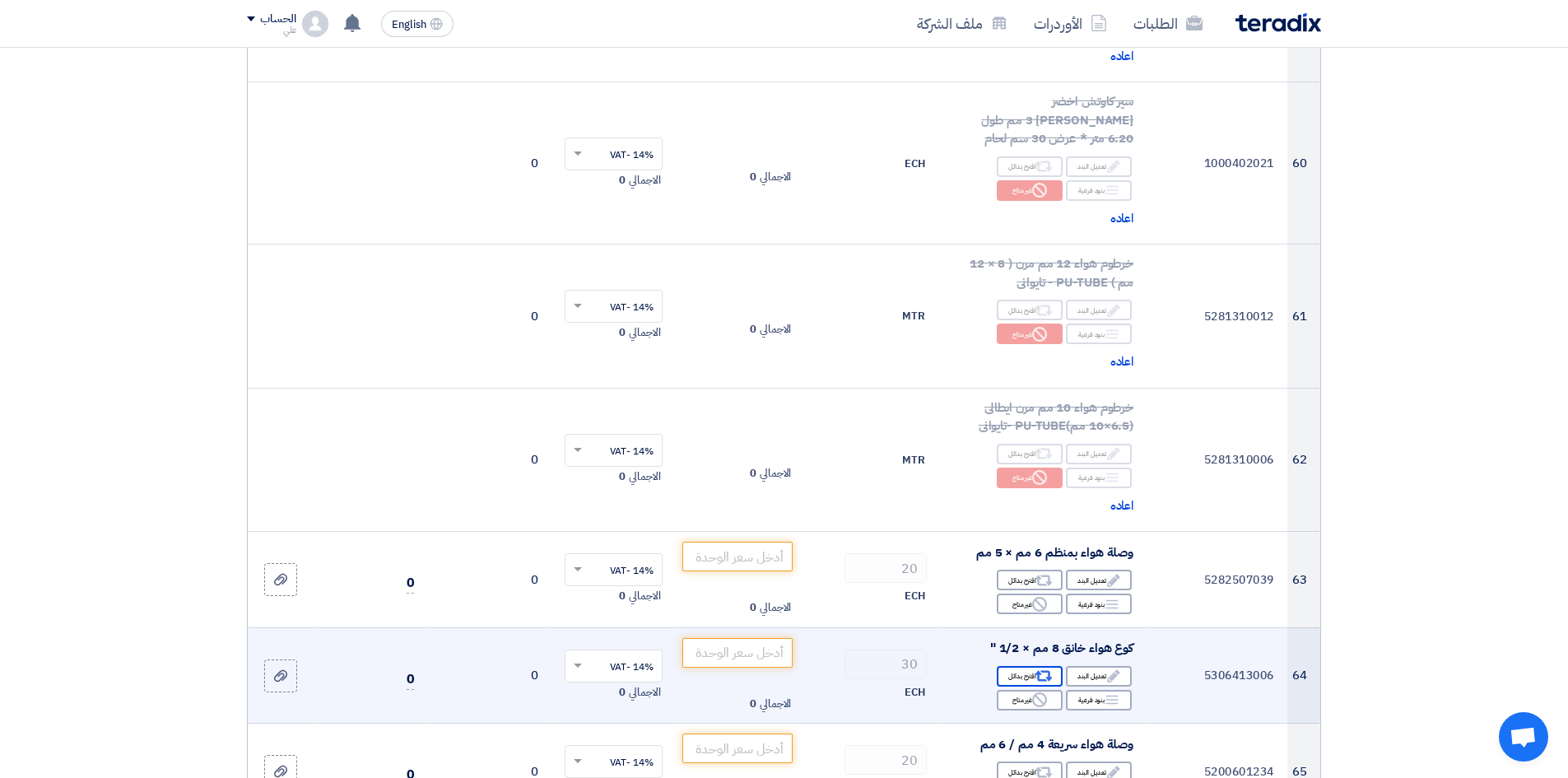
scroll to position [7739, 0]
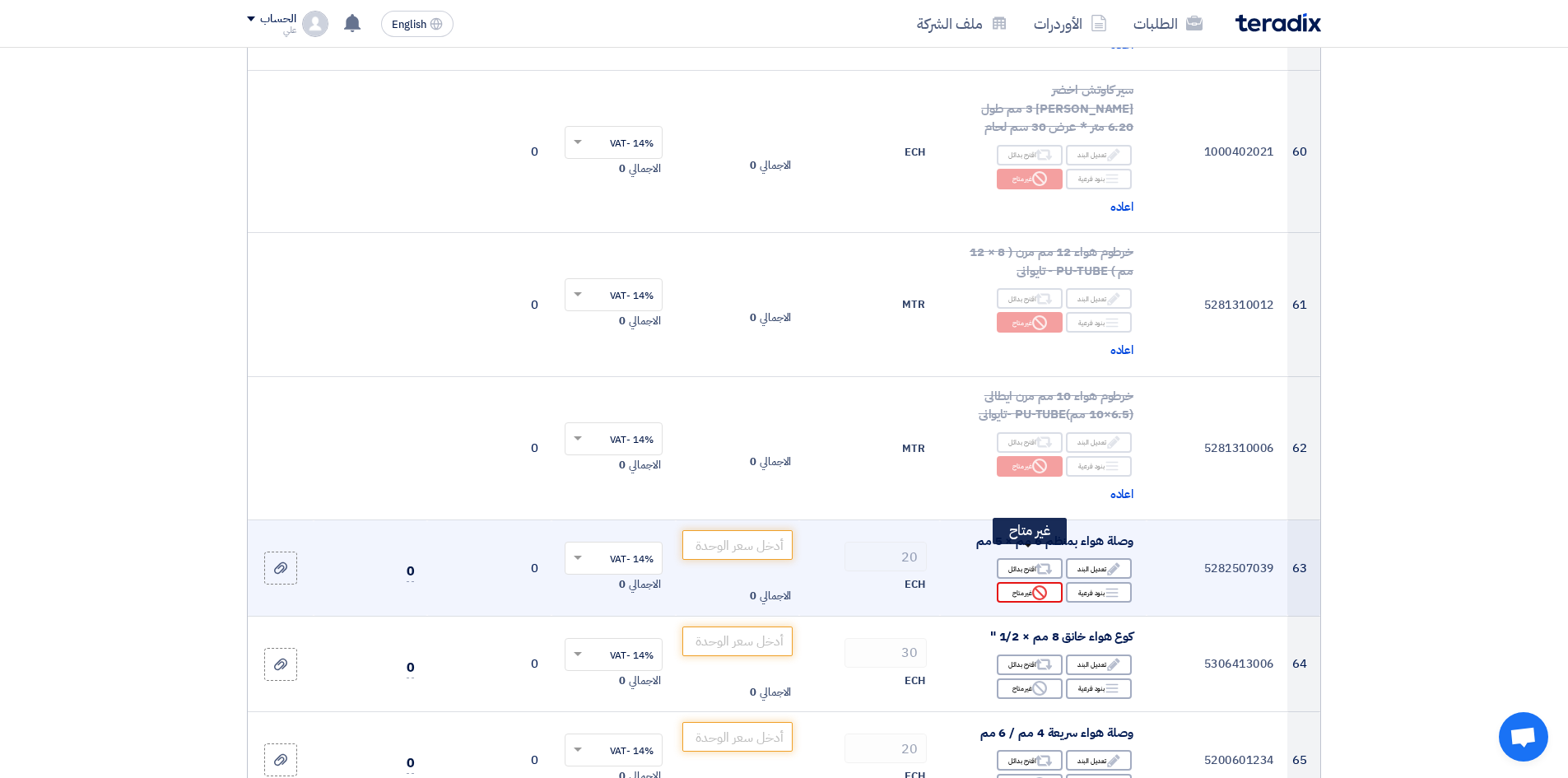
click at [1031, 582] on div "Reject غير متاح" at bounding box center [1029, 592] width 66 height 21
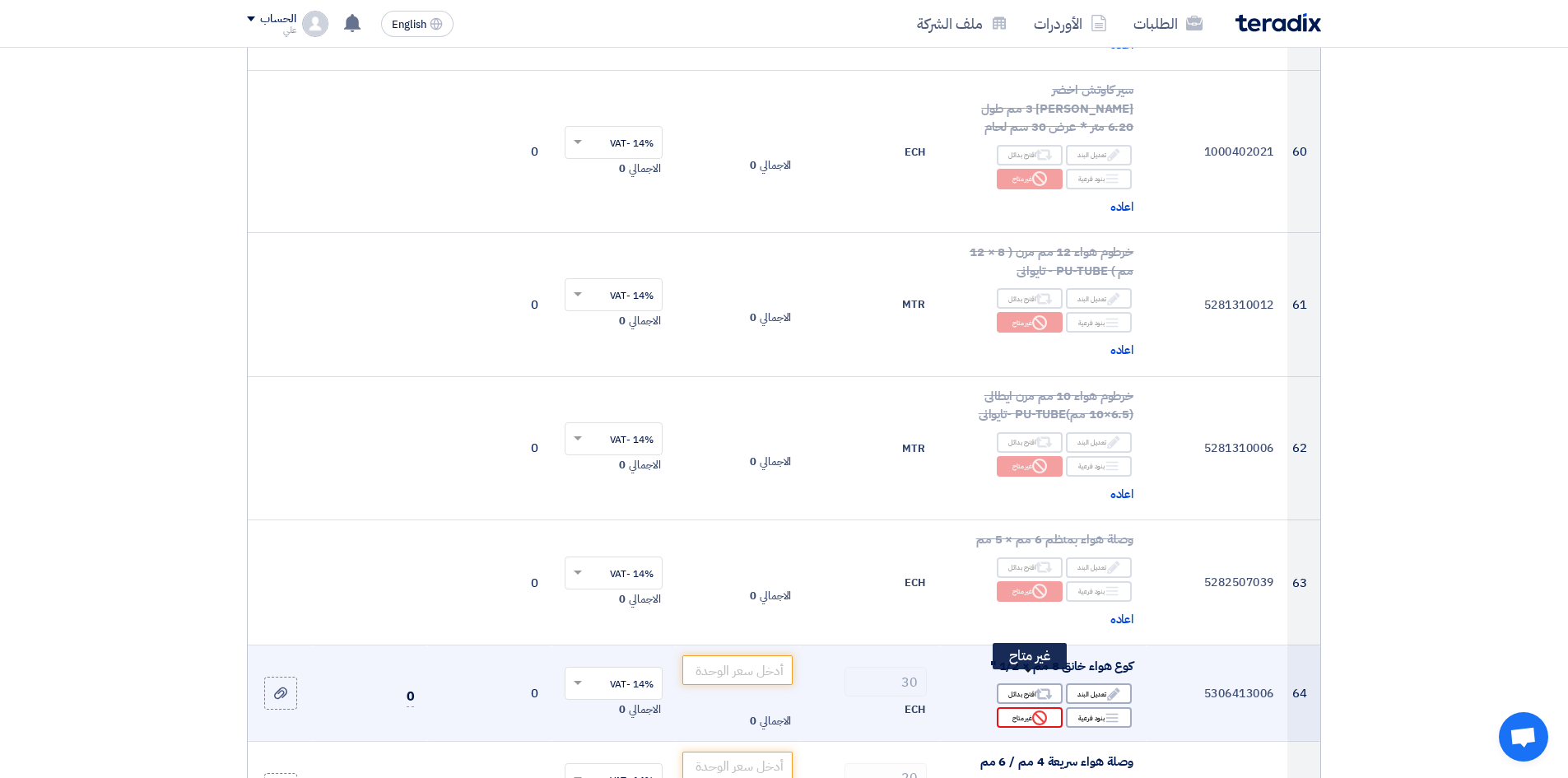
click at [1032, 600] on div "Reject غير متاح" at bounding box center [1029, 718] width 66 height 21
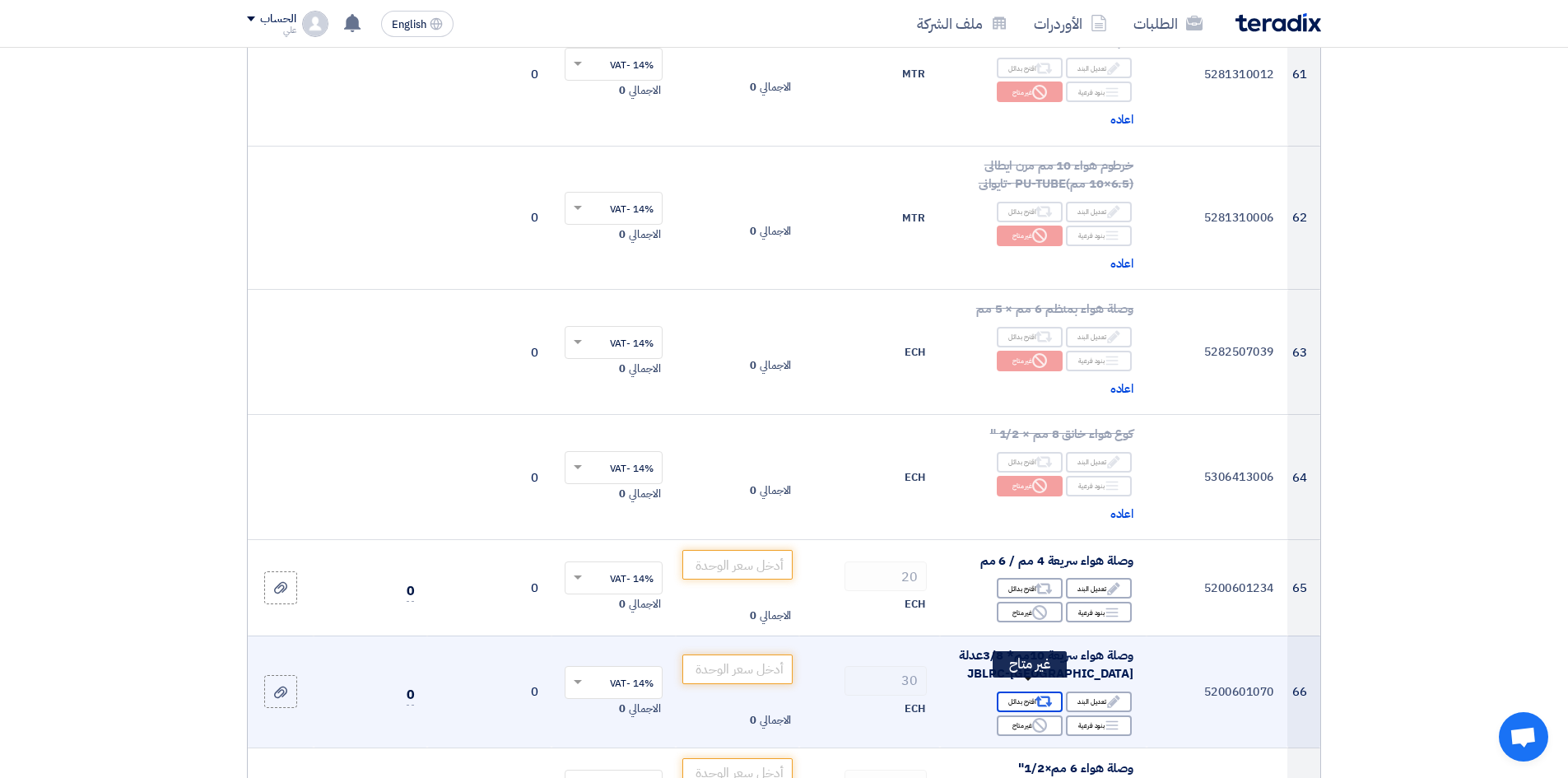
scroll to position [7986, 0]
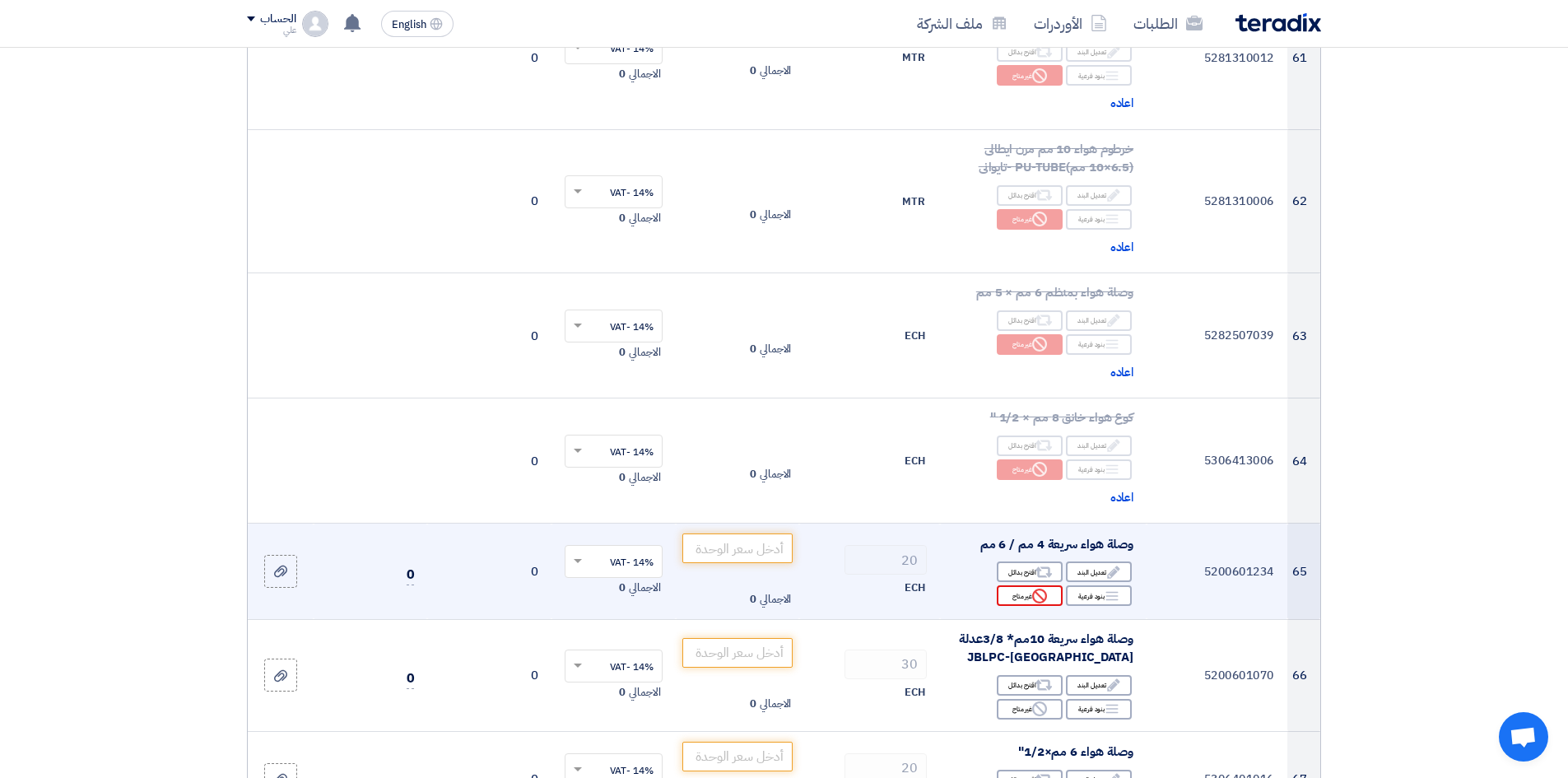
click at [1029, 585] on div "Reject غير متاح" at bounding box center [1029, 596] width 66 height 21
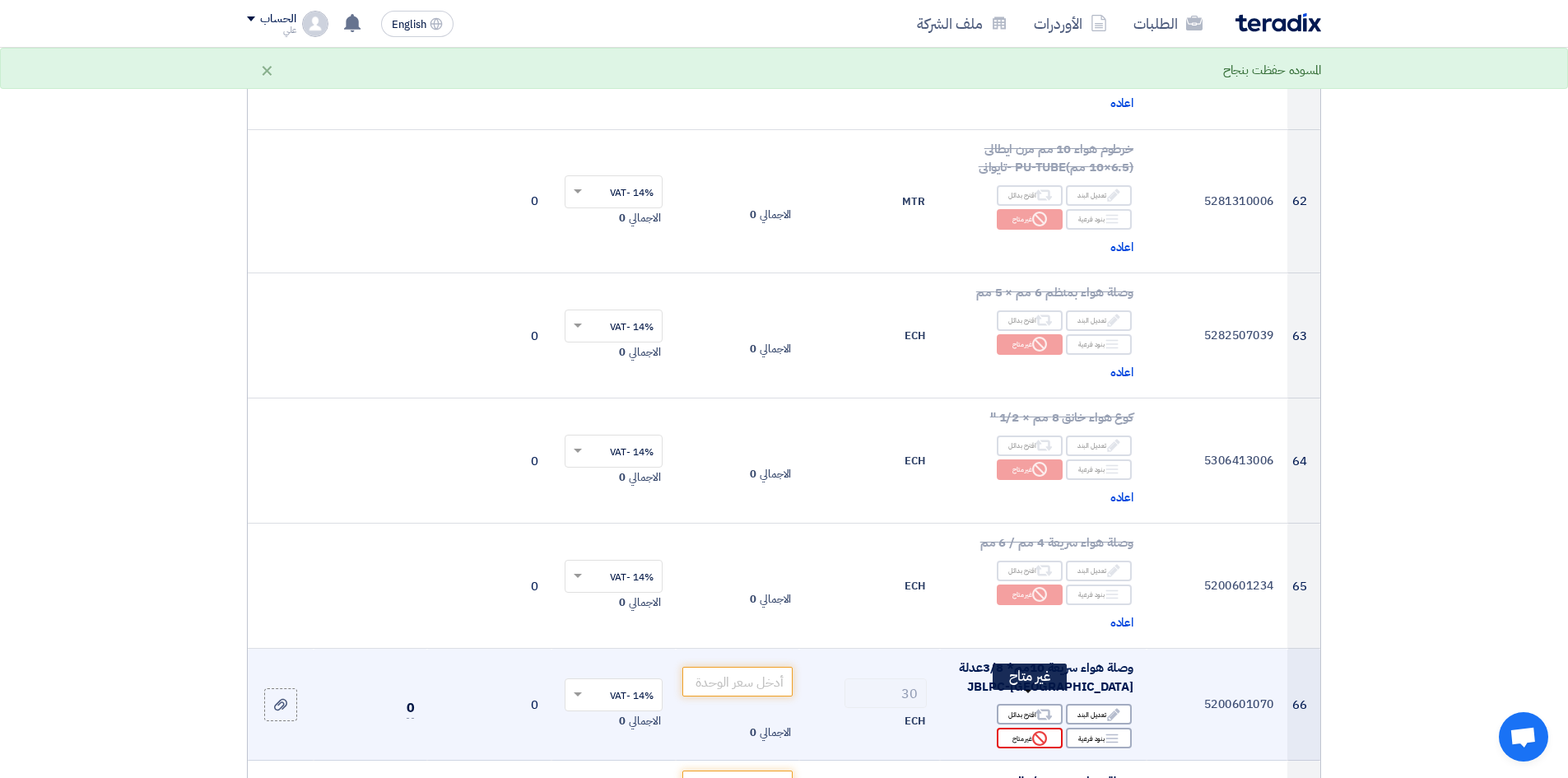
click at [1038, 600] on icon "Reject" at bounding box center [1040, 738] width 15 height 15
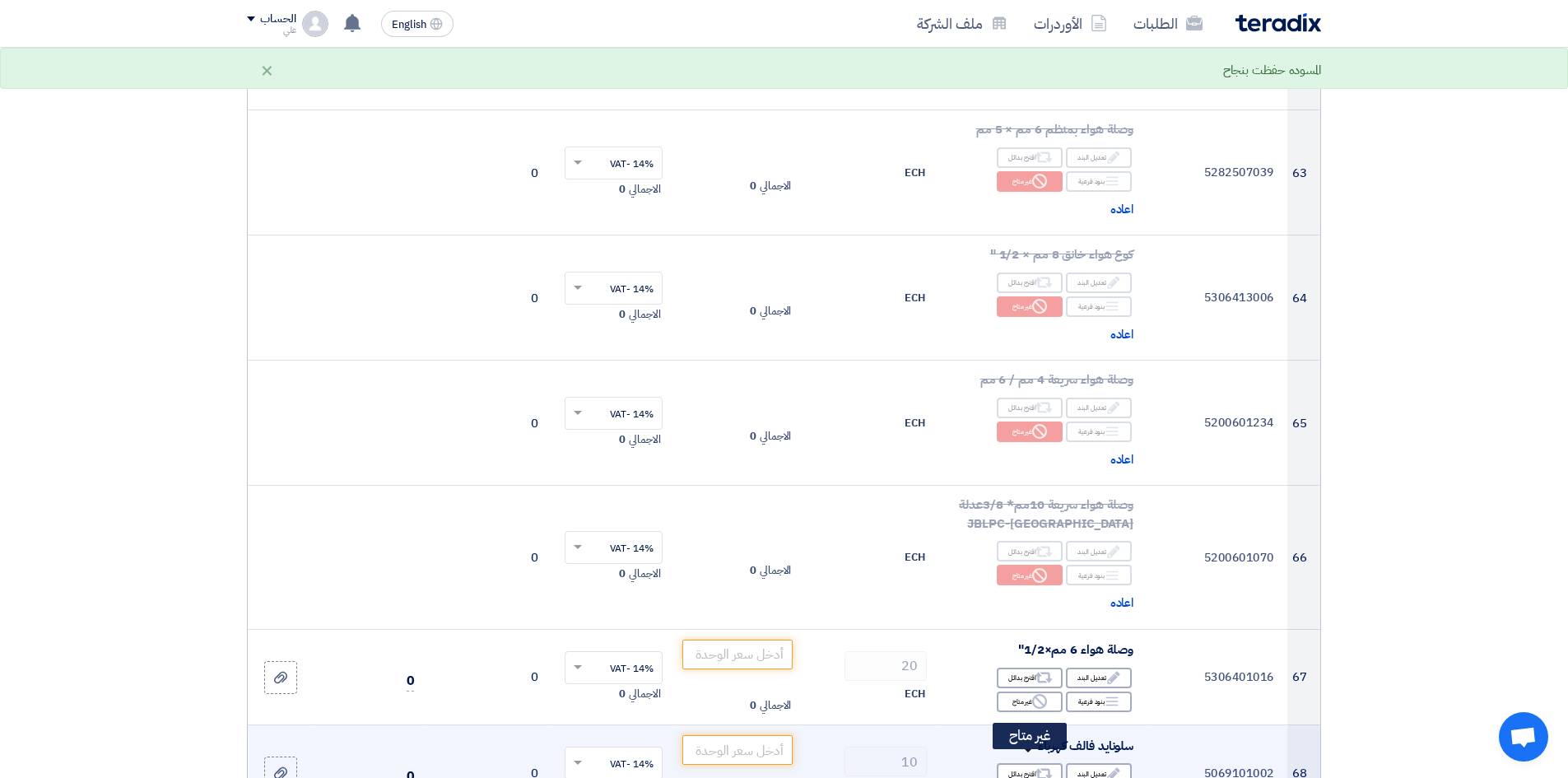
scroll to position [8233, 0]
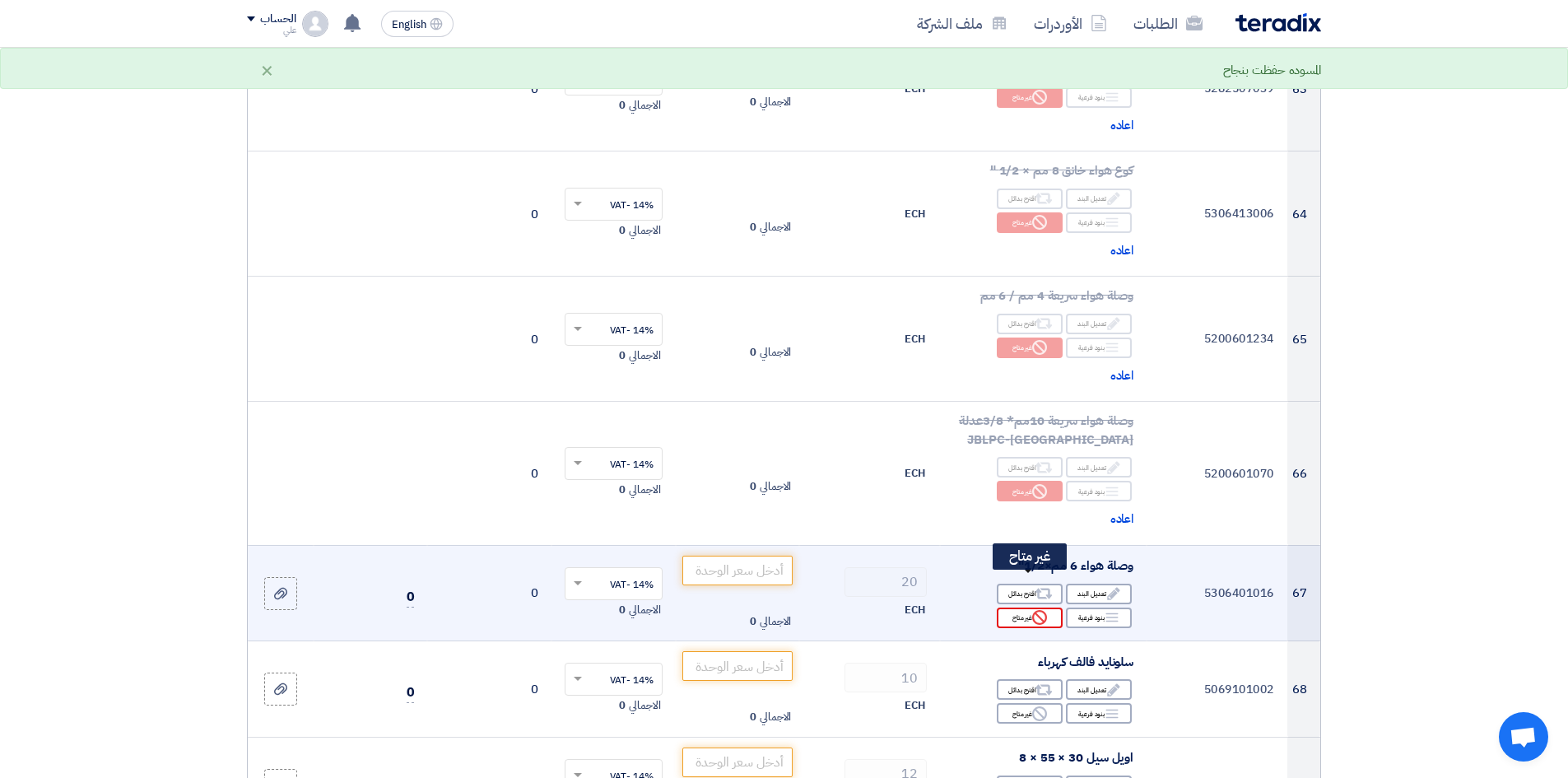
click at [1022, 600] on div "Reject غير متاح" at bounding box center [1029, 618] width 66 height 21
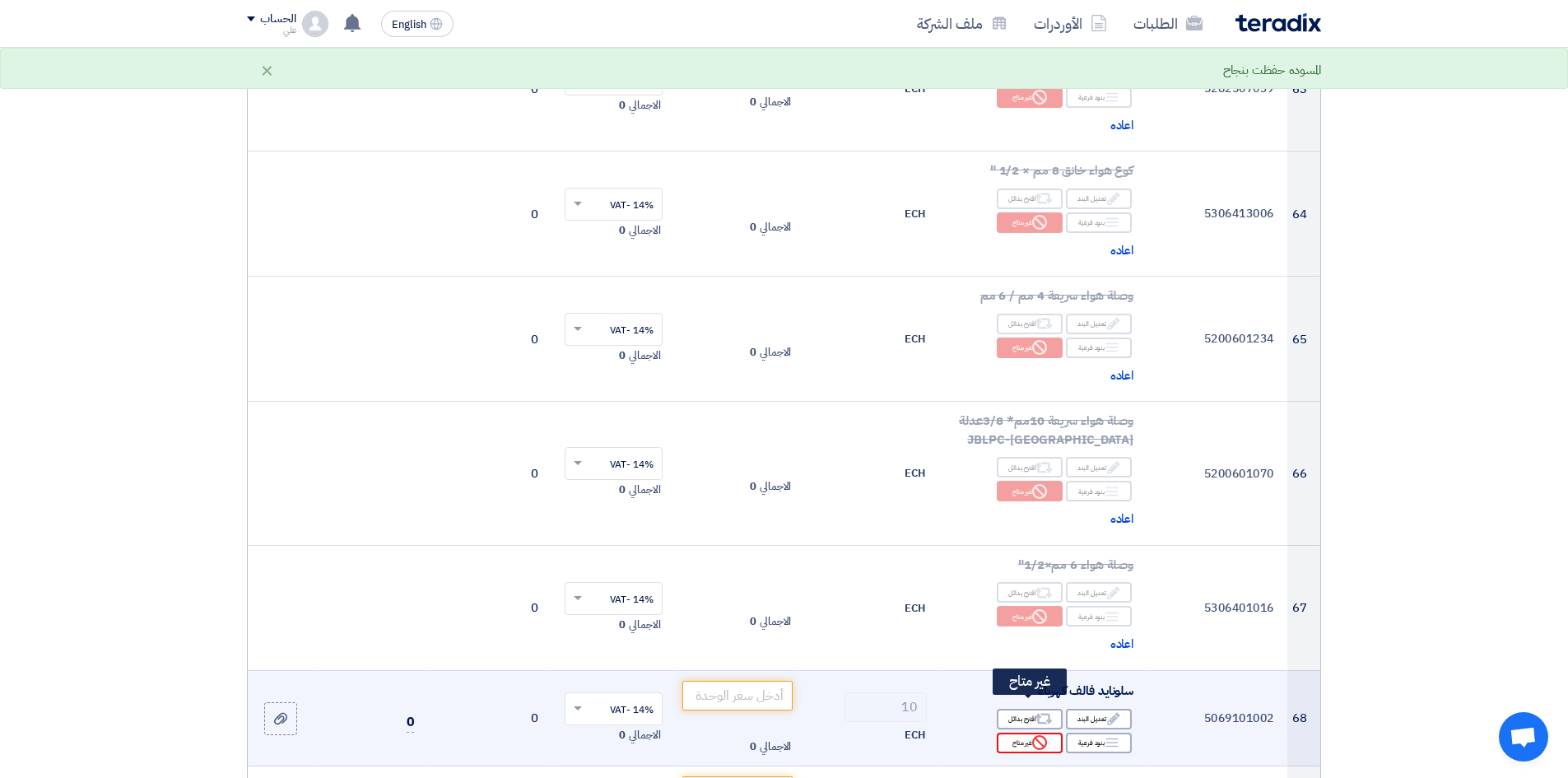
click at [1046, 600] on icon "Reject" at bounding box center [1040, 742] width 15 height 15
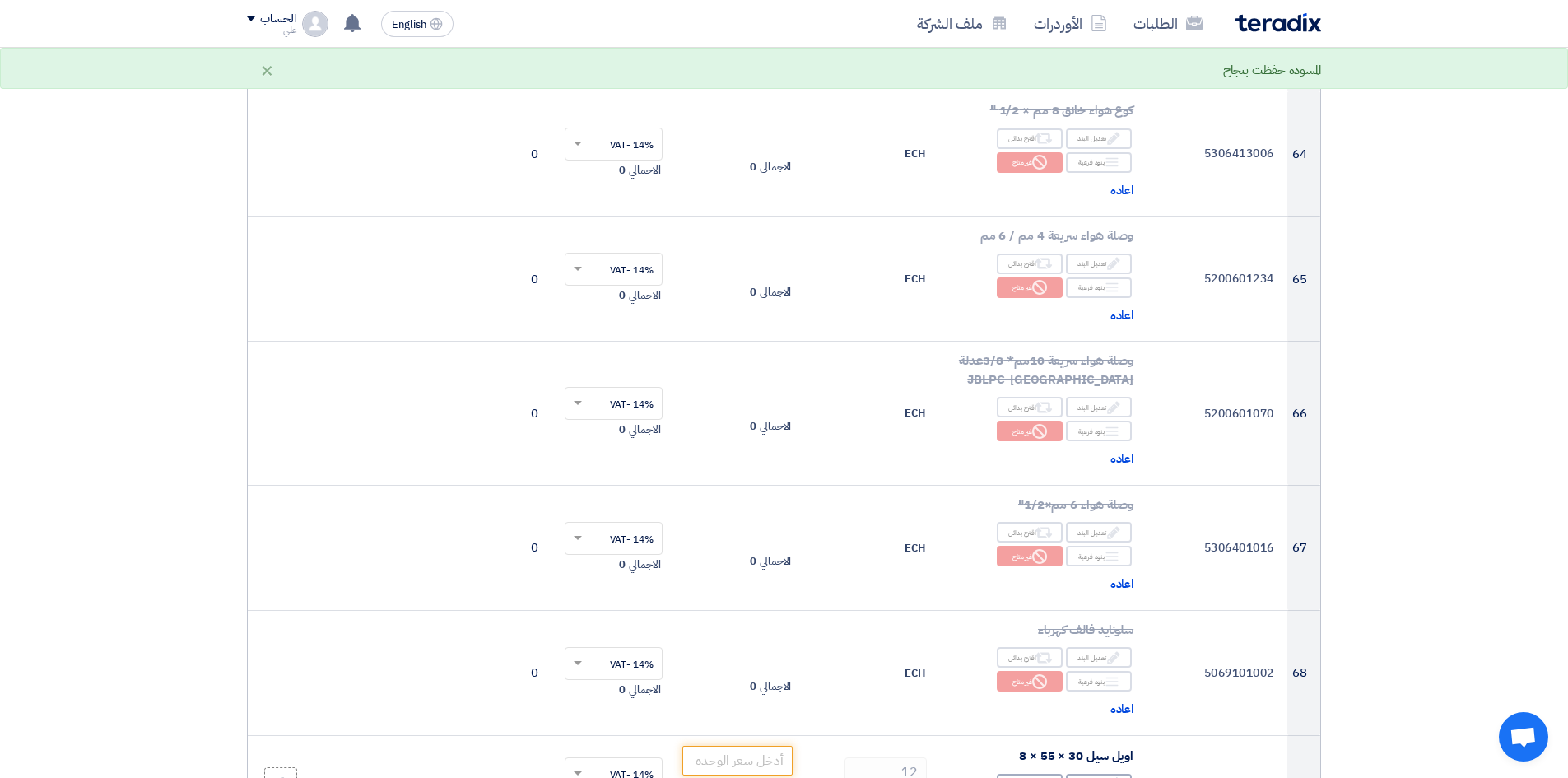
scroll to position [8398, 0]
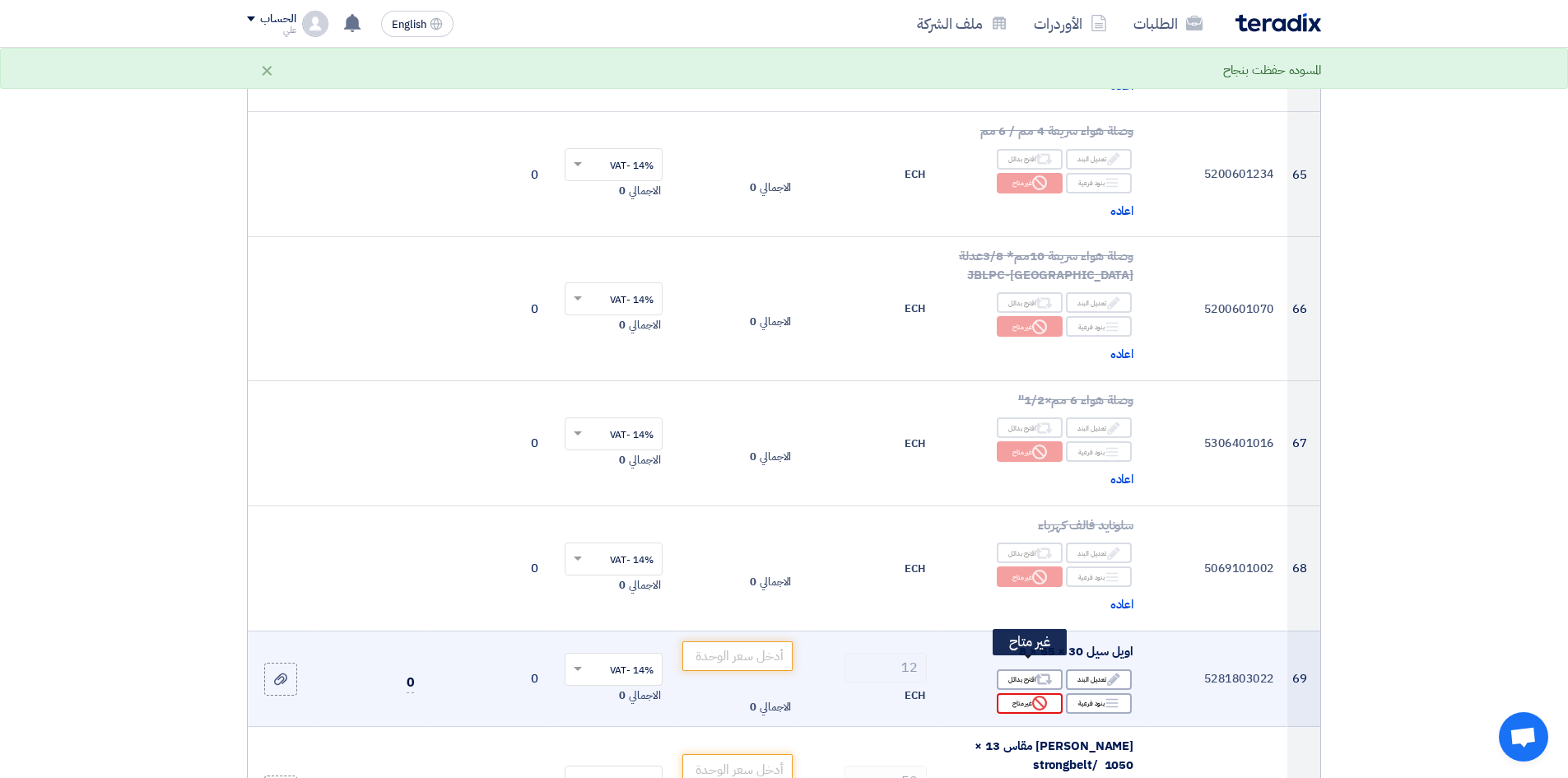
click at [1044, 600] on icon "Reject" at bounding box center [1040, 702] width 15 height 15
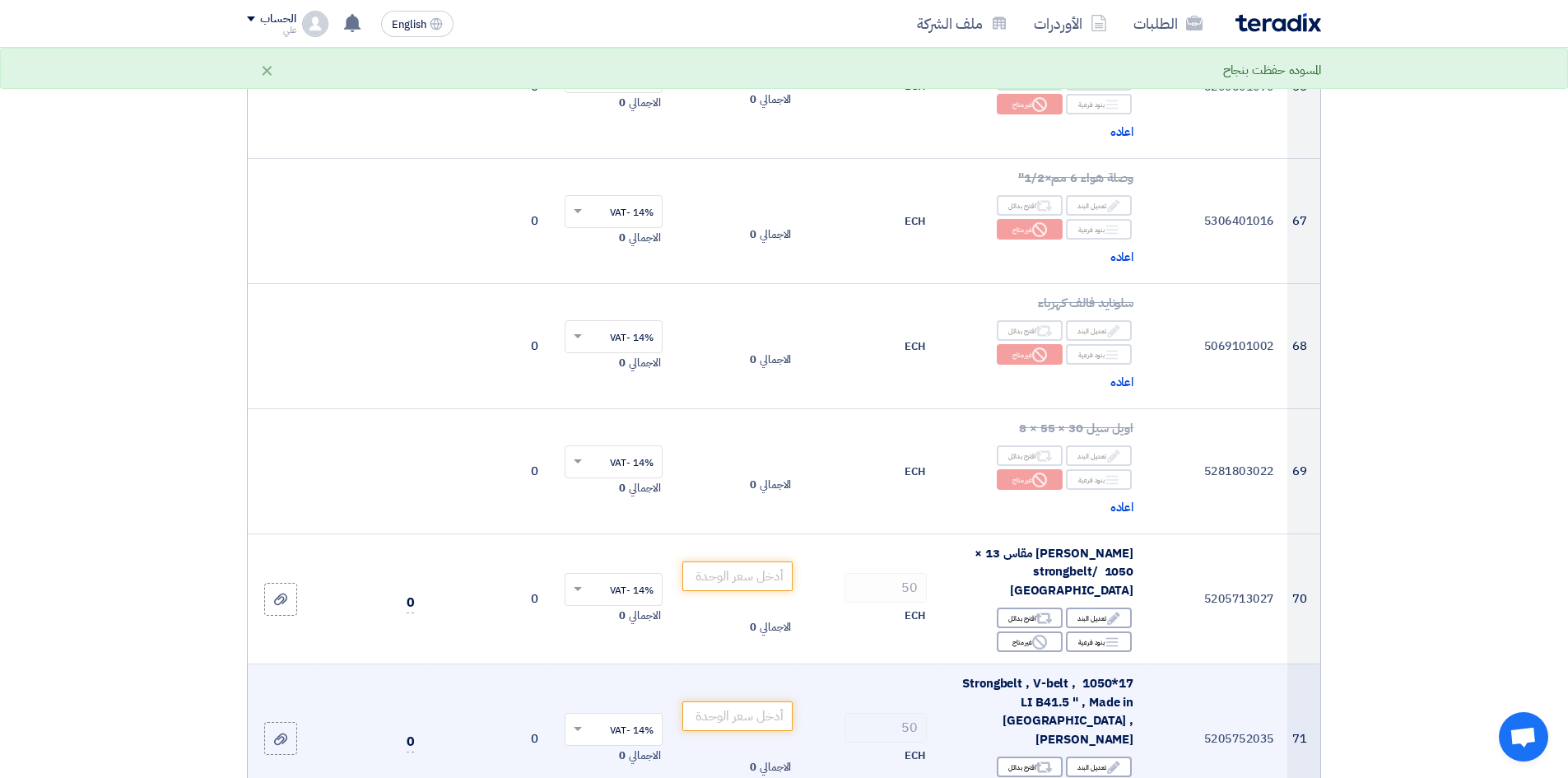
scroll to position [8727, 0]
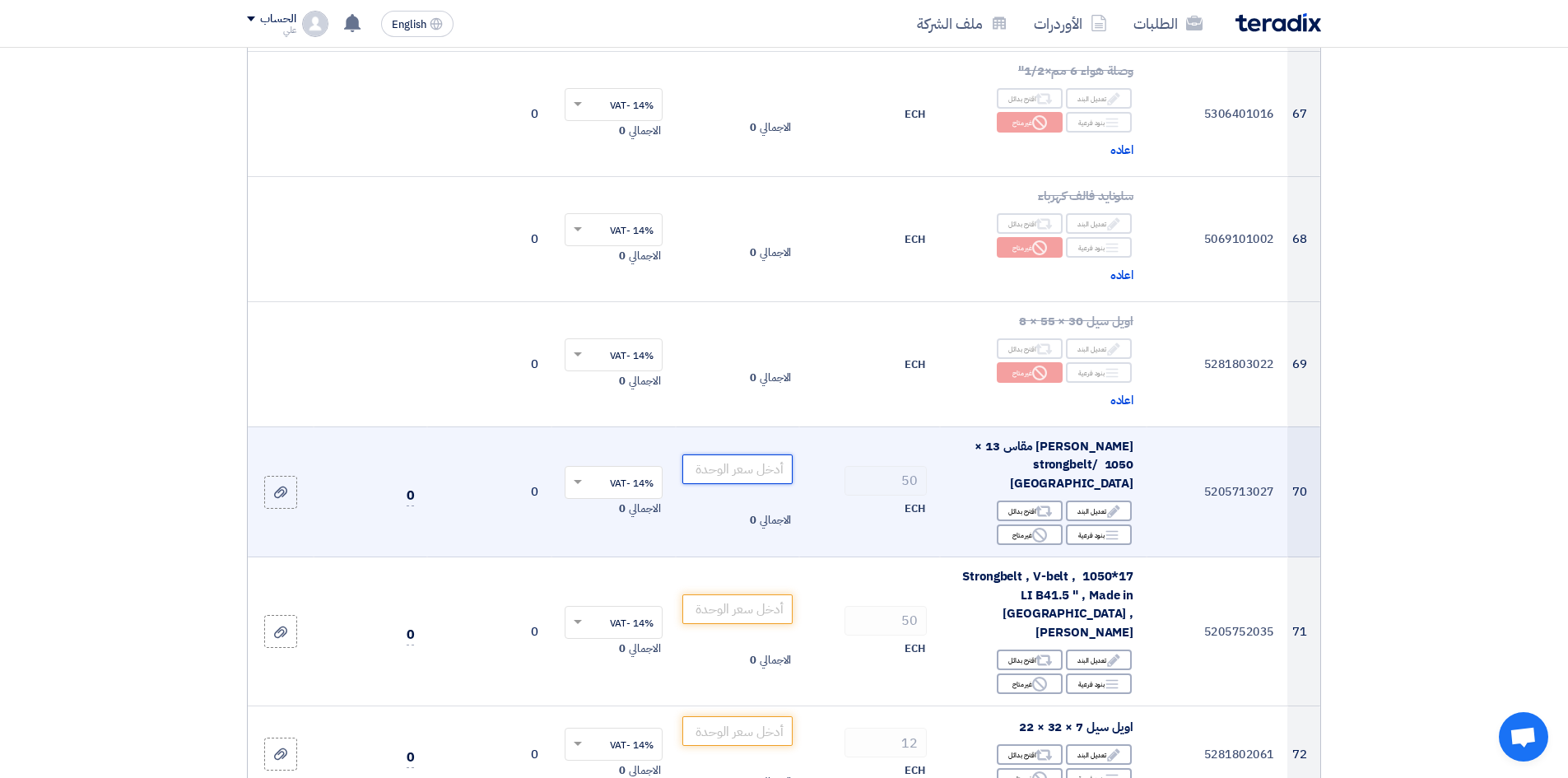
click at [783, 454] on input "number" at bounding box center [738, 469] width 111 height 29
type input "145"
click at [1113, 504] on use at bounding box center [1114, 510] width 12 height 12
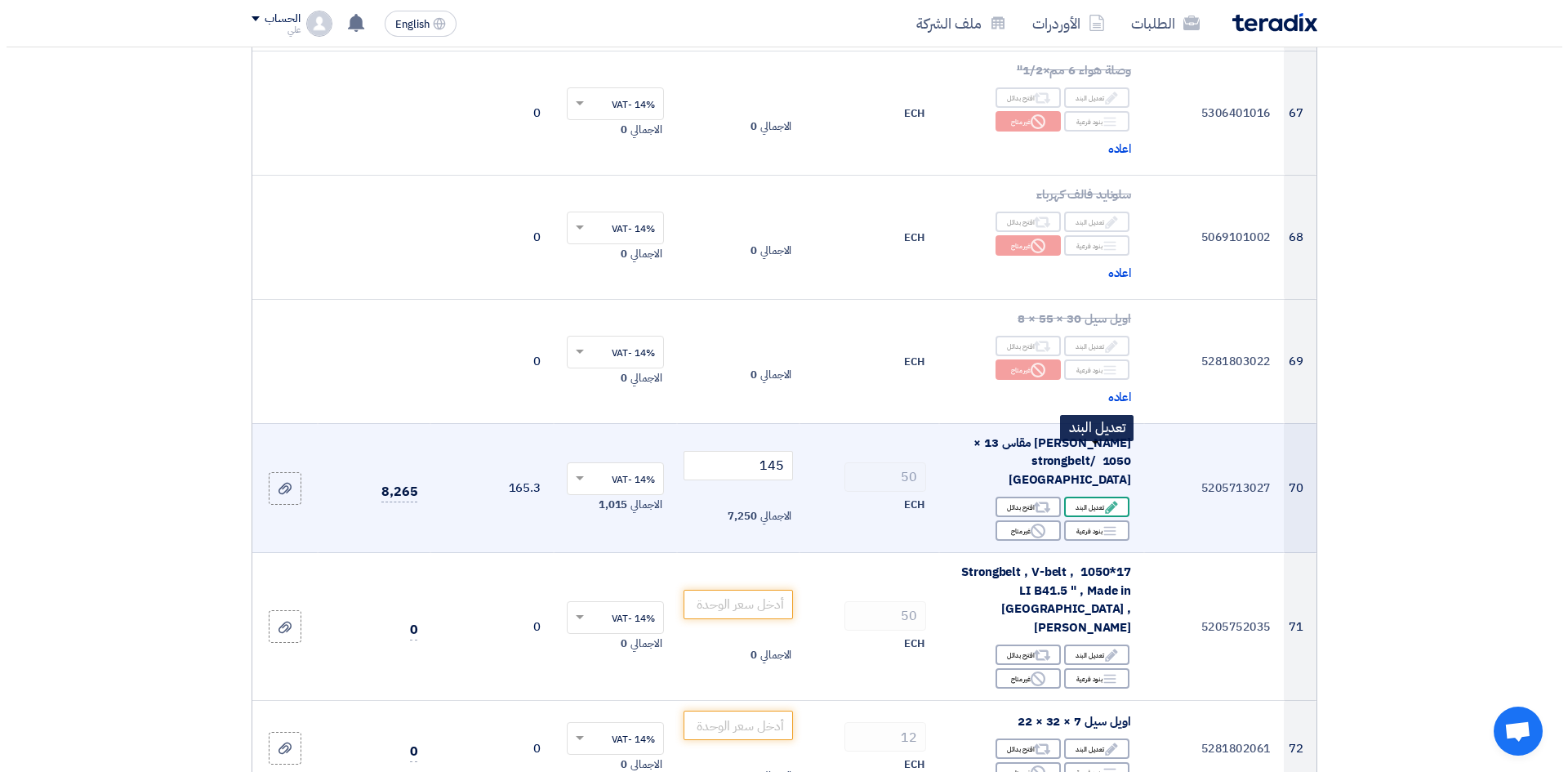
scroll to position [8411, 0]
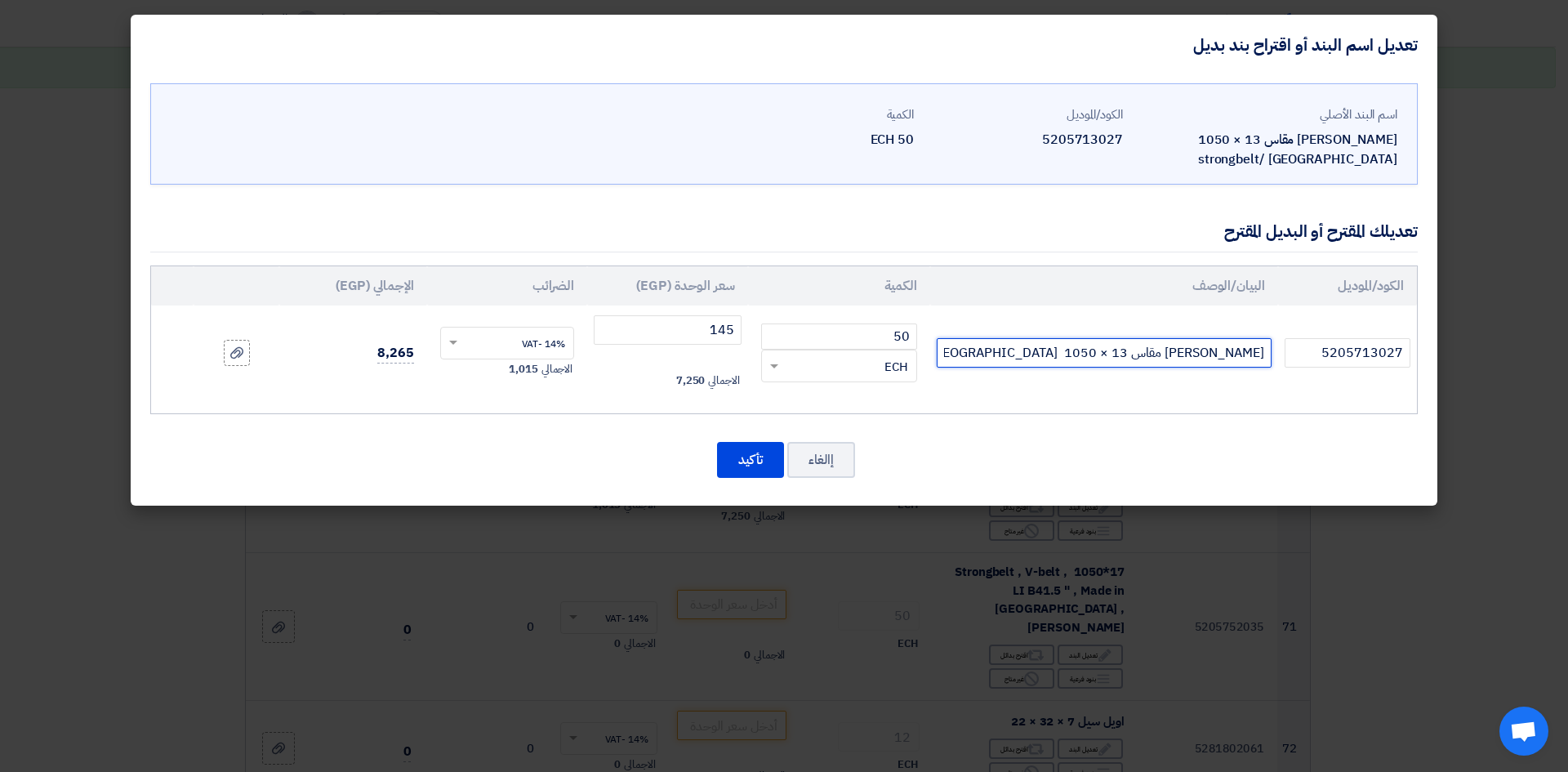
click at [965, 350] on input "[PERSON_NAME] مقاس 13 × 1050 strongbelt/ [GEOGRAPHIC_DATA]" at bounding box center [1104, 353] width 335 height 29
type input "[PERSON_NAME] مقاس 13 × 1050 strongbelt/ romania A41.5"
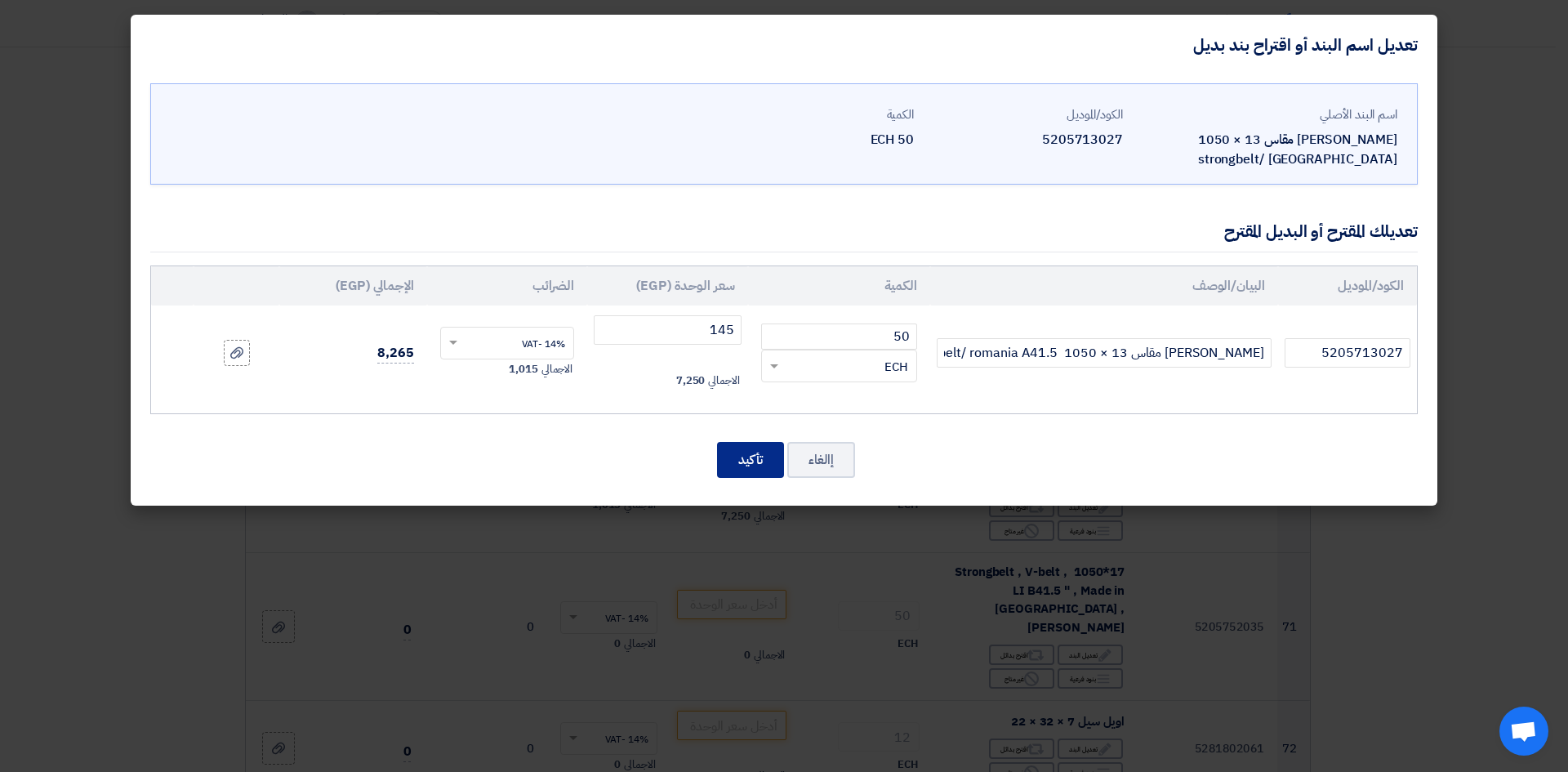
click at [759, 458] on button "تأكيد" at bounding box center [750, 460] width 67 height 36
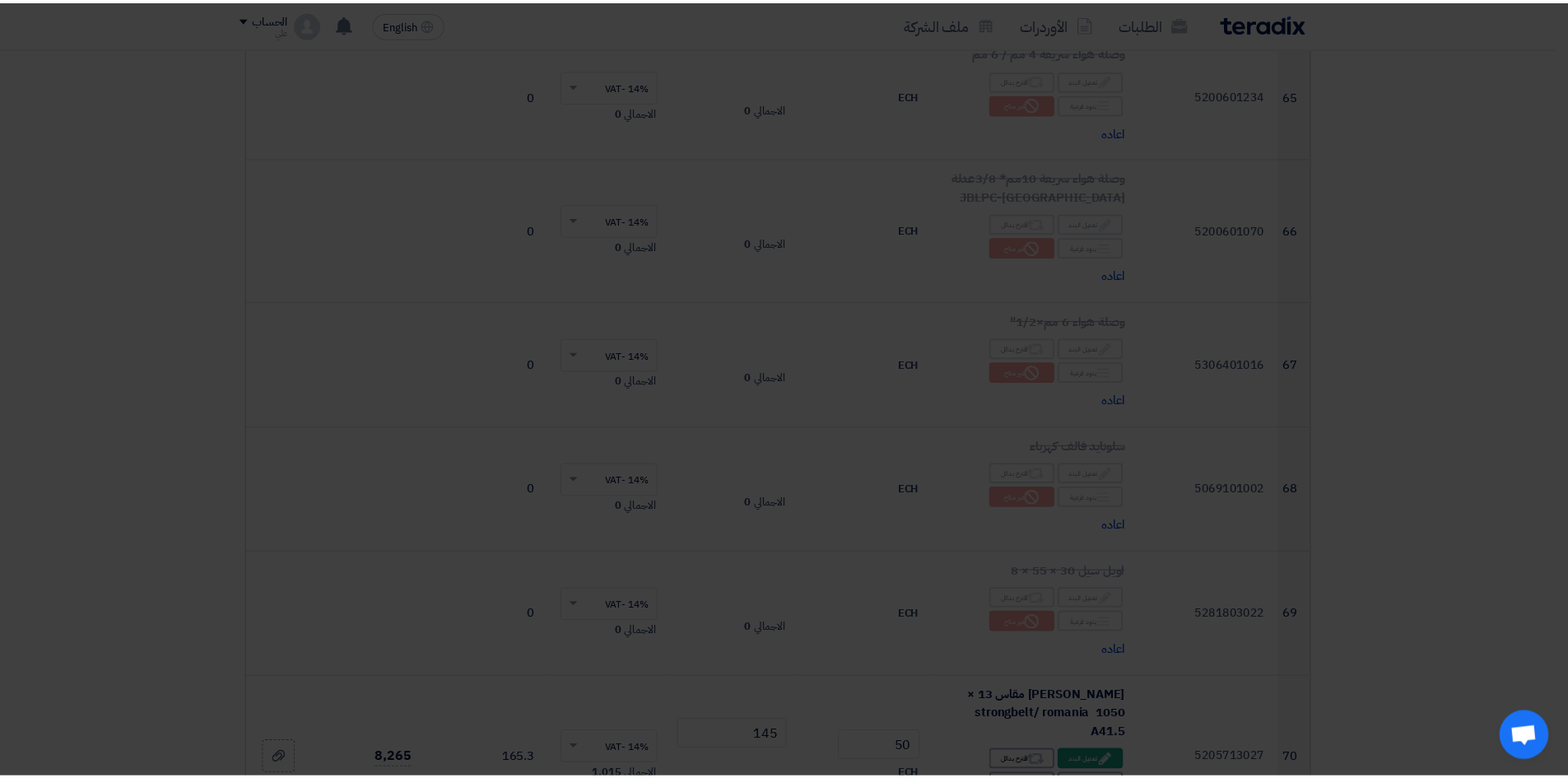
scroll to position [8727, 0]
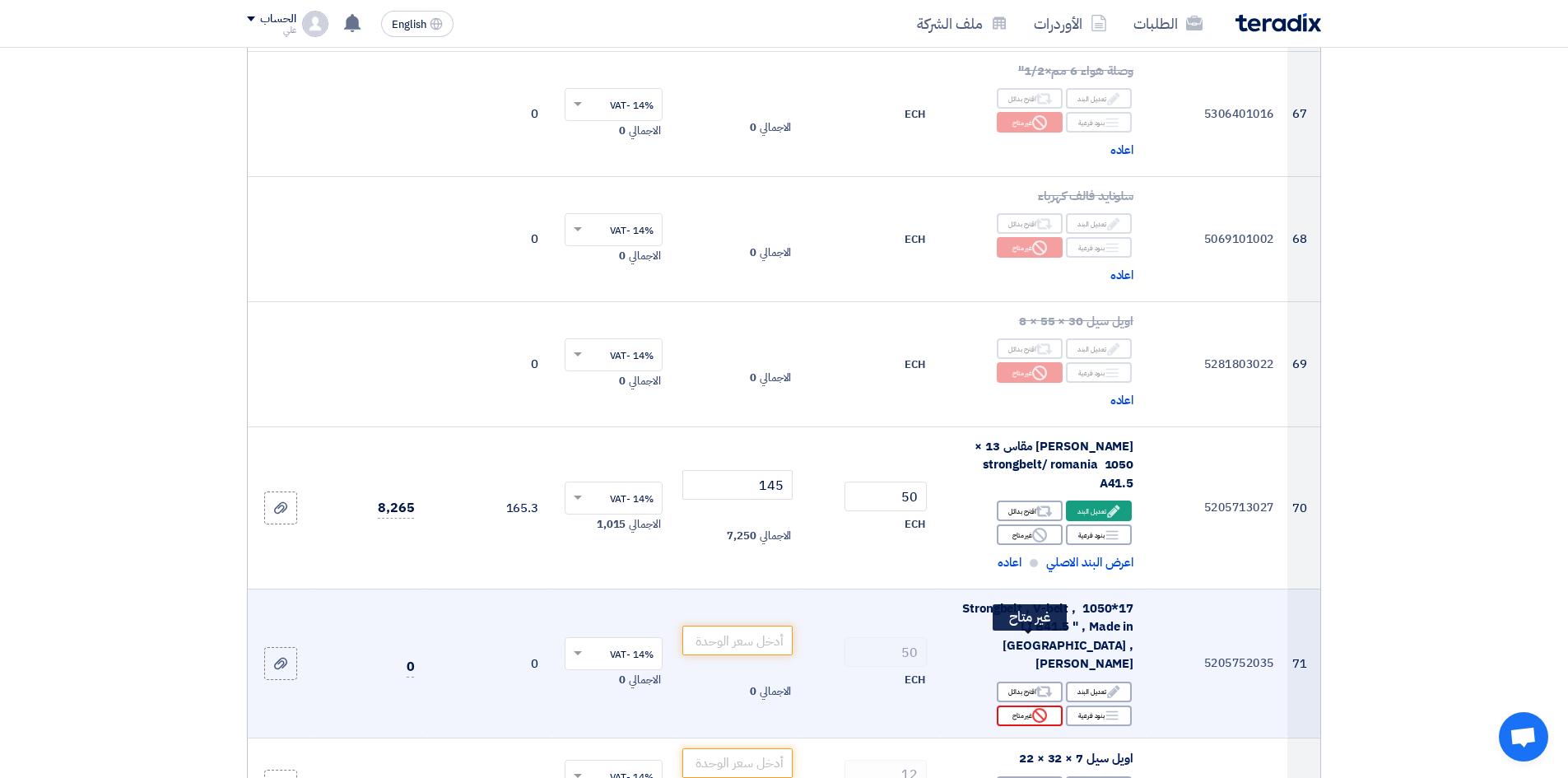
click at [1029, 600] on div "Reject غير متاح" at bounding box center [1029, 716] width 66 height 21
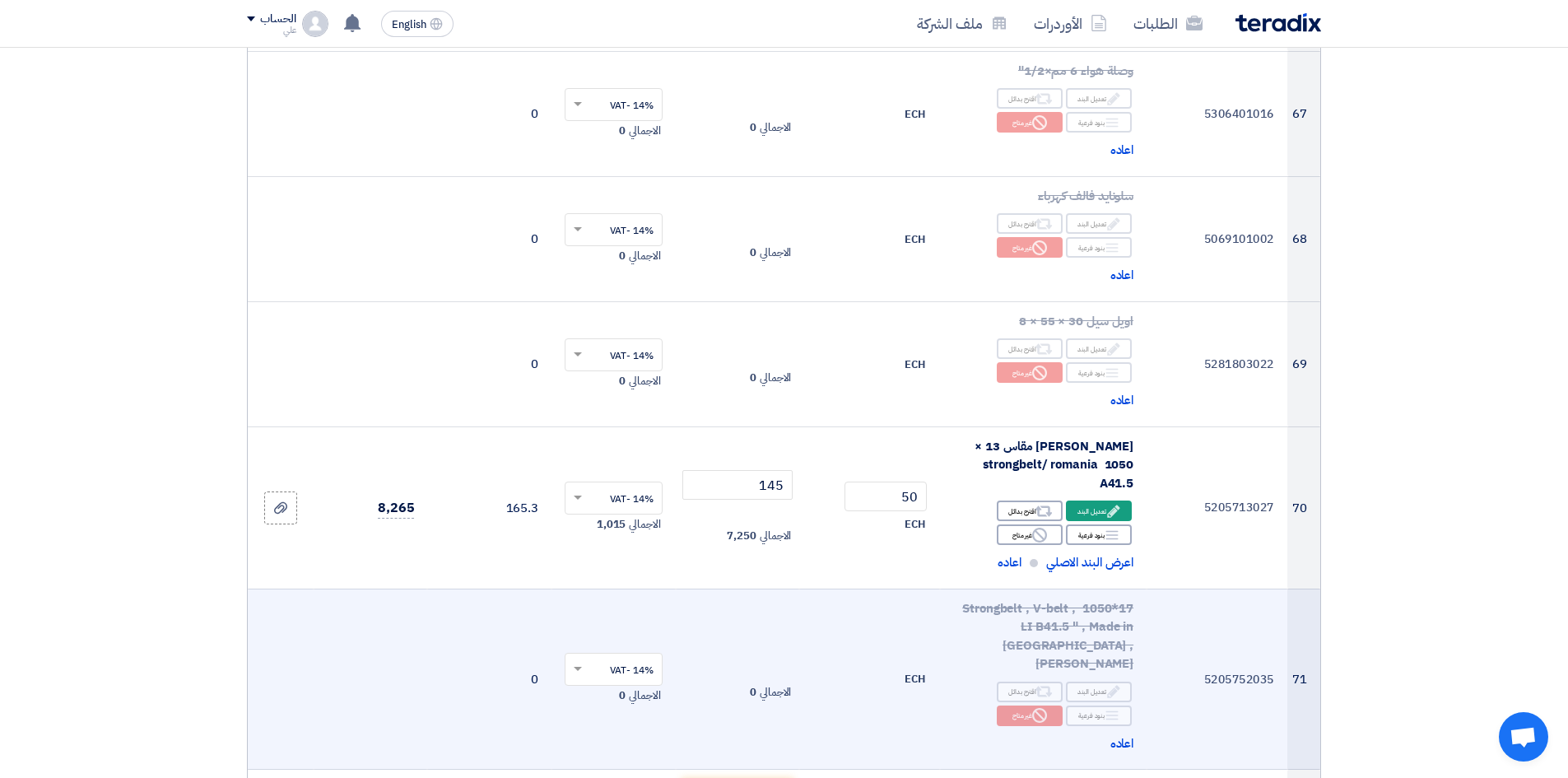
scroll to position [8892, 0]
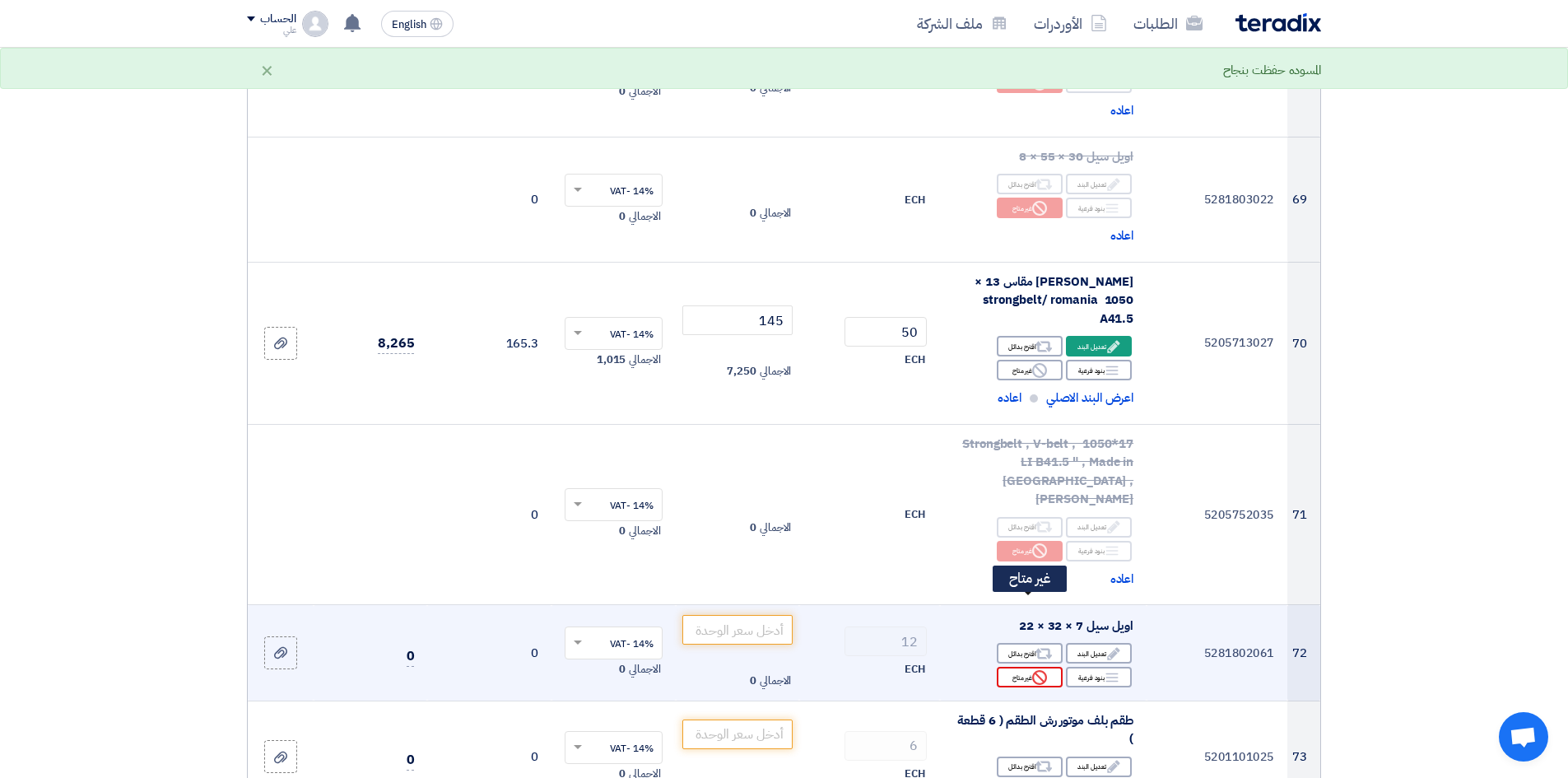
click at [1034, 600] on use at bounding box center [1040, 677] width 15 height 15
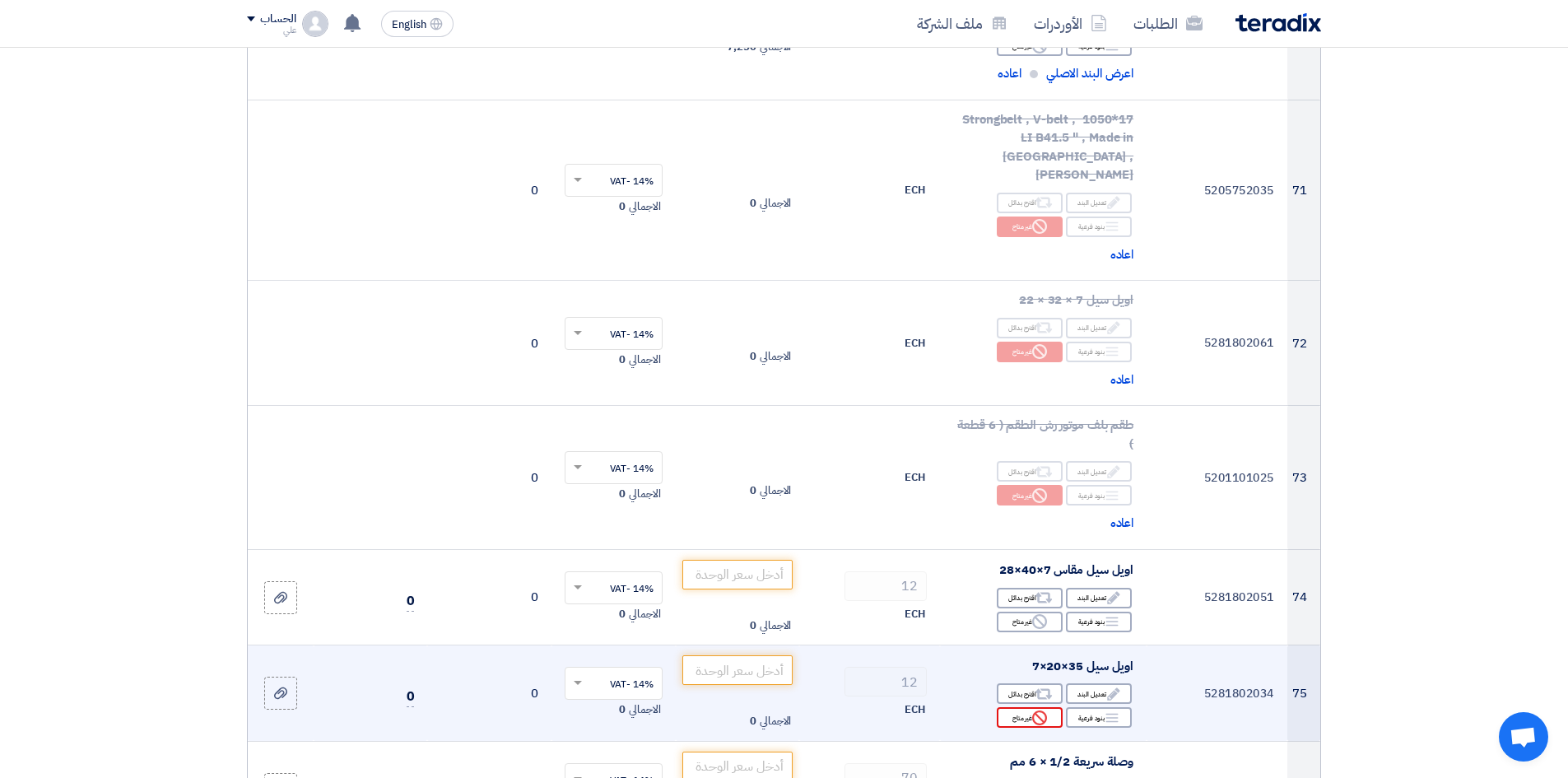
scroll to position [9221, 0]
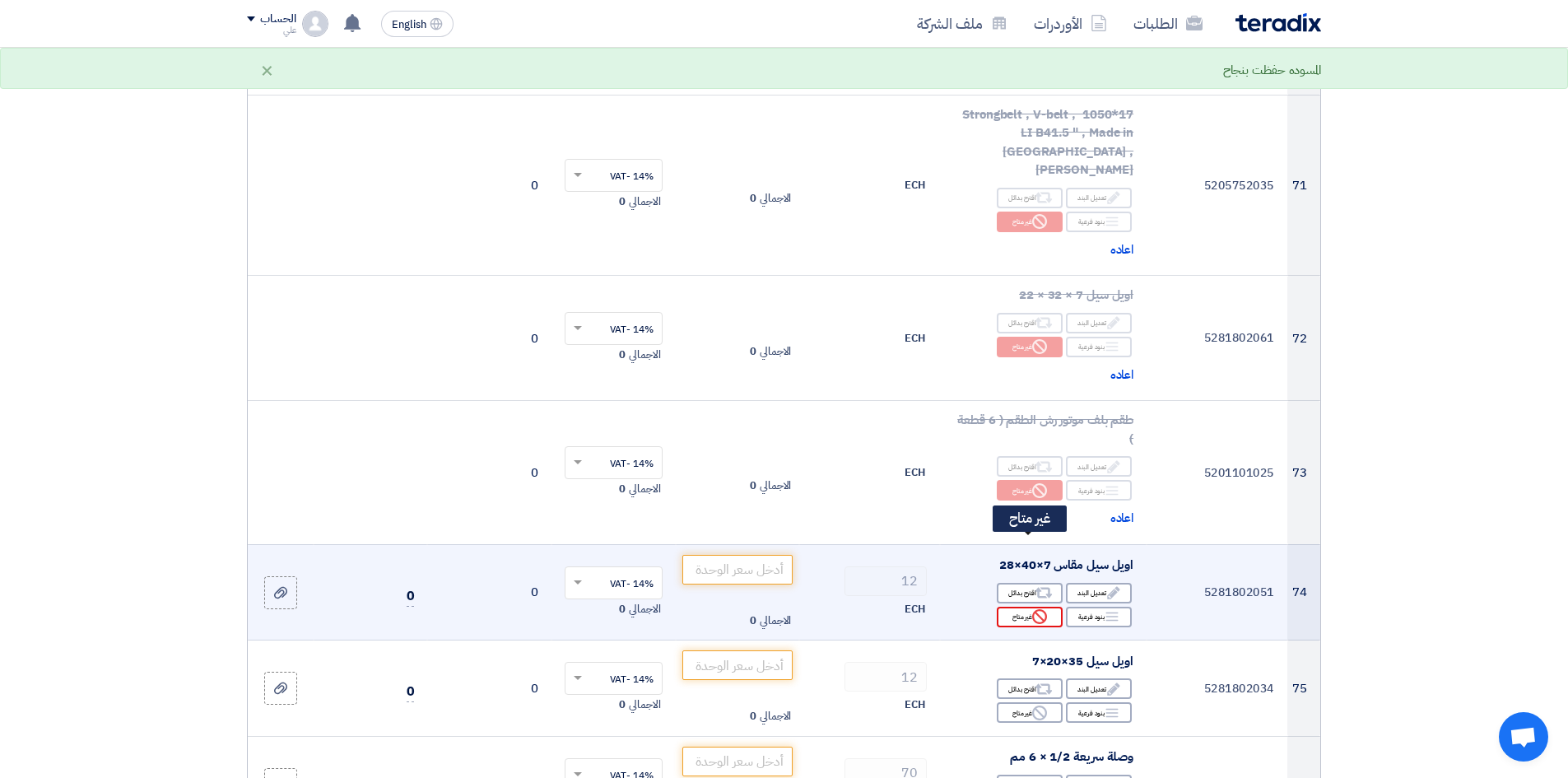
click at [1031, 600] on div "Reject غير متاح" at bounding box center [1029, 617] width 66 height 21
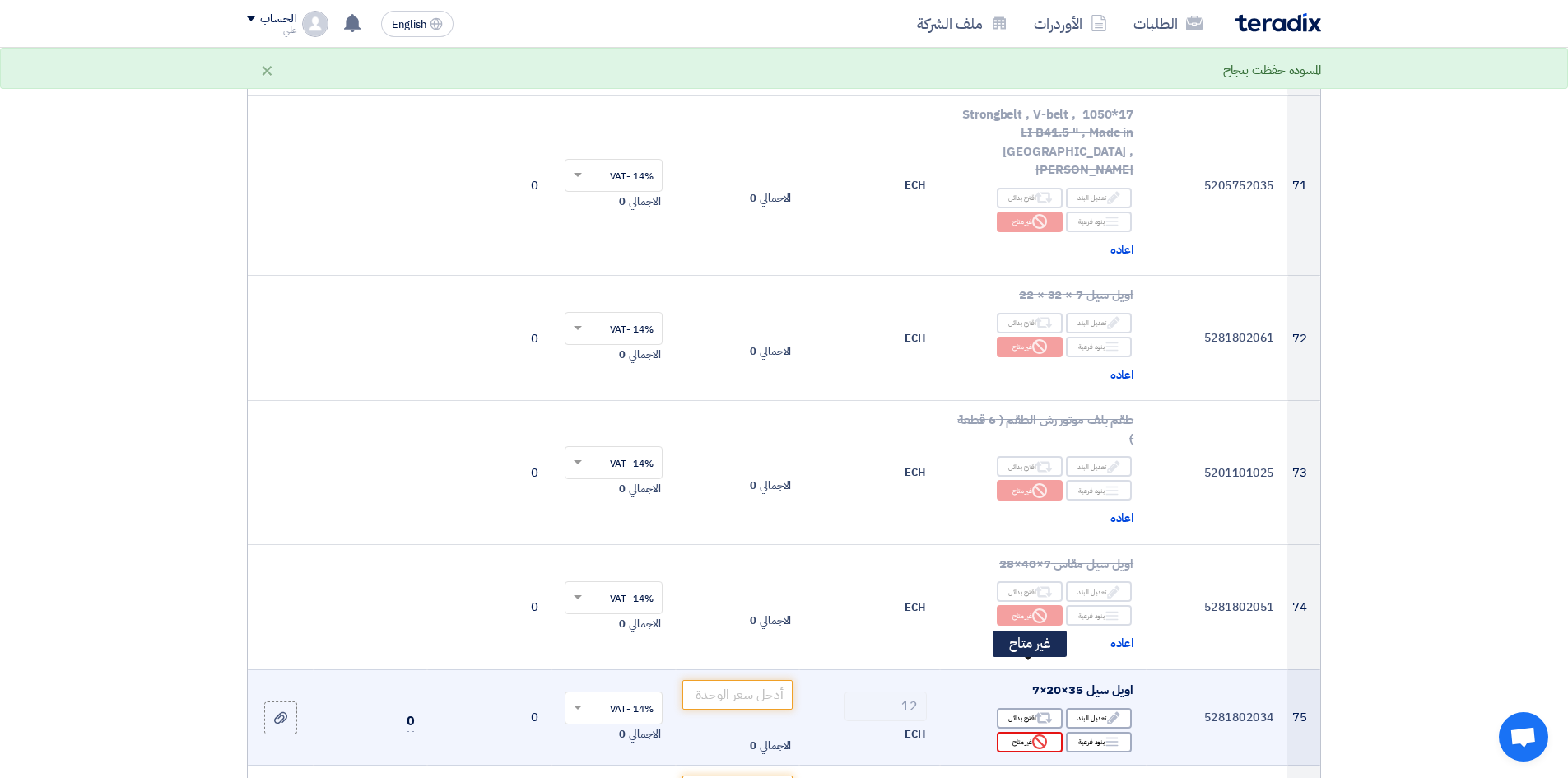
click at [1041, 600] on div "Reject غير متاح" at bounding box center [1029, 742] width 66 height 21
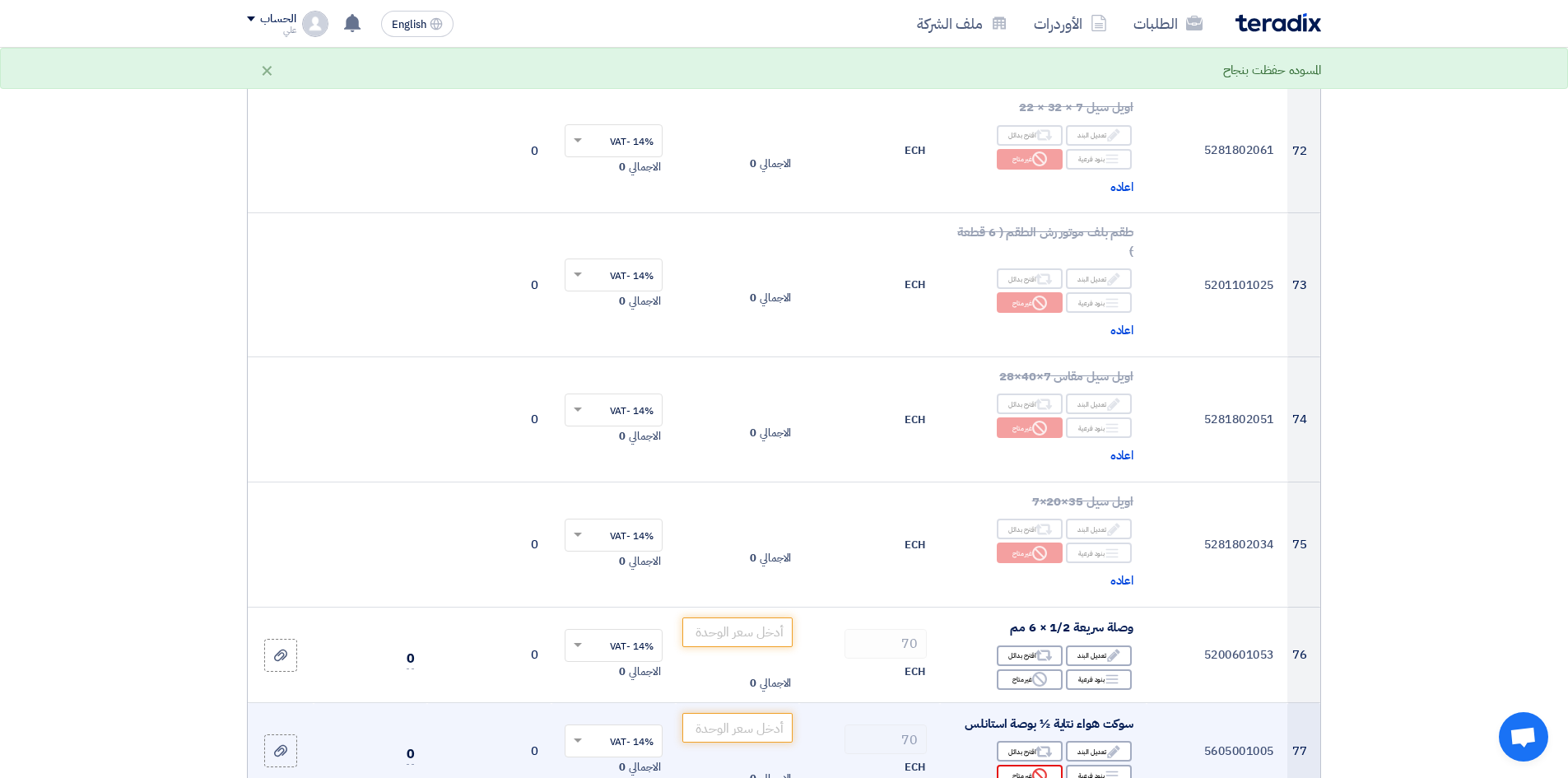
scroll to position [9468, 0]
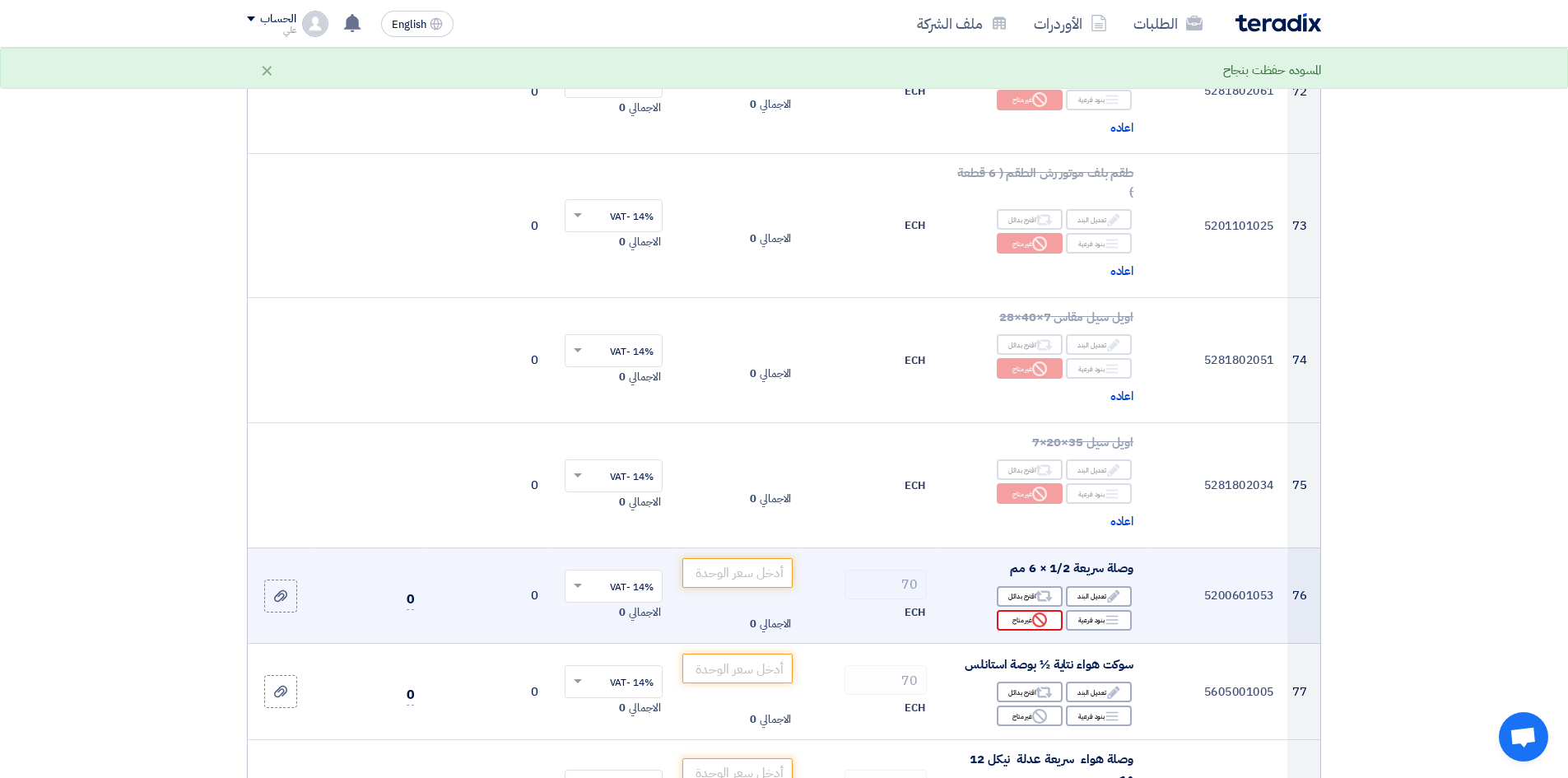
click at [1035, 600] on div "Reject غير متاح" at bounding box center [1029, 621] width 66 height 21
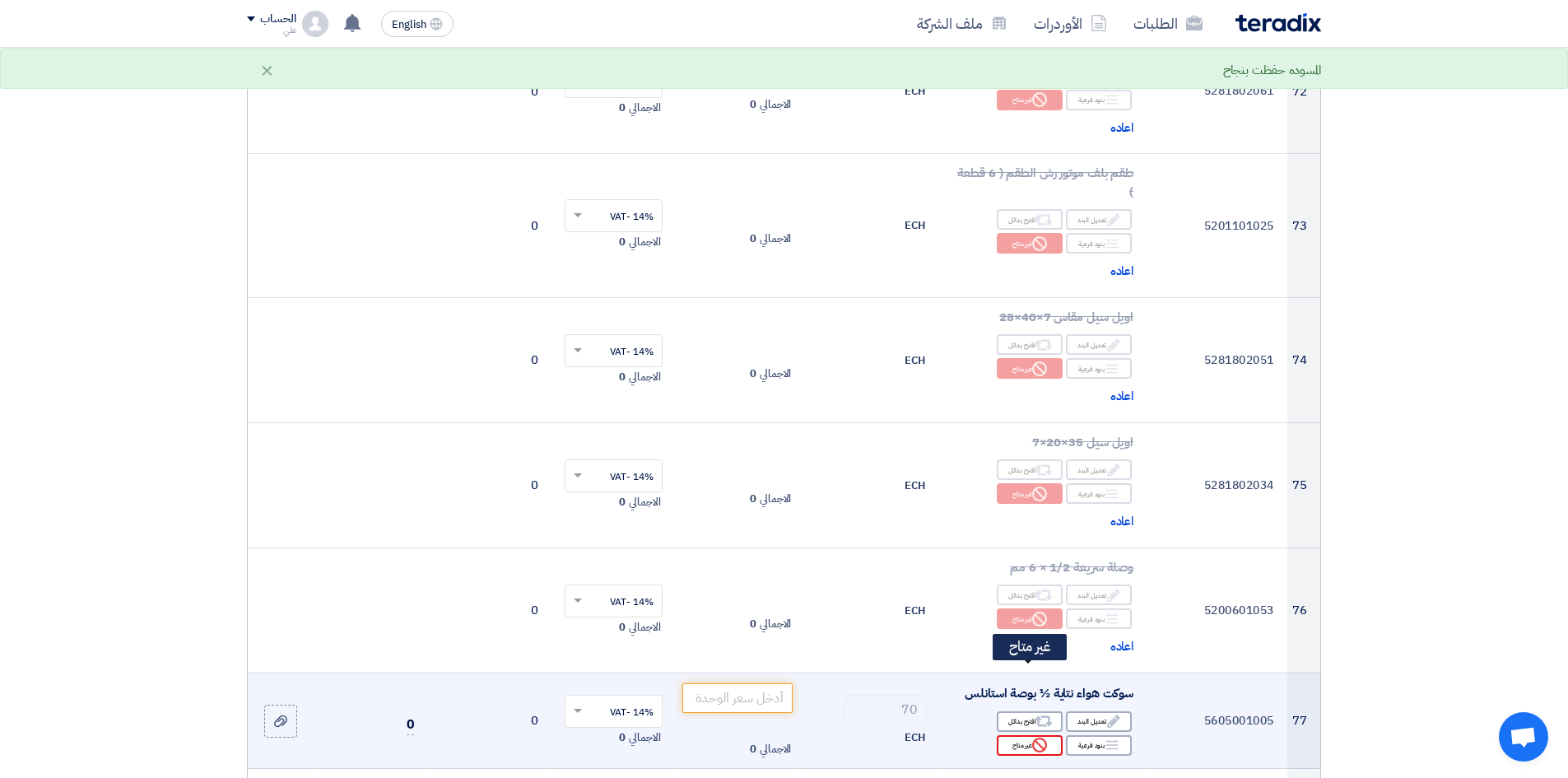
click at [1043, 600] on use at bounding box center [1040, 744] width 15 height 15
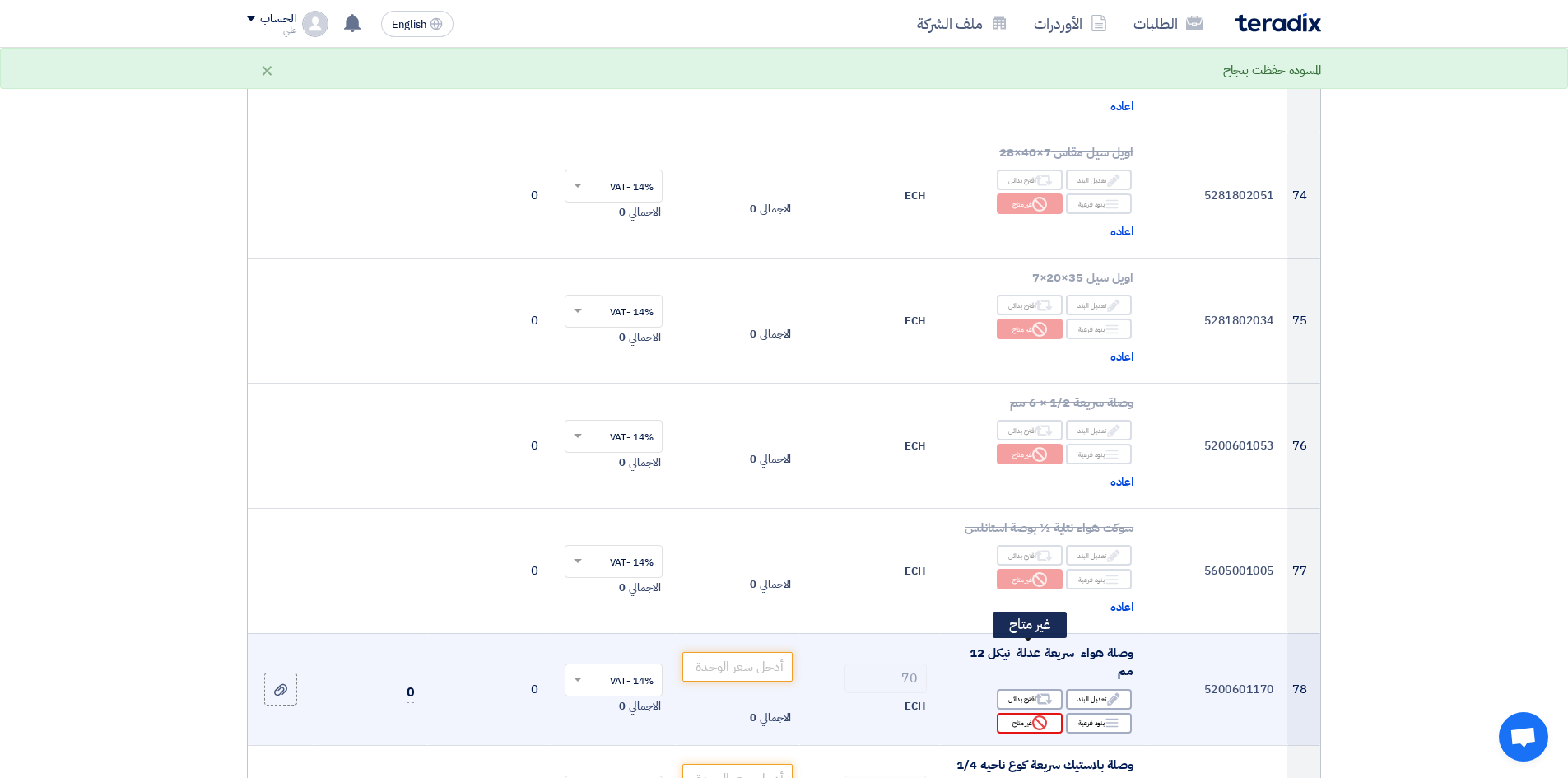
click at [1029, 600] on div "Reject غير متاح" at bounding box center [1029, 723] width 66 height 21
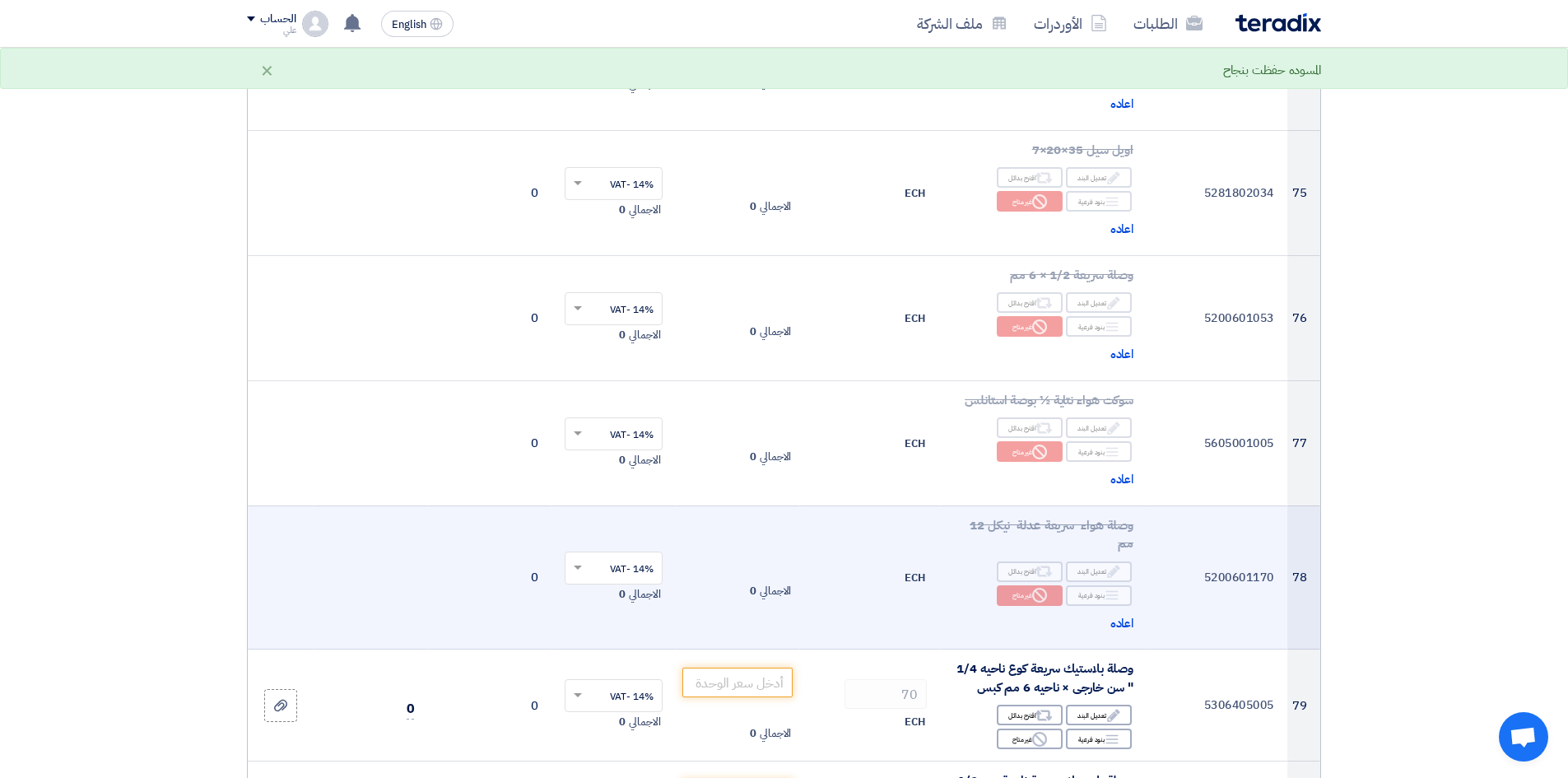
scroll to position [9879, 0]
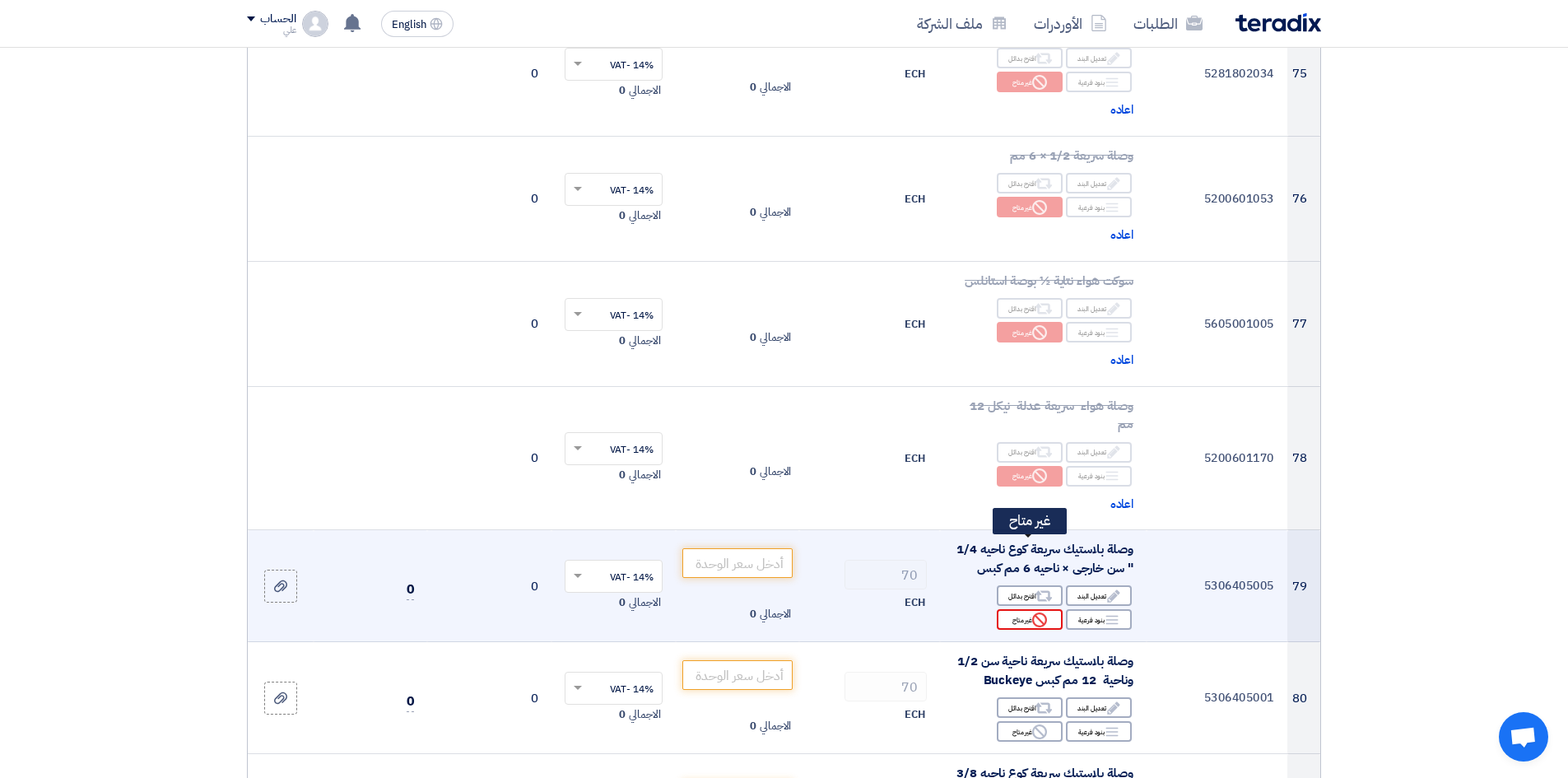
click at [1031, 600] on div "Reject غير متاح" at bounding box center [1029, 620] width 66 height 21
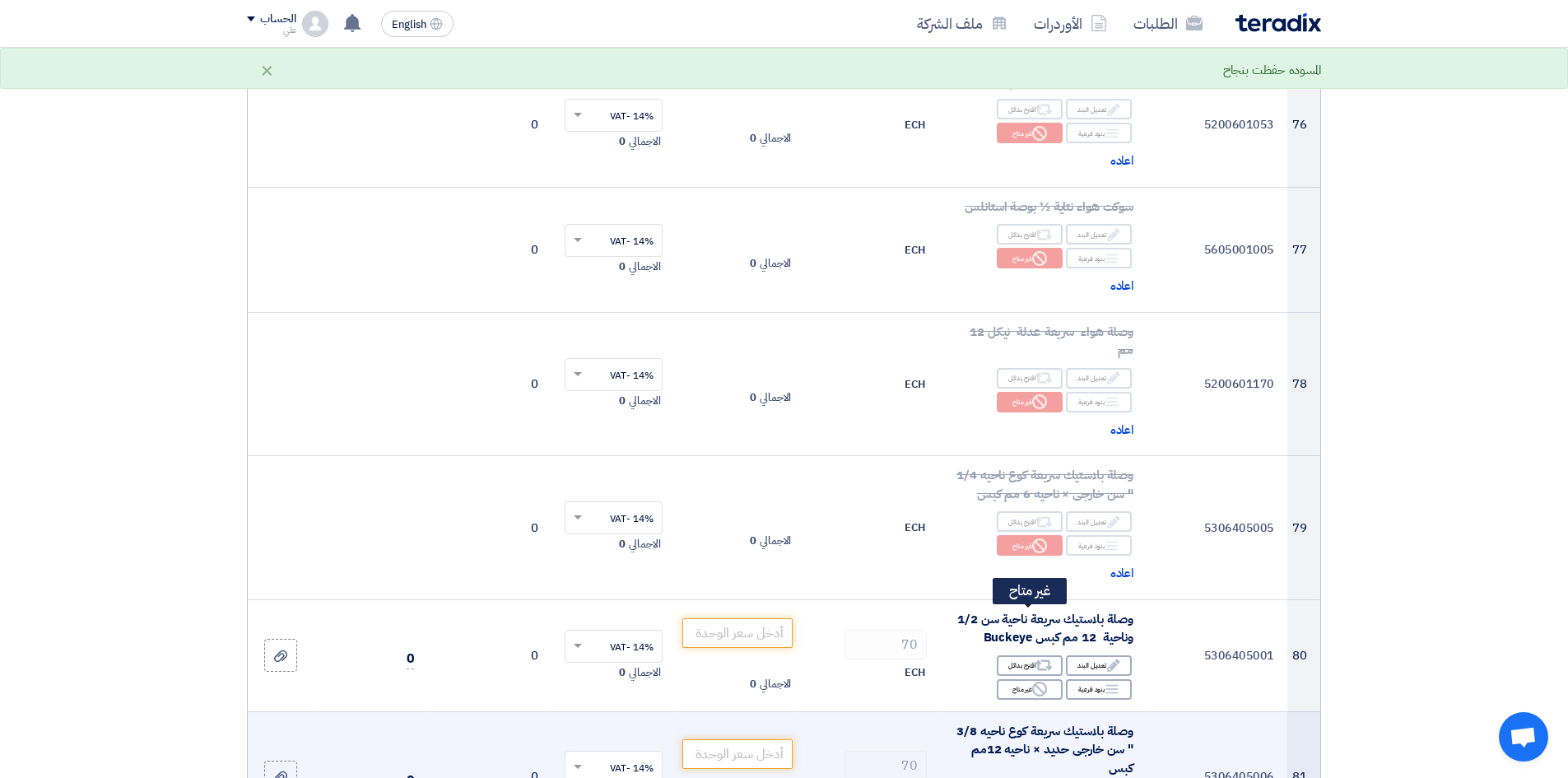
scroll to position [9962, 0]
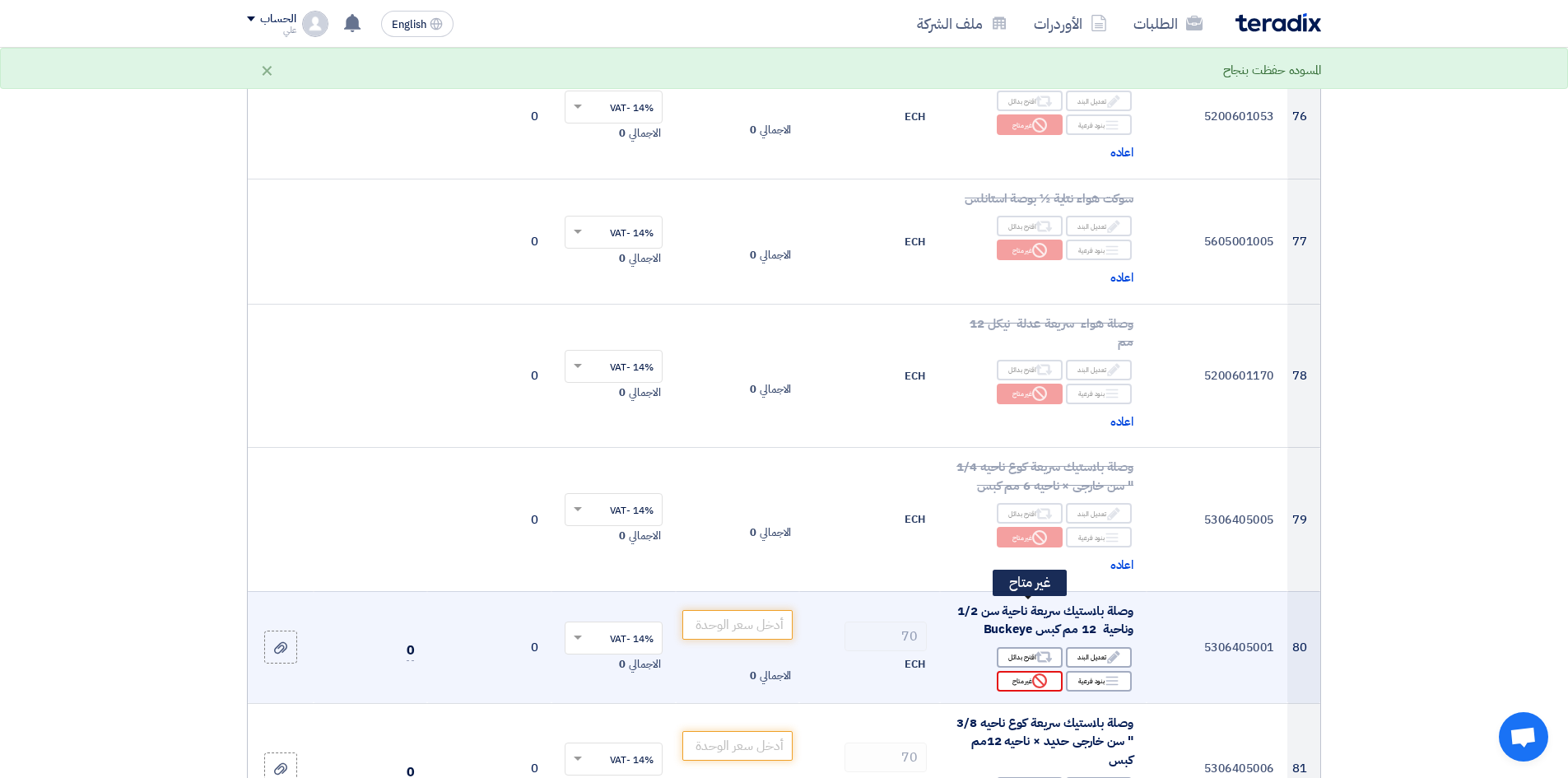
click at [1034, 600] on icon "Reject" at bounding box center [1040, 681] width 15 height 15
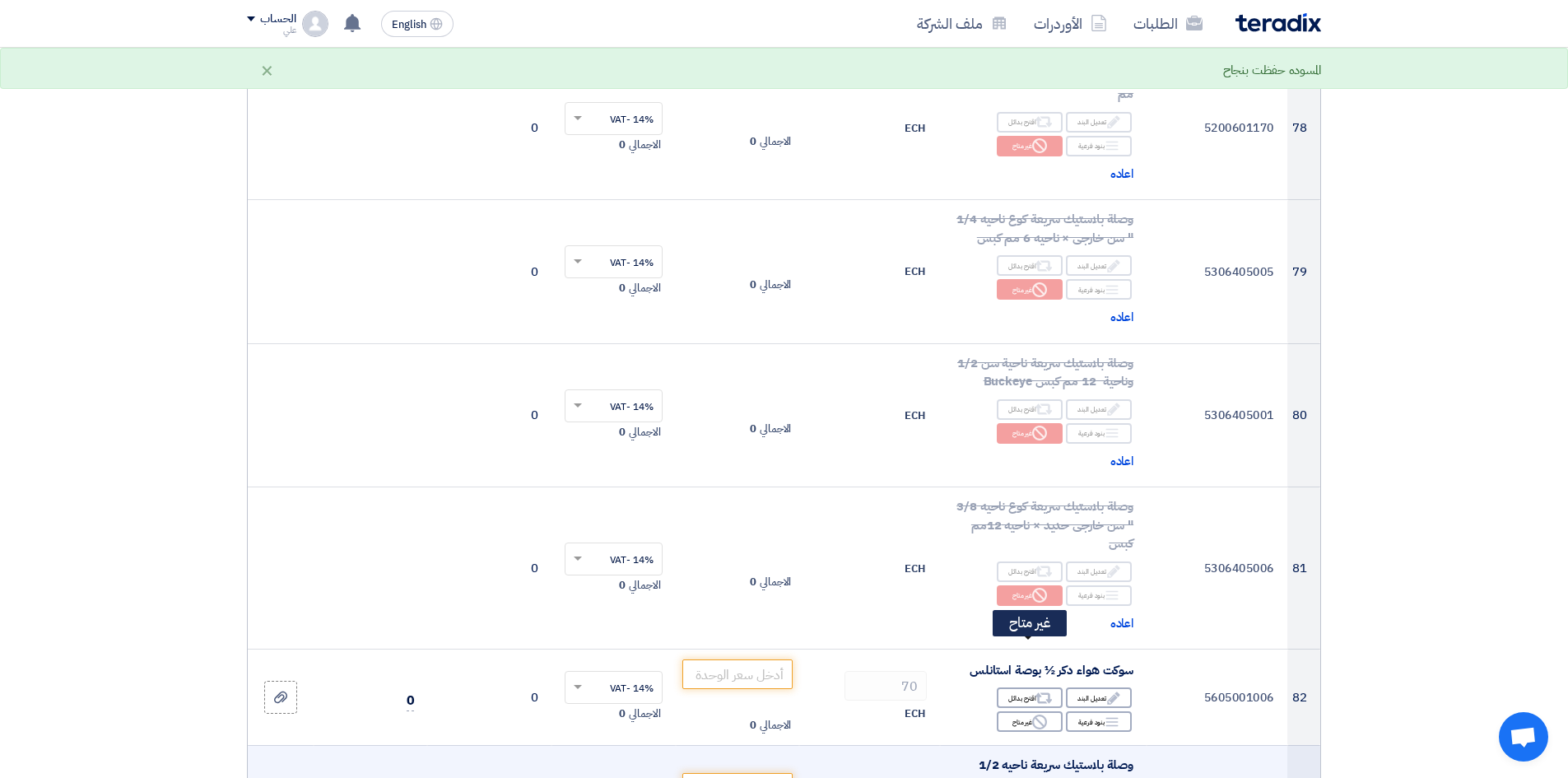
scroll to position [10291, 0]
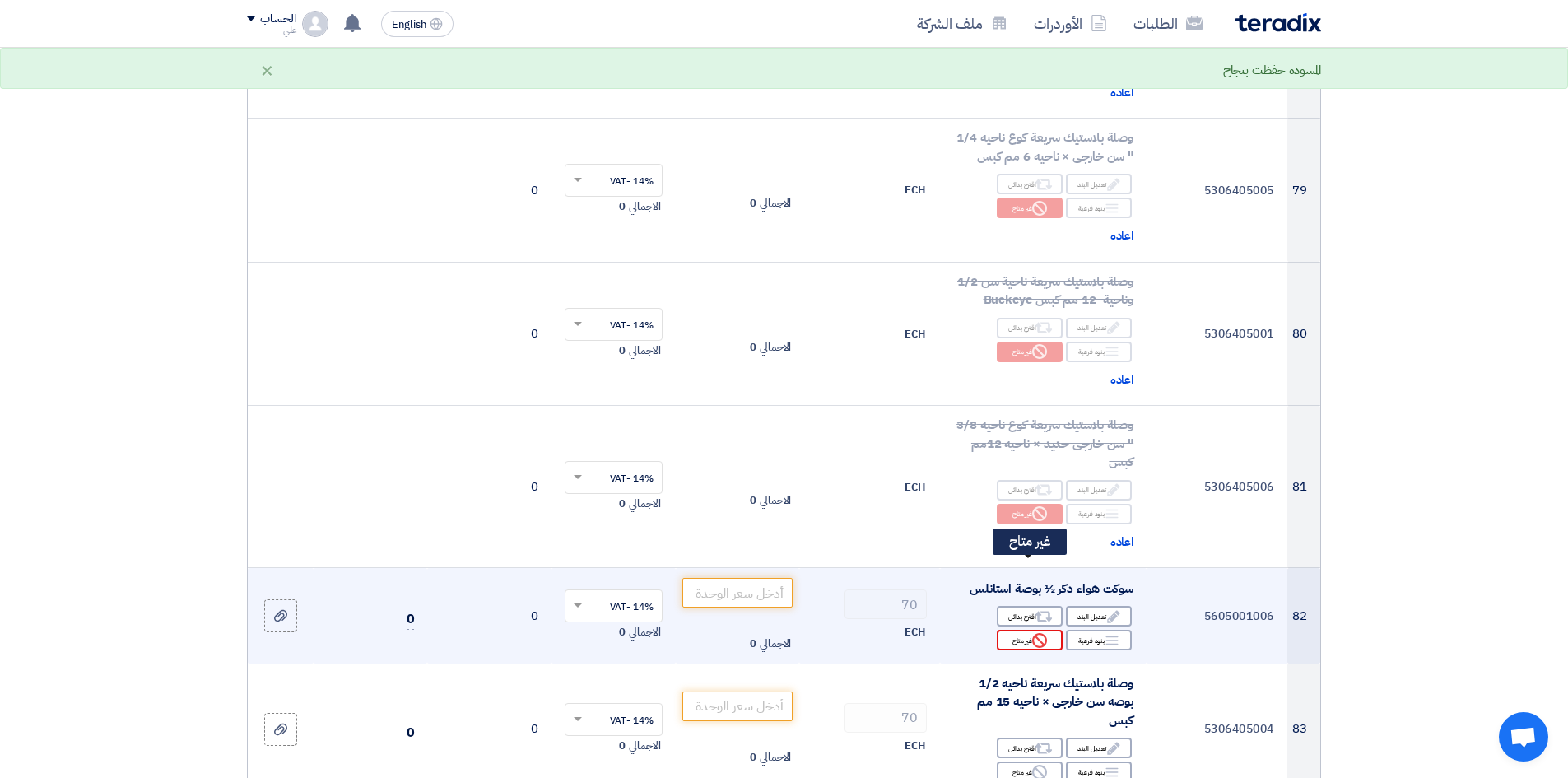
click at [1024, 600] on div "Reject غير متاح" at bounding box center [1029, 640] width 66 height 21
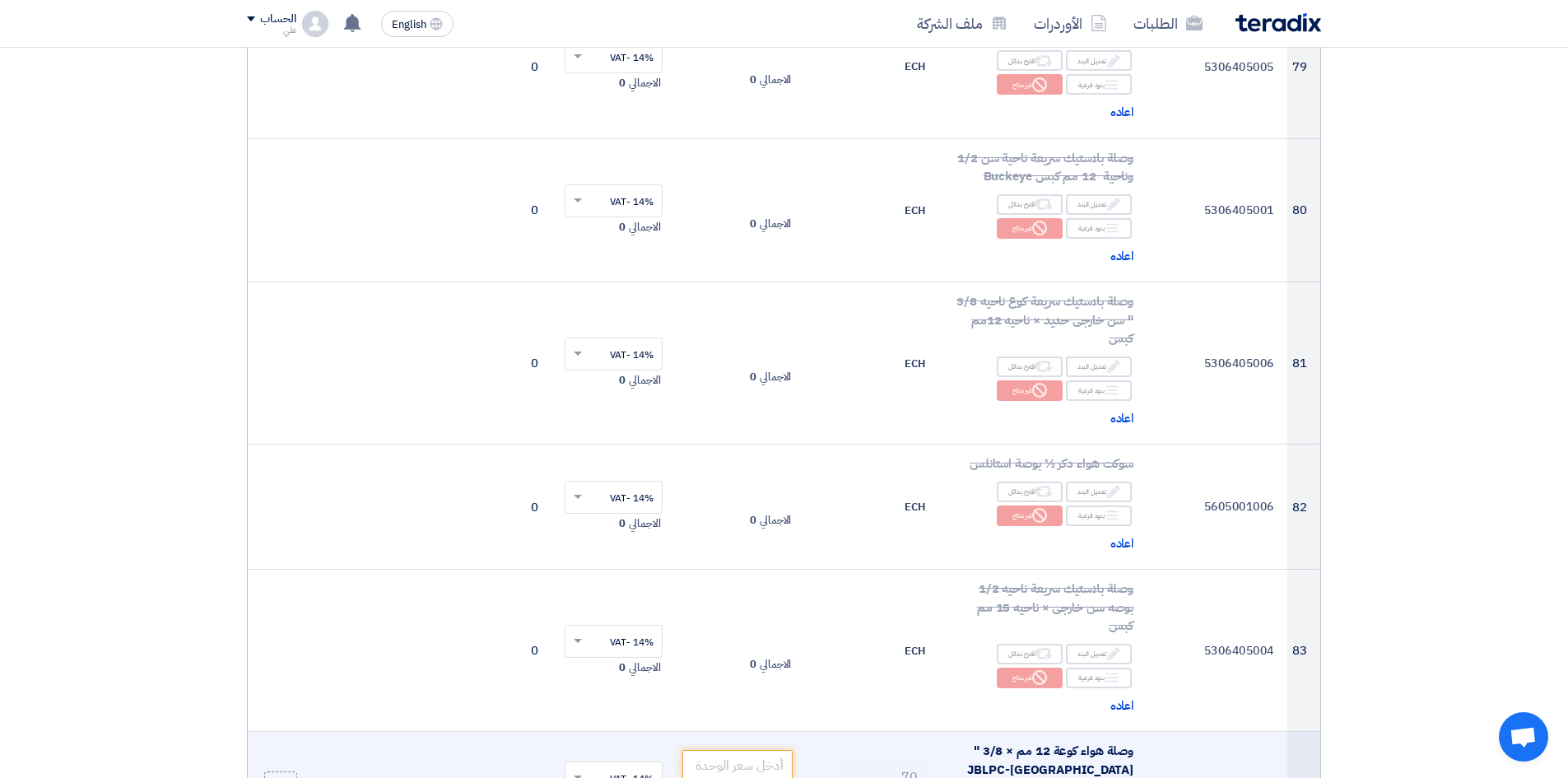
scroll to position [10538, 0]
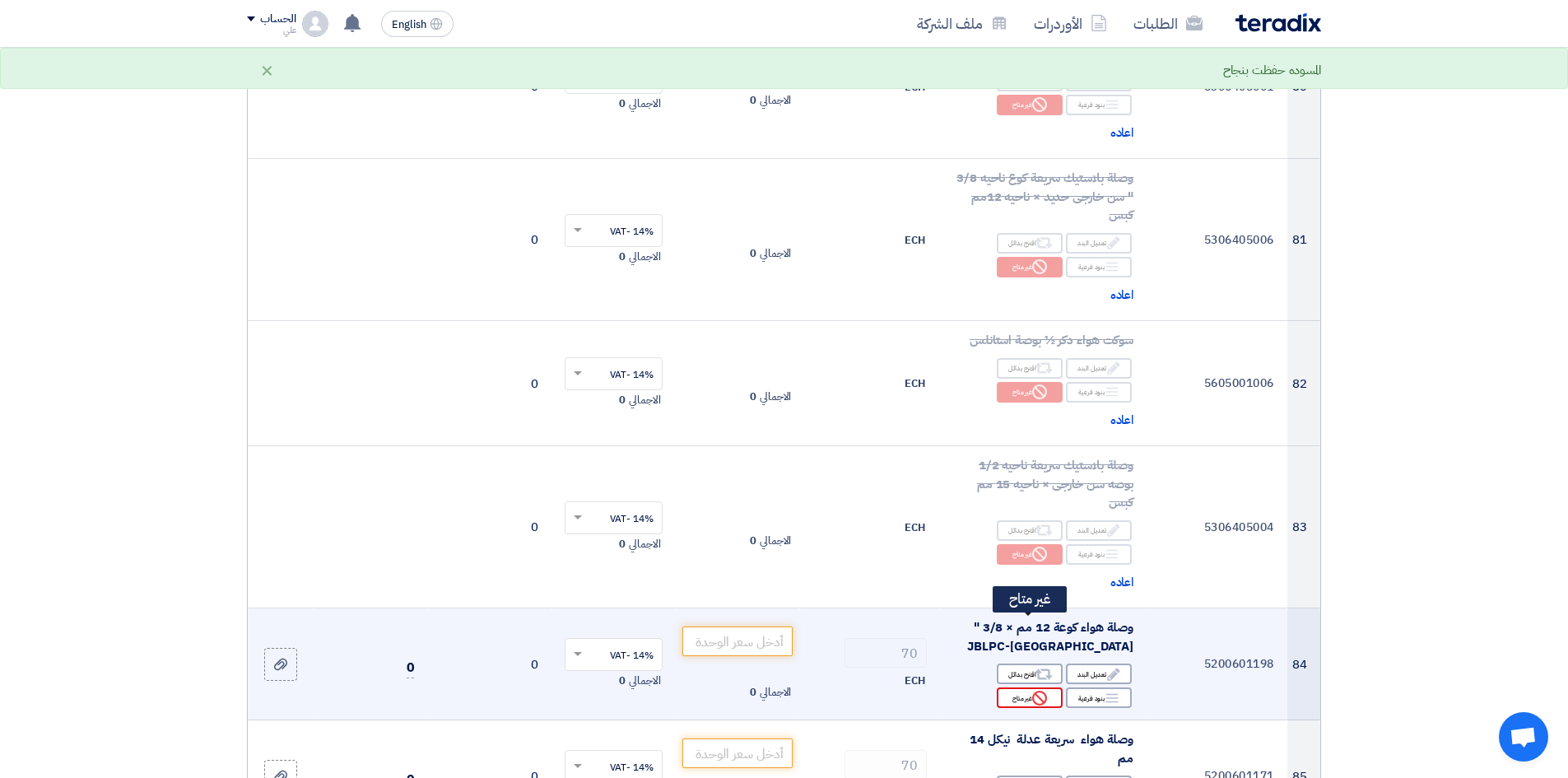
click at [1018, 600] on div "Reject غير متاح" at bounding box center [1029, 698] width 66 height 21
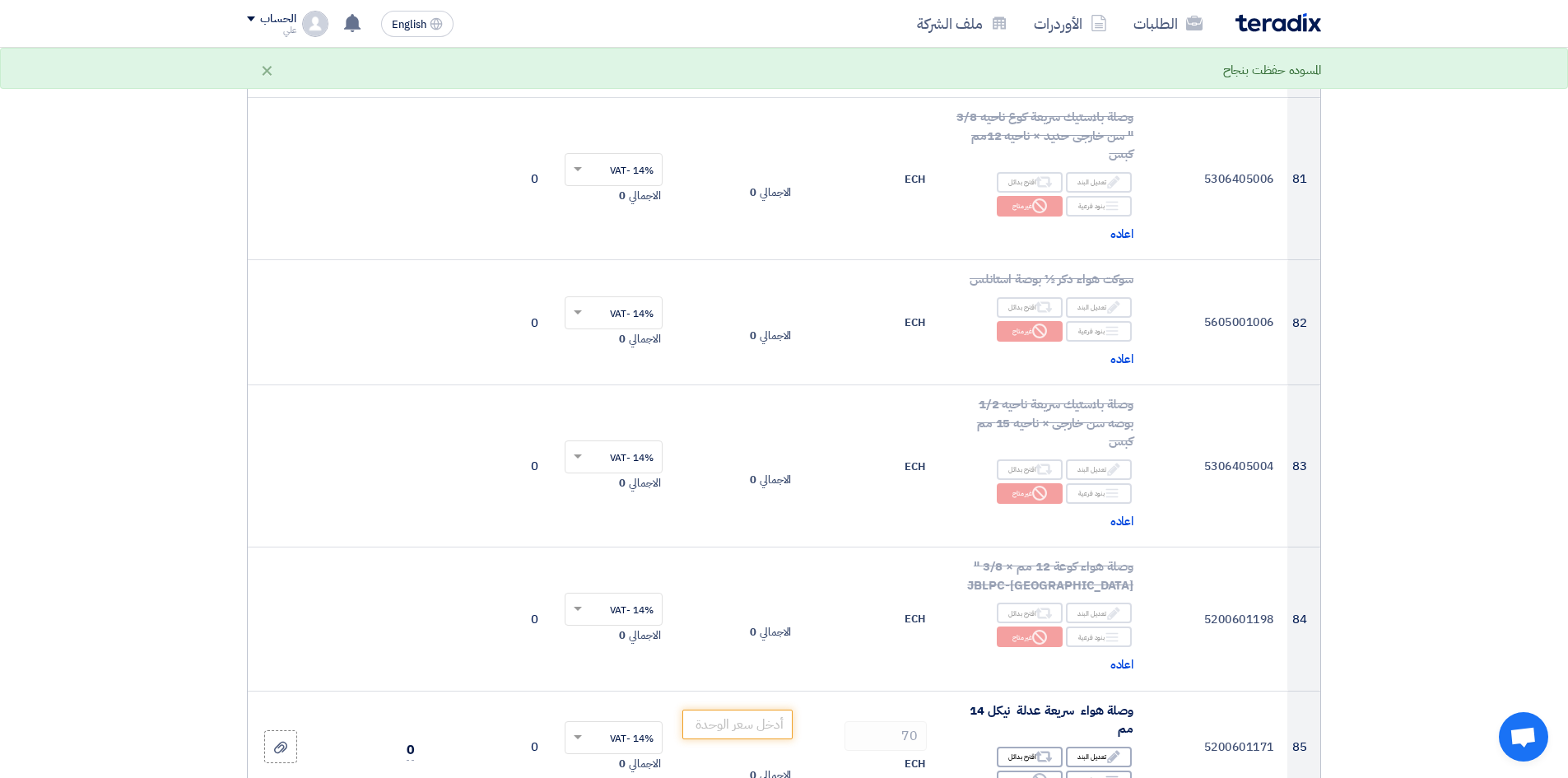
scroll to position [10703, 0]
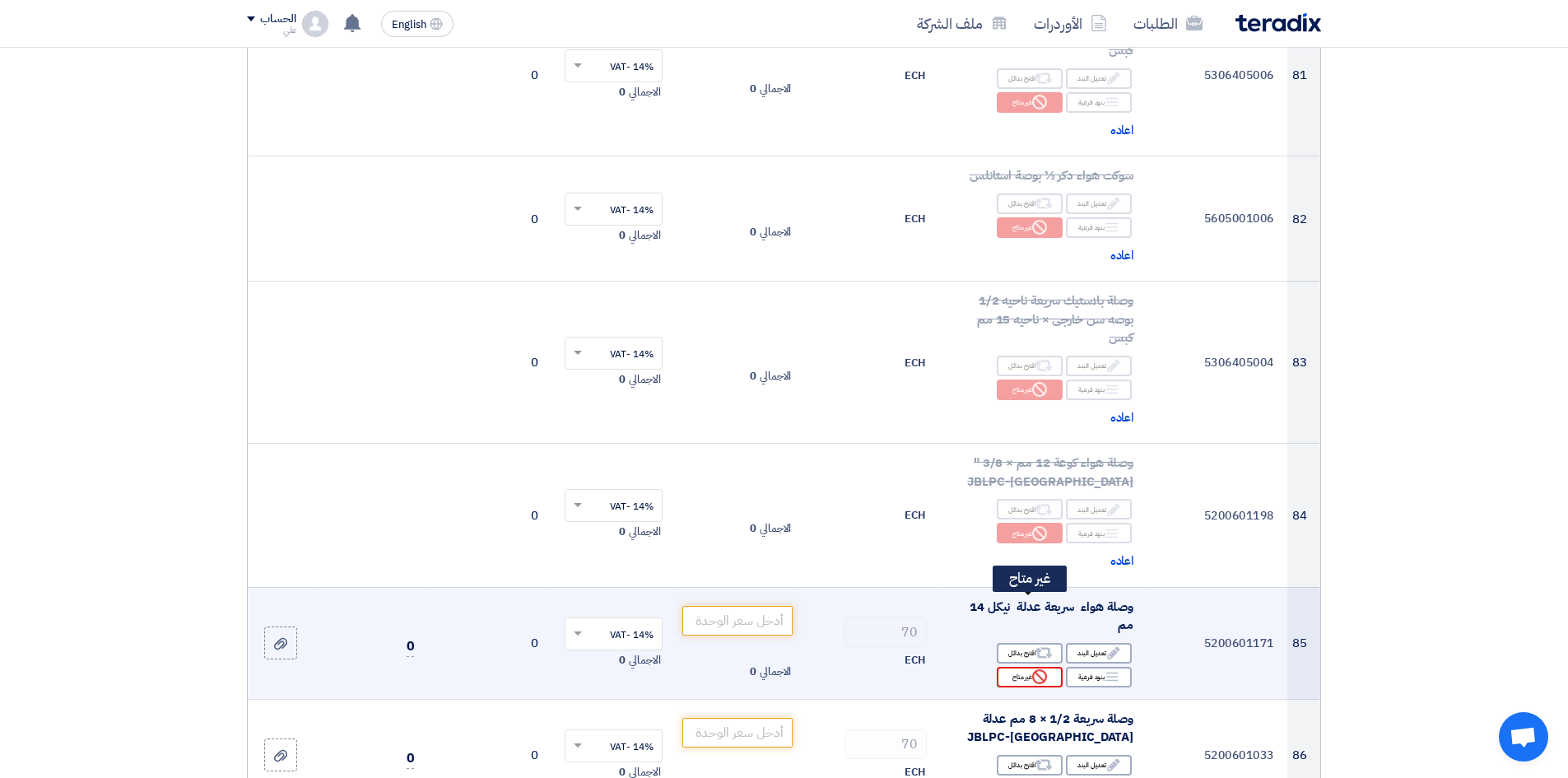
click at [1015, 600] on div "Reject غير متاح" at bounding box center [1029, 677] width 66 height 21
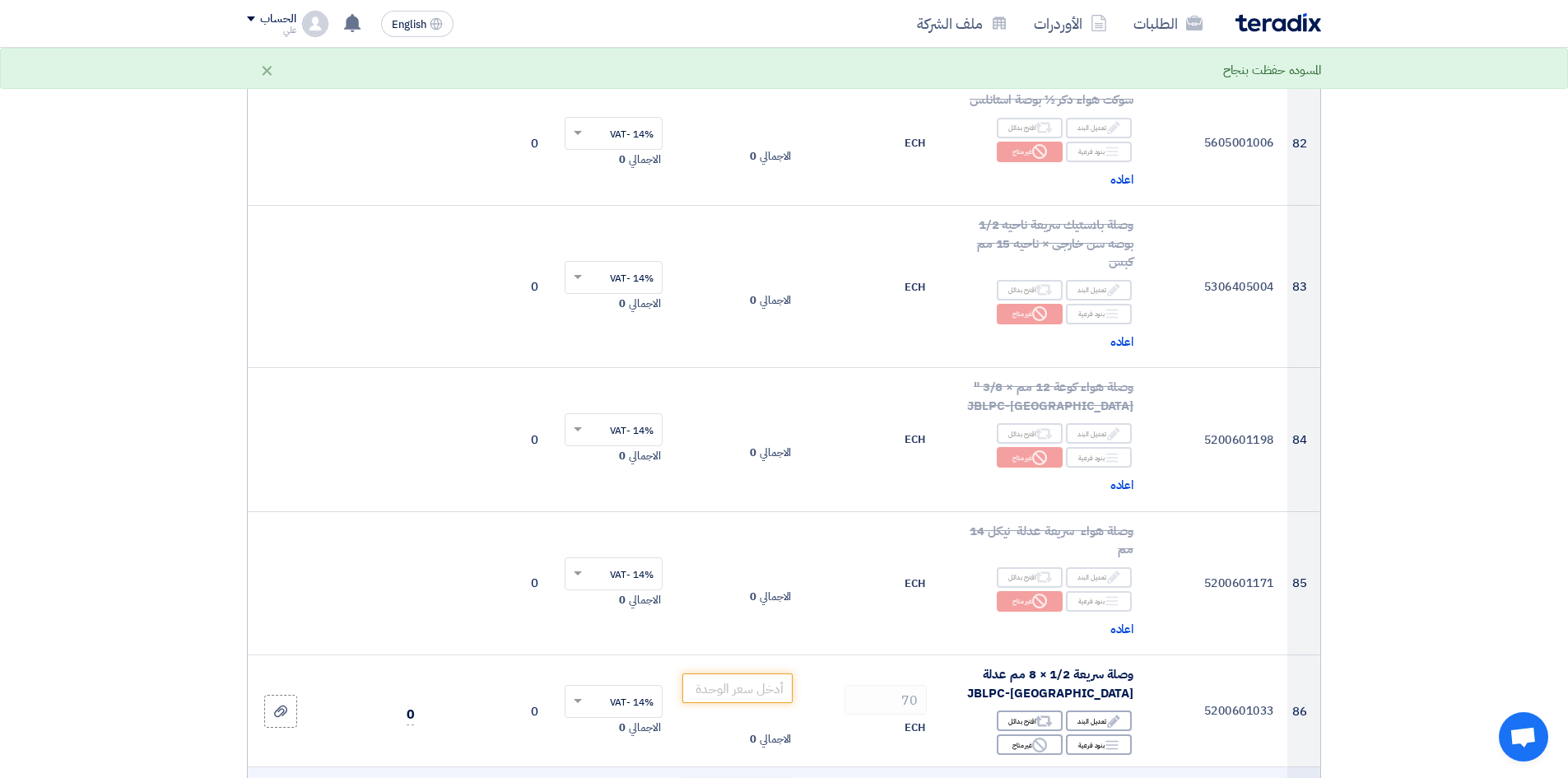
scroll to position [10867, 0]
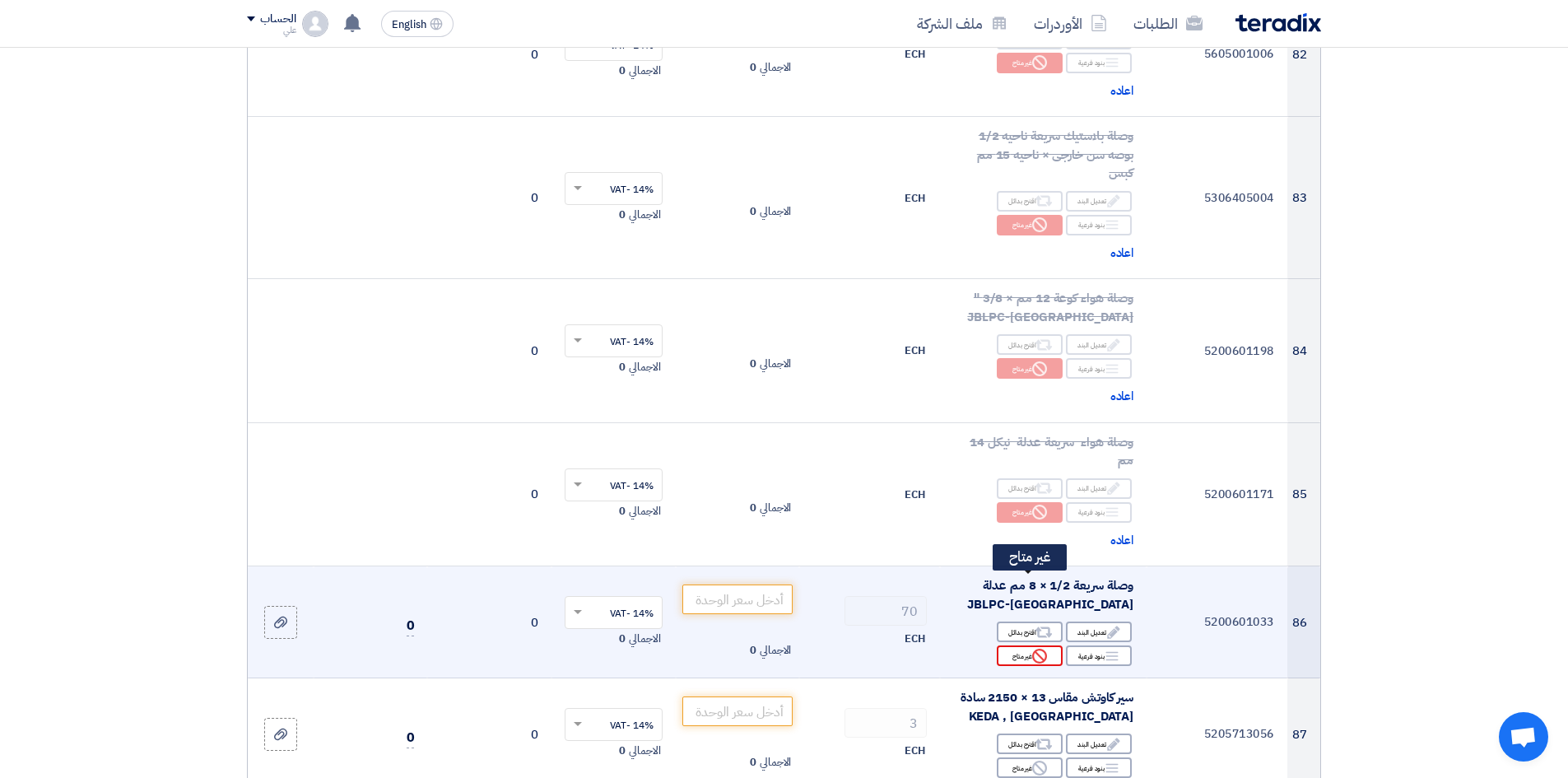
click at [1022, 600] on div "Reject غير متاح" at bounding box center [1029, 656] width 66 height 21
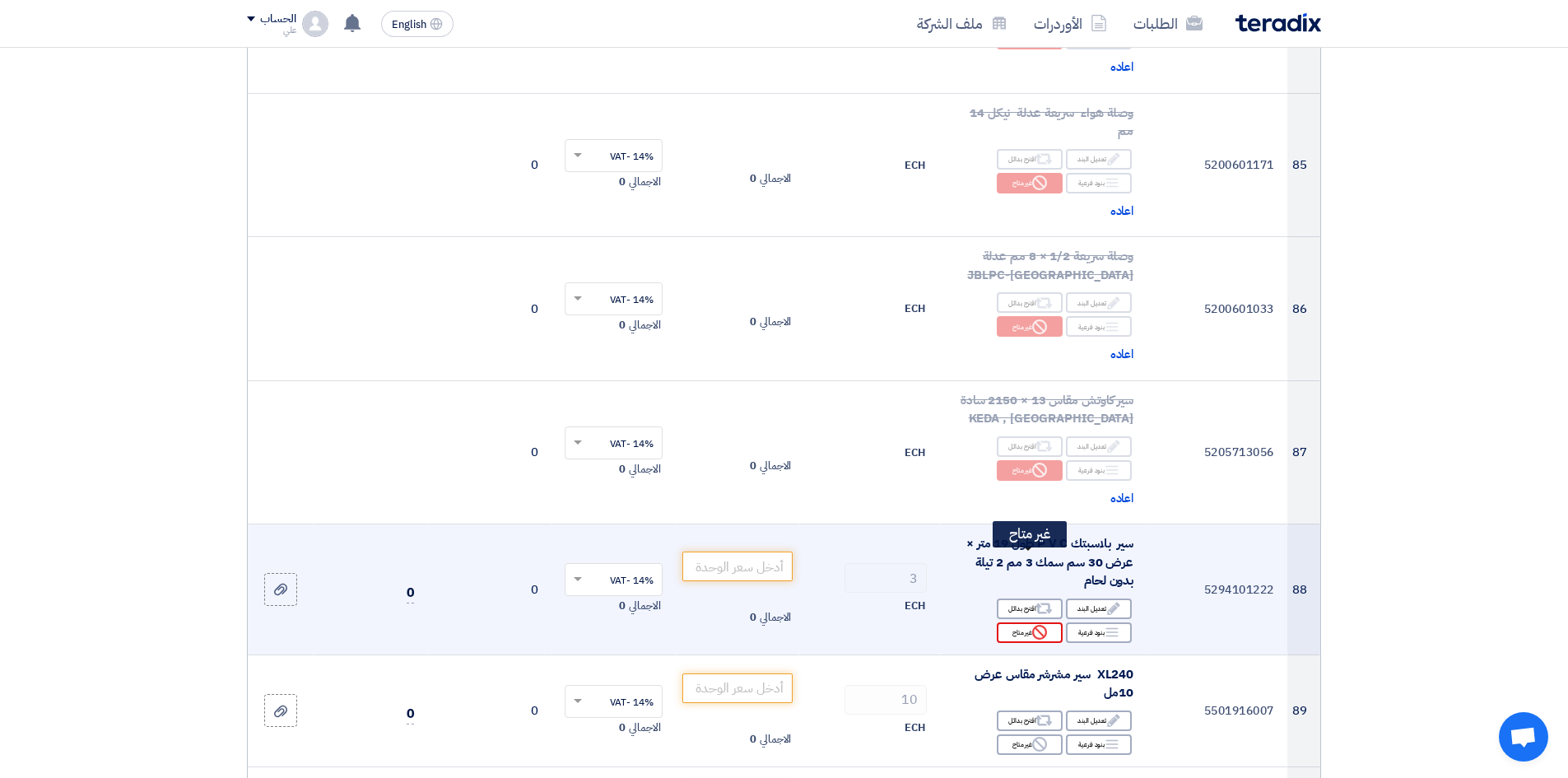
click at [1034, 600] on use at bounding box center [1040, 632] width 15 height 15
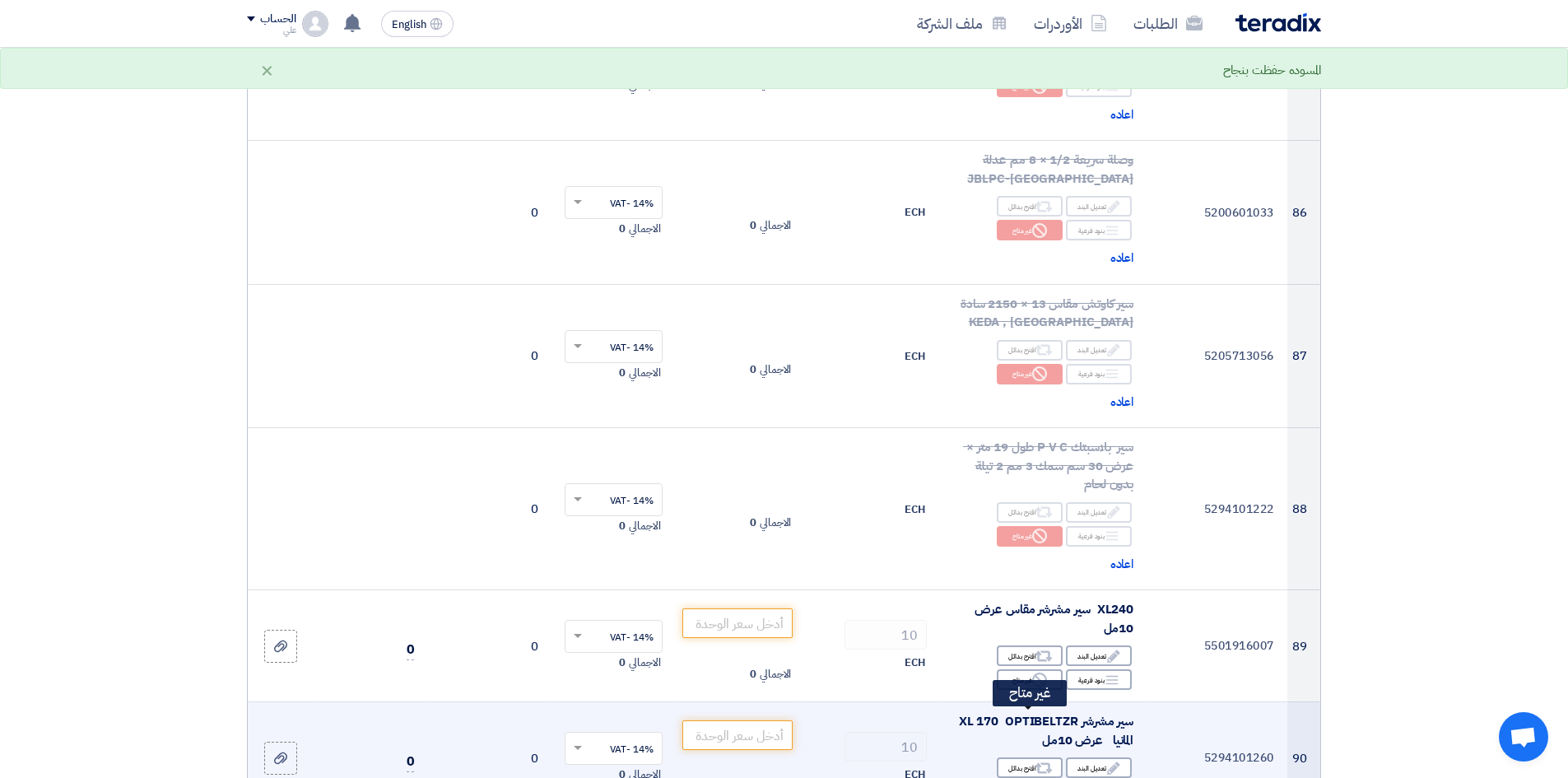
scroll to position [11444, 0]
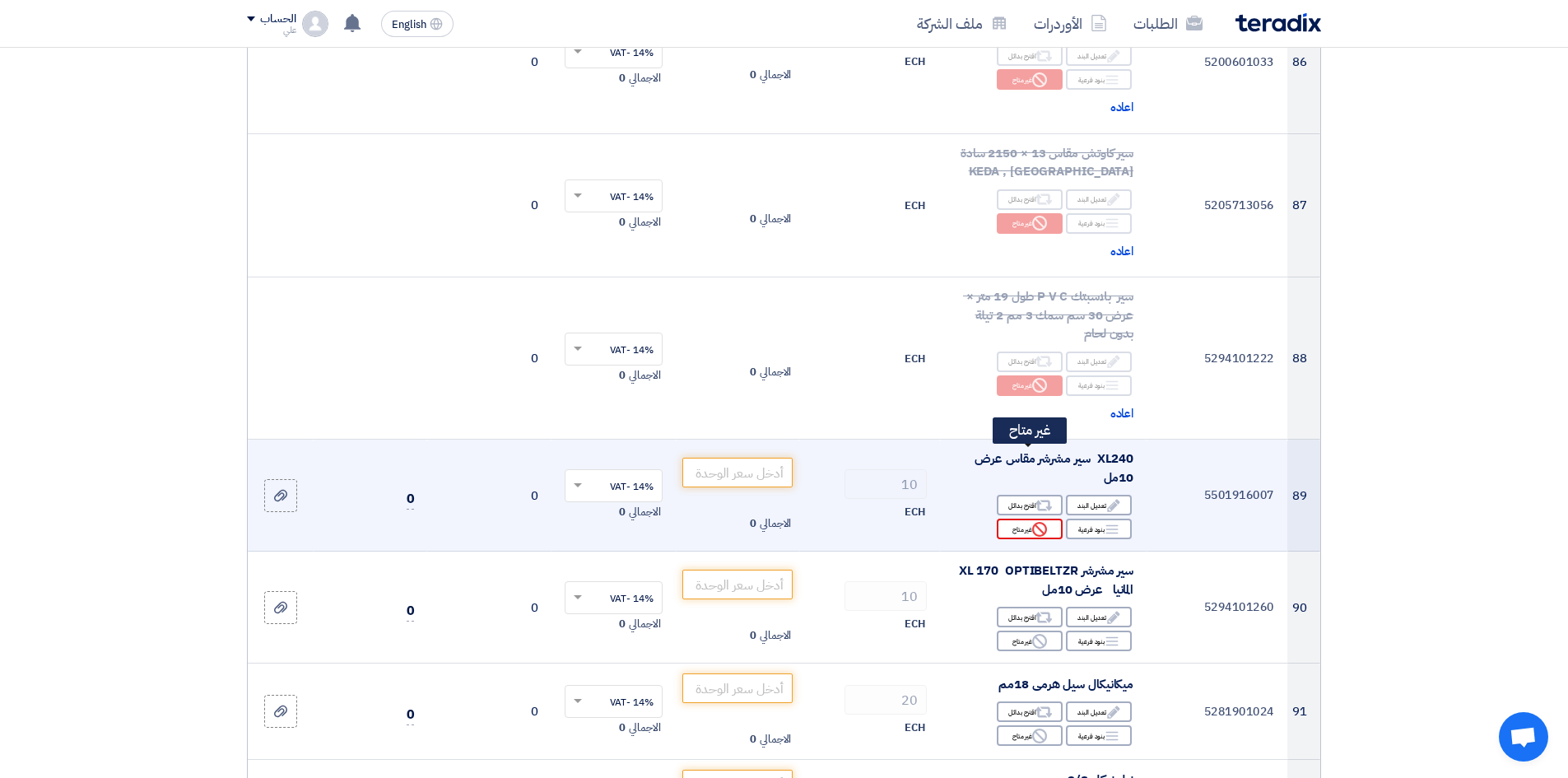
click at [1029, 519] on div "Reject غير متاح" at bounding box center [1029, 529] width 66 height 21
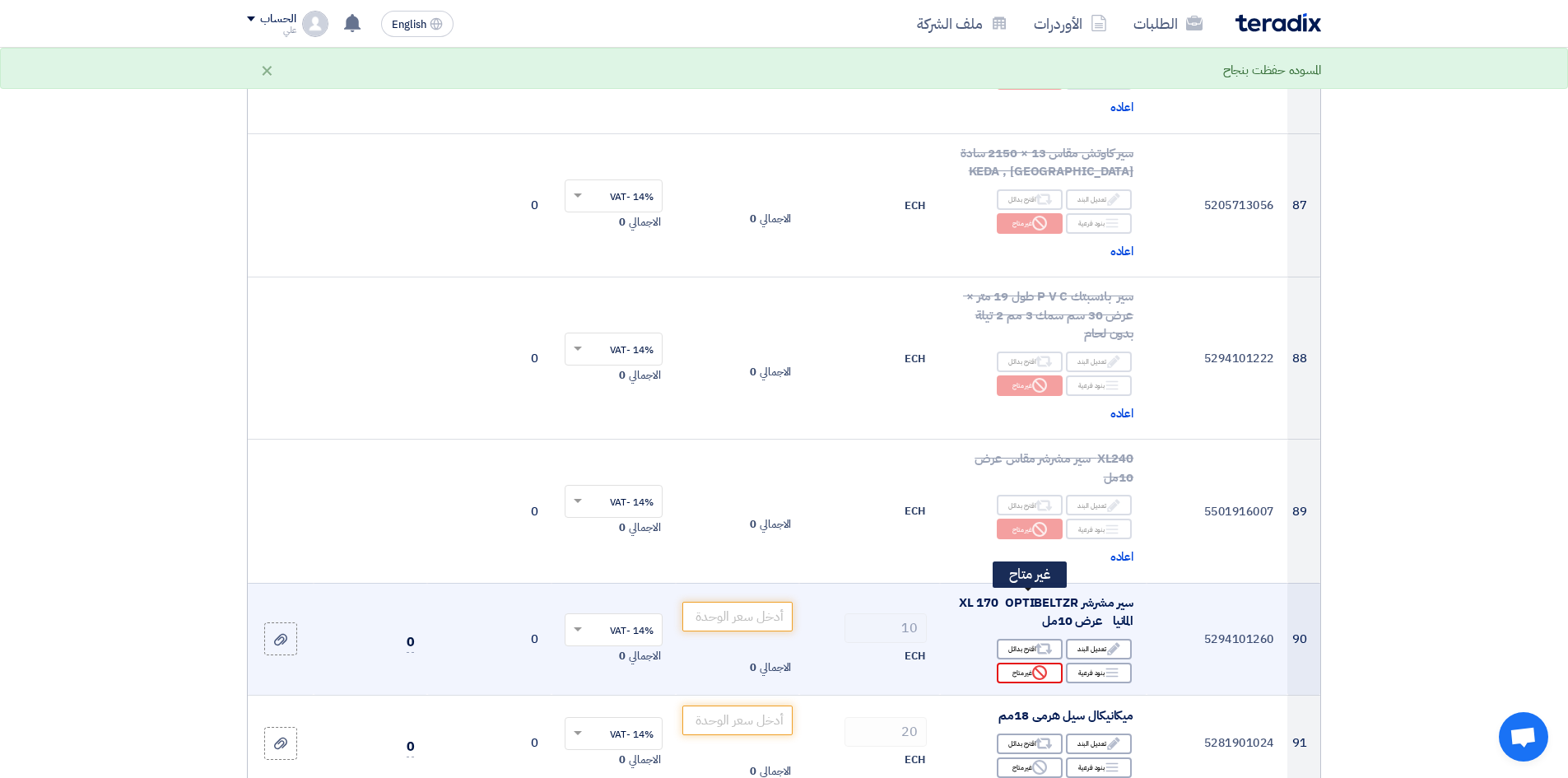
click at [1032, 600] on div "Reject غير متاح" at bounding box center [1029, 673] width 66 height 21
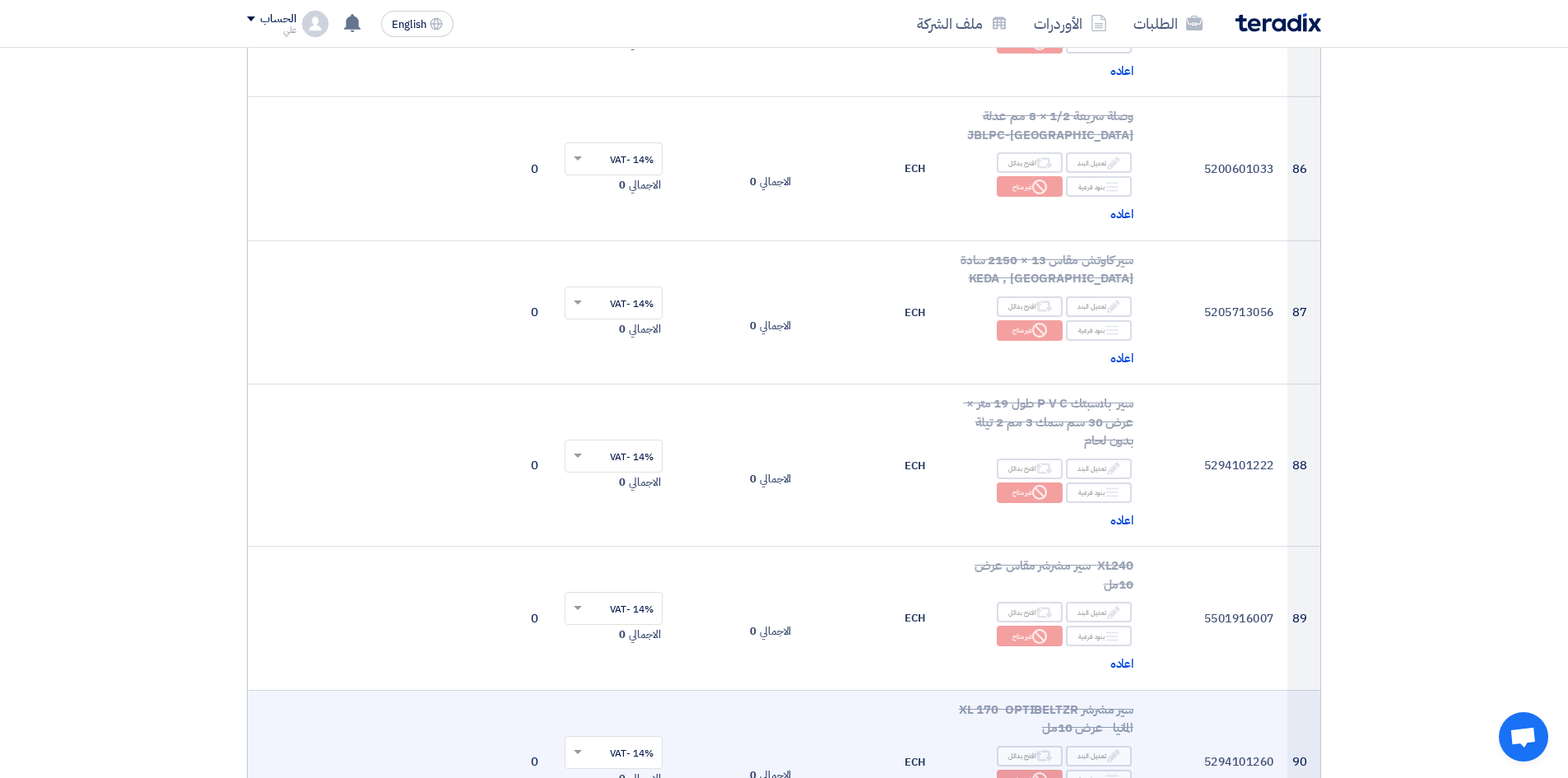
scroll to position [11279, 0]
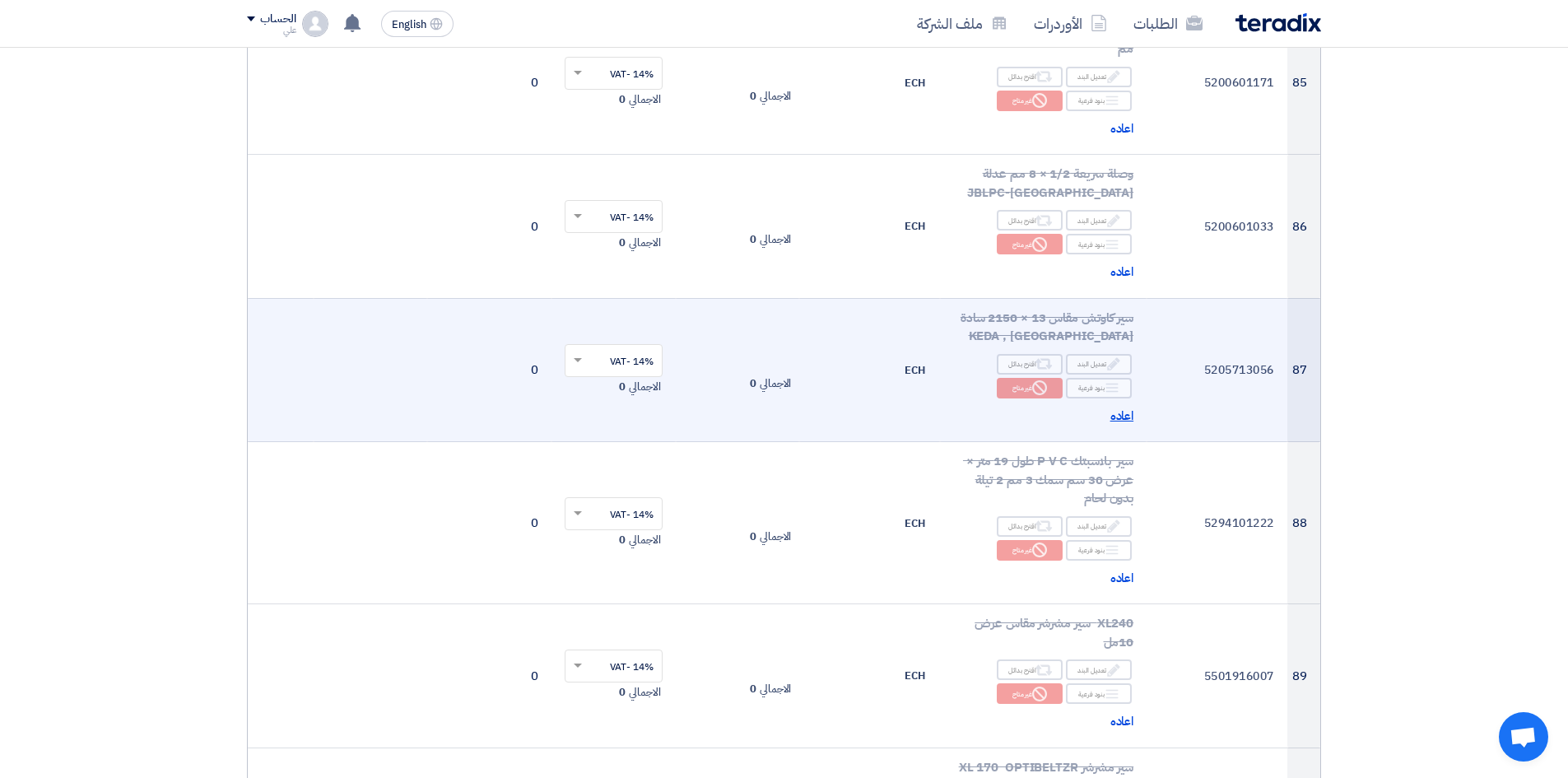
click at [1114, 407] on span "اعاده" at bounding box center [1122, 417] width 24 height 19
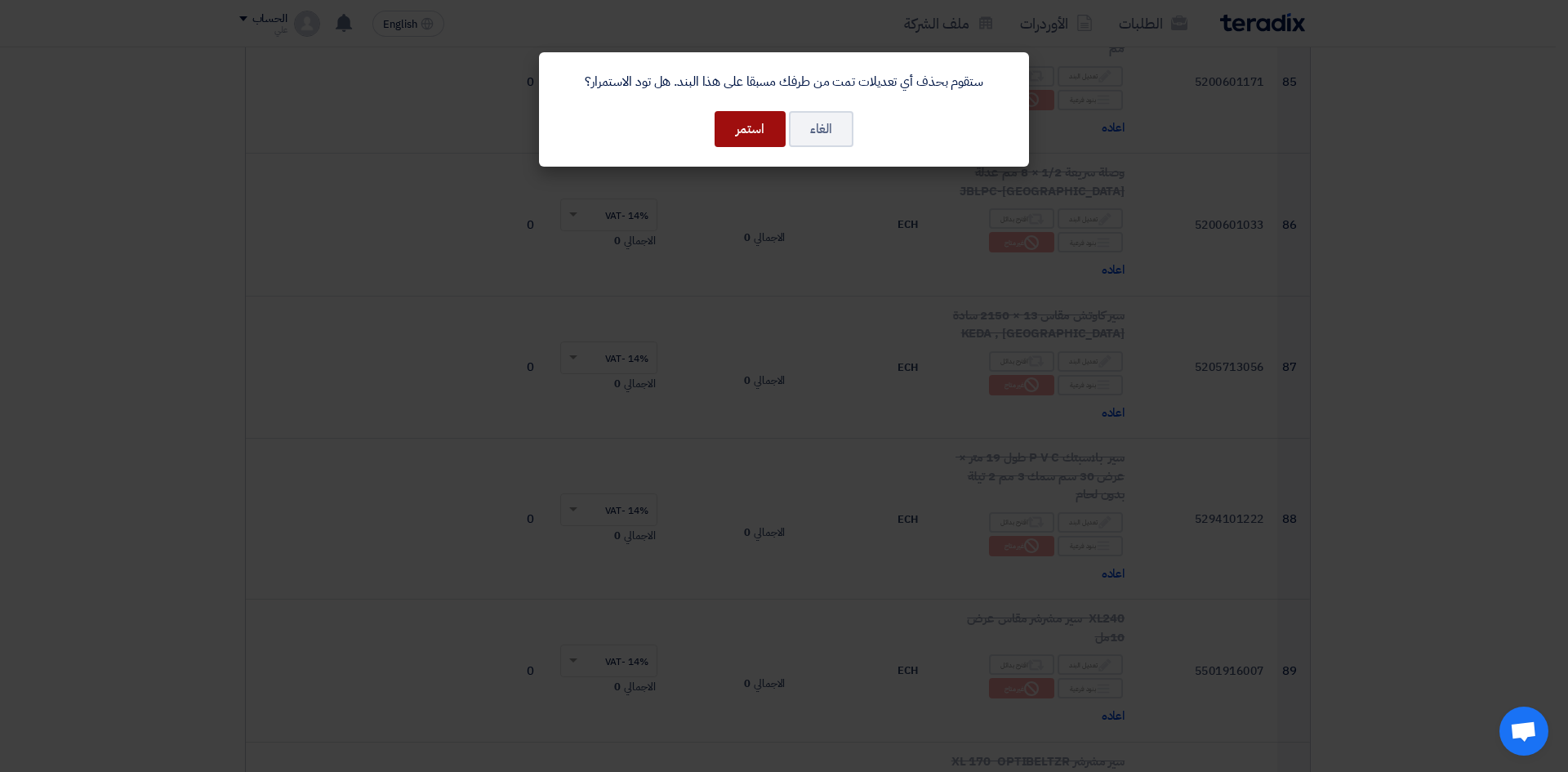
click at [757, 134] on button "استمر" at bounding box center [749, 129] width 71 height 36
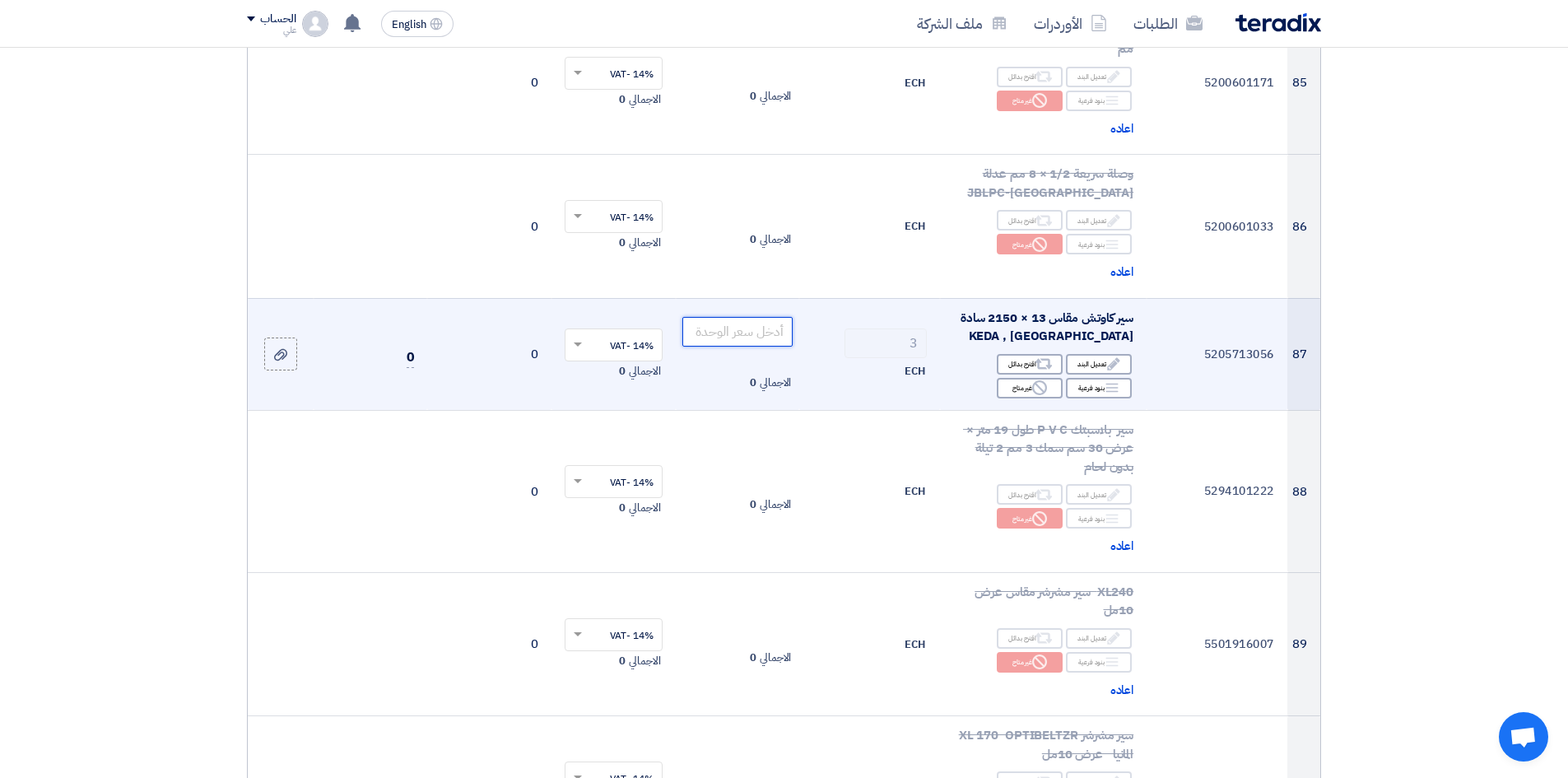
click at [707, 317] on input "number" at bounding box center [738, 331] width 111 height 29
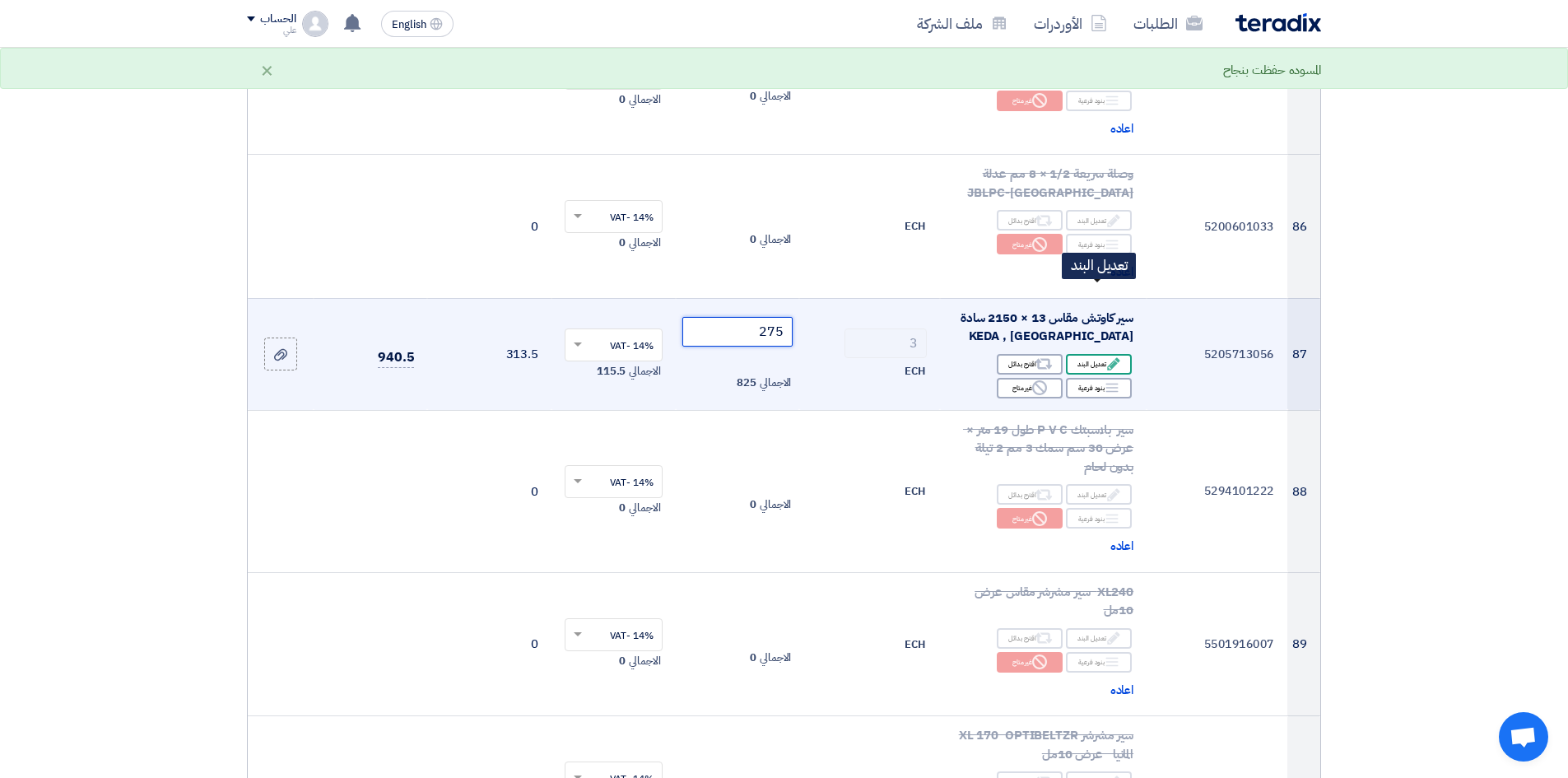
type input "275"
click at [1108, 356] on icon "Edit" at bounding box center [1114, 363] width 15 height 15
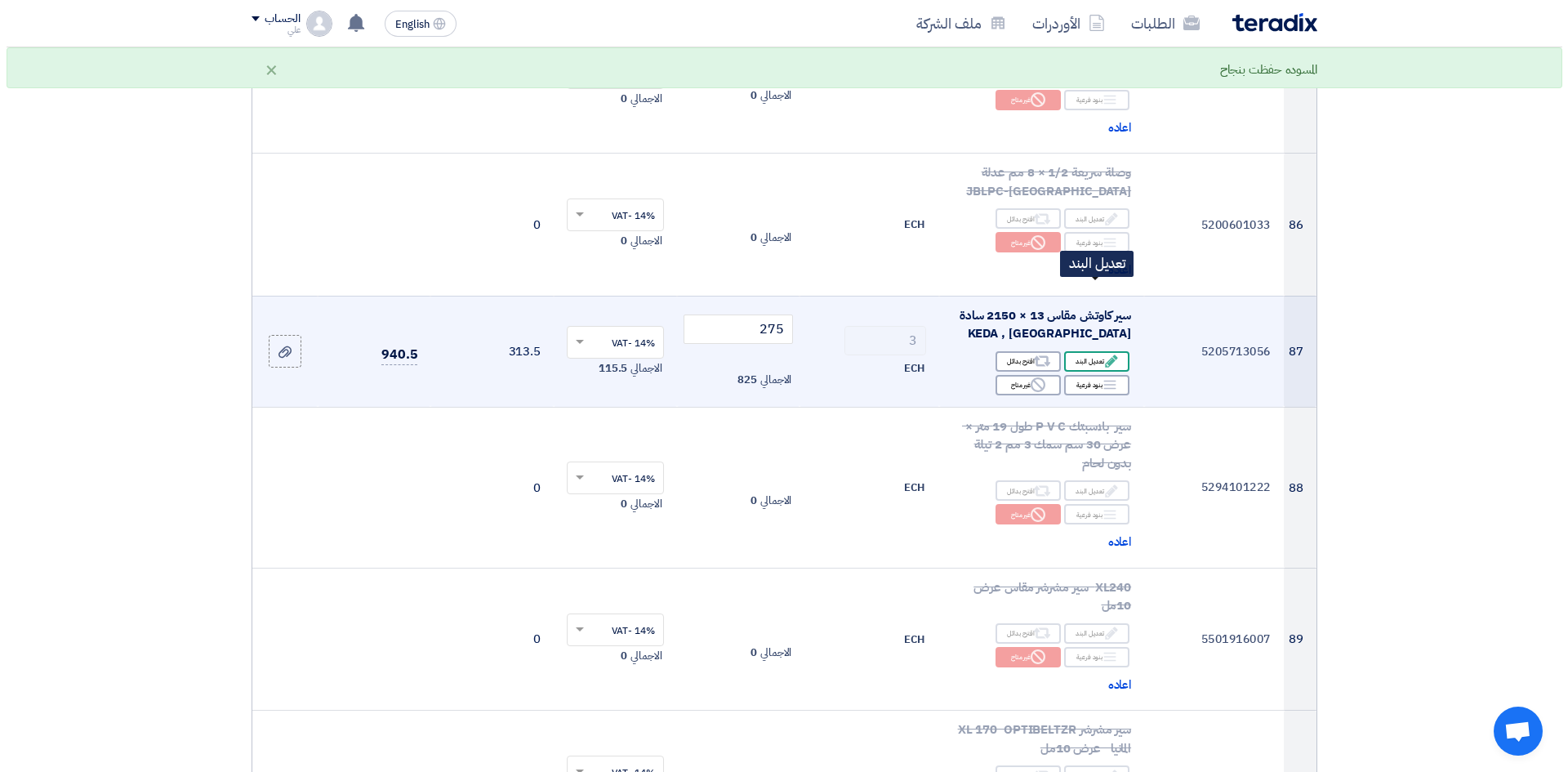
scroll to position [10801, 0]
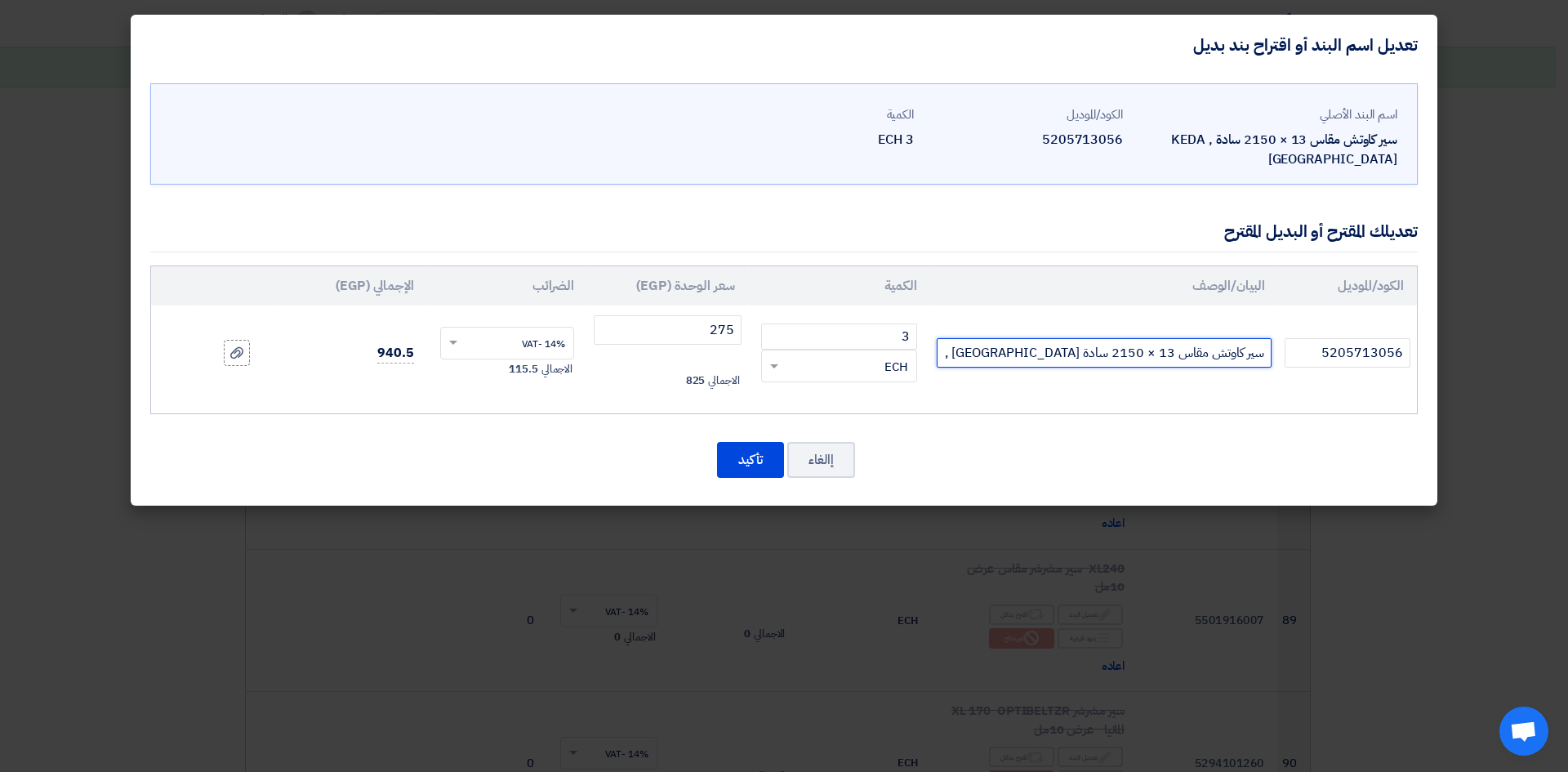
click at [974, 345] on input "سير كاوتش مقاس 13 × 2150 سادة KEDA , [GEOGRAPHIC_DATA]" at bounding box center [1104, 353] width 335 height 29
type input "سير كاوتش مقاس 13 × 2150 سادة KEDA , [GEOGRAPHIC_DATA] - A85 توريد في شهر أكتوبر"
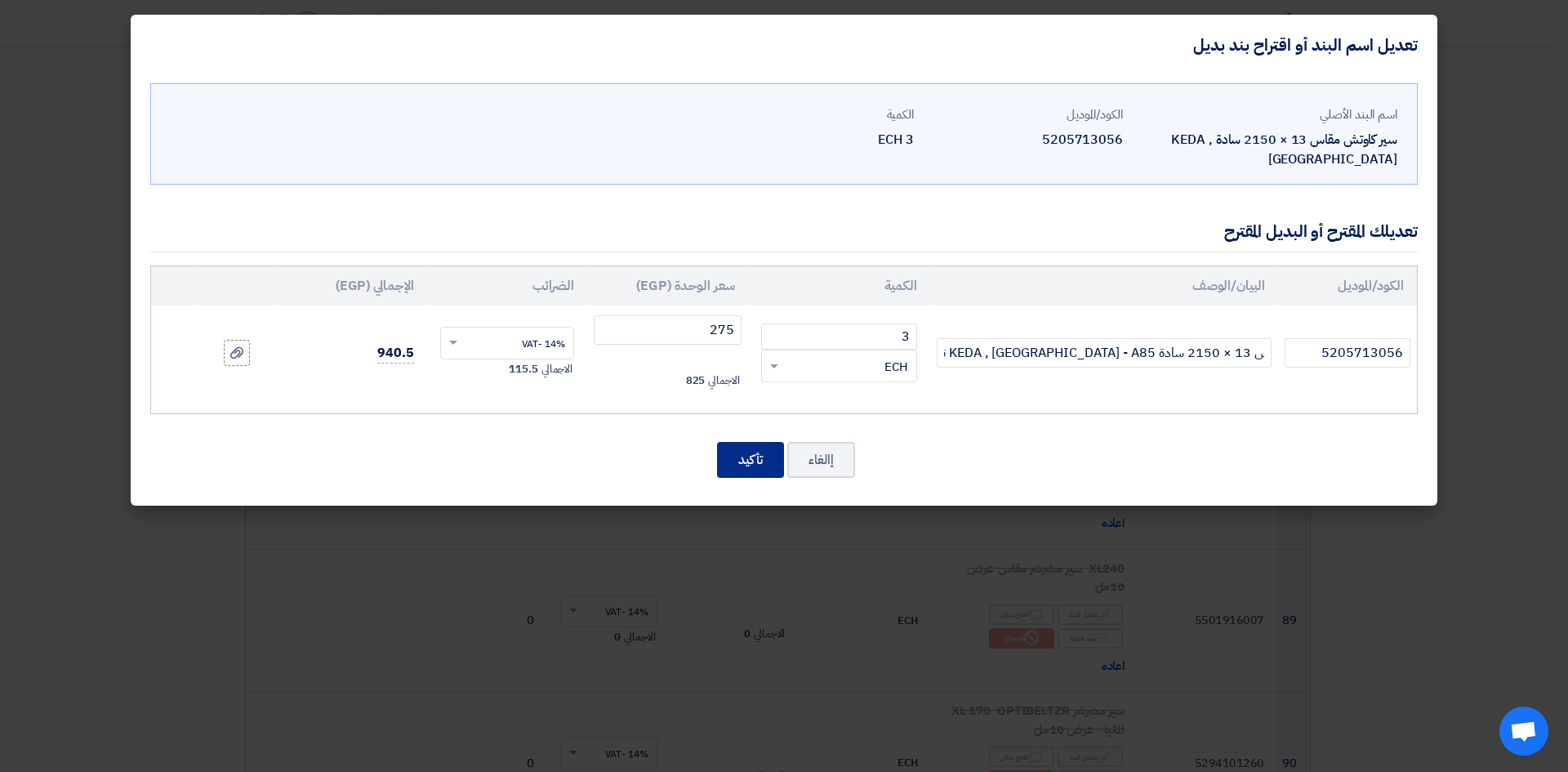
scroll to position [0, 0]
click at [761, 455] on button "تأكيد" at bounding box center [750, 460] width 67 height 36
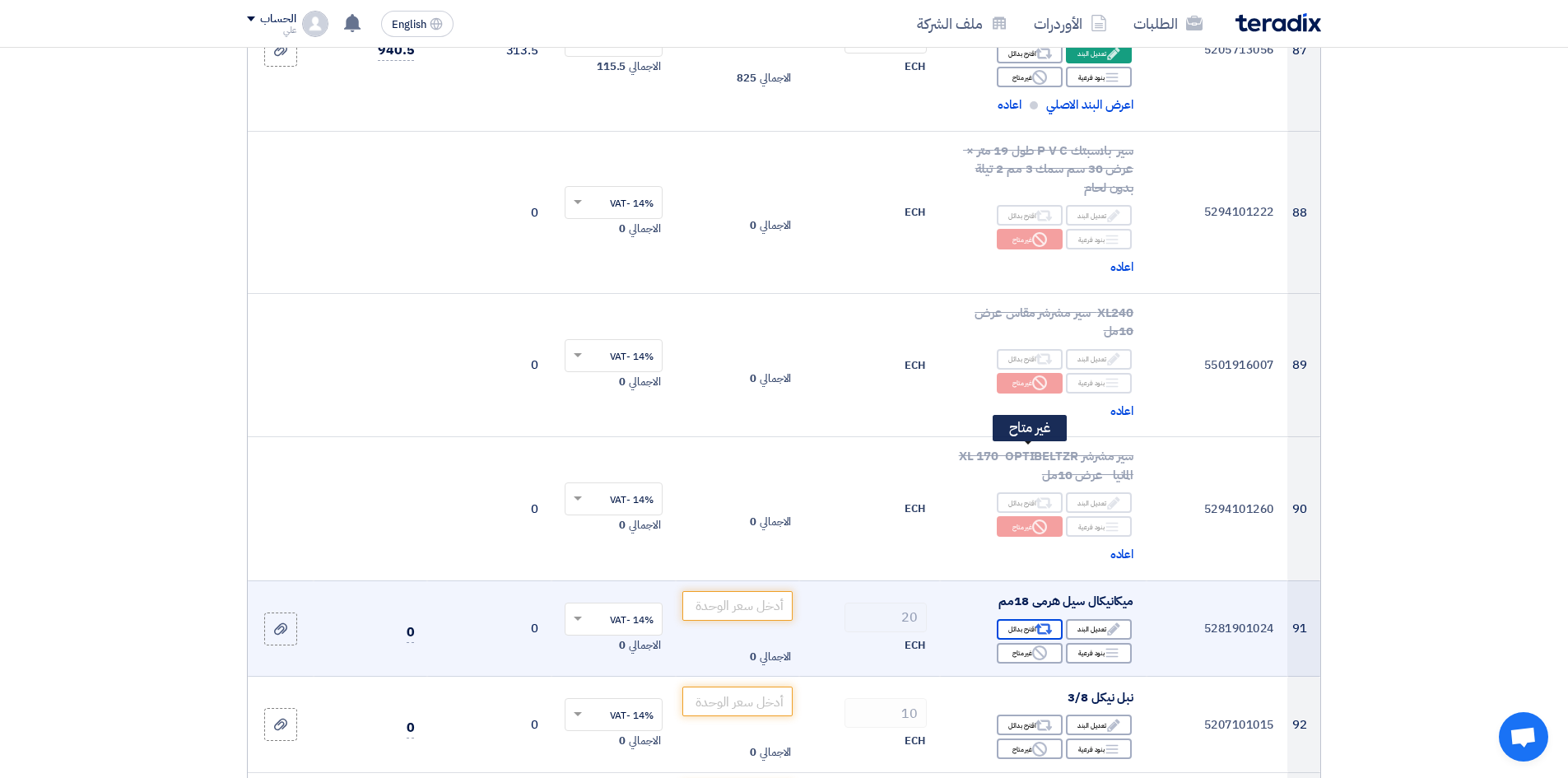
scroll to position [11691, 0]
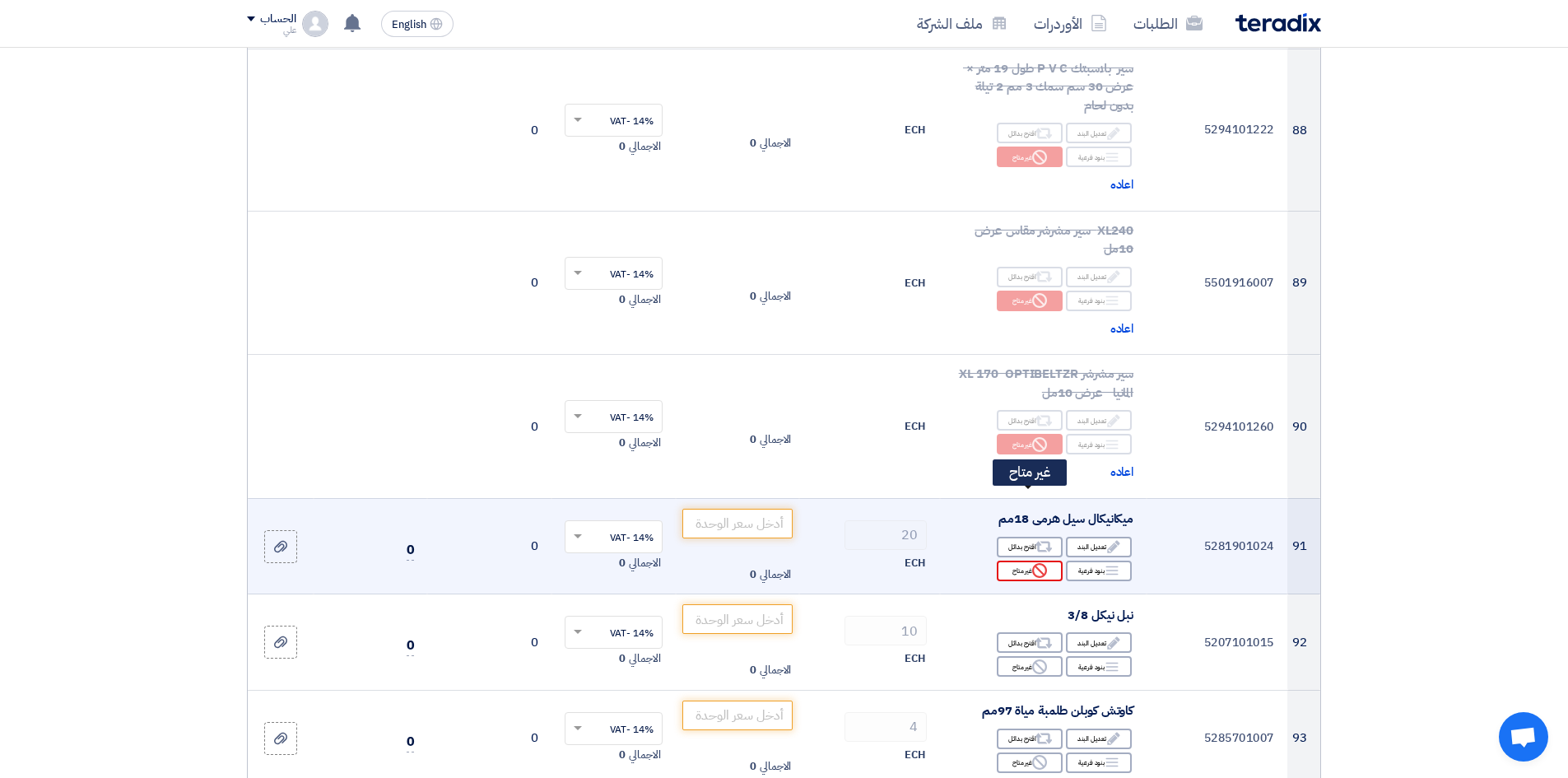
click at [1038, 563] on use at bounding box center [1040, 570] width 15 height 15
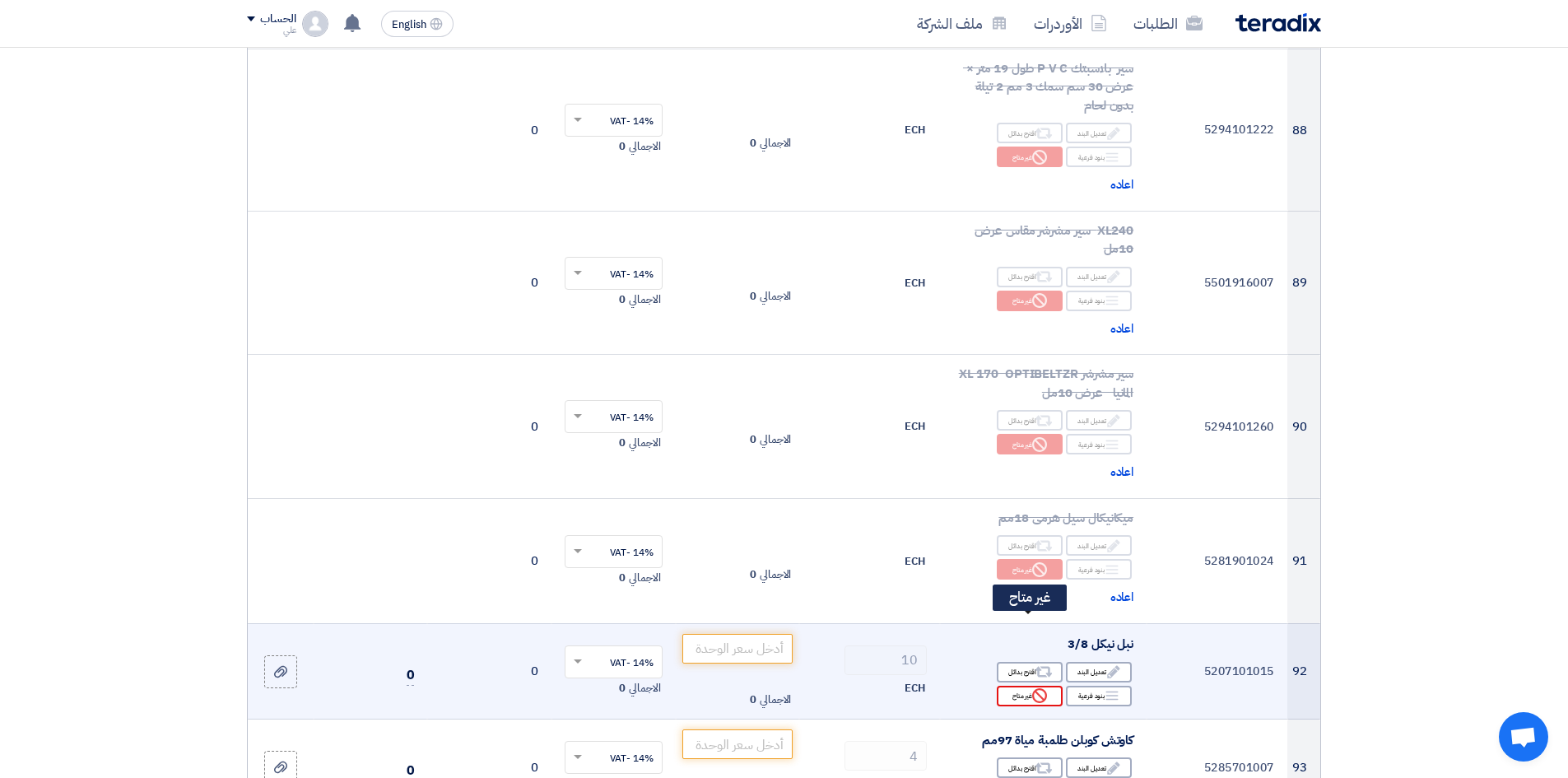
click at [1034, 600] on use at bounding box center [1040, 695] width 15 height 15
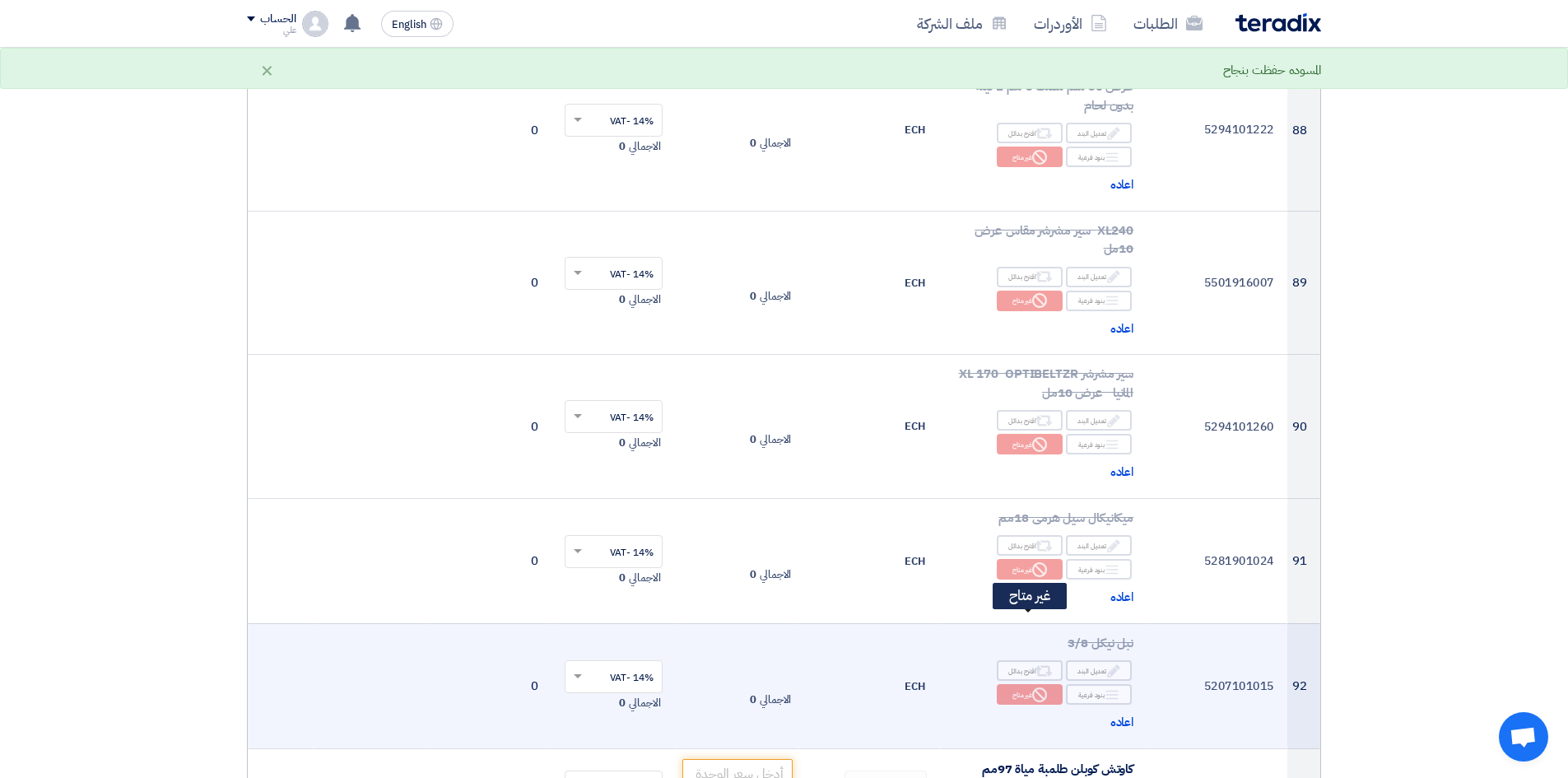
scroll to position [11855, 0]
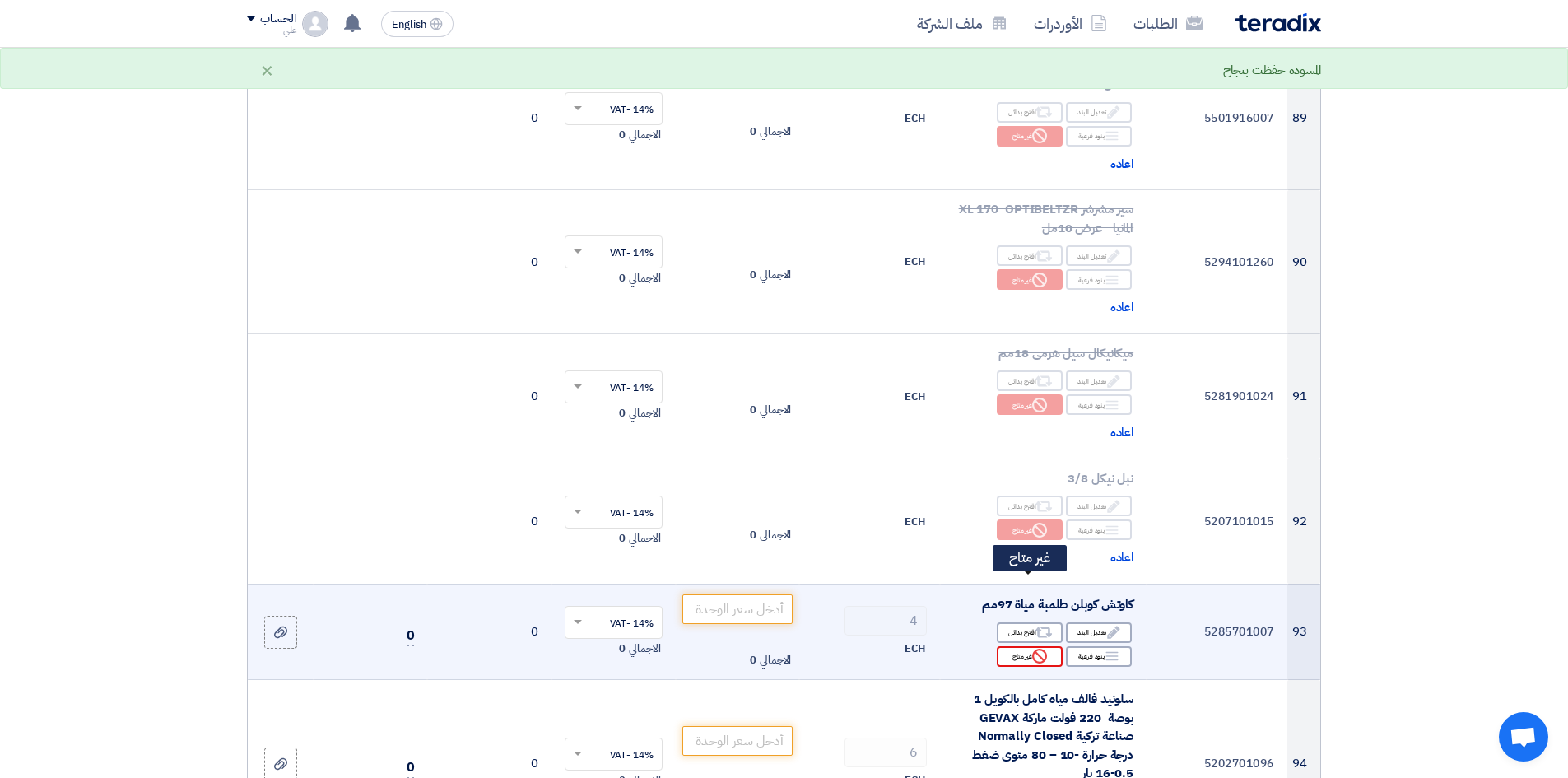
click at [1034, 600] on icon "Reject" at bounding box center [1040, 656] width 15 height 15
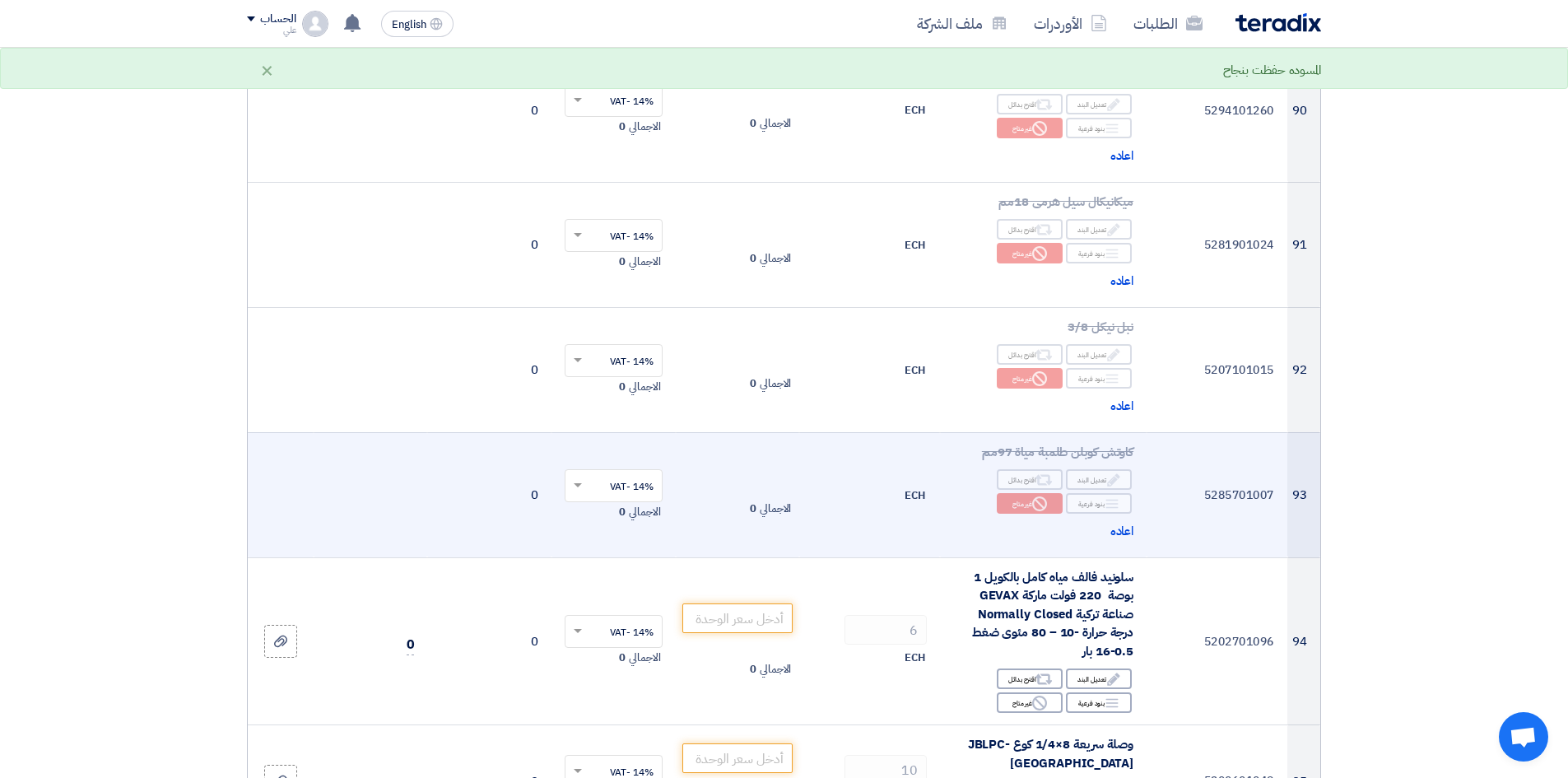
scroll to position [12020, 0]
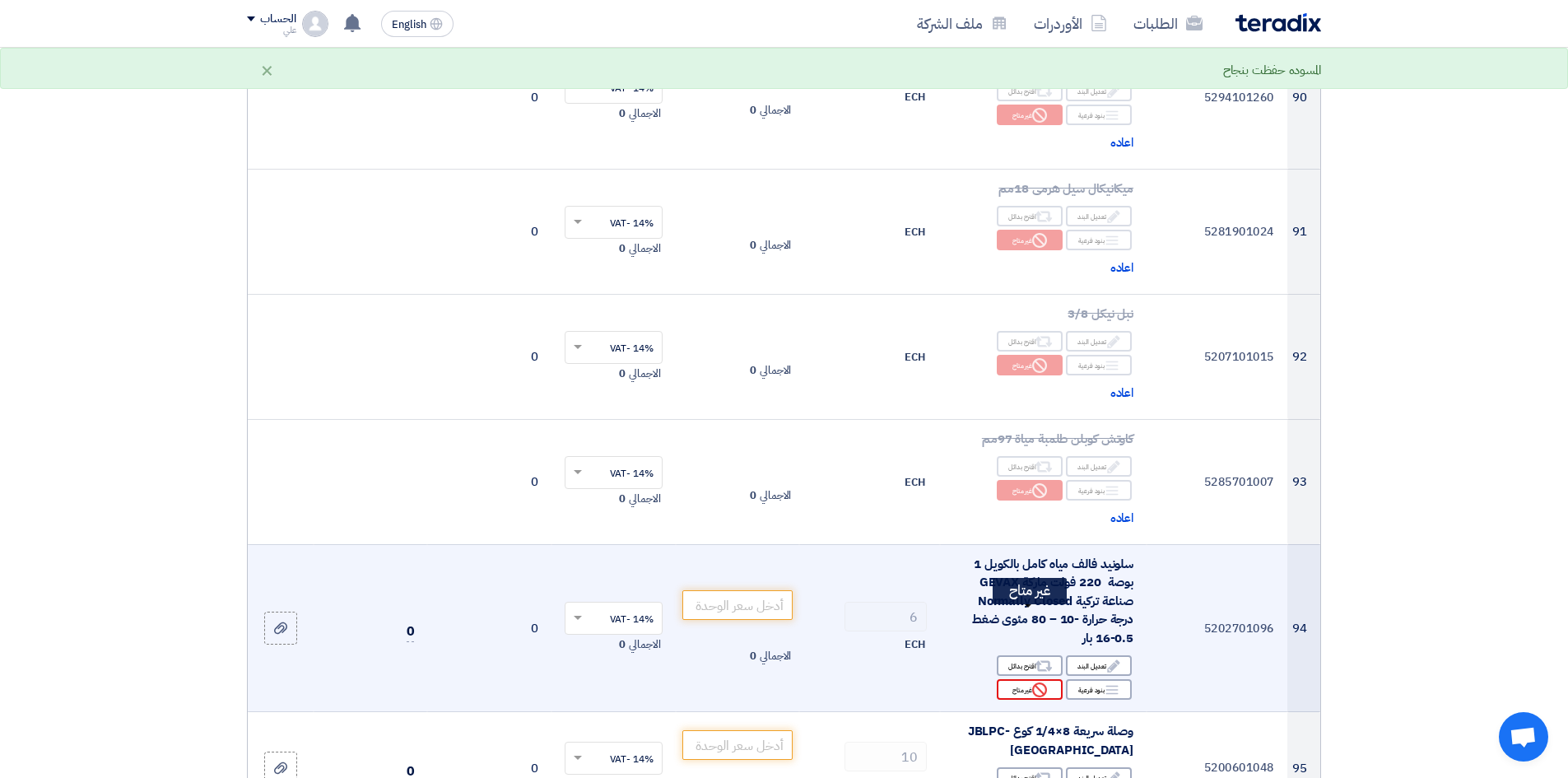
click at [1046, 600] on use at bounding box center [1040, 689] width 15 height 15
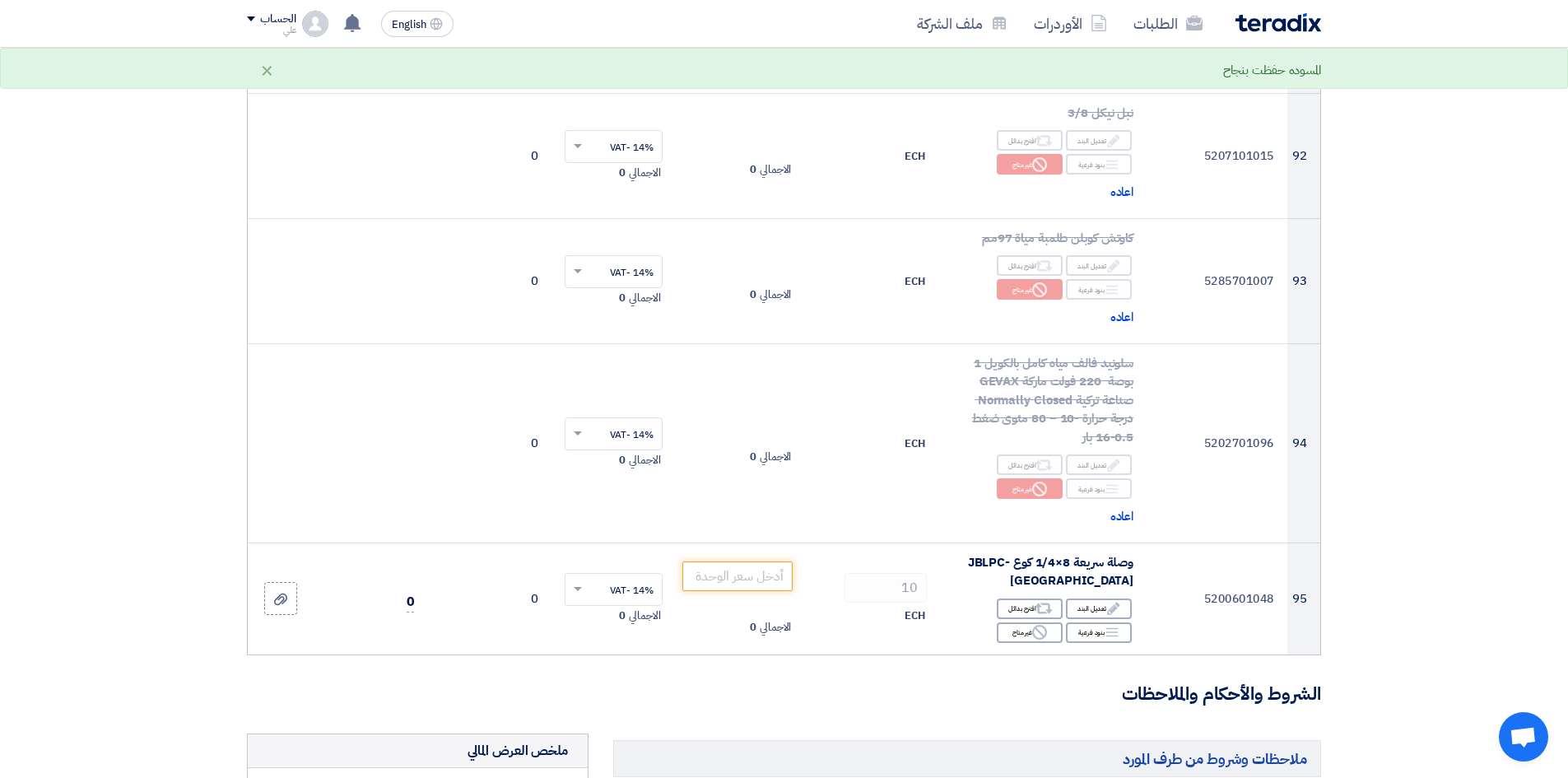
scroll to position [12267, 0]
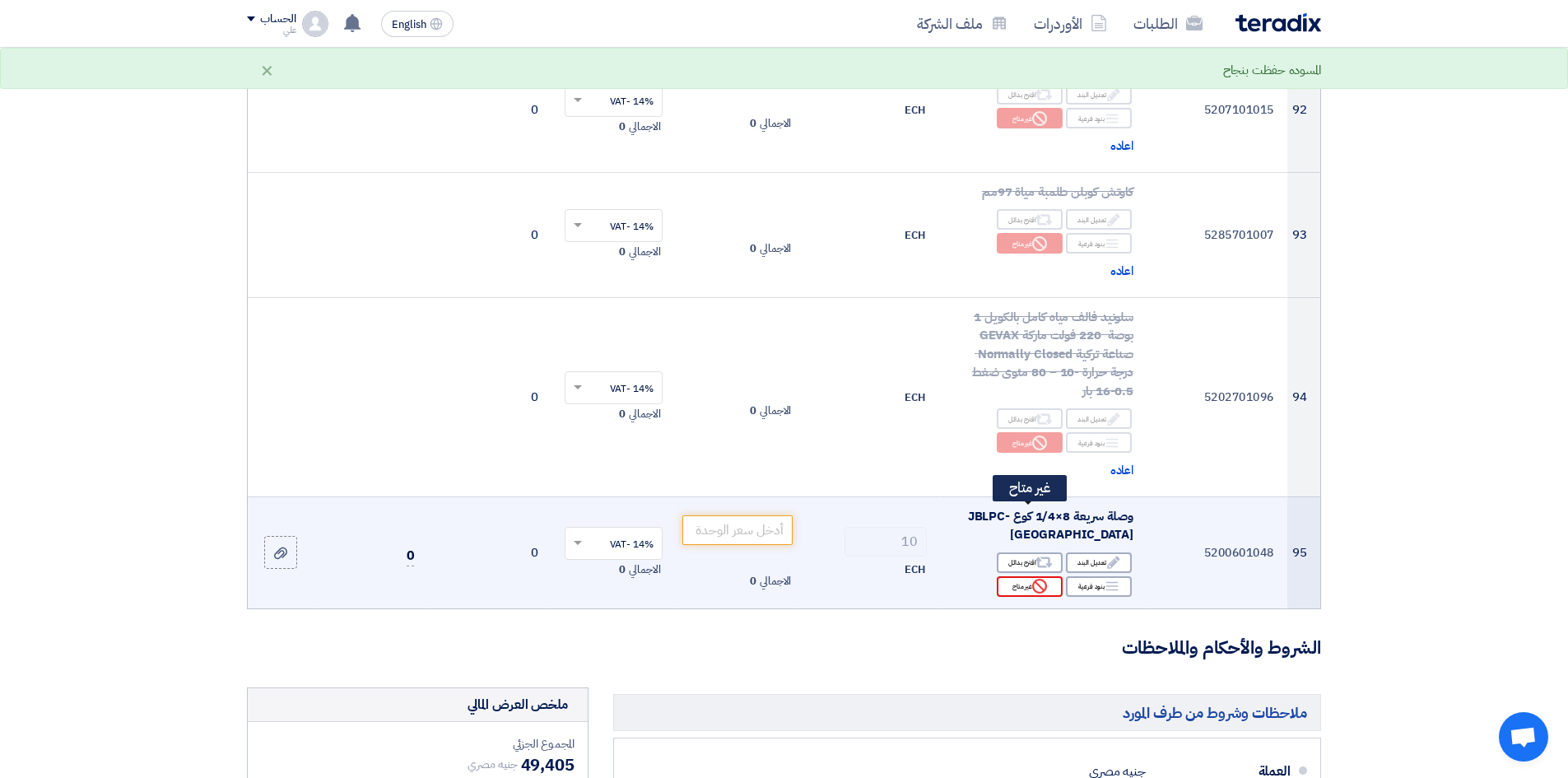
click at [1036, 579] on icon "Reject" at bounding box center [1040, 586] width 15 height 15
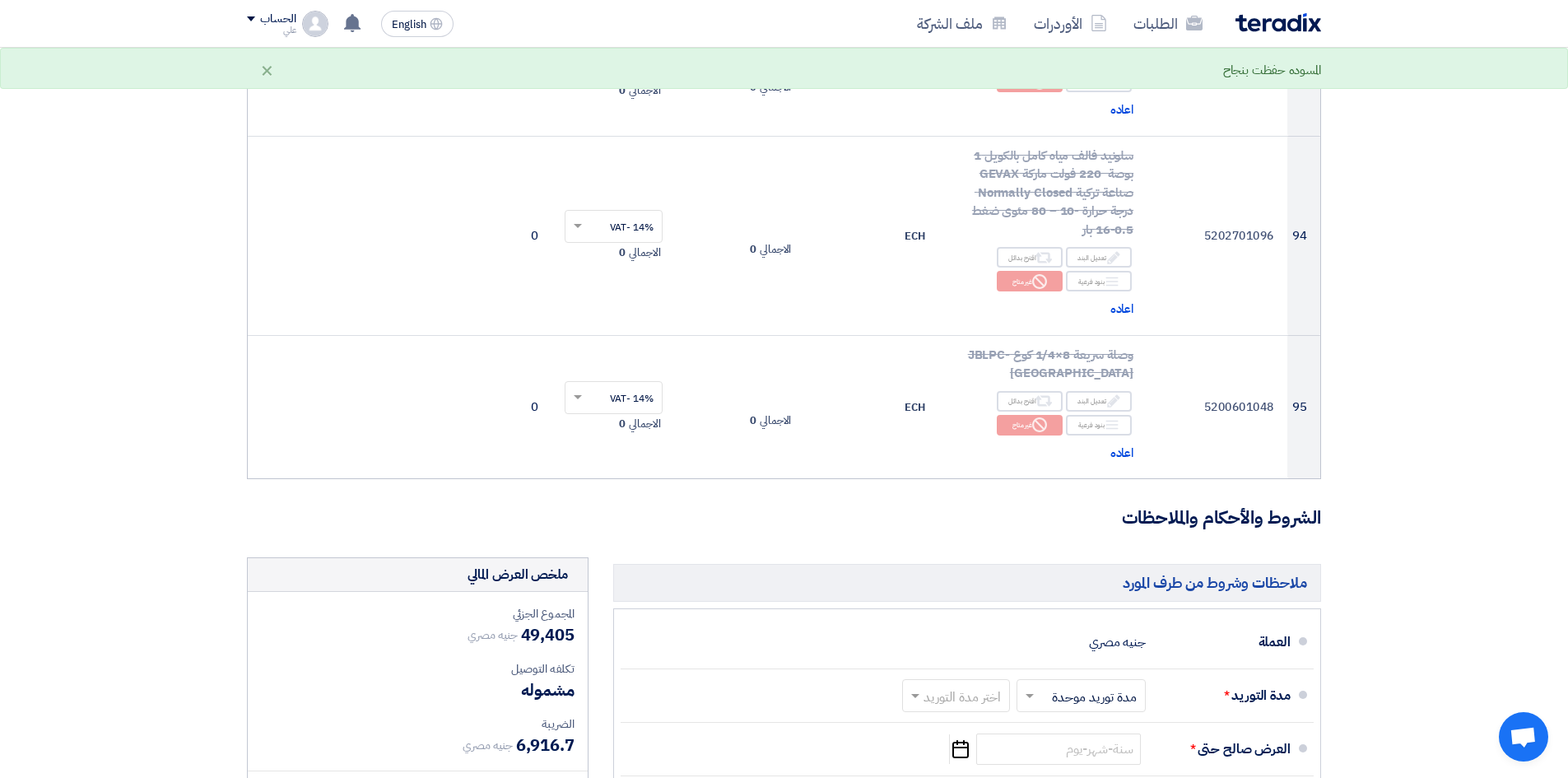
scroll to position [12432, 0]
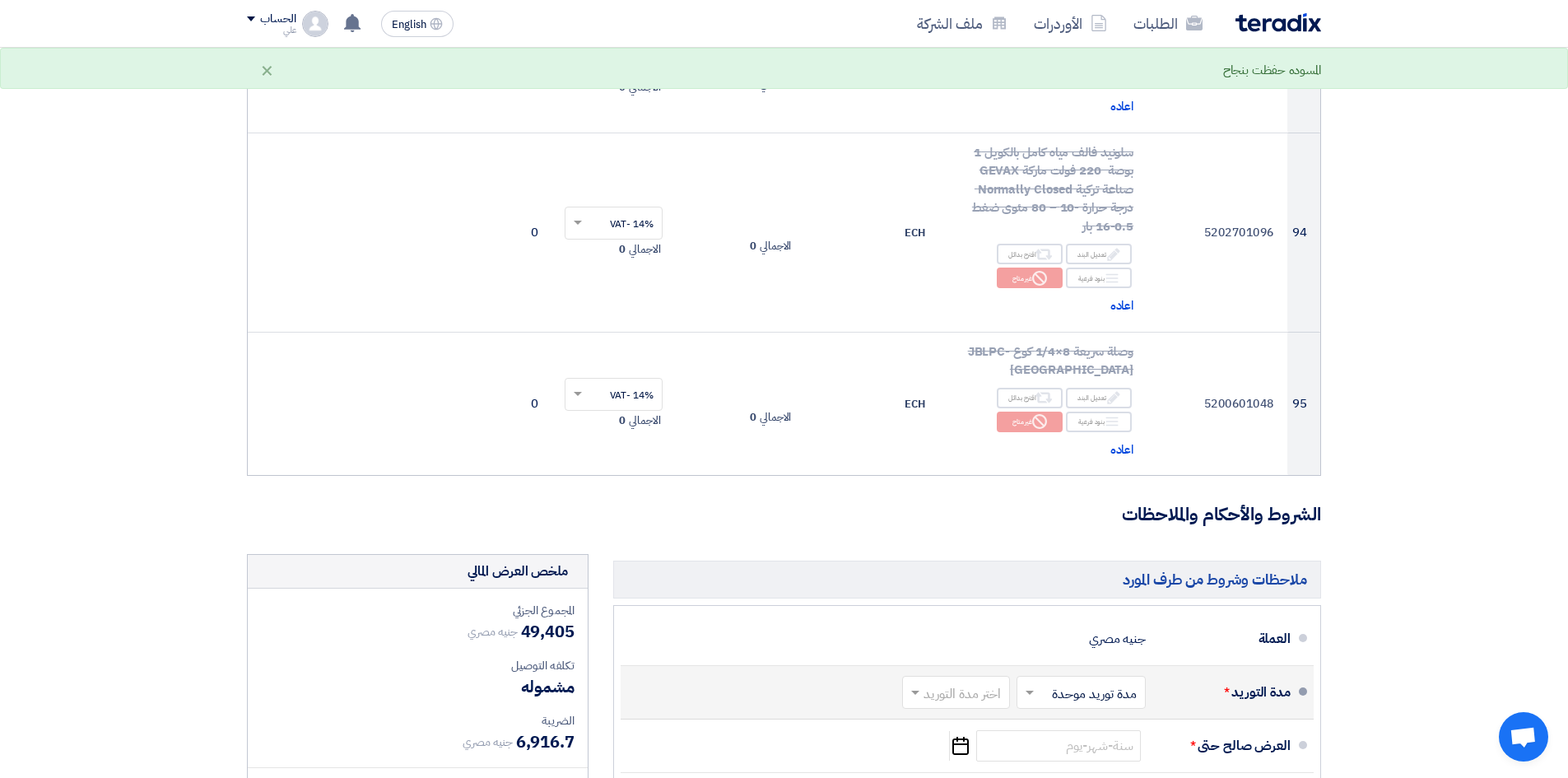
click at [1094, 600] on input "text" at bounding box center [1077, 694] width 121 height 24
click at [1090, 600] on span "مدد توريد متعددة" at bounding box center [1096, 727] width 89 height 20
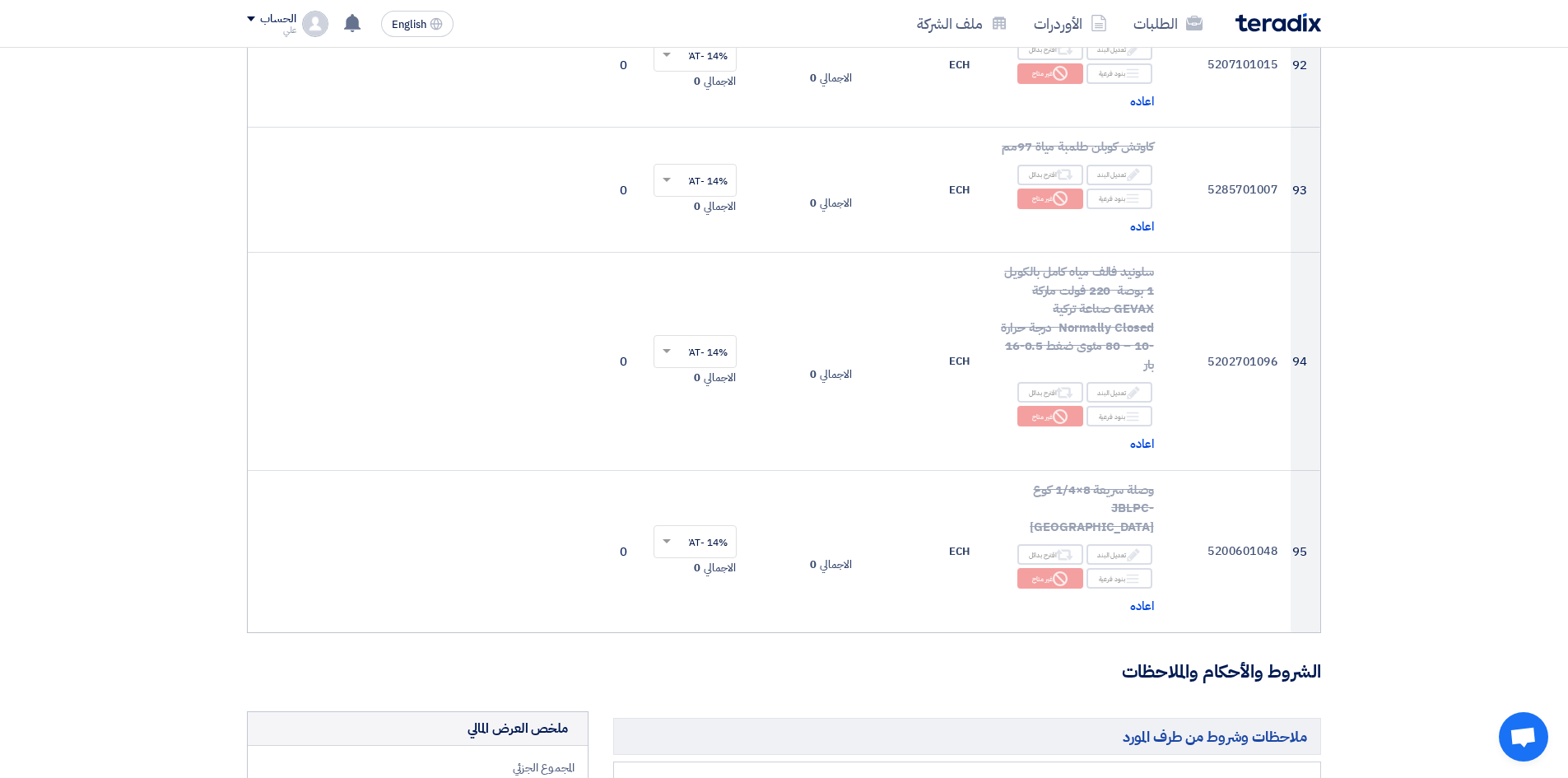
scroll to position [12728, 0]
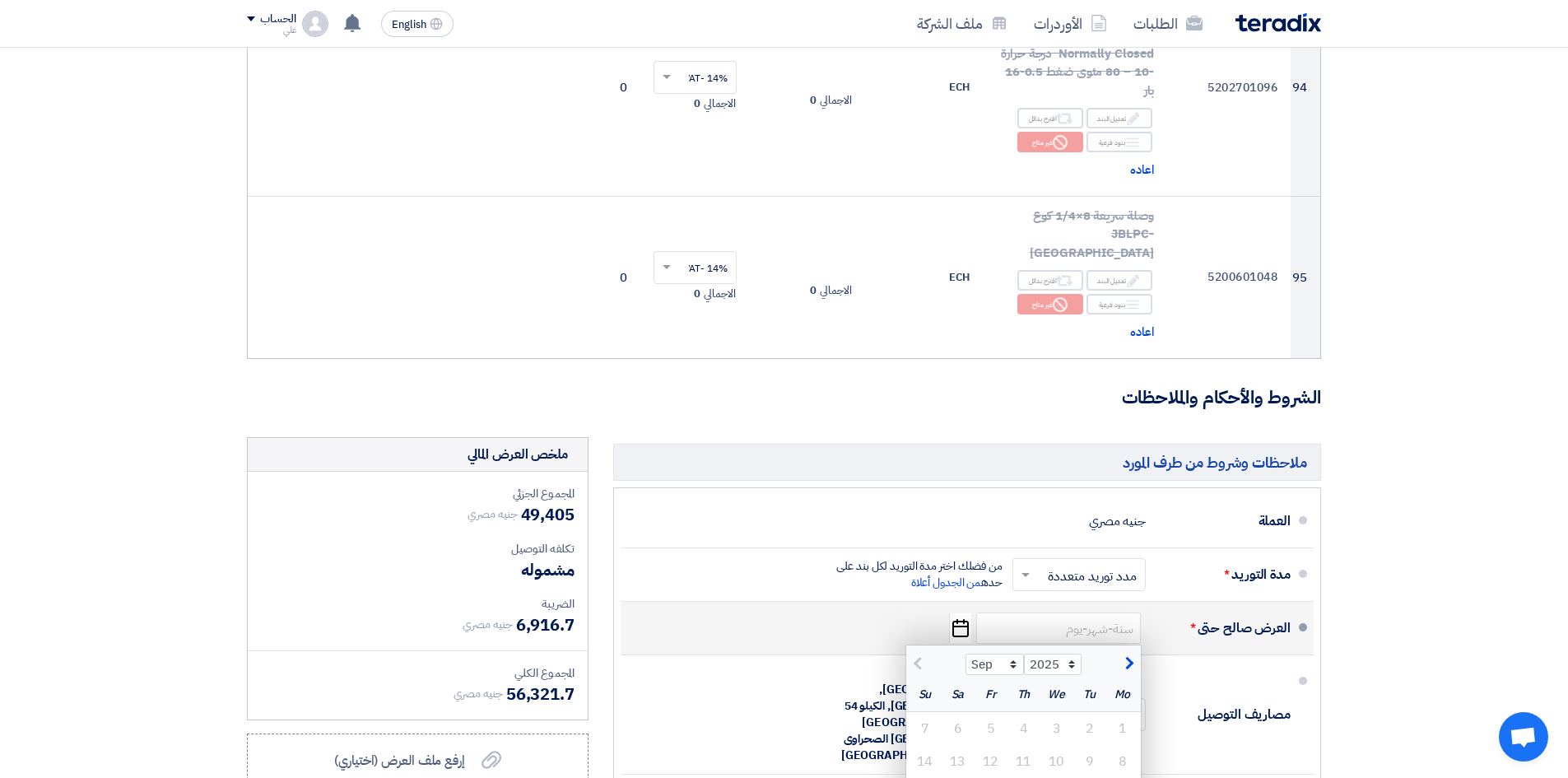
click at [1128, 600] on span "button" at bounding box center [1127, 664] width 9 height 18
click at [925, 600] on div "Sep Oct Nov [DATE] 2026 2027 2028 2029 2030 2031 2032 2033 2034 2035" at bounding box center [1023, 662] width 235 height 33
click at [920, 600] on span "button" at bounding box center [920, 664] width 9 height 18
click at [1127, 600] on span "button" at bounding box center [1127, 664] width 9 height 18
select select "10"
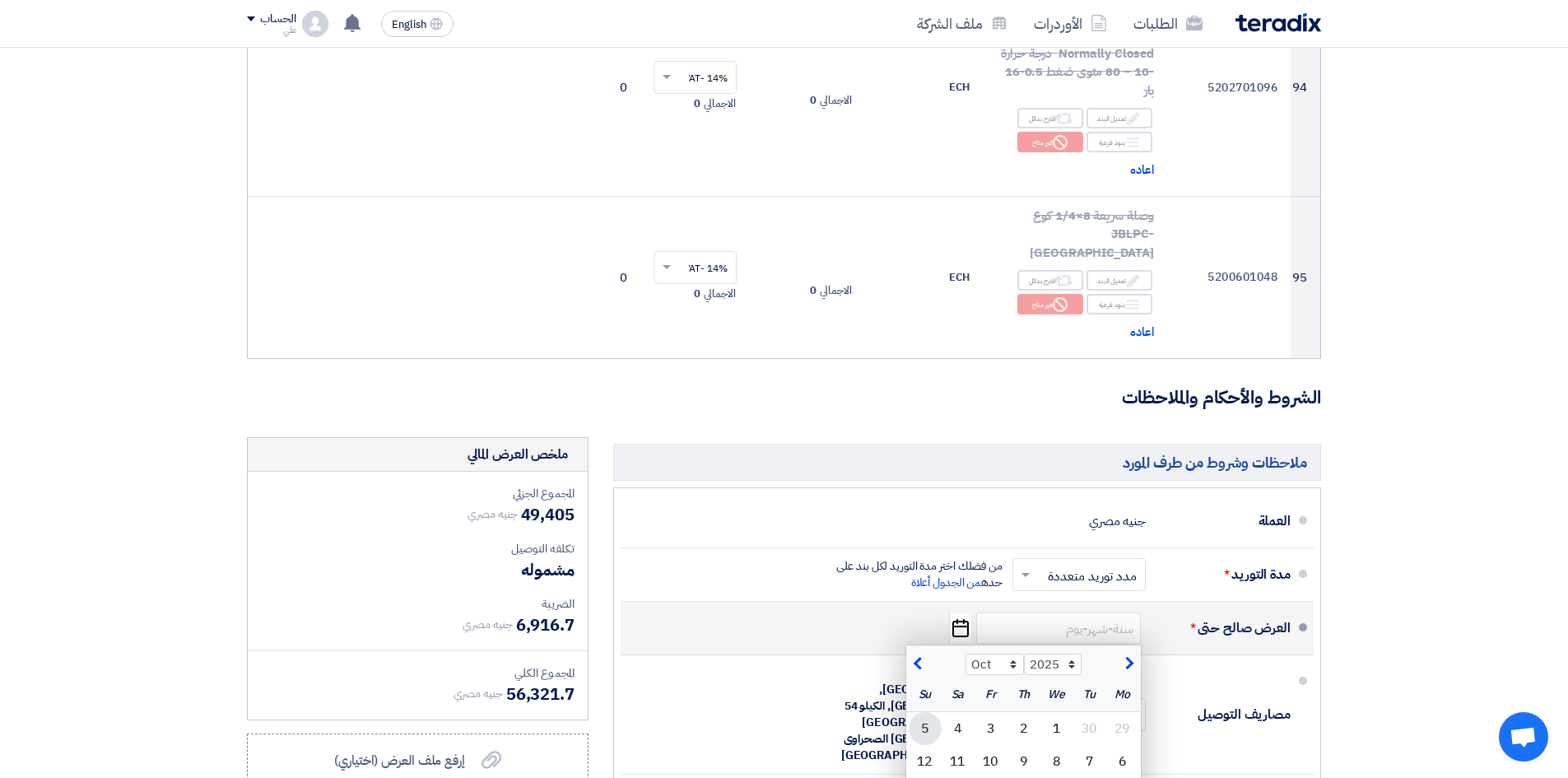
click at [923, 600] on div "5" at bounding box center [925, 728] width 33 height 33
type input "[DATE]"
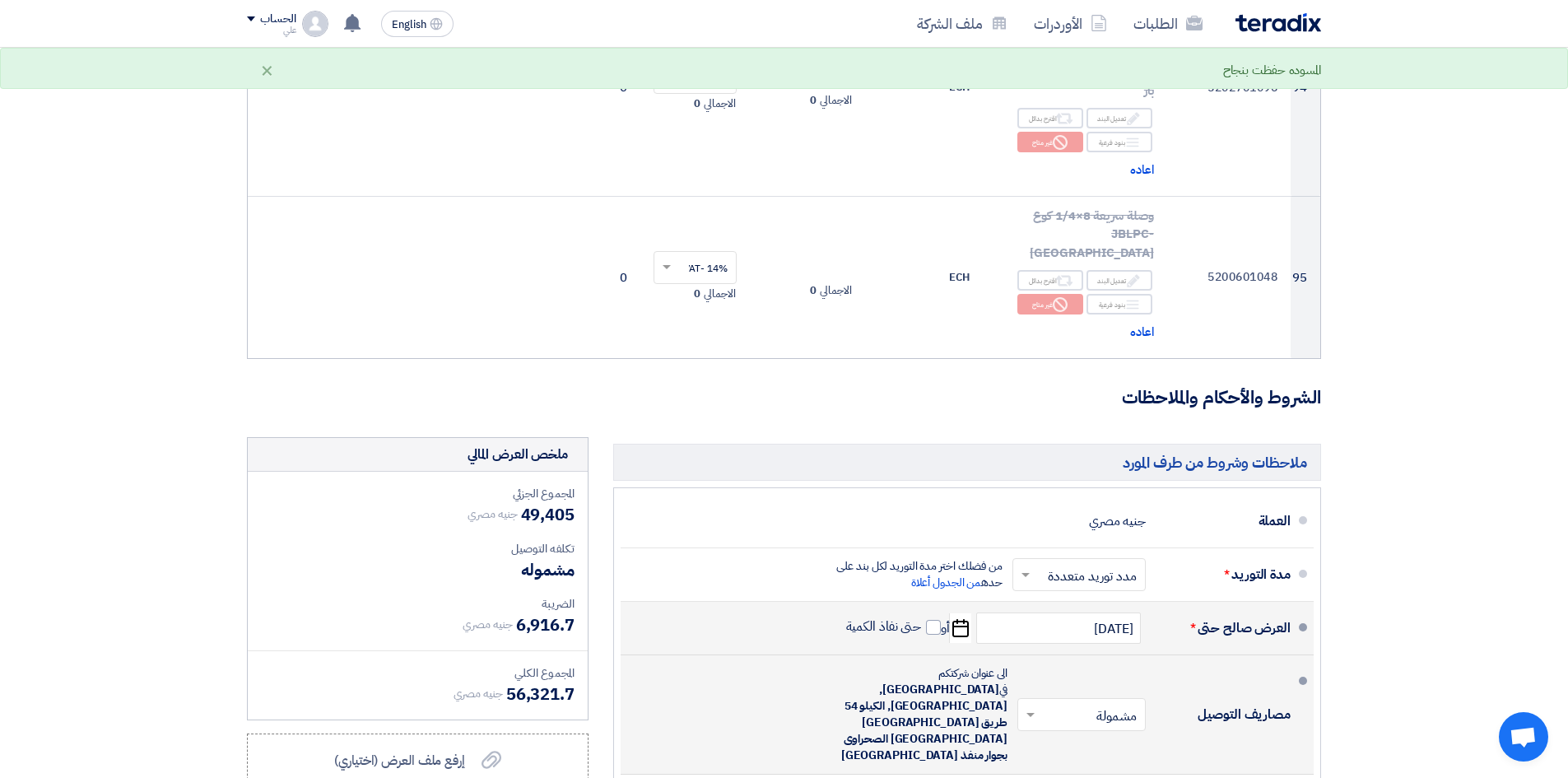
click at [1082, 600] on input "text" at bounding box center [1078, 717] width 120 height 24
click at [1095, 600] on span "غير مشمولة" at bounding box center [1111, 780] width 58 height 20
checkbox input "true"
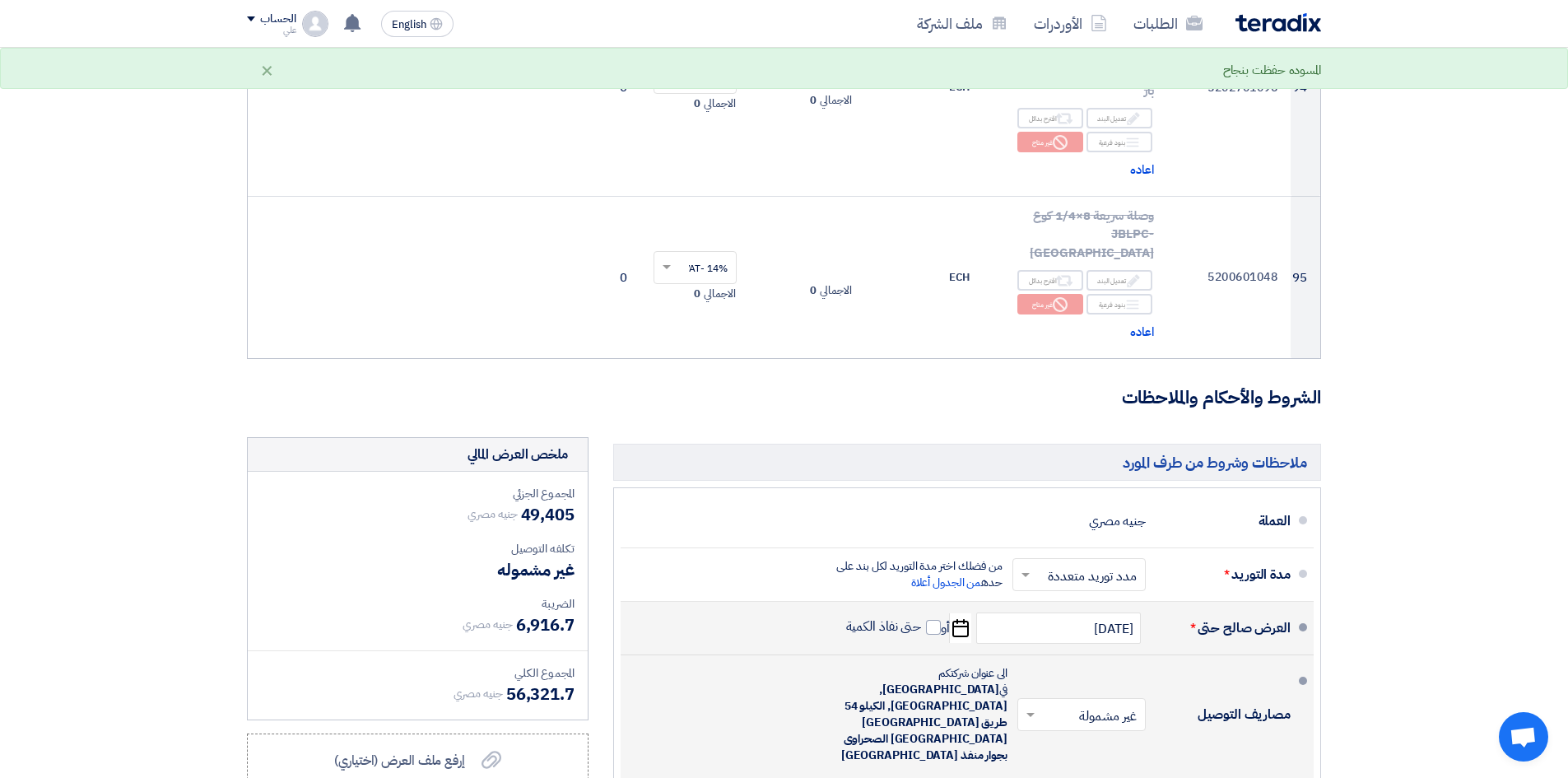
drag, startPoint x: 1270, startPoint y: 584, endPoint x: 1232, endPoint y: 590, distance: 38.5
checkbox input "true"
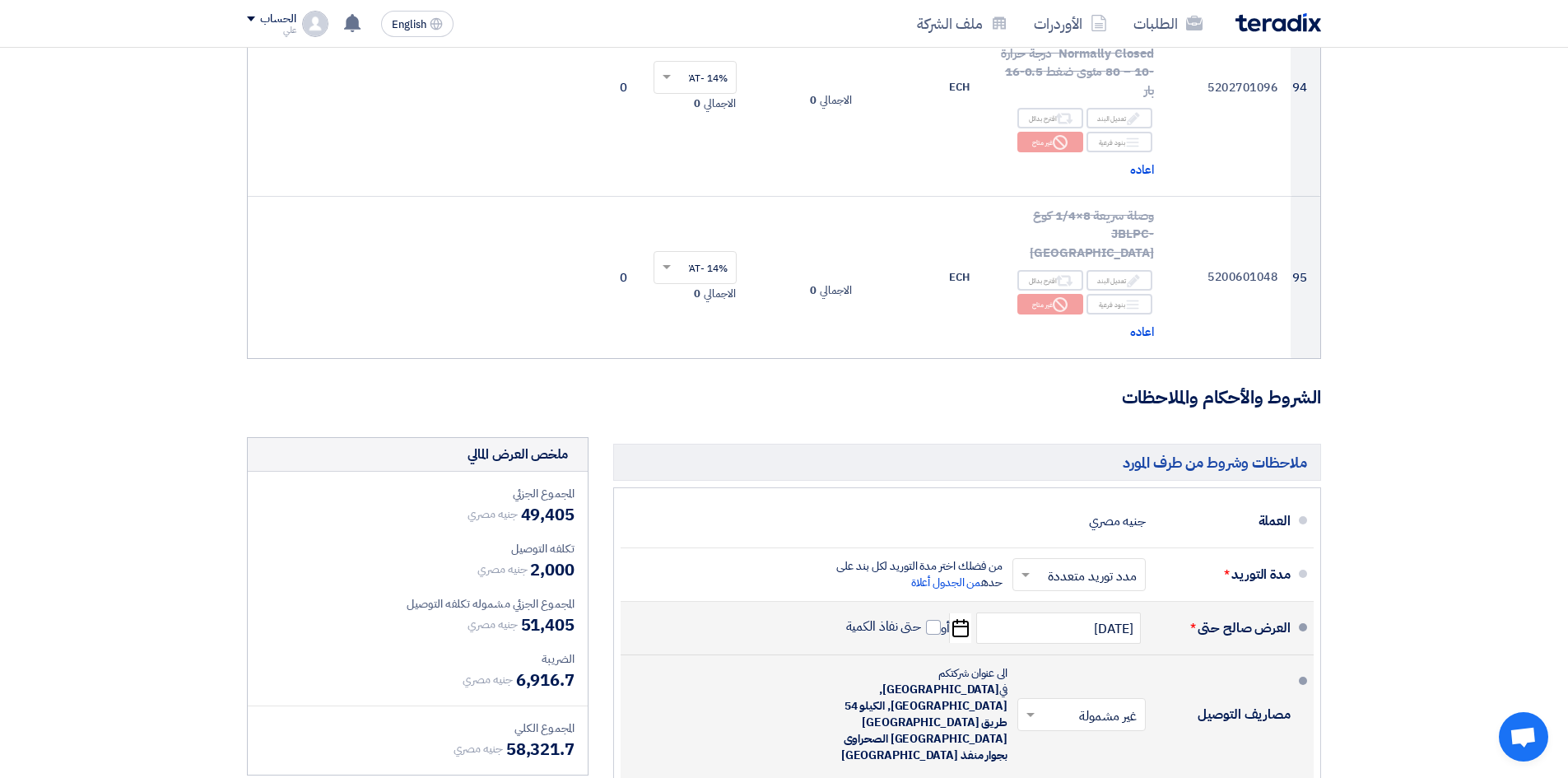
type input "2000"
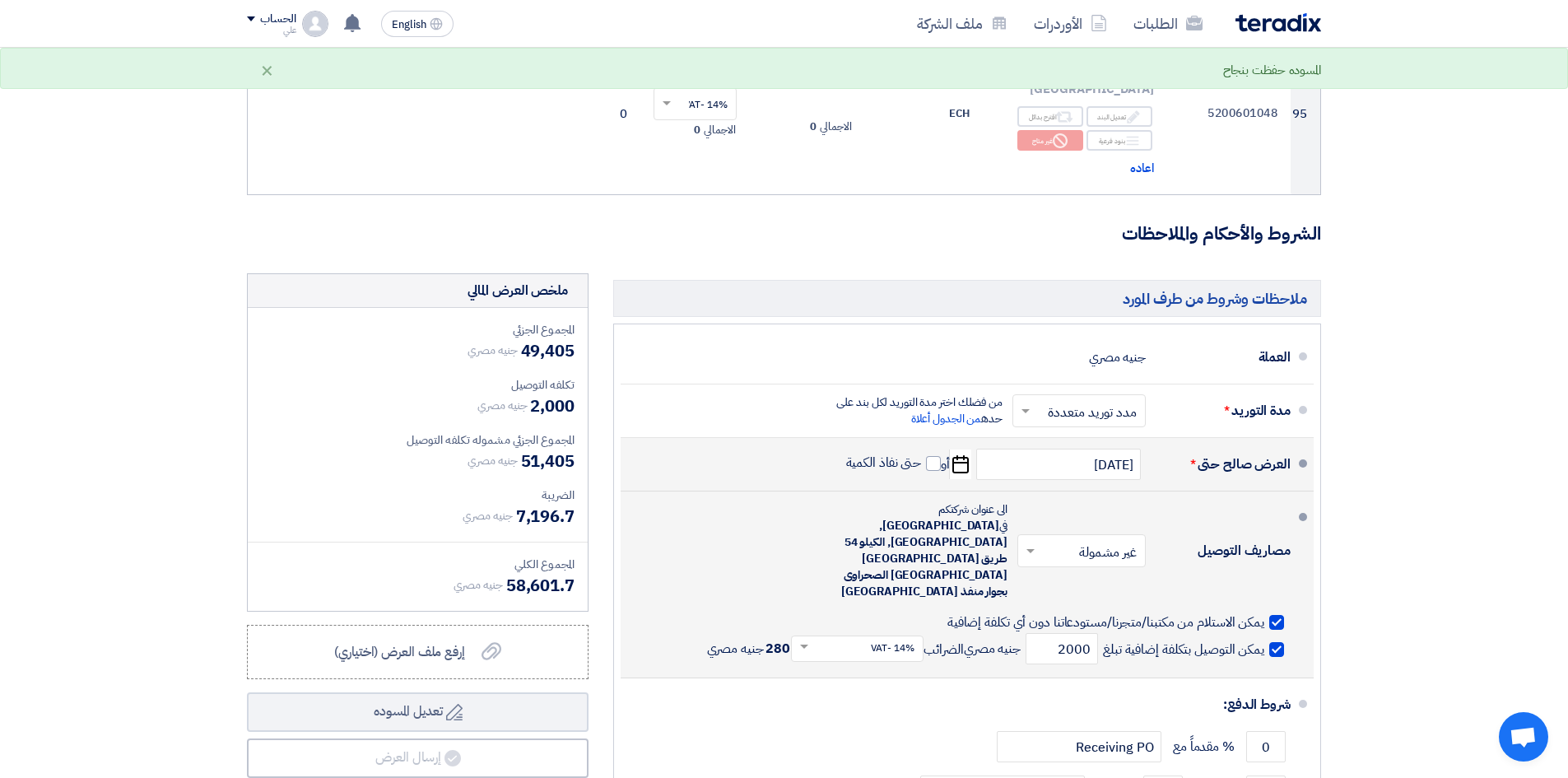
scroll to position [13140, 0]
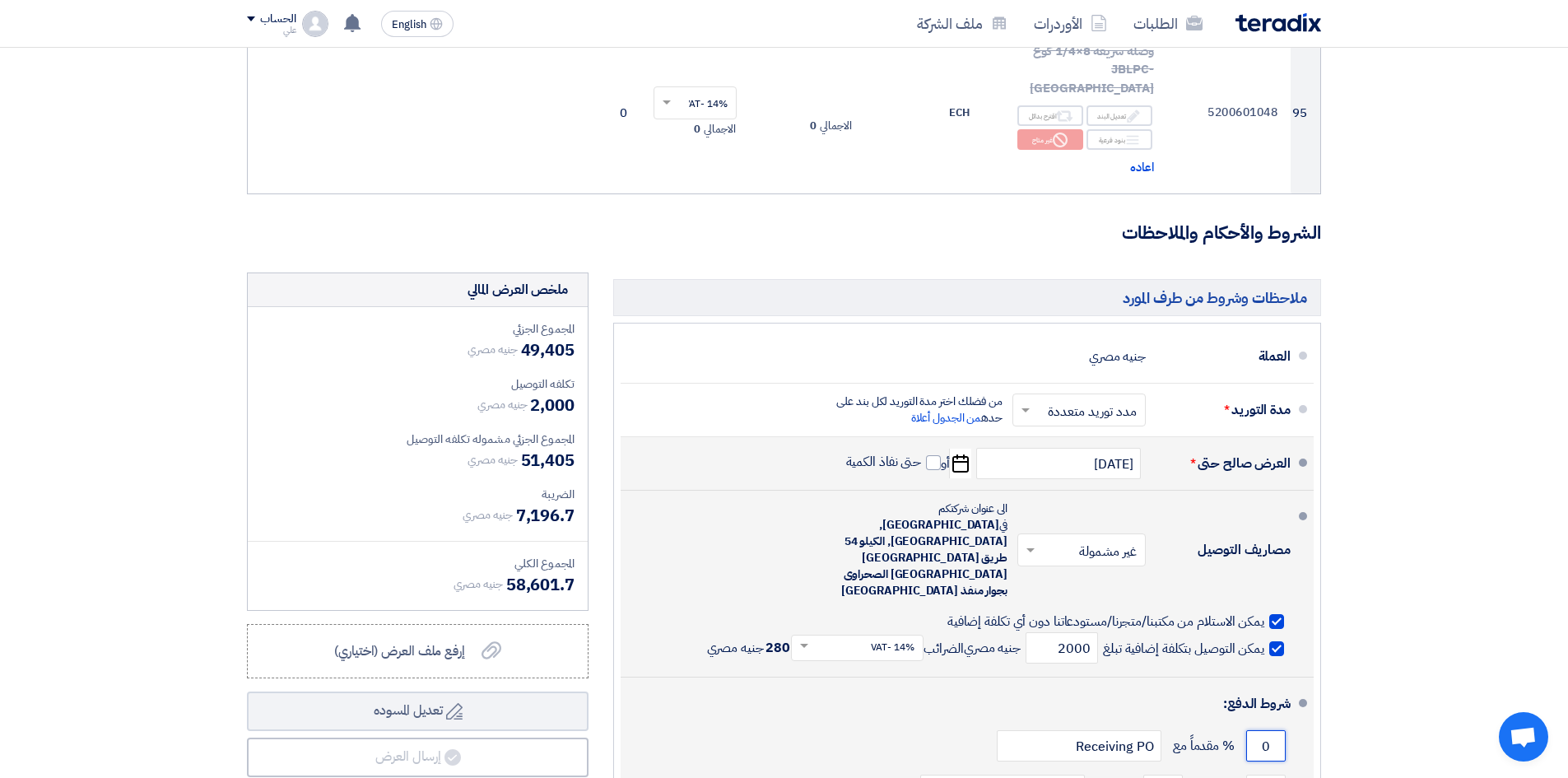
click at [1263, 600] on input "0" at bounding box center [1266, 746] width 40 height 31
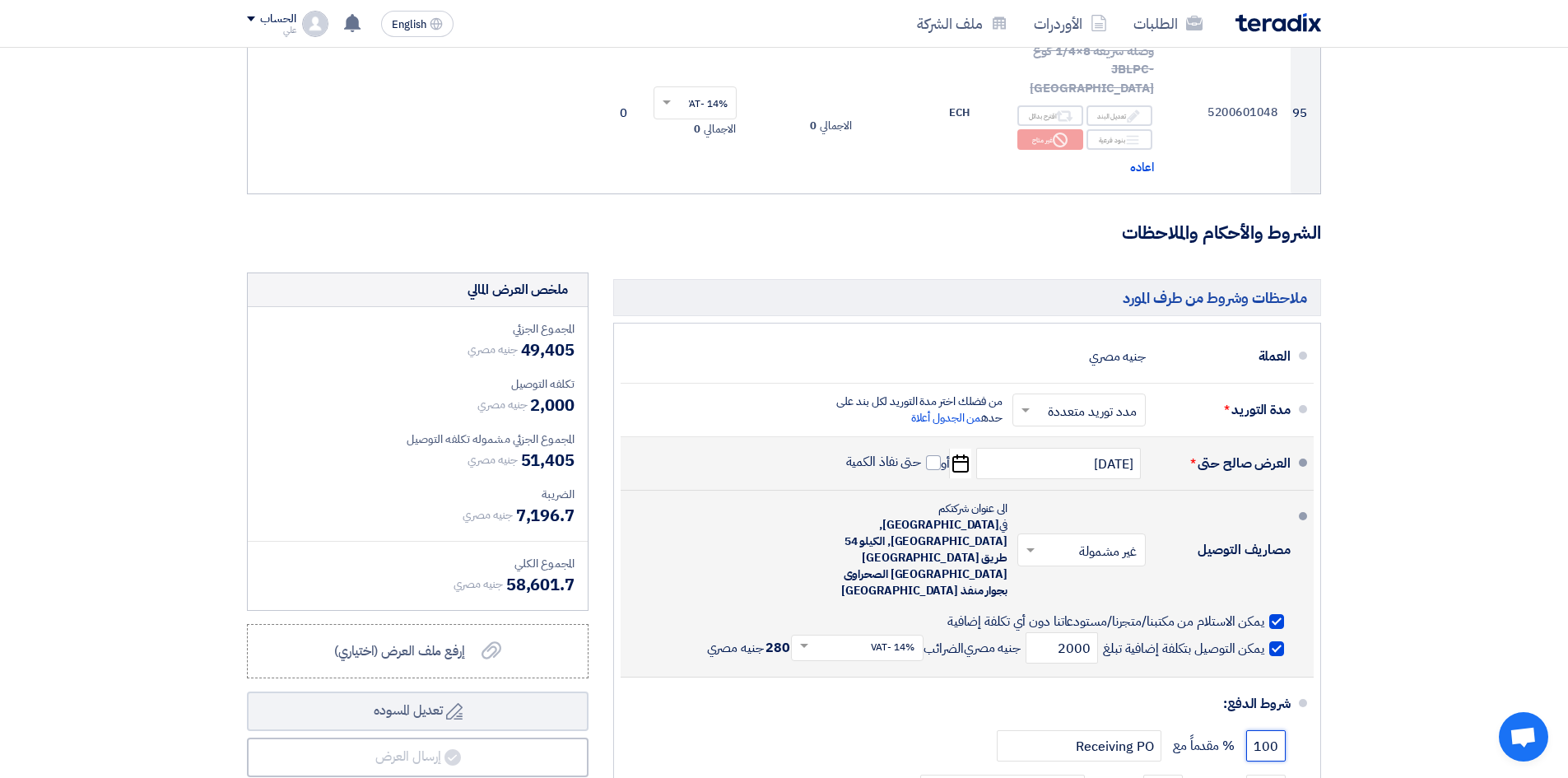
type input "100"
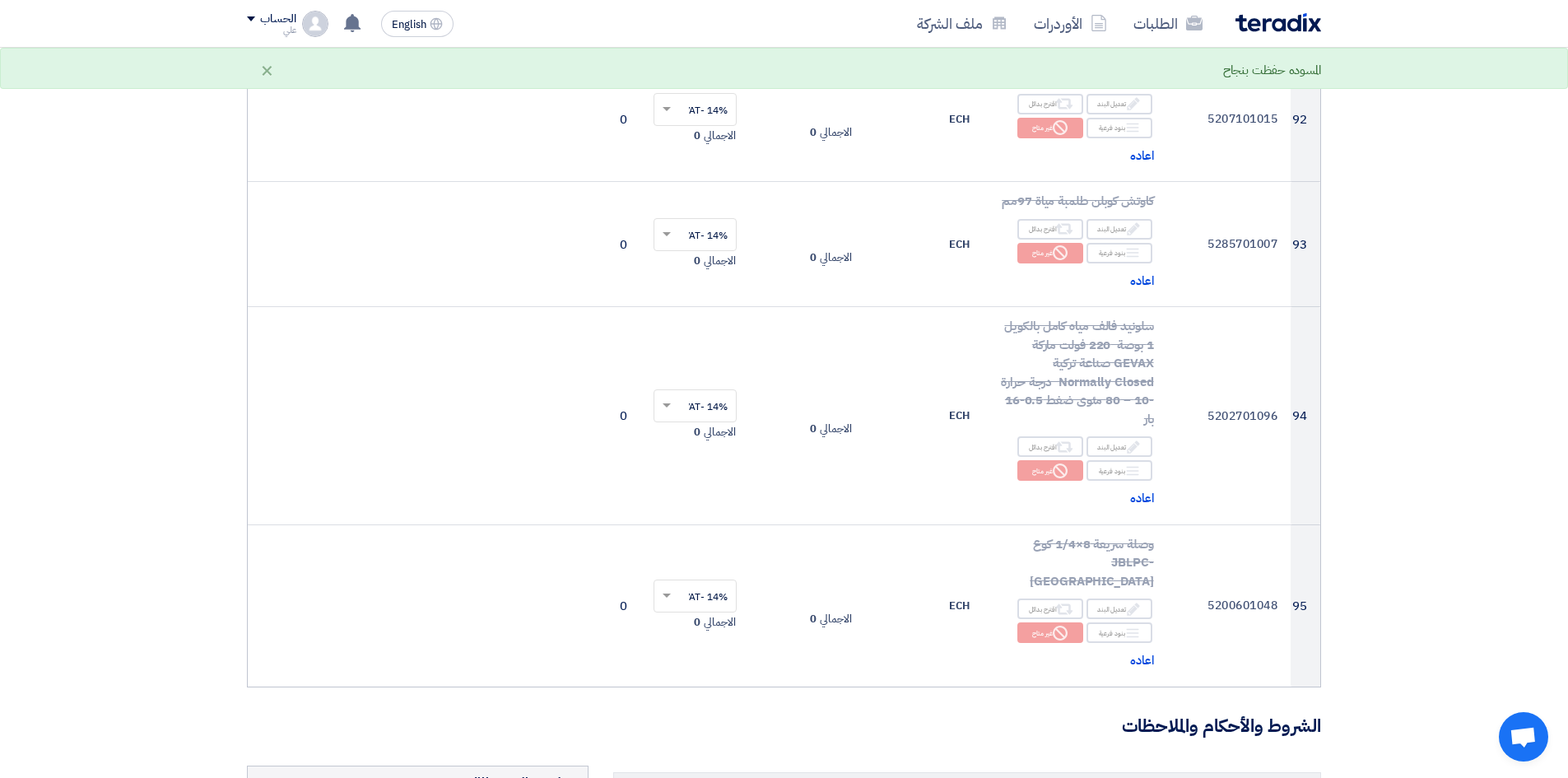
scroll to position [12893, 0]
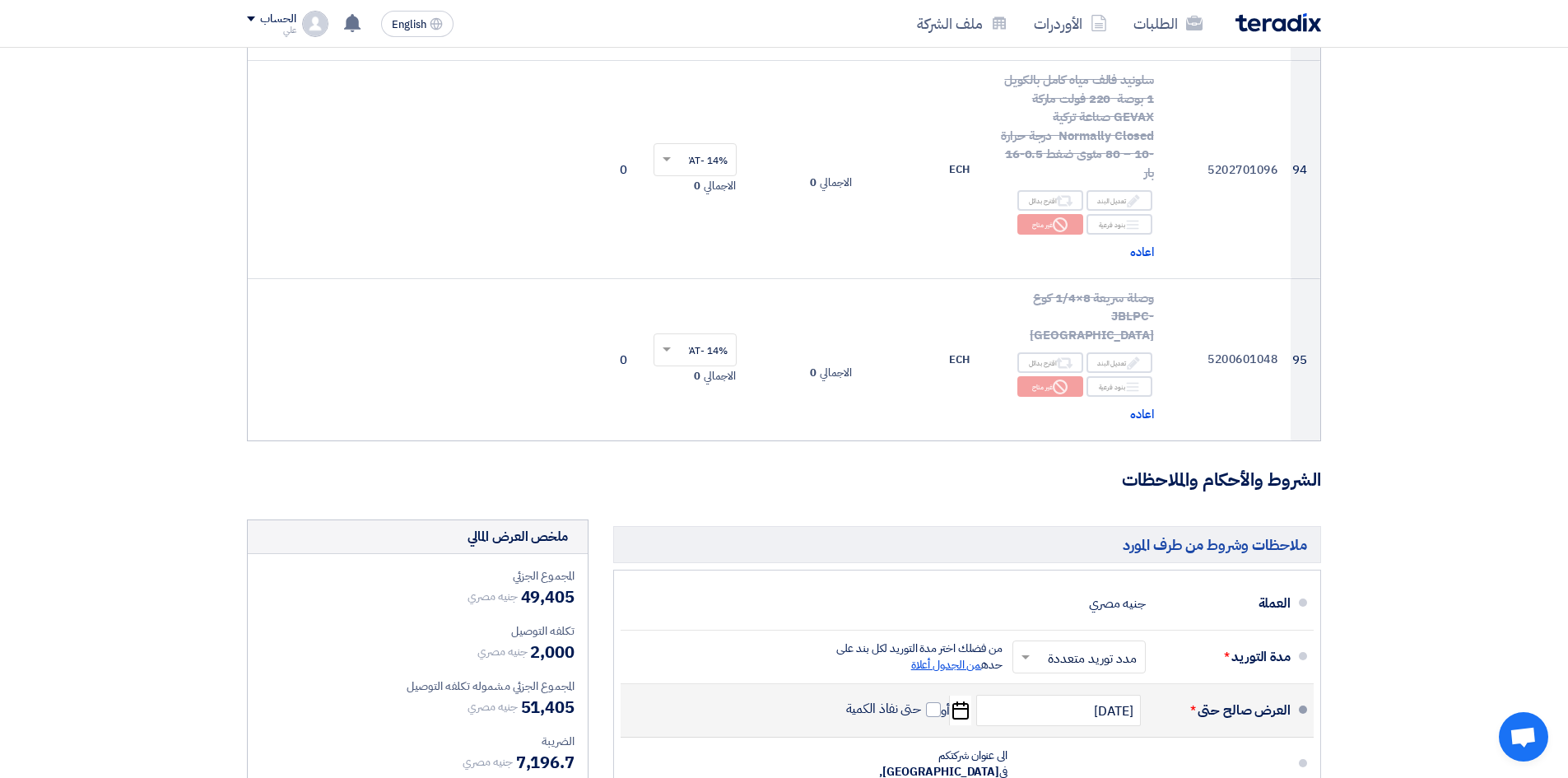
click at [961, 600] on span "من الجدول أعلاة" at bounding box center [947, 664] width 71 height 17
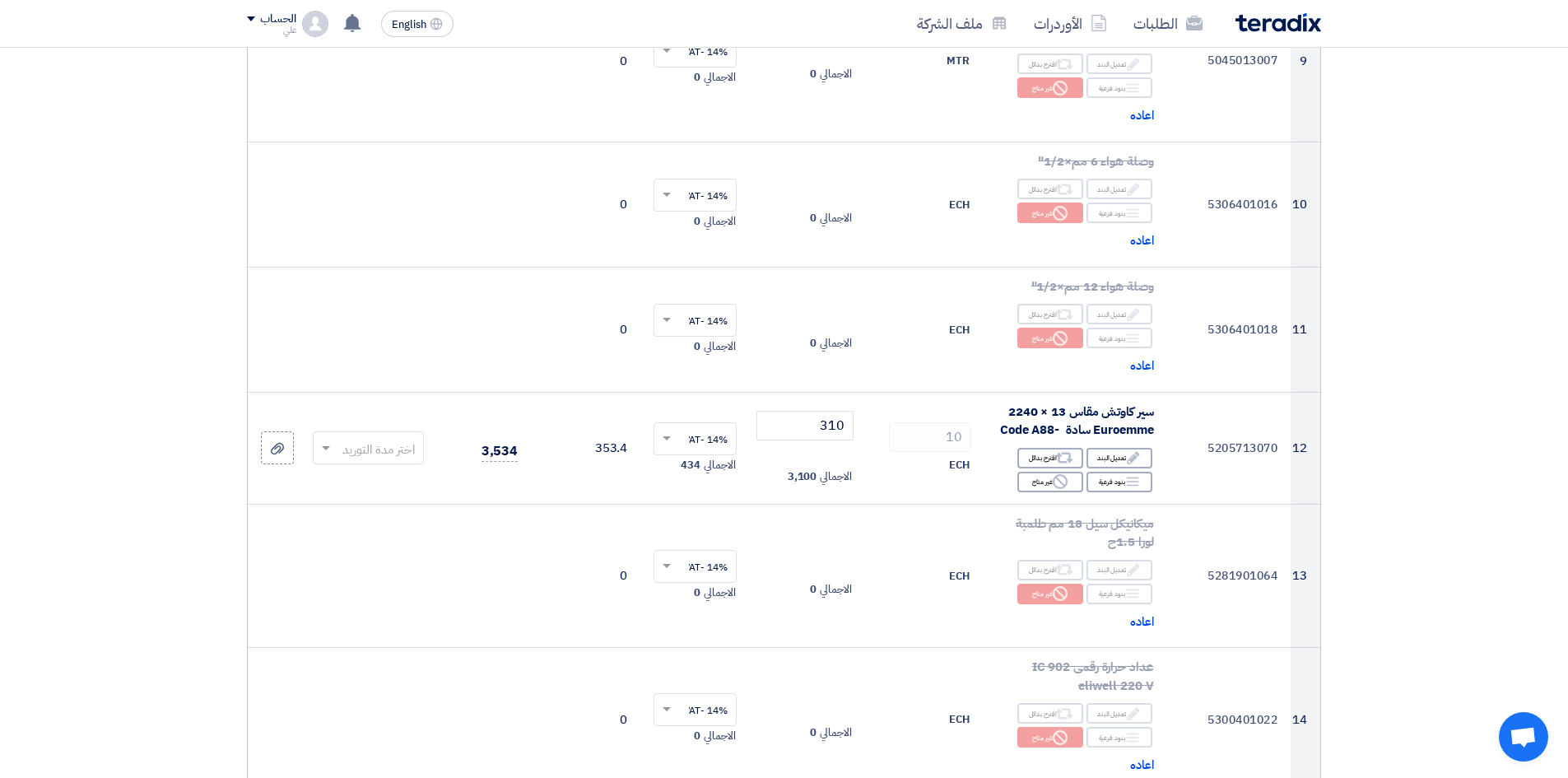
scroll to position [1482, 0]
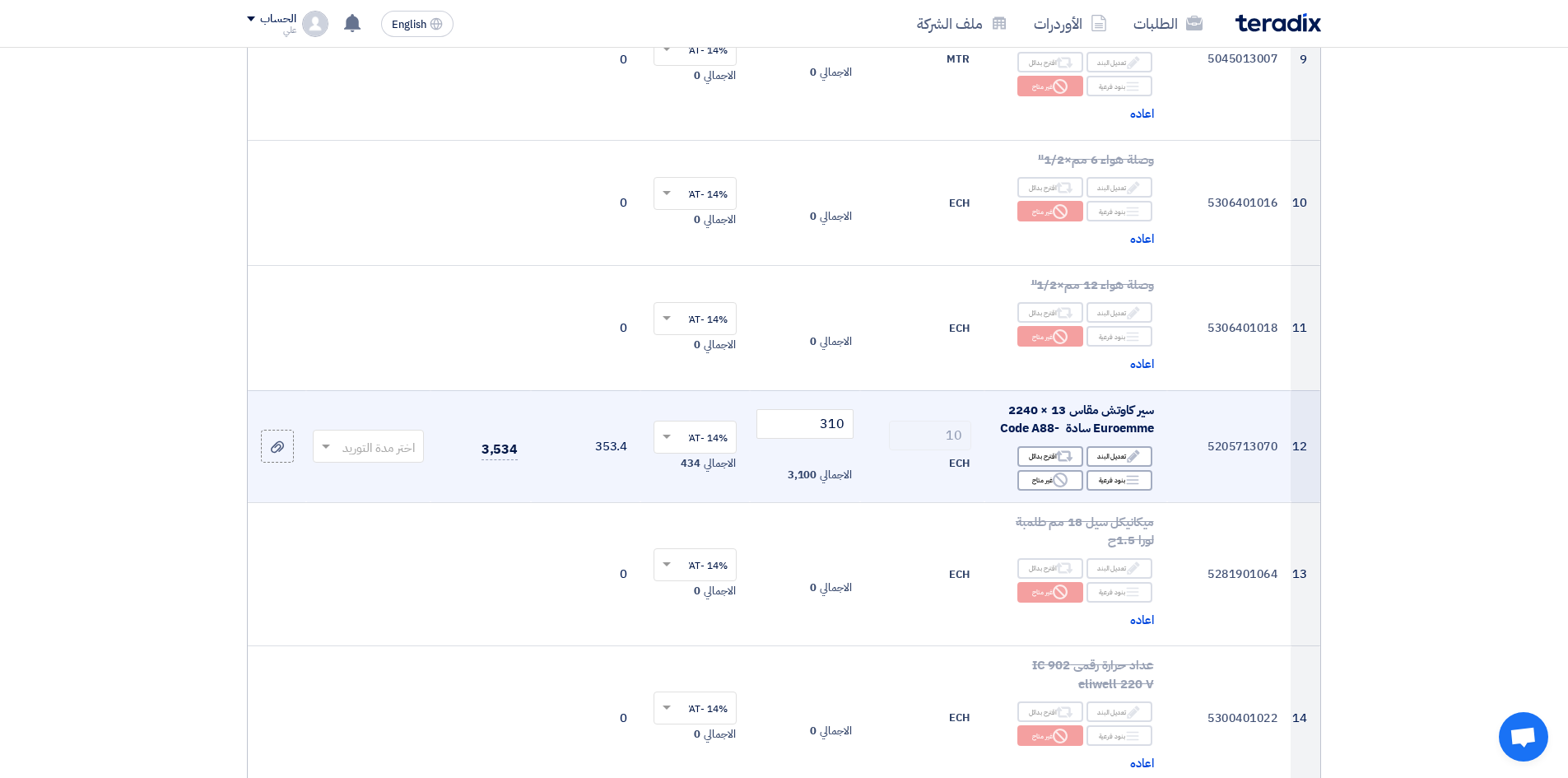
click at [336, 460] on div at bounding box center [367, 447] width 109 height 28
click at [385, 585] on span "2-4 اسبوع" at bounding box center [389, 576] width 52 height 18
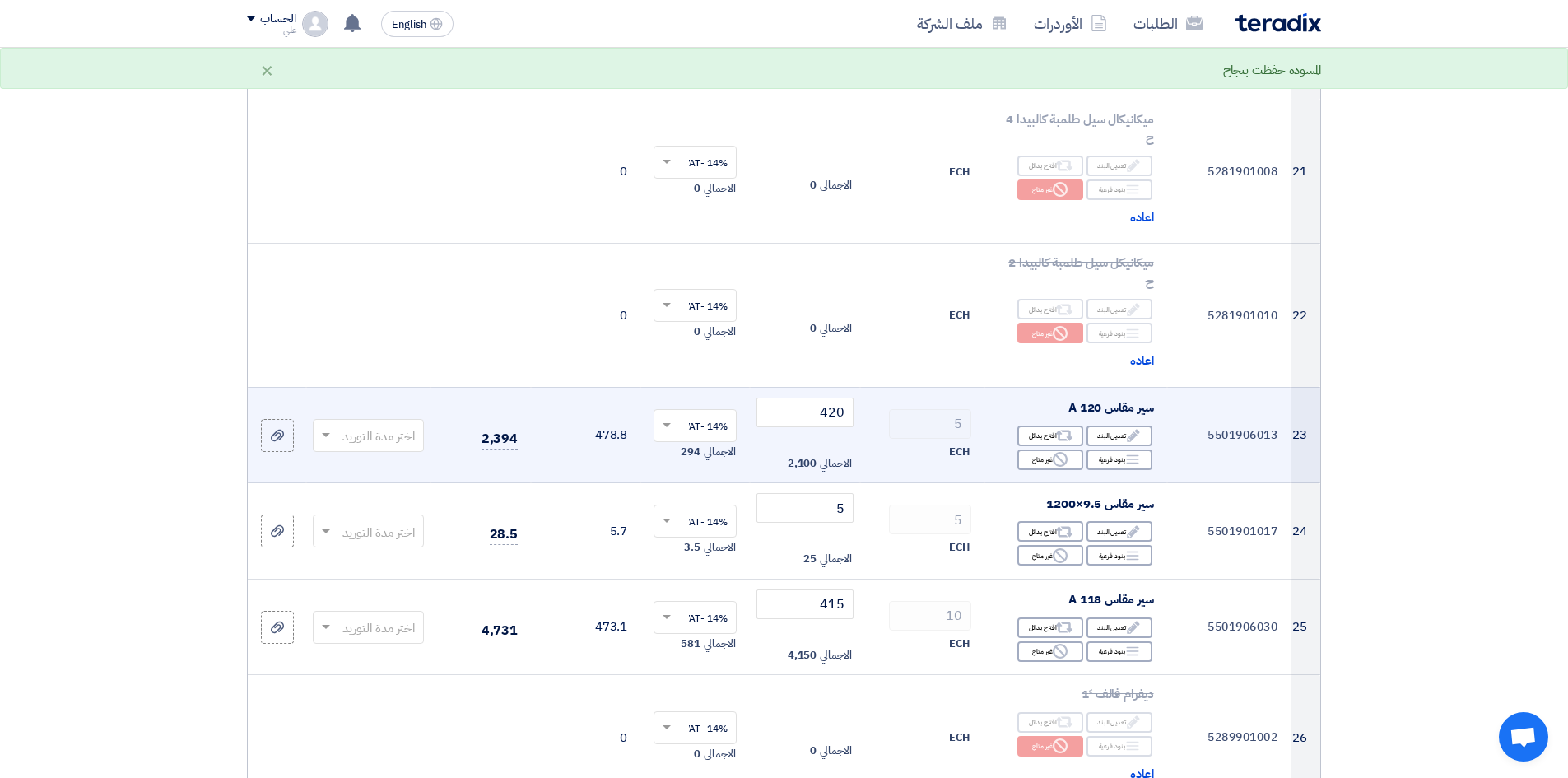
scroll to position [2964, 0]
click at [329, 436] on span at bounding box center [324, 431] width 21 height 19
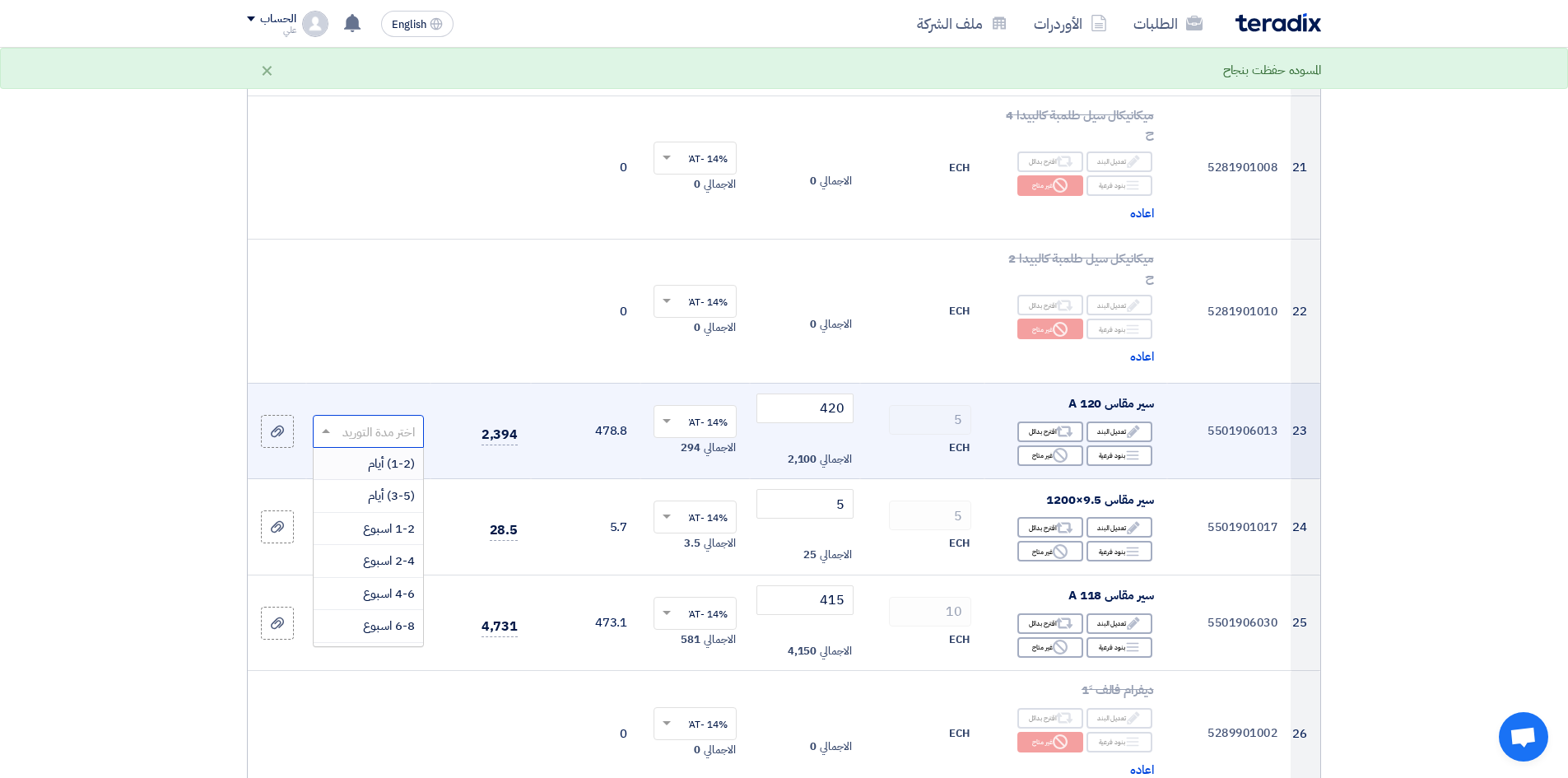
click at [349, 459] on div "(1-2) أيام" at bounding box center [367, 464] width 109 height 33
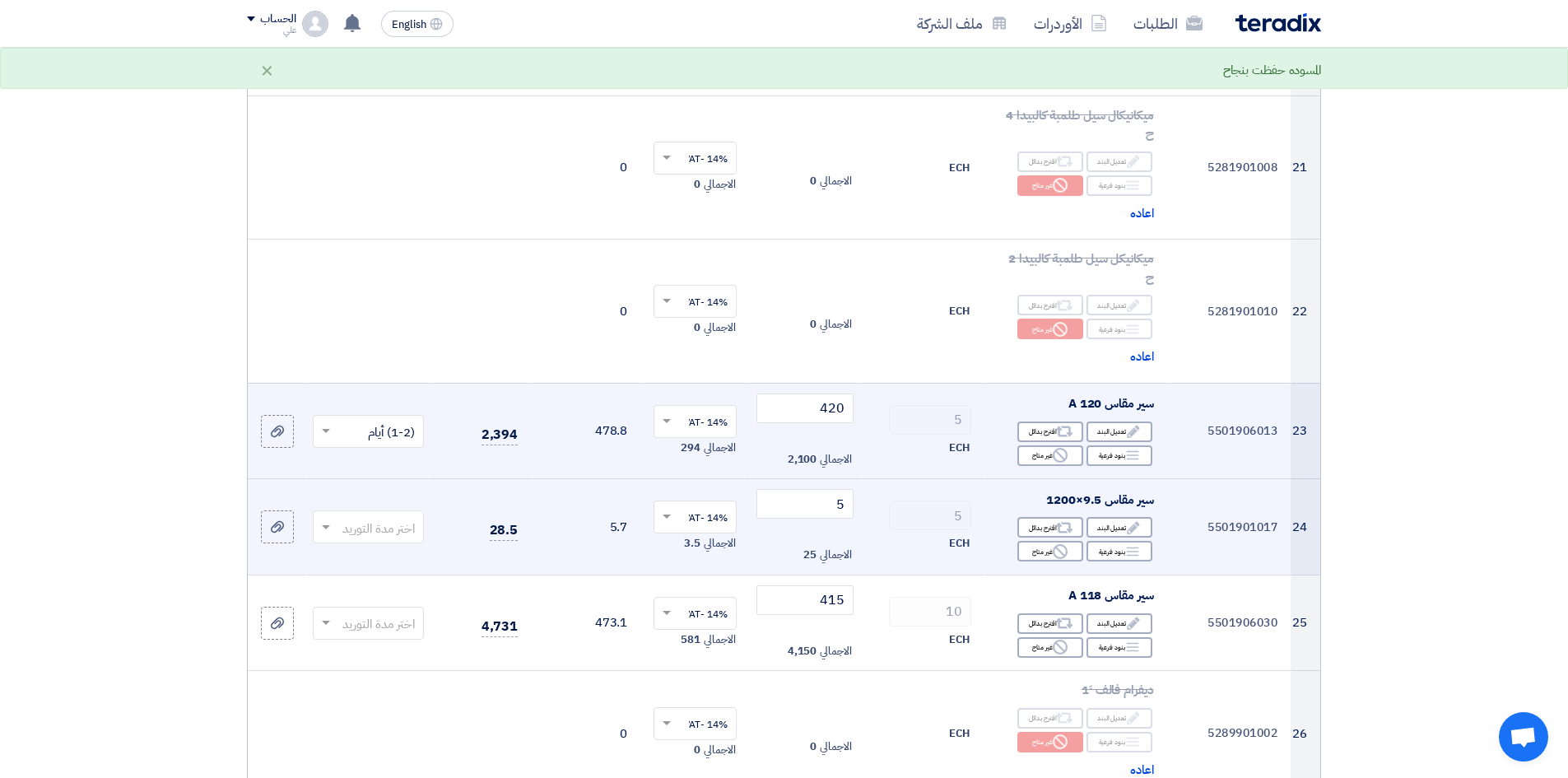
click at [360, 545] on td "اختر مدة التوريد" at bounding box center [368, 528] width 124 height 96
click at [360, 534] on input "text" at bounding box center [377, 529] width 78 height 28
click at [384, 553] on span "(1-2) أيام" at bounding box center [392, 559] width 47 height 18
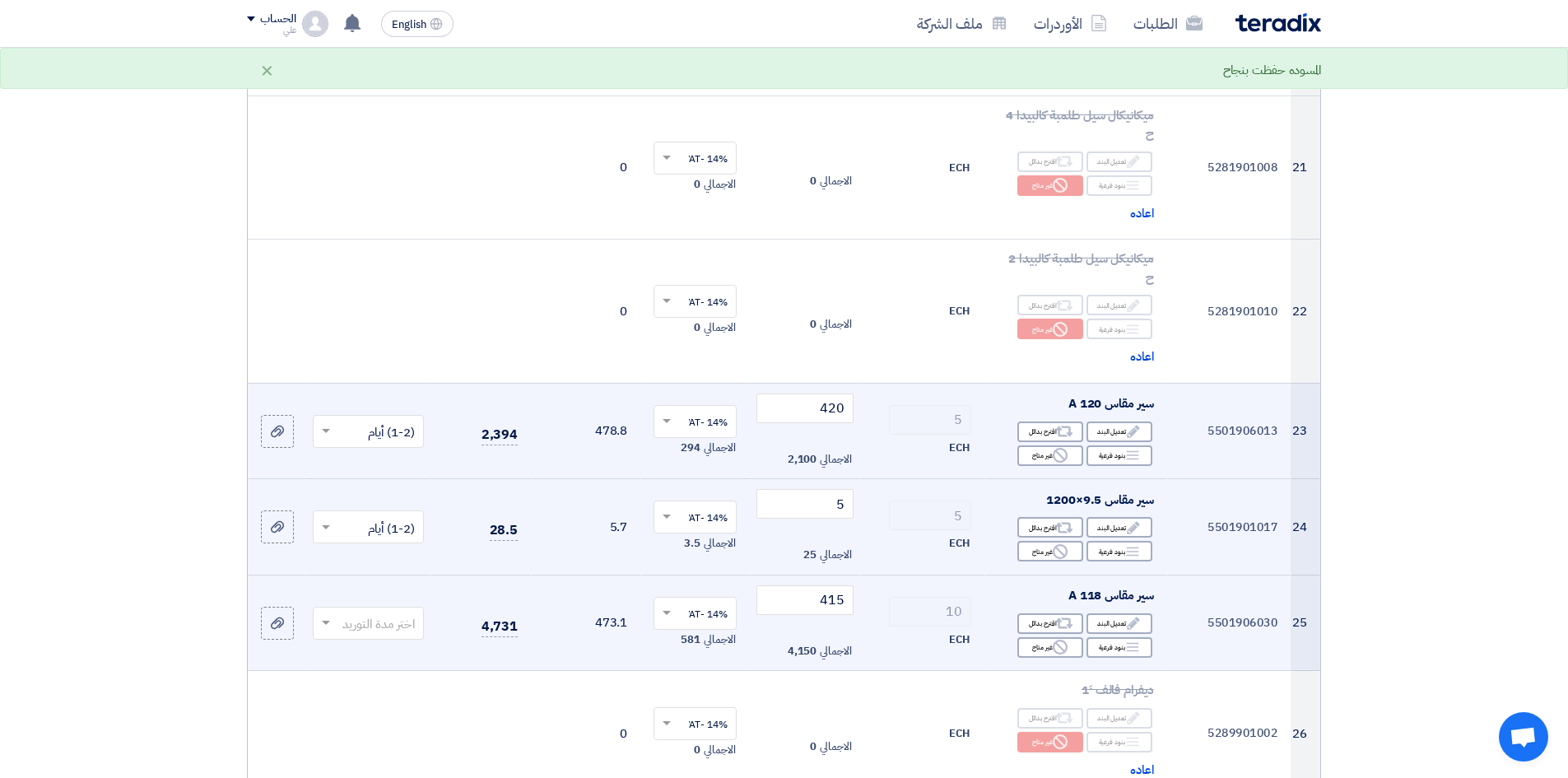
click at [392, 600] on input "text" at bounding box center [377, 625] width 78 height 28
click at [380, 428] on span "(1-2) أيام" at bounding box center [392, 423] width 47 height 18
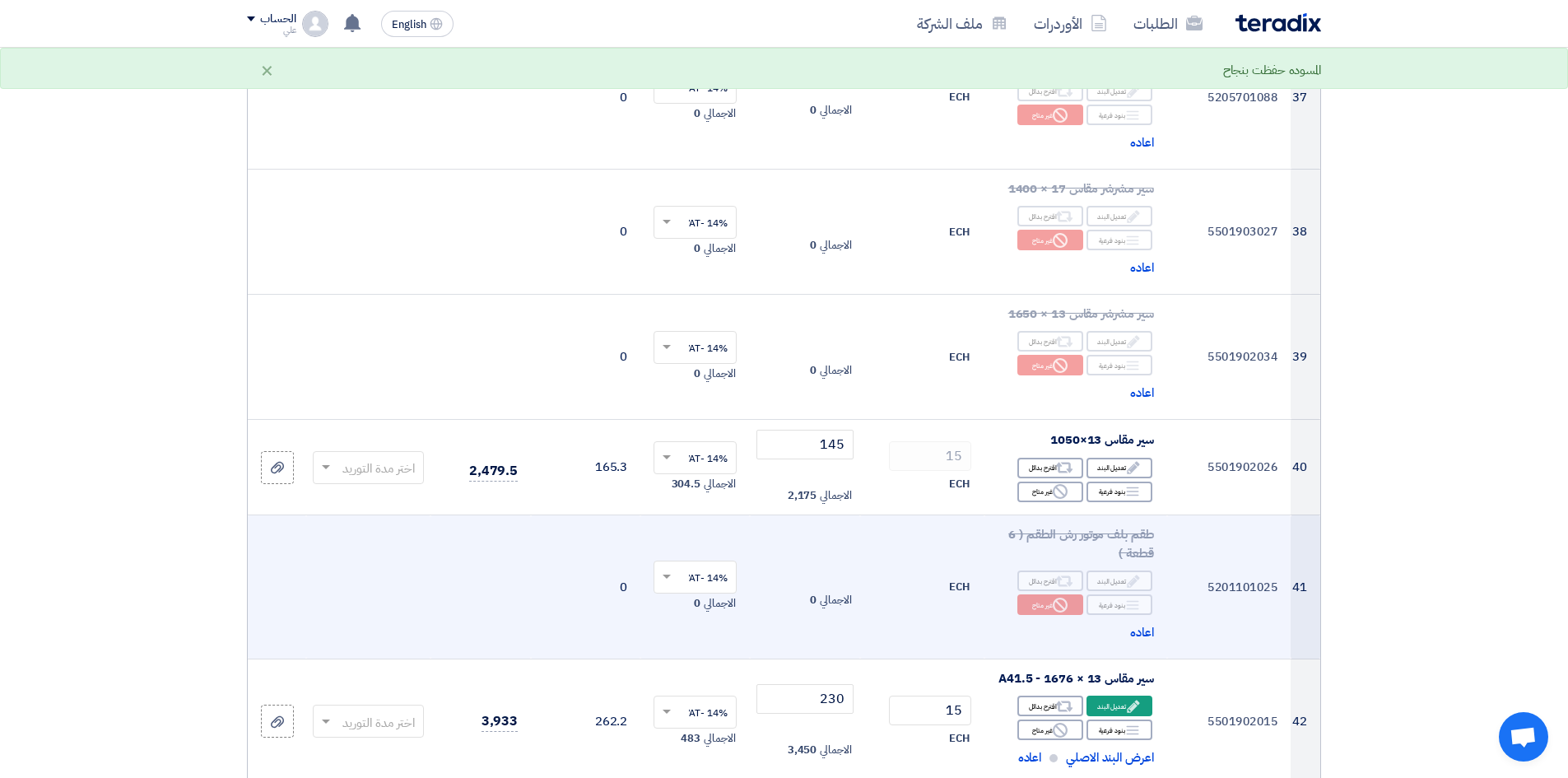
scroll to position [5104, 0]
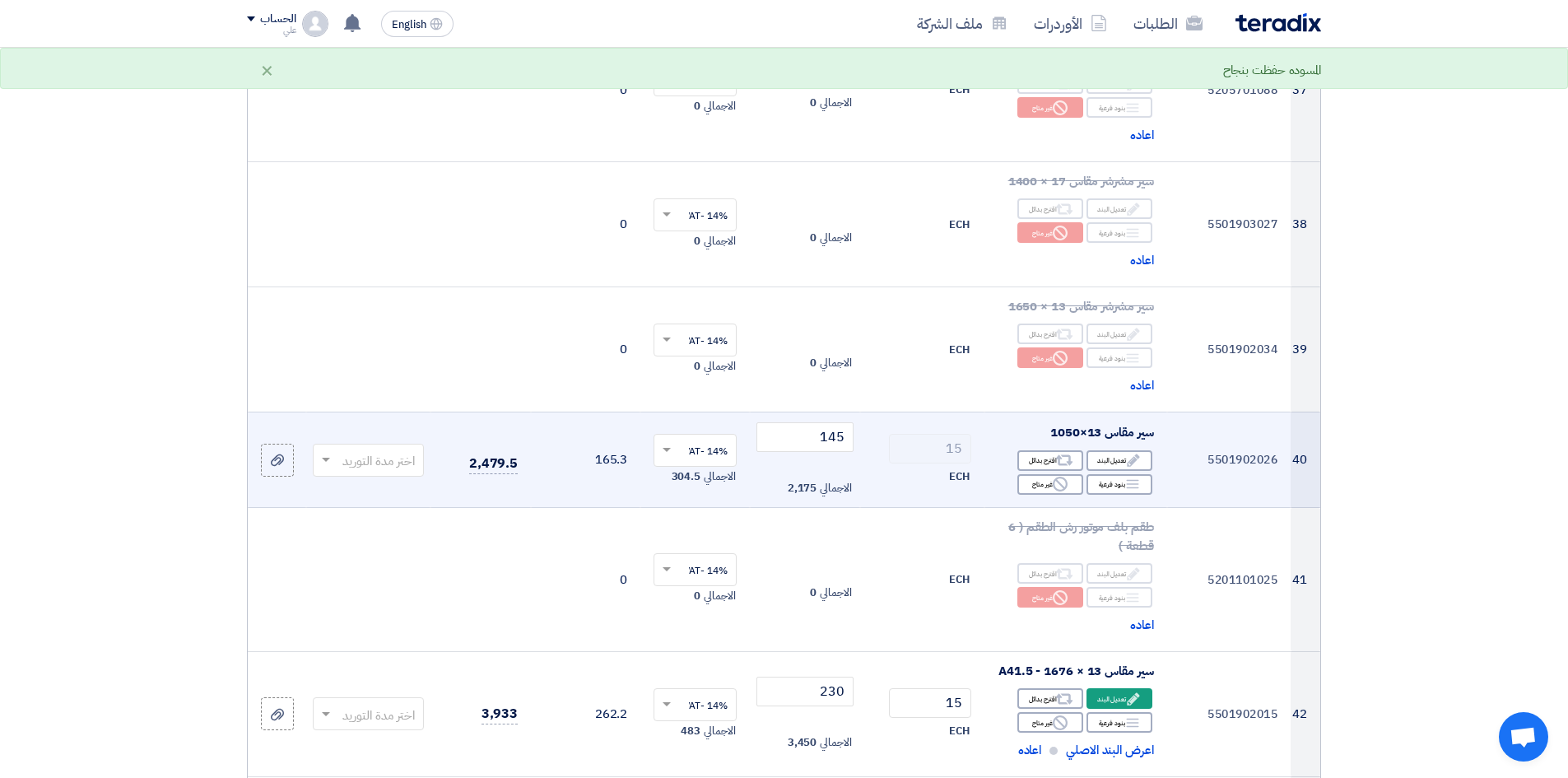
click at [367, 448] on input "text" at bounding box center [377, 461] width 78 height 28
click at [376, 484] on span "(1-2) أيام" at bounding box center [392, 492] width 47 height 18
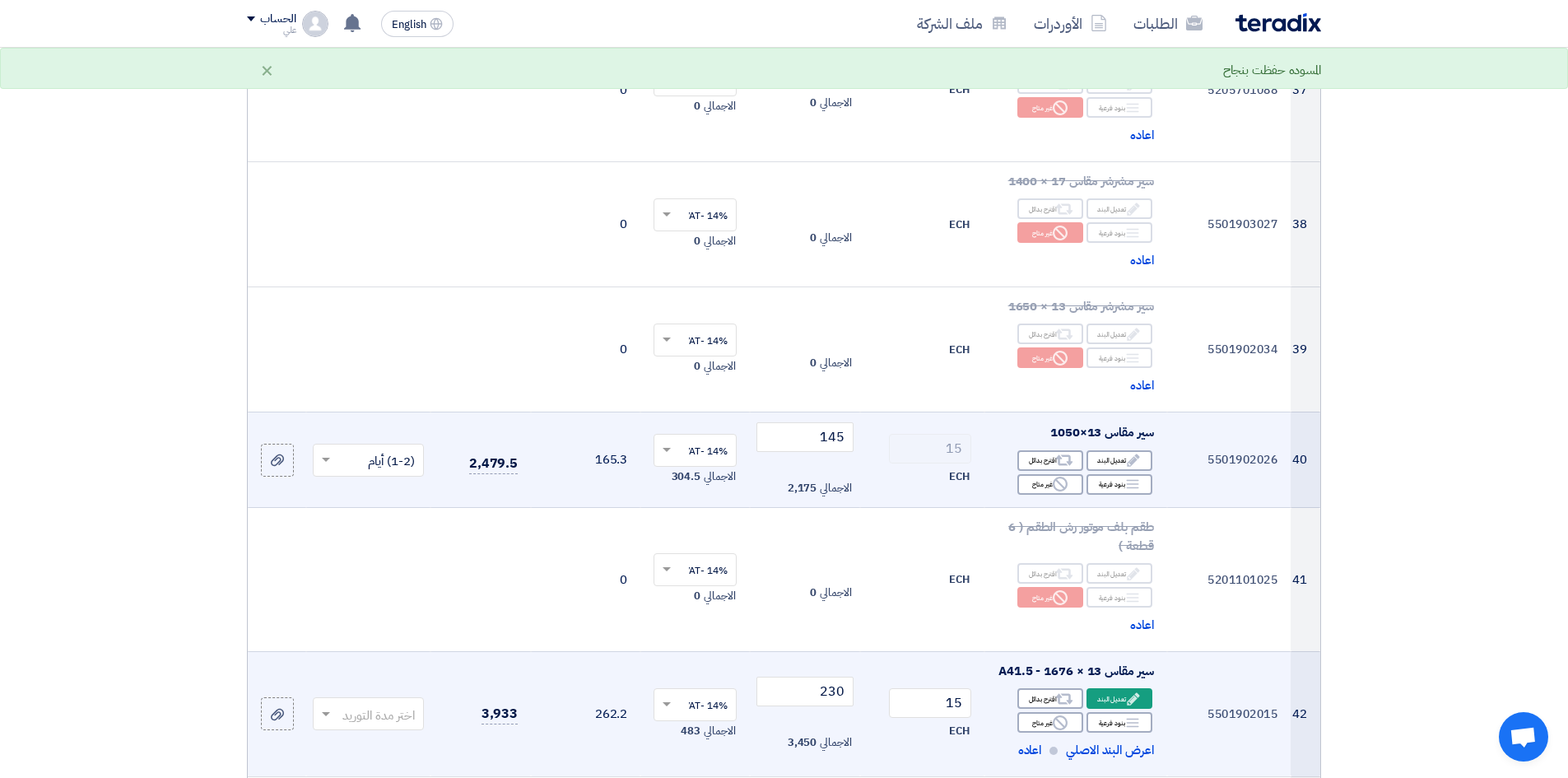
click at [382, 600] on input "text" at bounding box center [377, 716] width 78 height 28
click at [400, 505] on span "(1-2) أيام" at bounding box center [392, 514] width 47 height 18
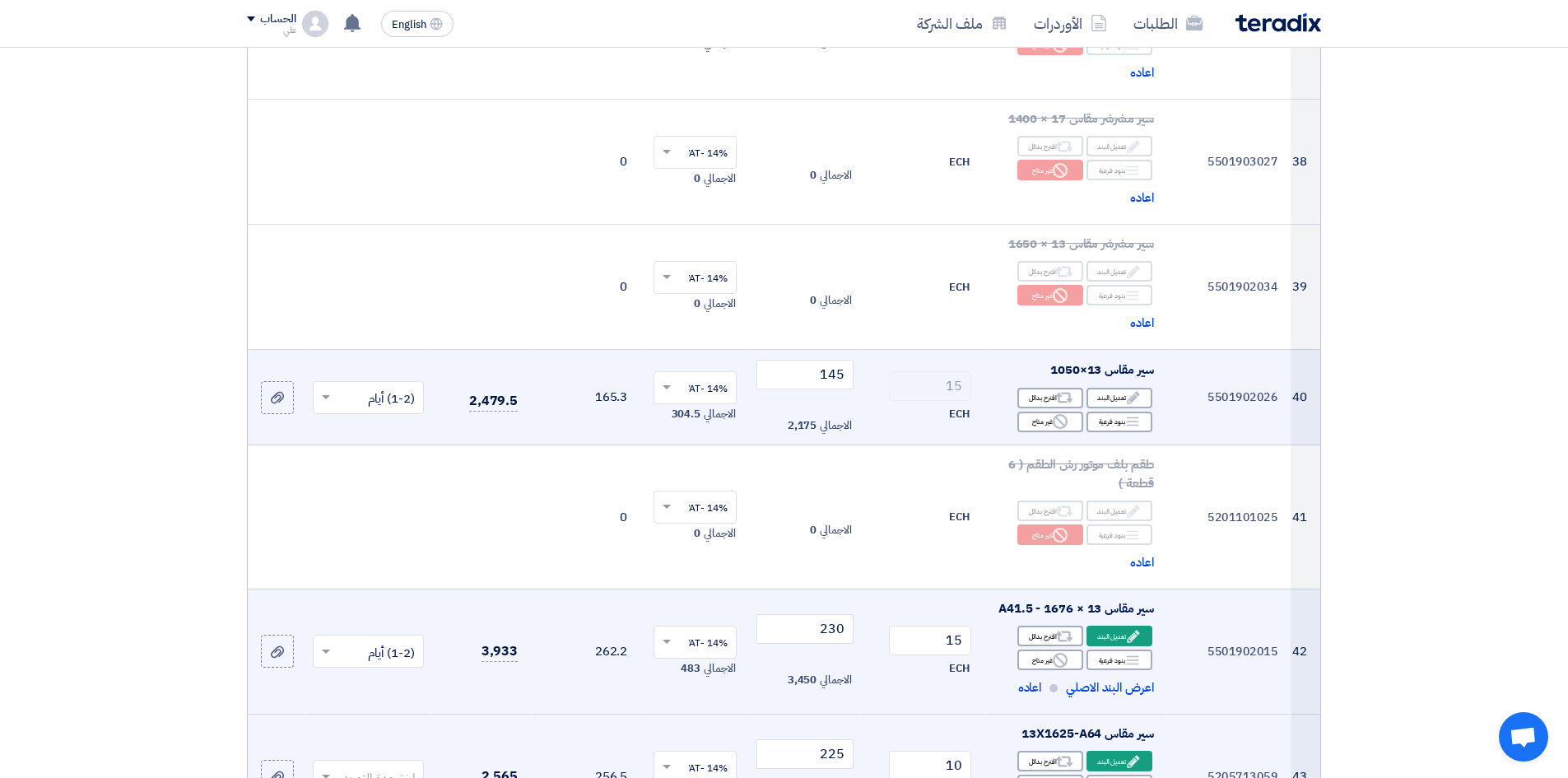
scroll to position [5434, 0]
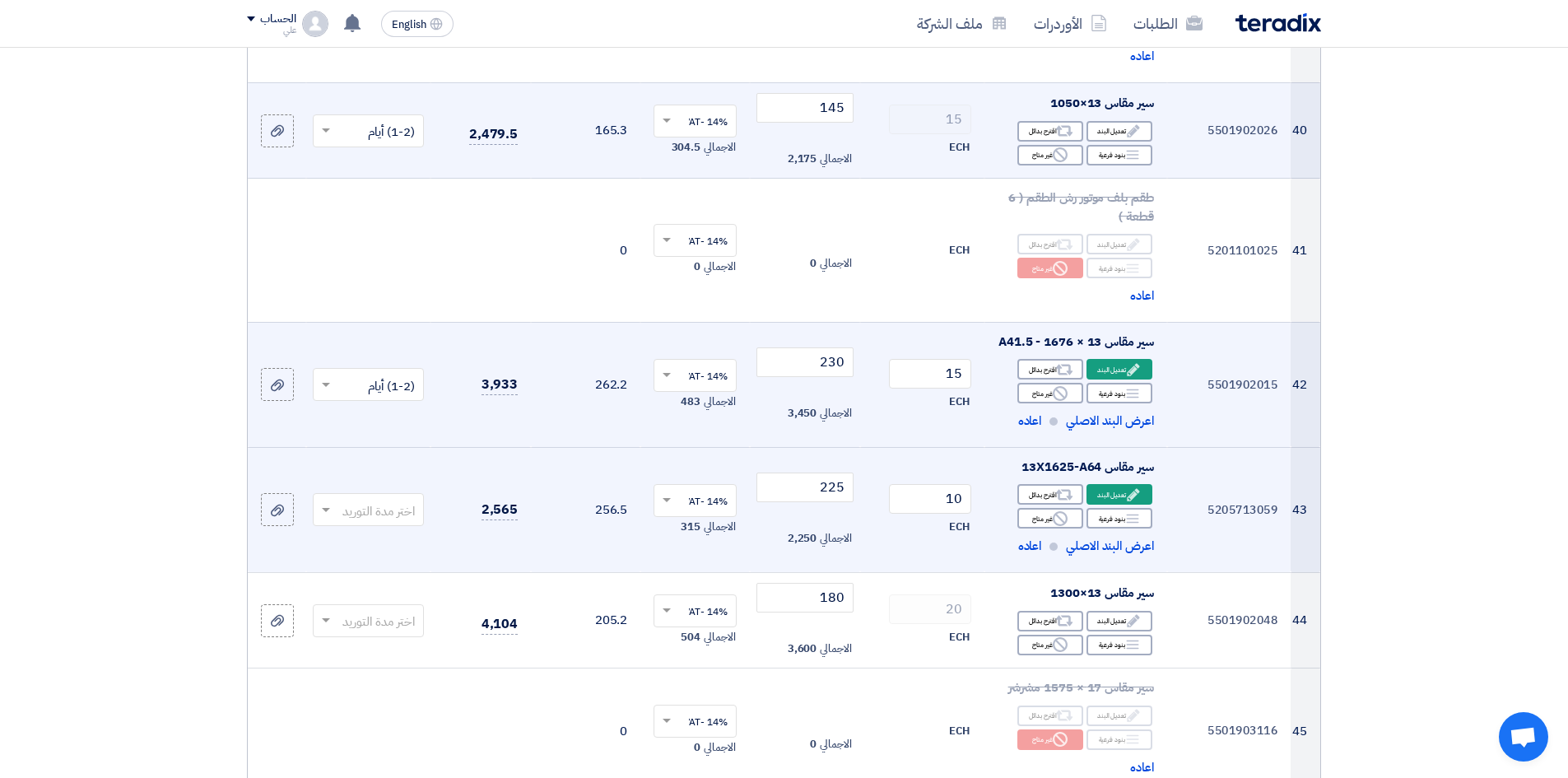
click at [395, 498] on input "text" at bounding box center [377, 512] width 78 height 28
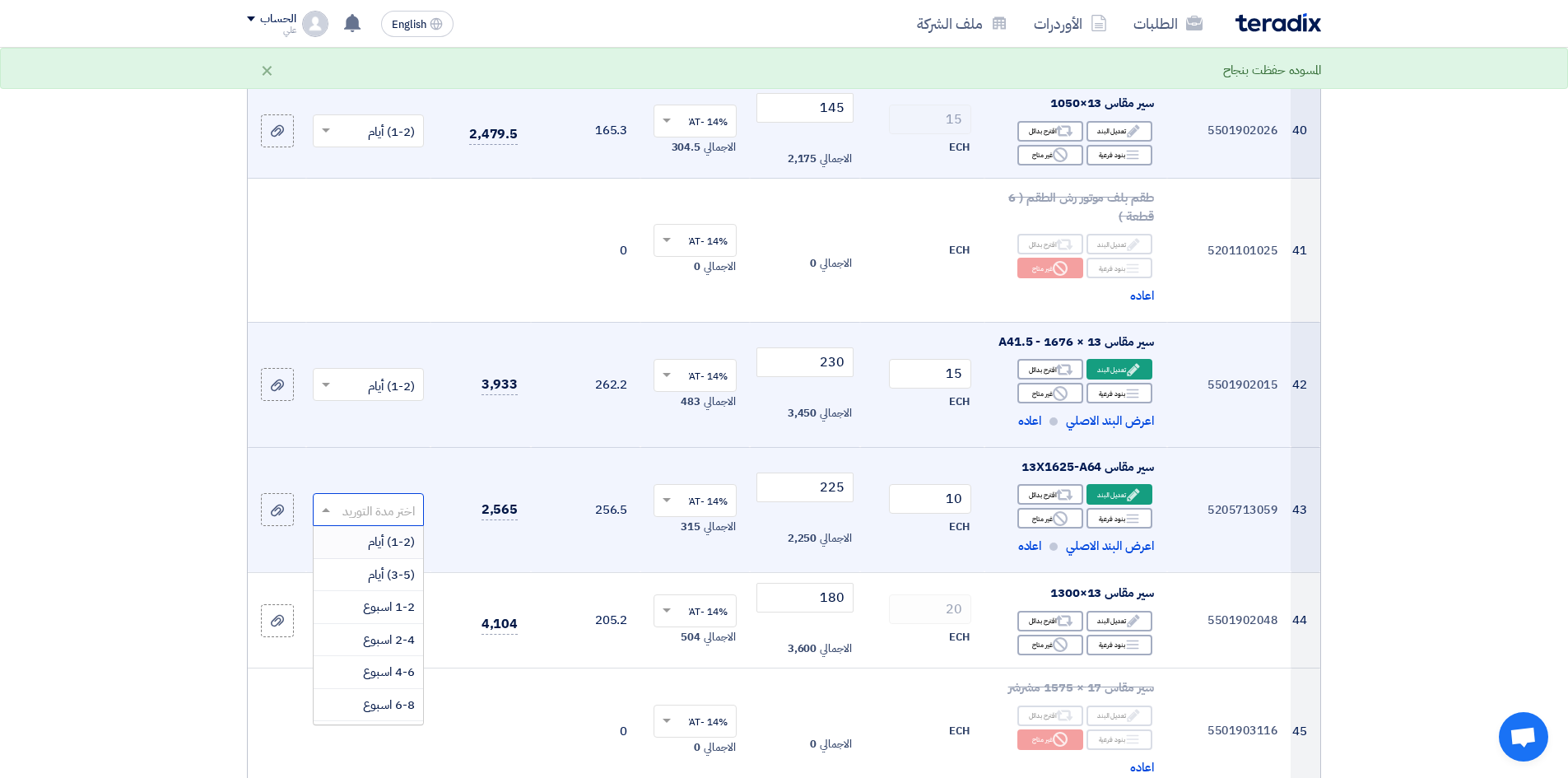
click at [403, 533] on span "(1-2) أيام" at bounding box center [392, 541] width 47 height 18
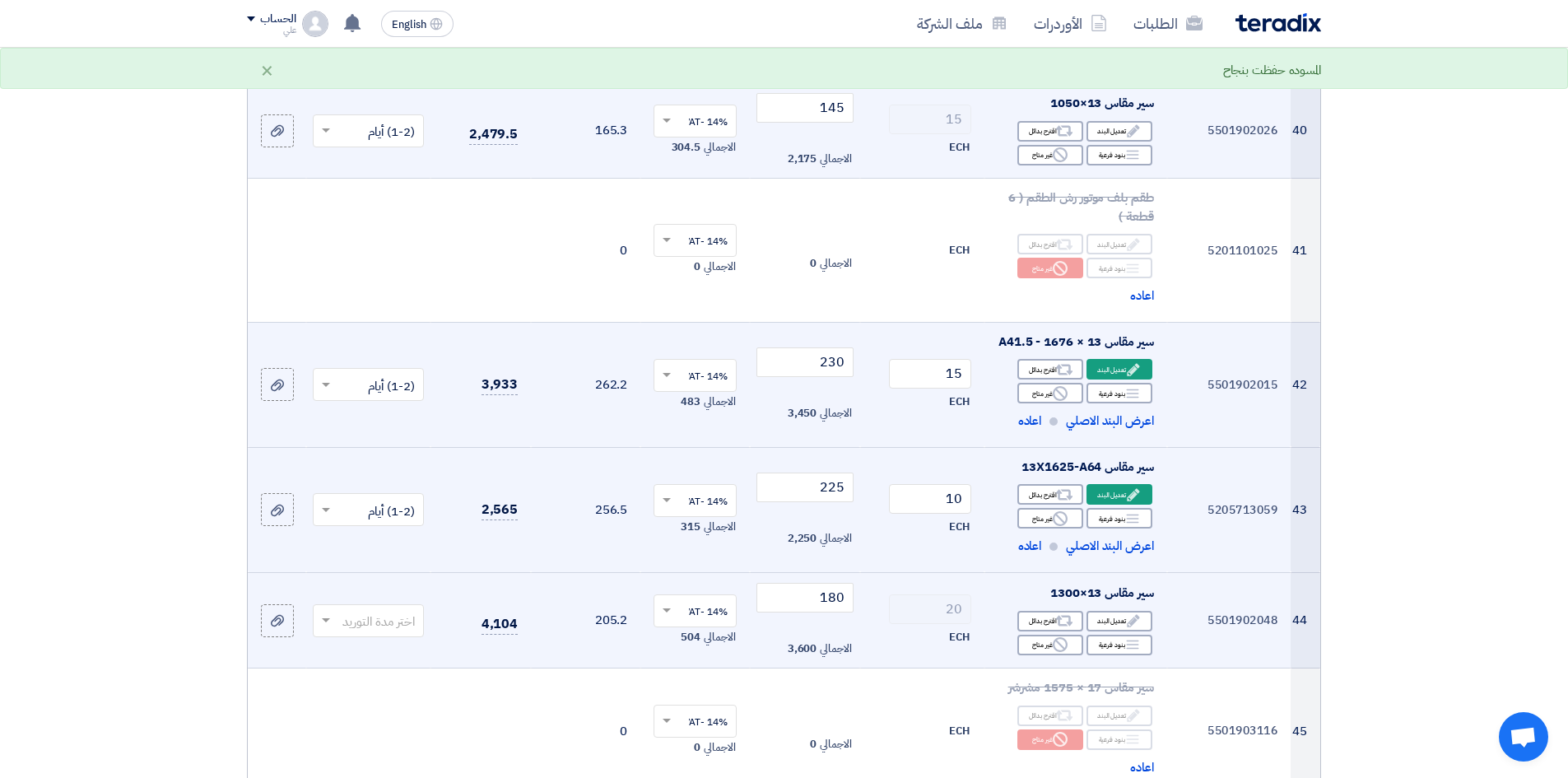
click at [391, 600] on input "text" at bounding box center [377, 622] width 78 height 28
click at [413, 412] on span "(1-2) أيام" at bounding box center [392, 421] width 47 height 18
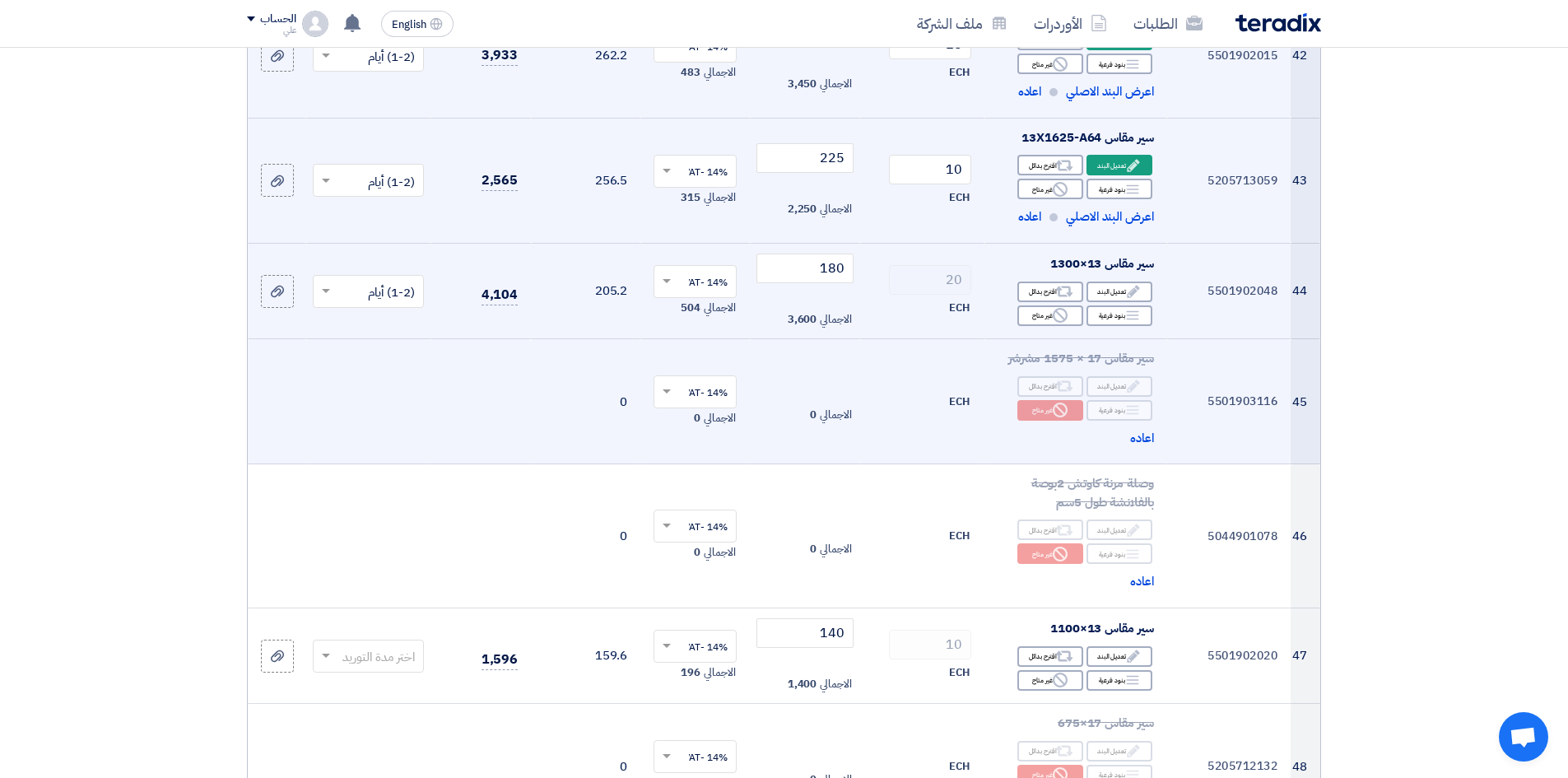
scroll to position [5845, 0]
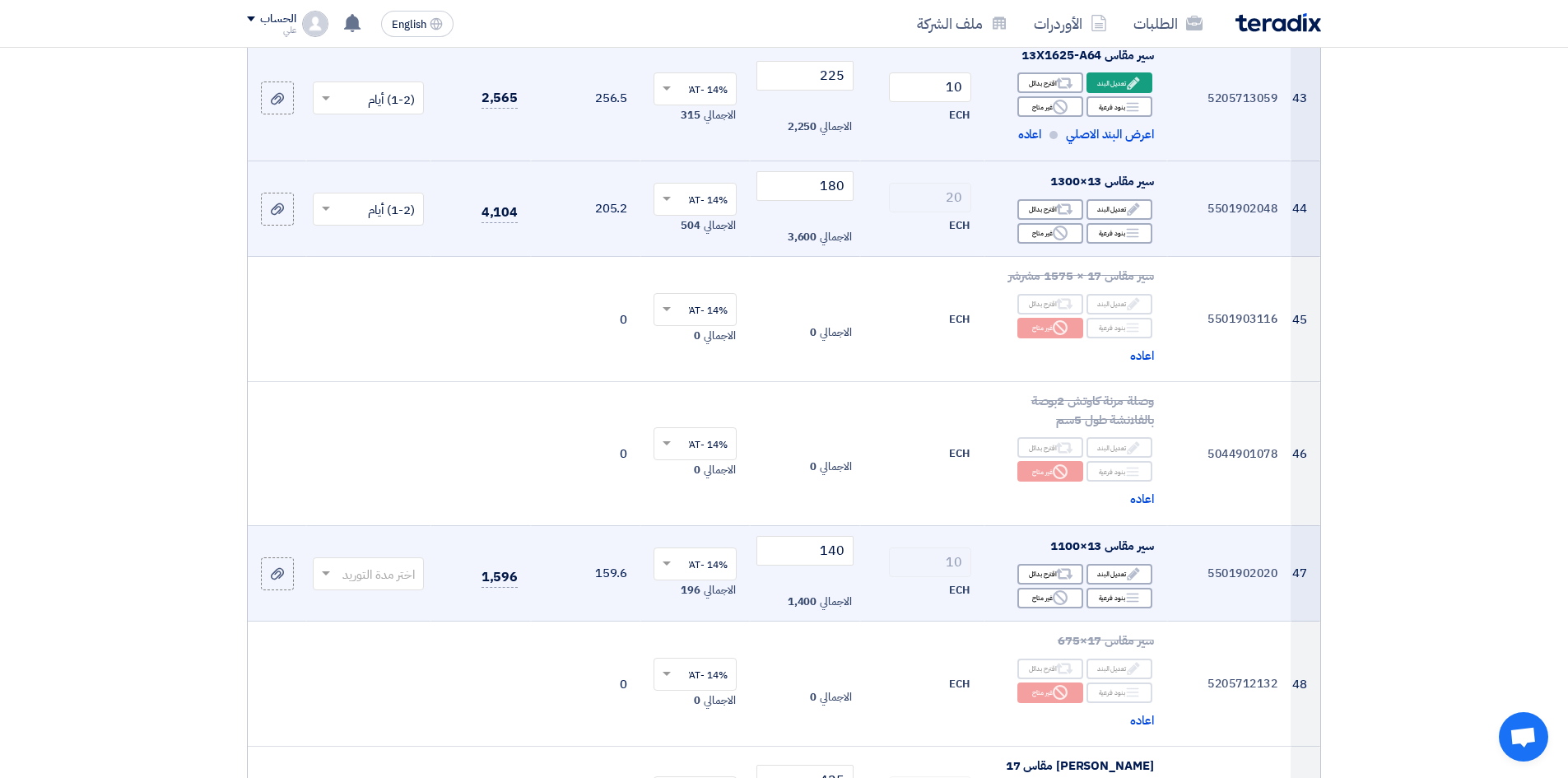
click at [398, 561] on input "text" at bounding box center [377, 575] width 78 height 28
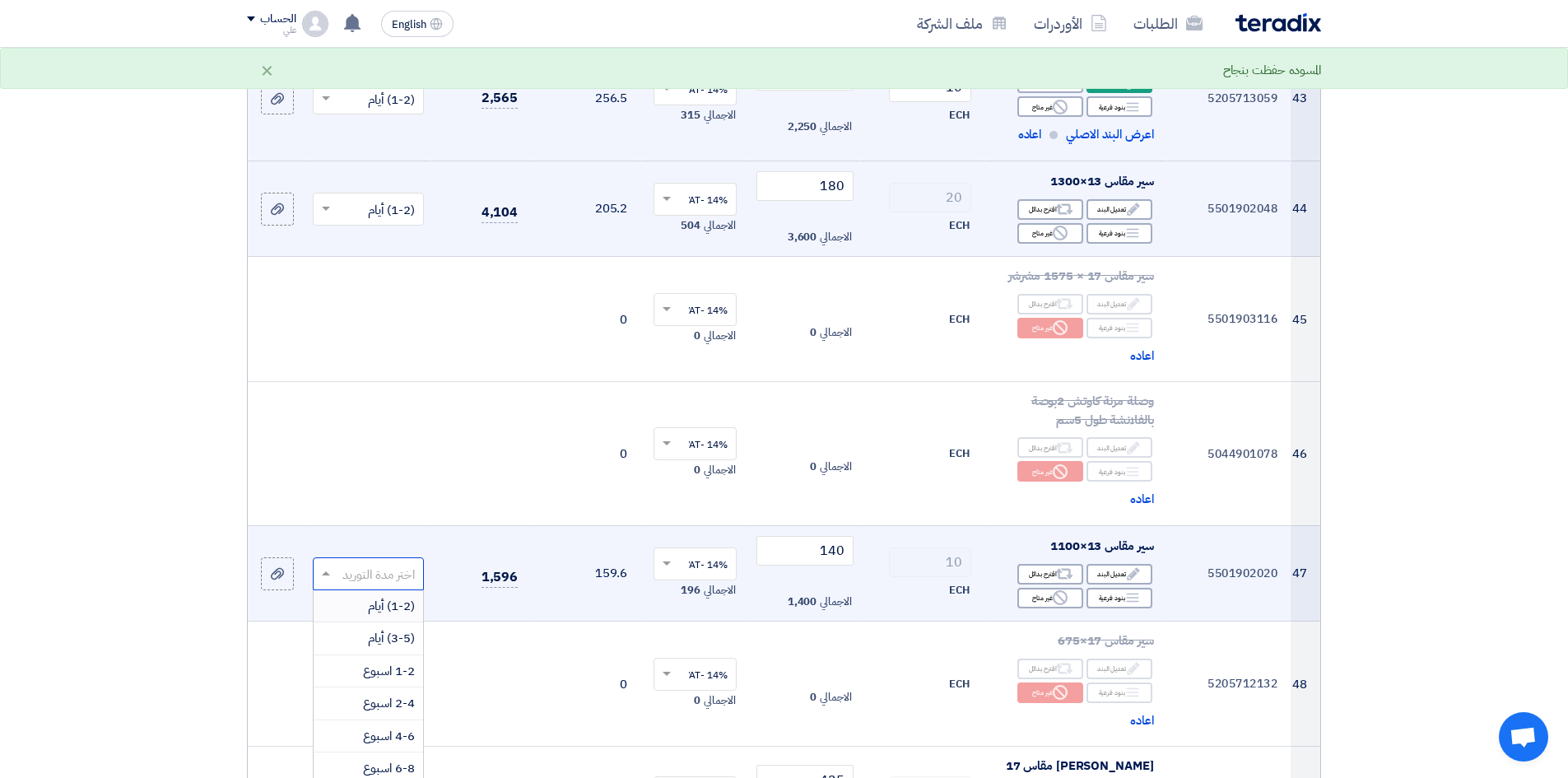
click at [410, 597] on span "(1-2) أيام" at bounding box center [392, 606] width 47 height 18
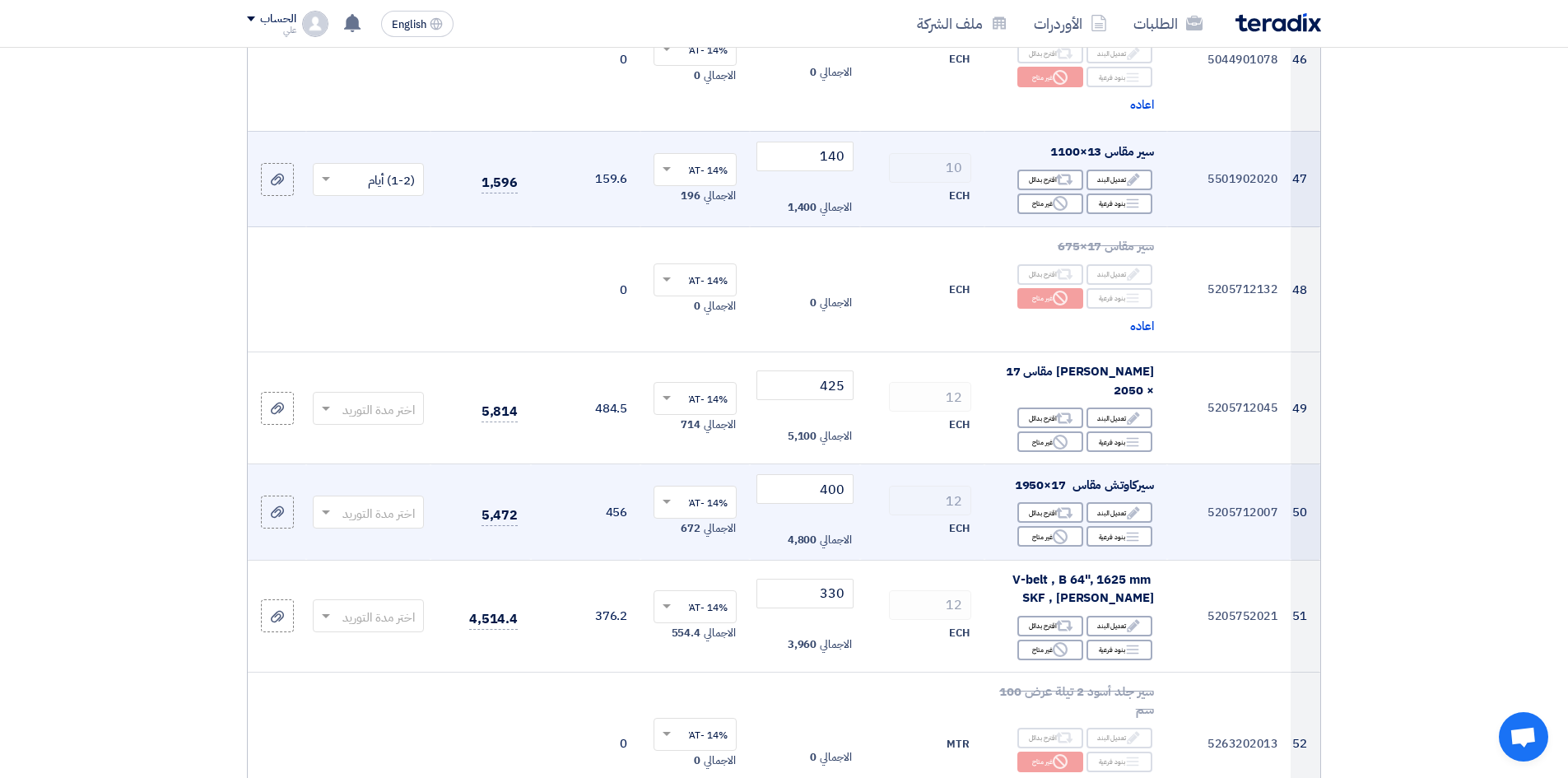
scroll to position [6257, 0]
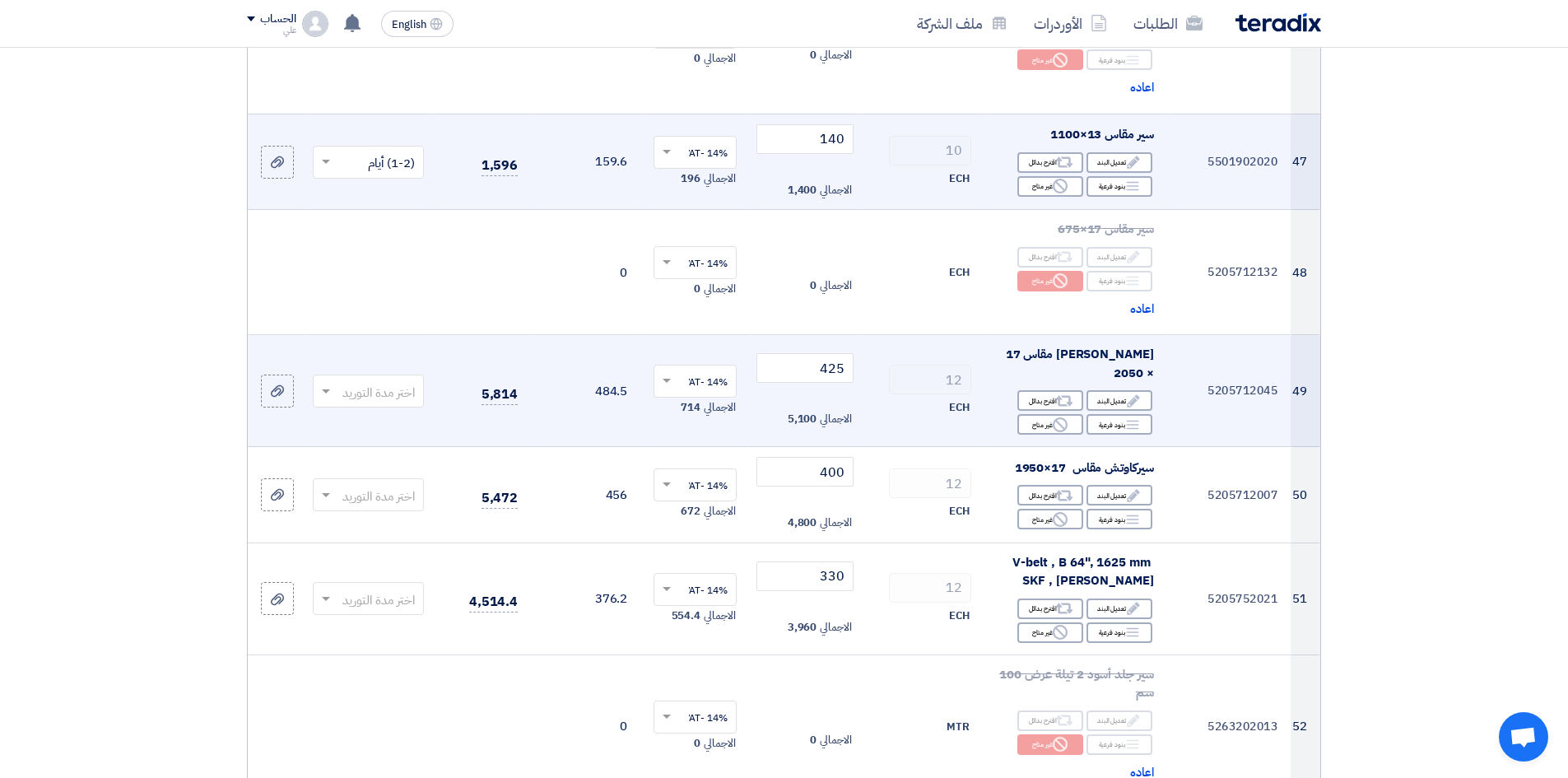
click at [371, 379] on input "text" at bounding box center [377, 392] width 78 height 28
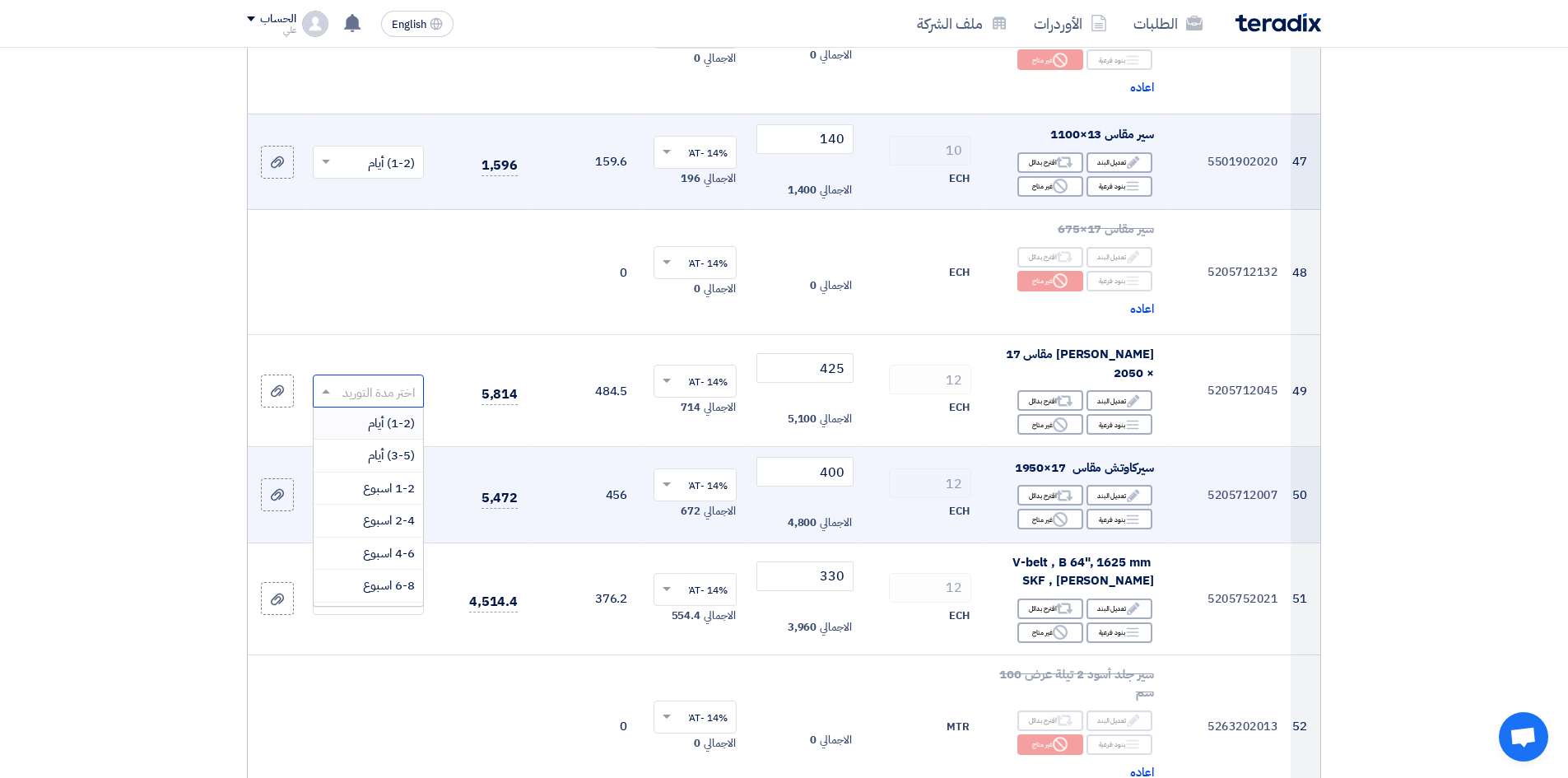
click at [392, 414] on span "(1-2) أيام" at bounding box center [392, 423] width 47 height 18
click at [394, 484] on input "text" at bounding box center [377, 497] width 78 height 28
click at [410, 518] on span "(1-2) أيام" at bounding box center [392, 527] width 47 height 18
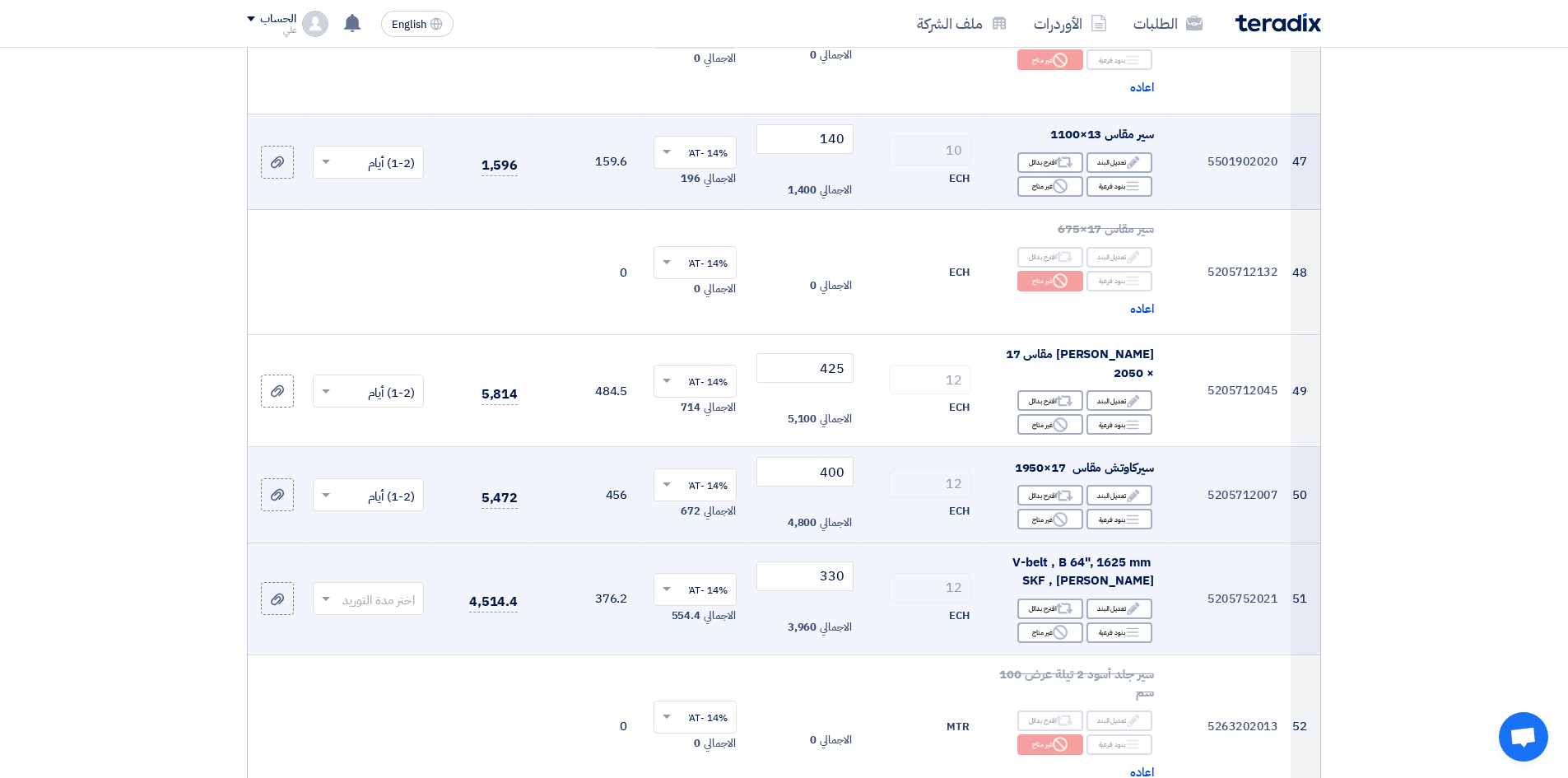
click at [398, 587] on input "text" at bounding box center [377, 601] width 78 height 28
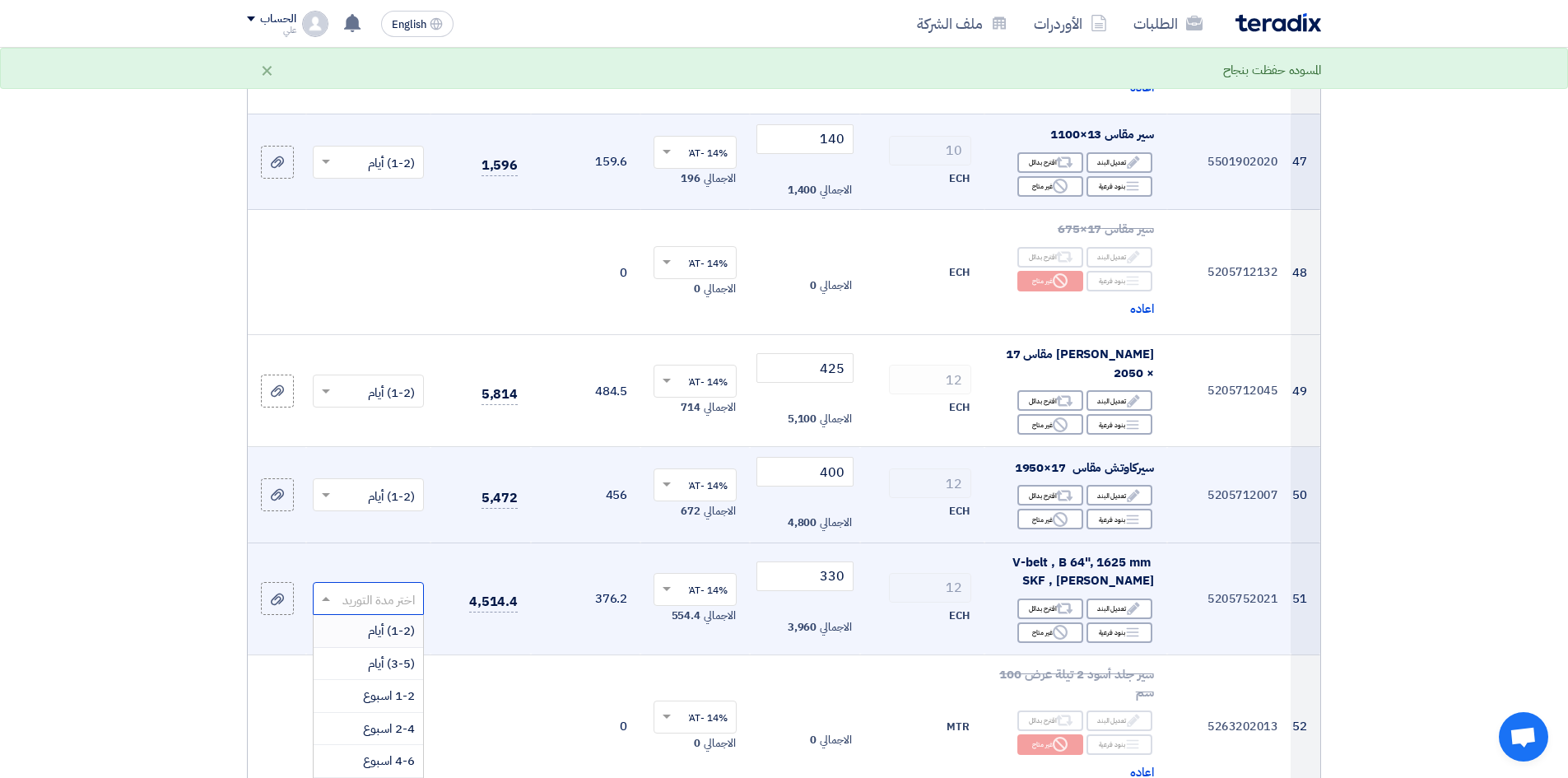
click at [406, 600] on span "(1-2) أيام" at bounding box center [392, 630] width 47 height 18
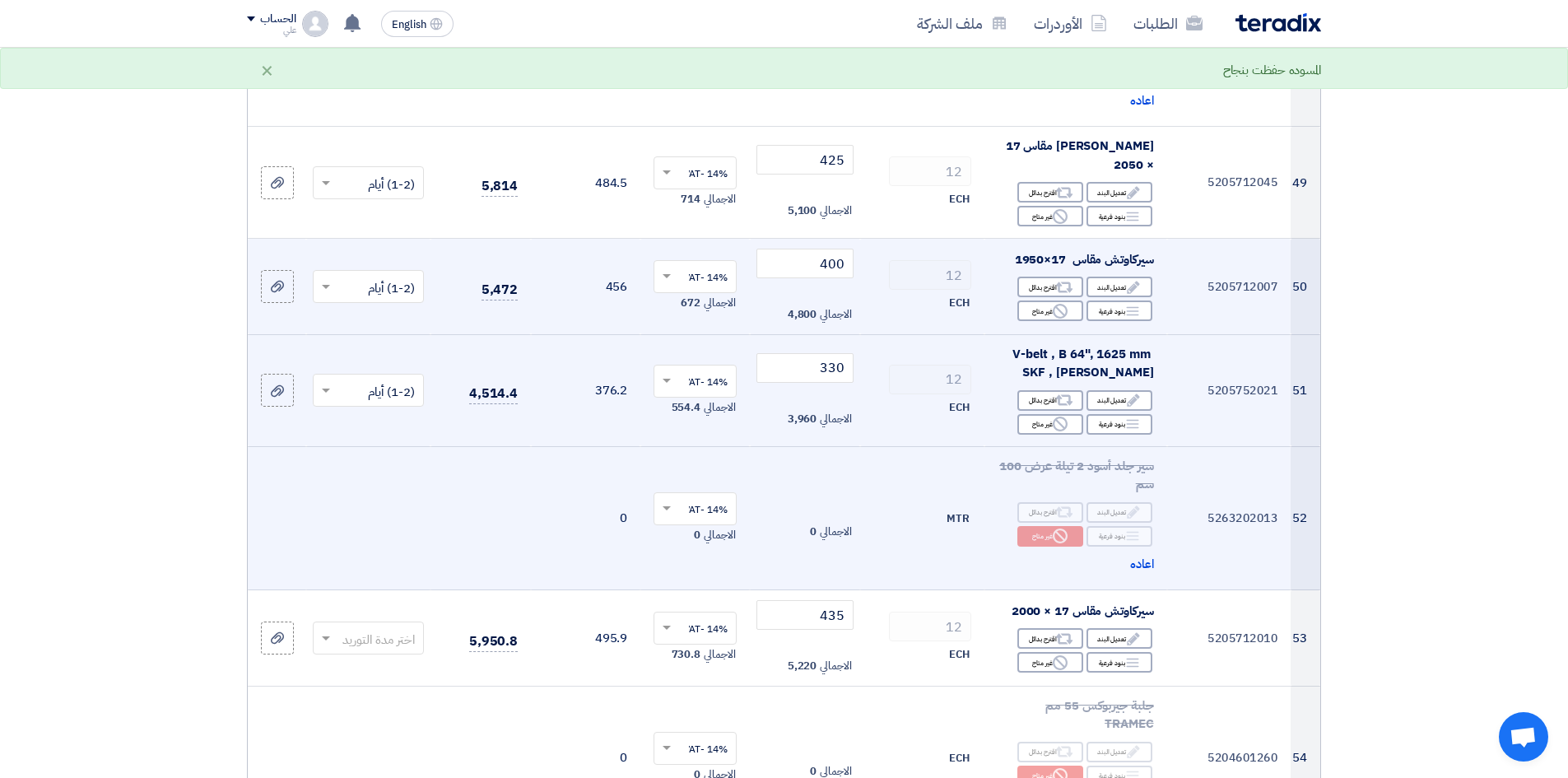
scroll to position [6586, 0]
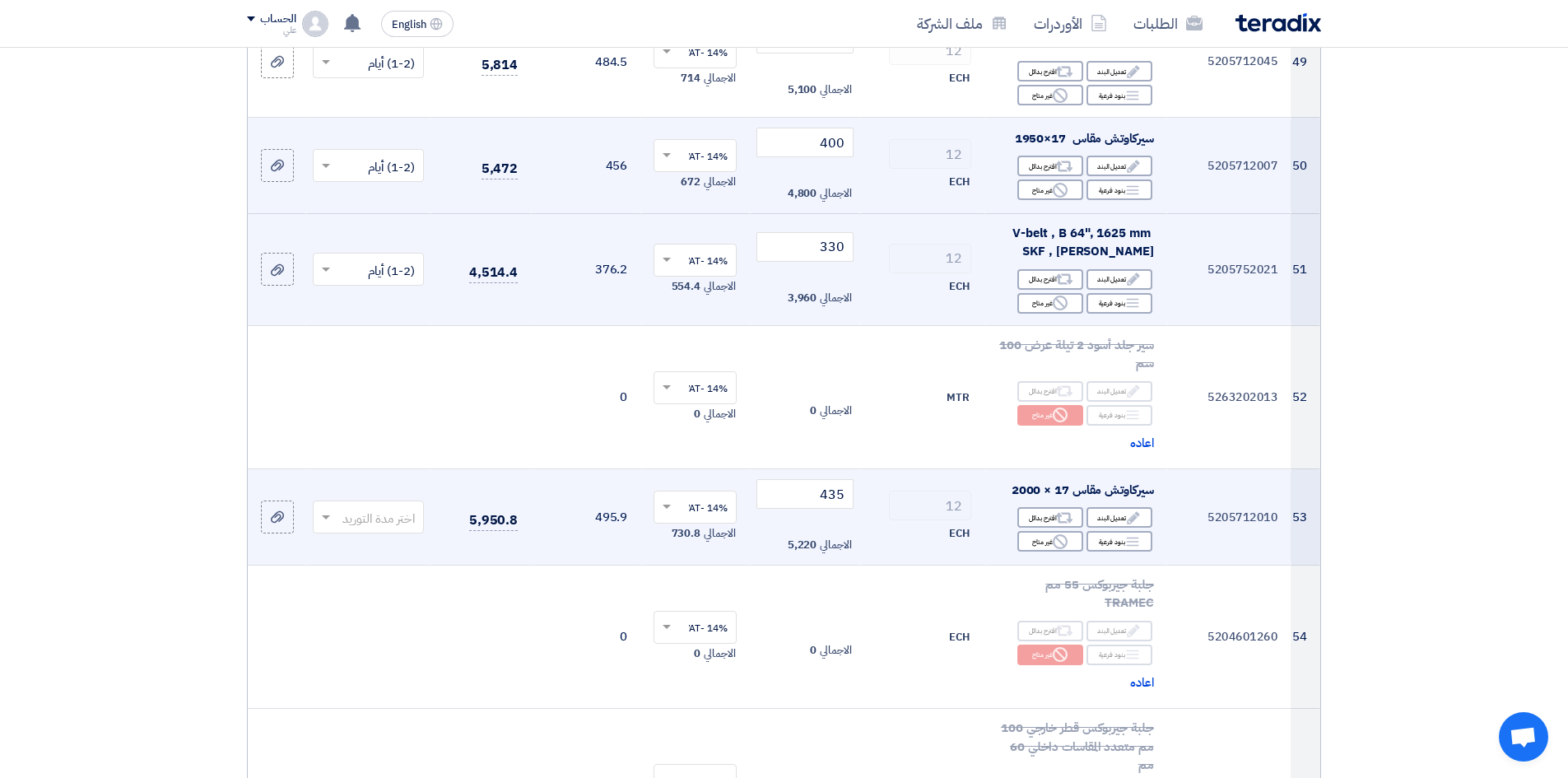
click at [384, 505] on input "text" at bounding box center [377, 519] width 78 height 28
click at [399, 540] on span "(1-2) أيام" at bounding box center [392, 549] width 47 height 18
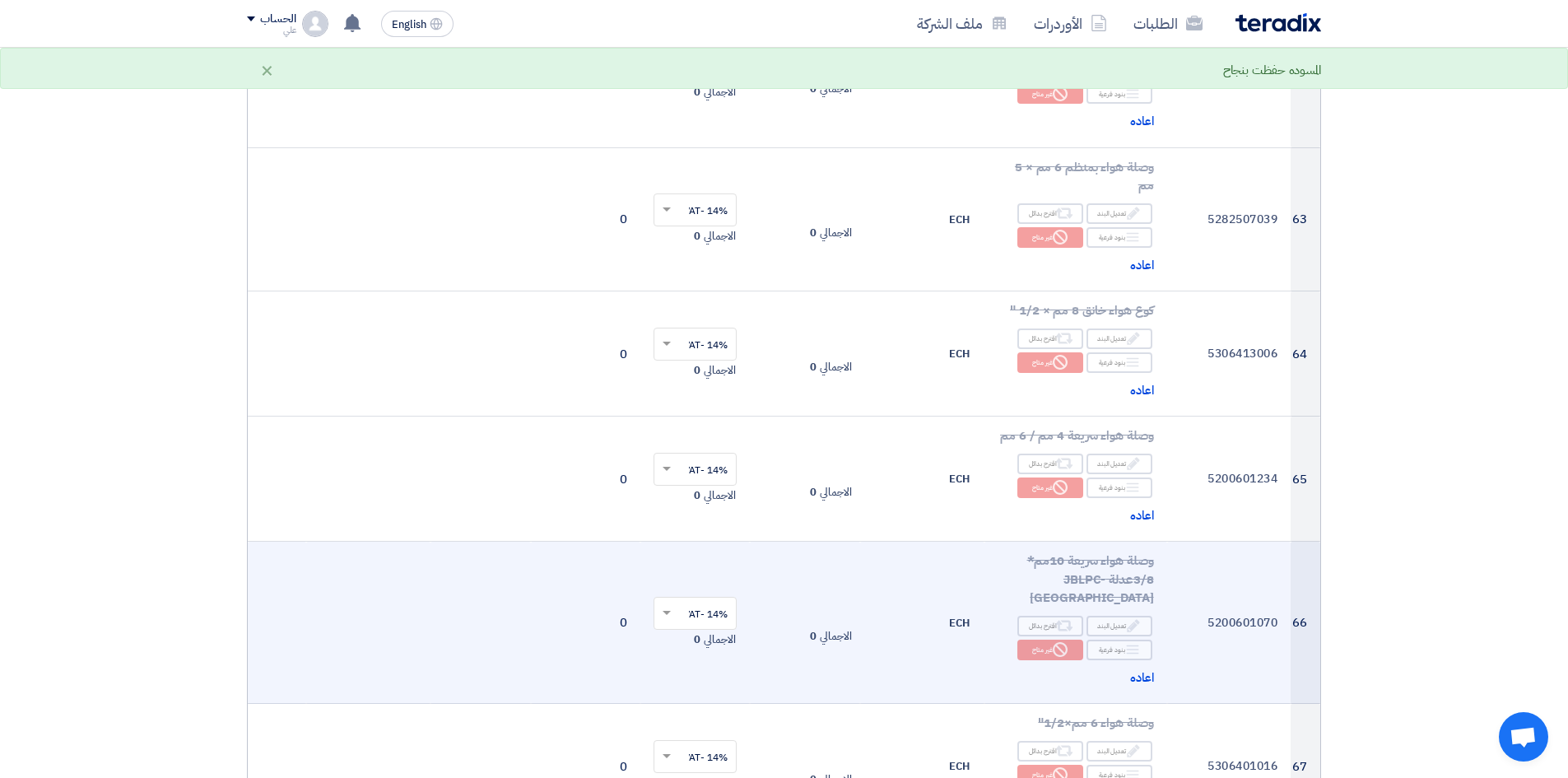
scroll to position [8809, 0]
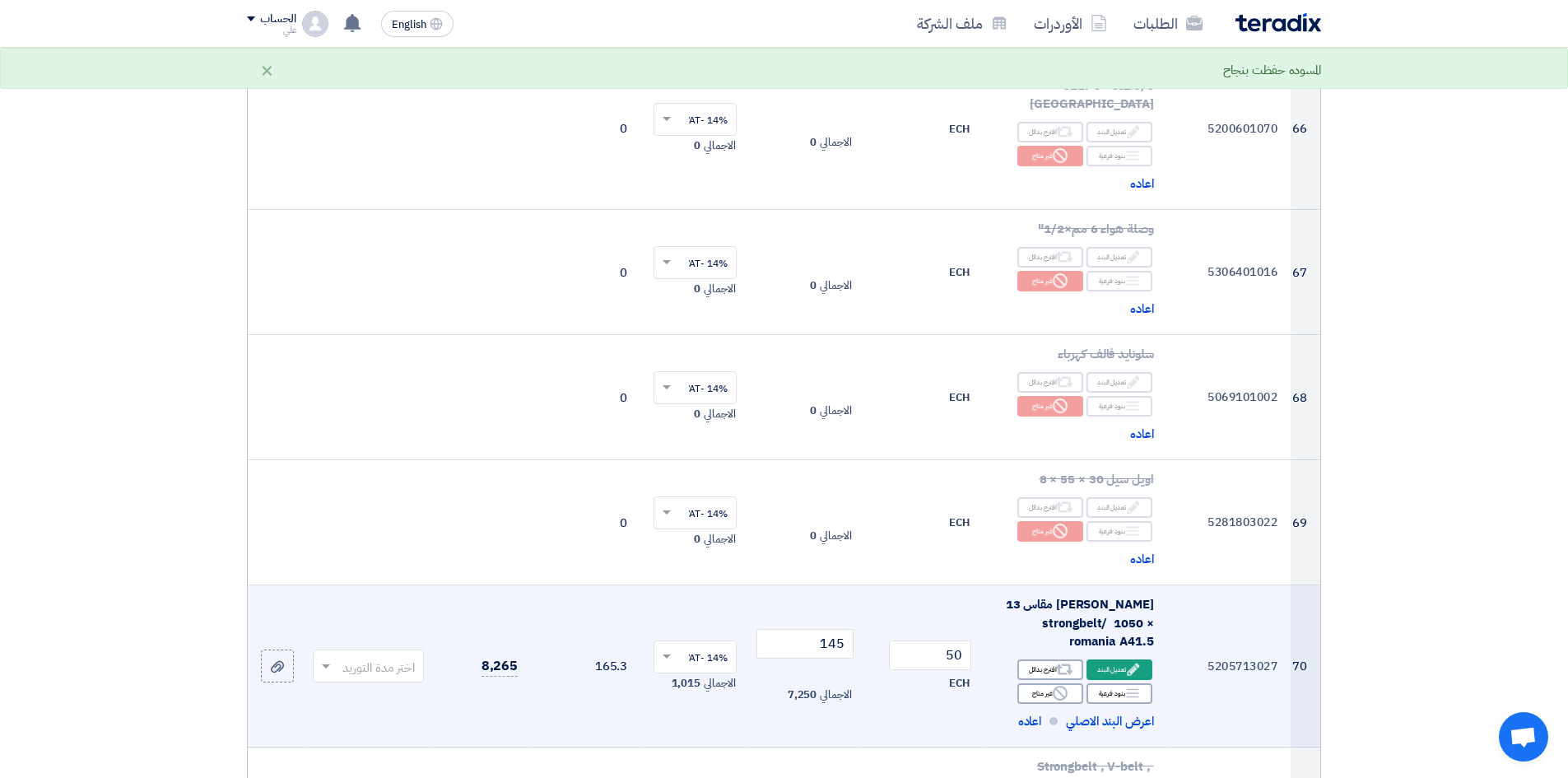
click at [385, 600] on input "text" at bounding box center [377, 669] width 78 height 28
click at [400, 458] on span "(1-2) أيام" at bounding box center [392, 466] width 47 height 18
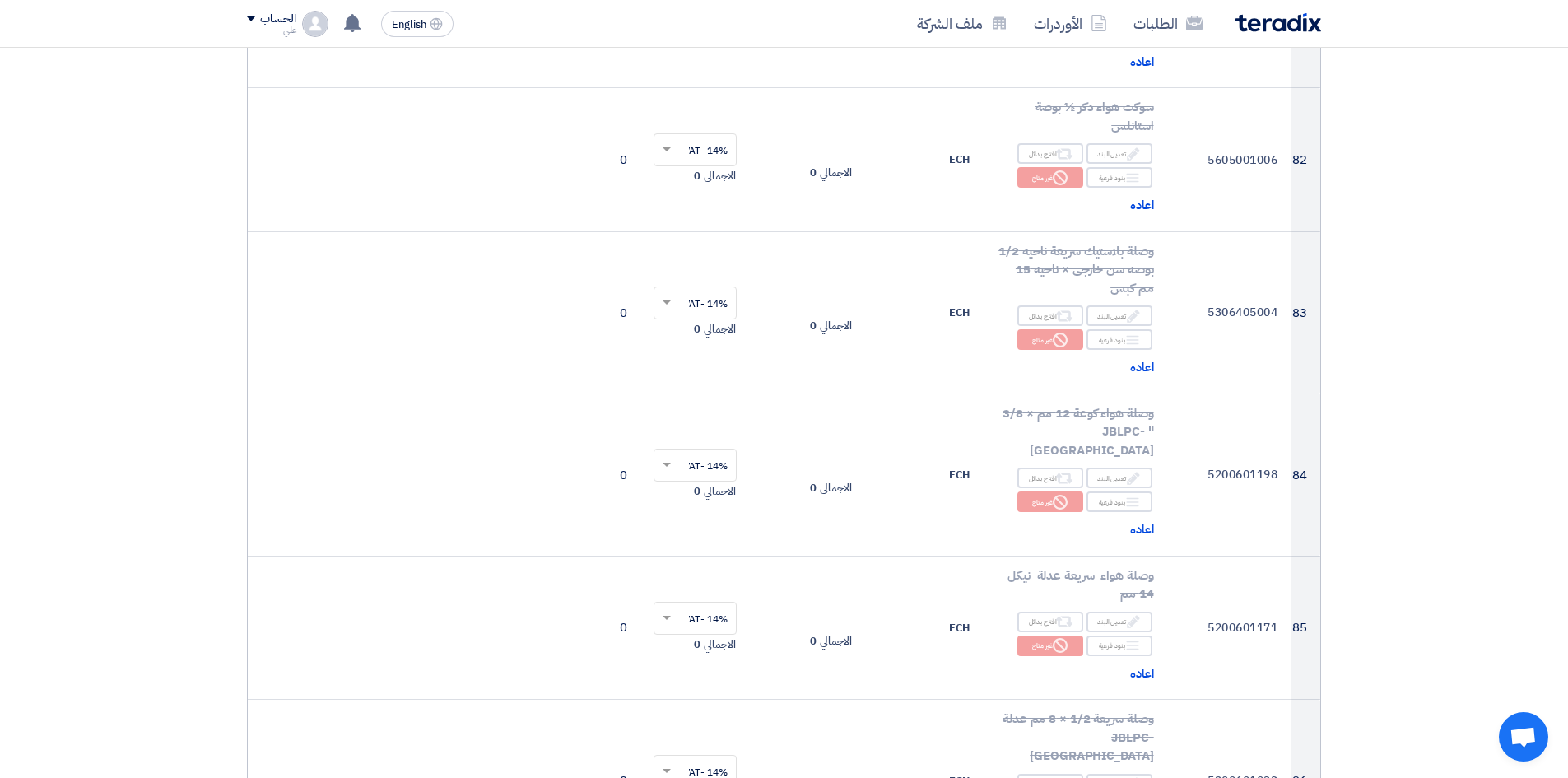
scroll to position [11361, 0]
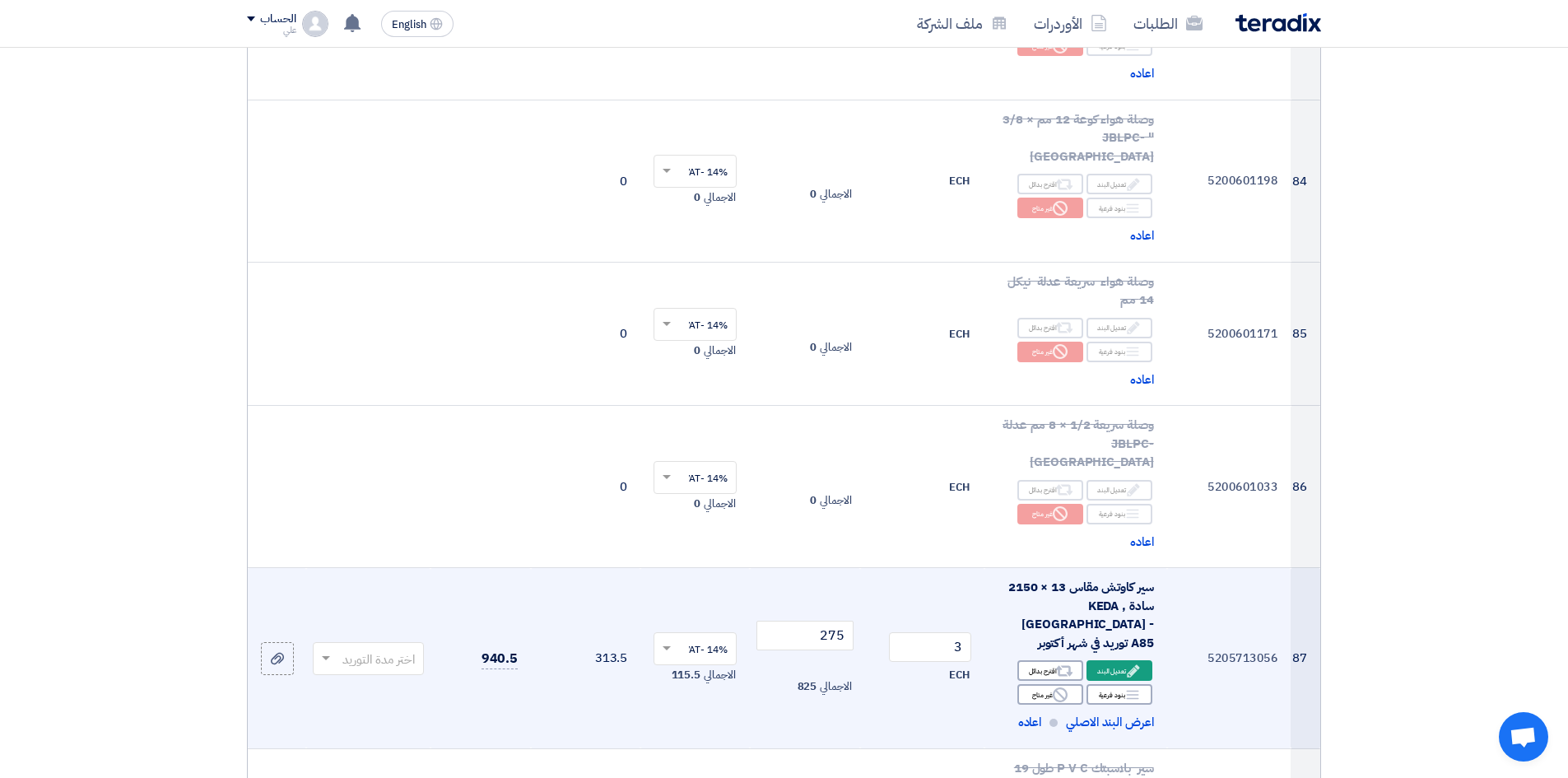
click at [355, 600] on input "text" at bounding box center [377, 660] width 78 height 28
click at [370, 600] on div "(1-2) أيام" at bounding box center [367, 691] width 109 height 33
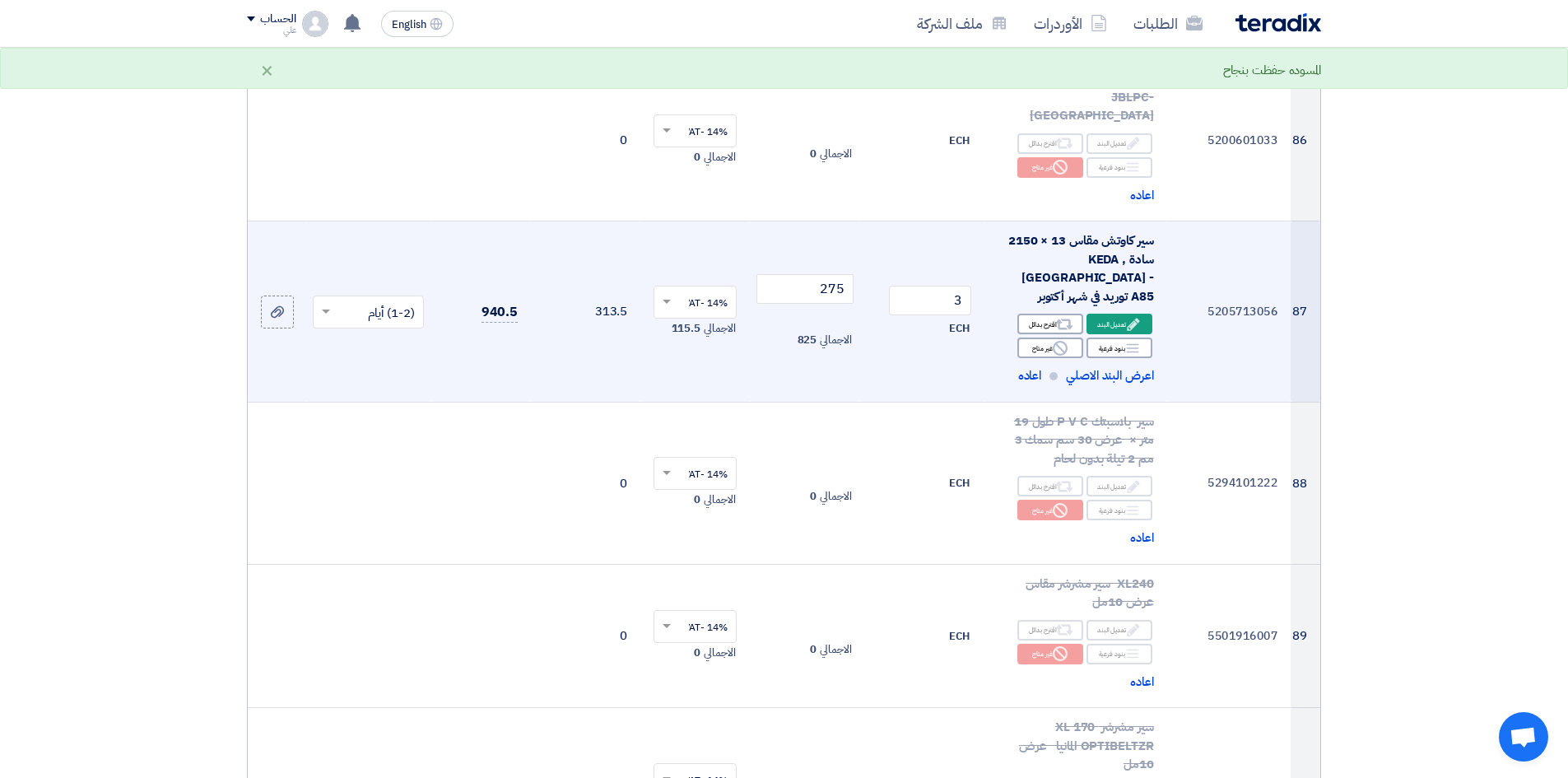
scroll to position [11526, 0]
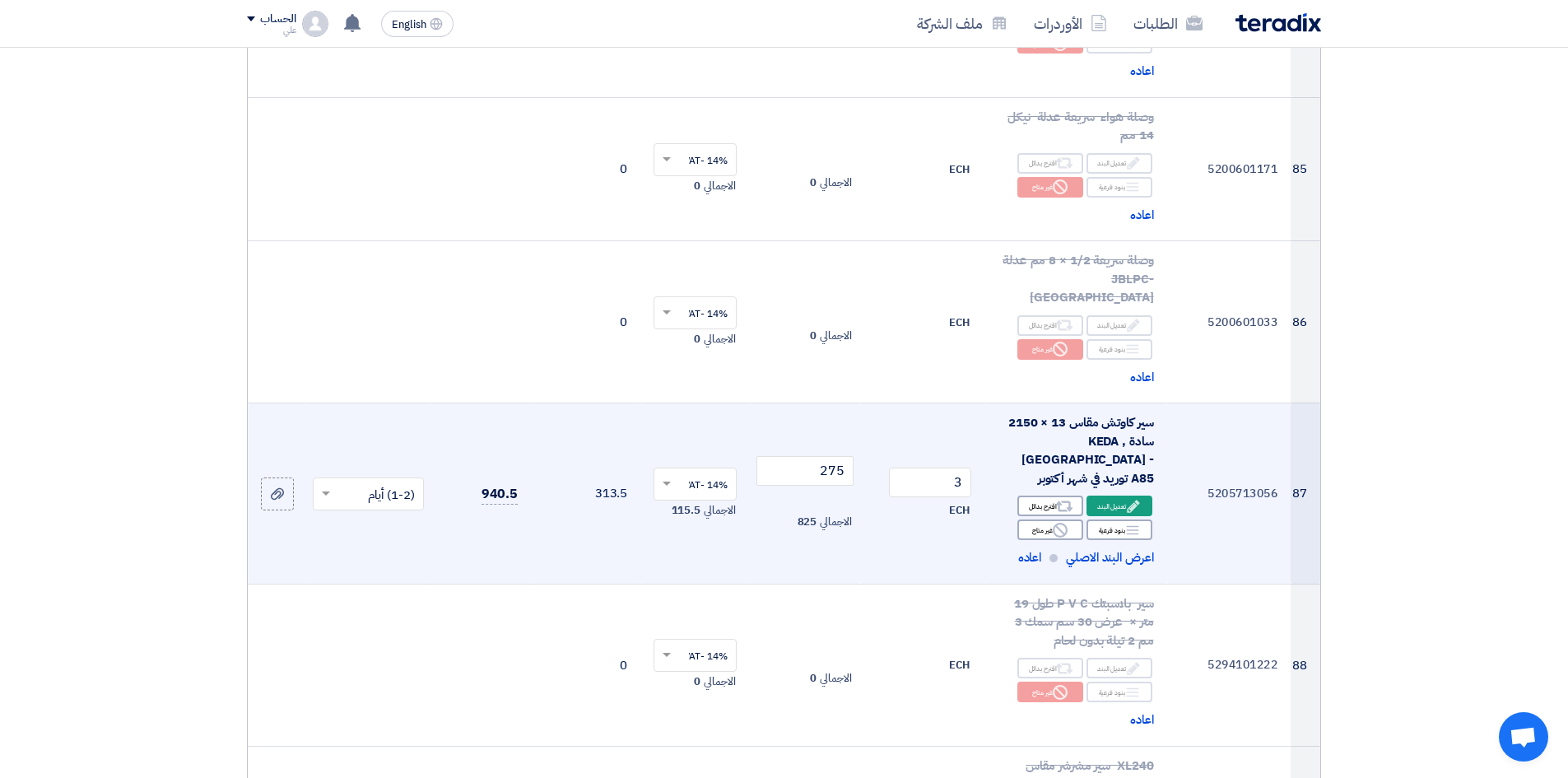
click at [380, 482] on input "text" at bounding box center [377, 496] width 78 height 28
click at [398, 600] on span "2-4 اسبوع" at bounding box center [389, 623] width 52 height 18
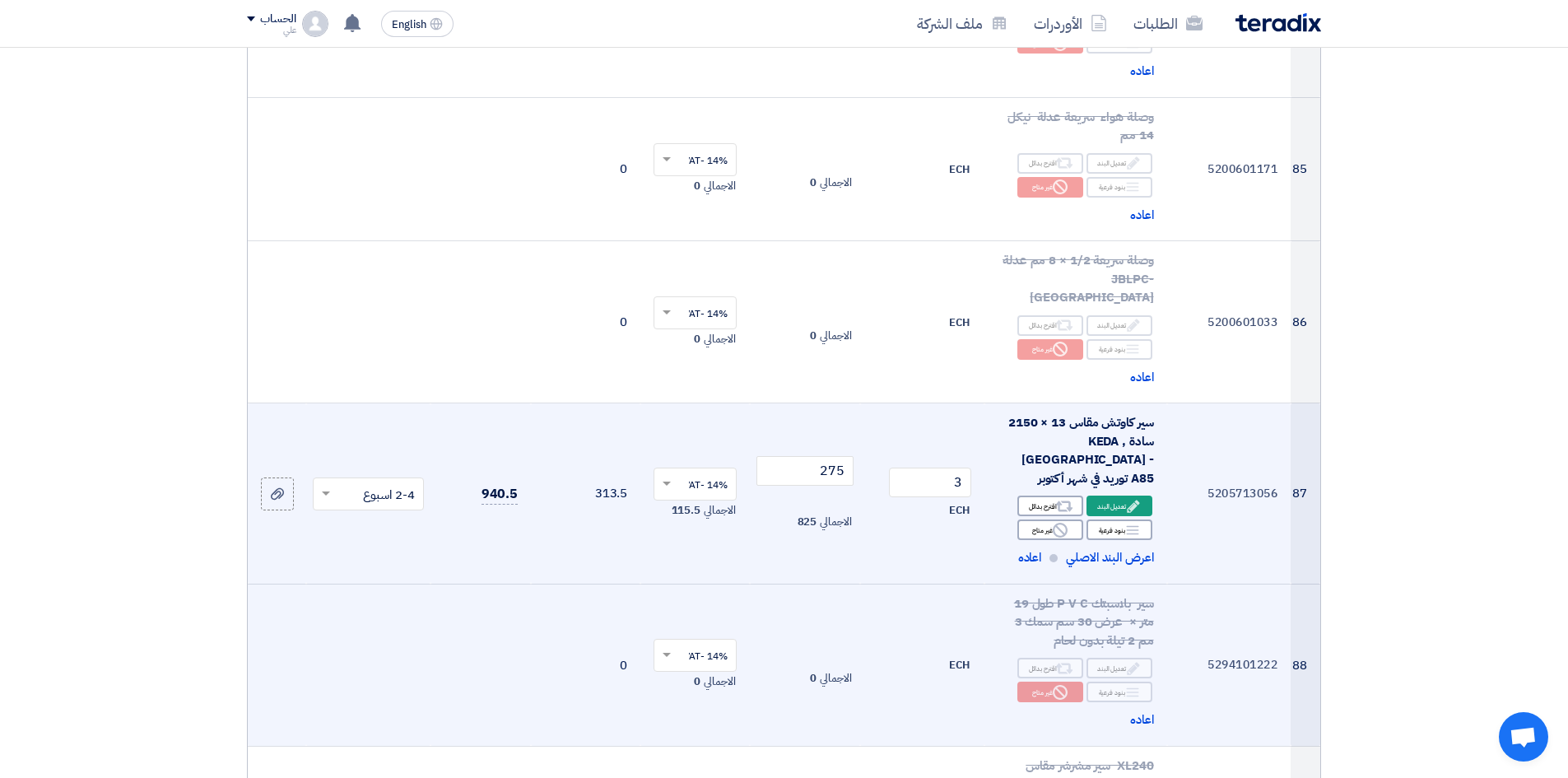
click at [471, 584] on td at bounding box center [480, 664] width 101 height 162
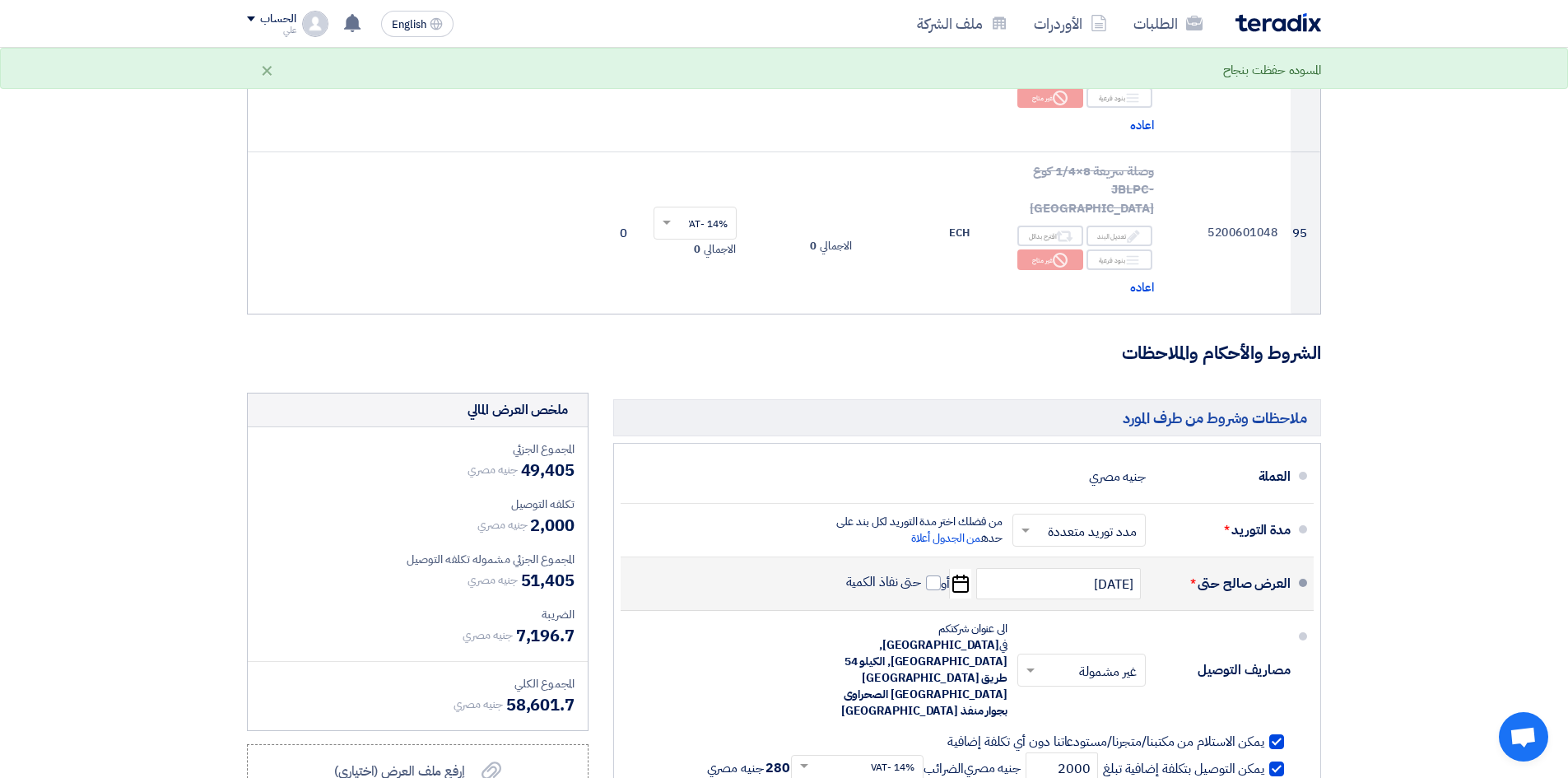
scroll to position [13420, 0]
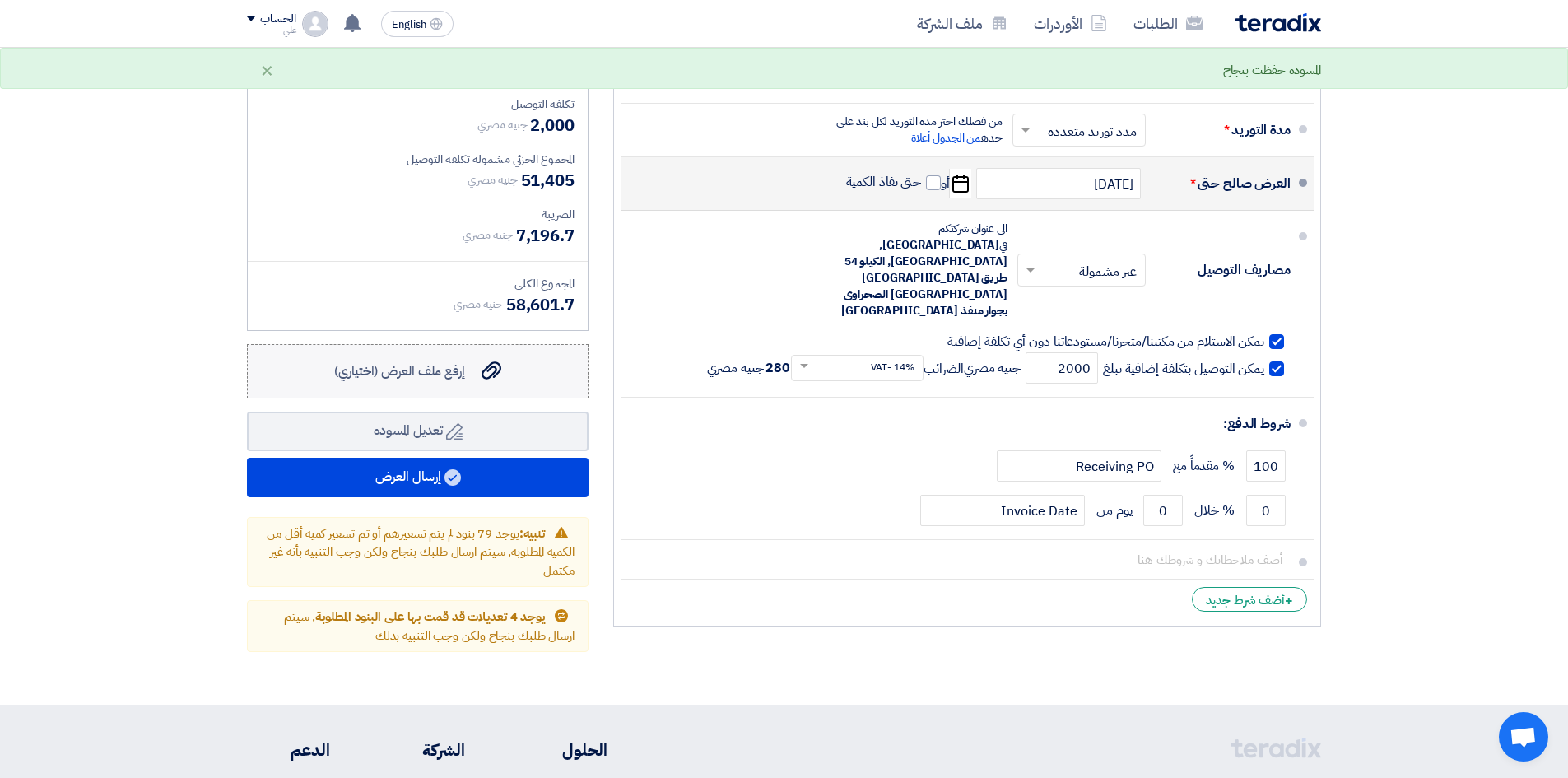
click at [460, 361] on span "إرفع ملف العرض (اختياري)" at bounding box center [399, 371] width 131 height 20
click at [0, 0] on input "إرفع ملف العرض (اختياري) إرفع ملف العرض (اختياري)" at bounding box center [0, 0] width 0 height 0
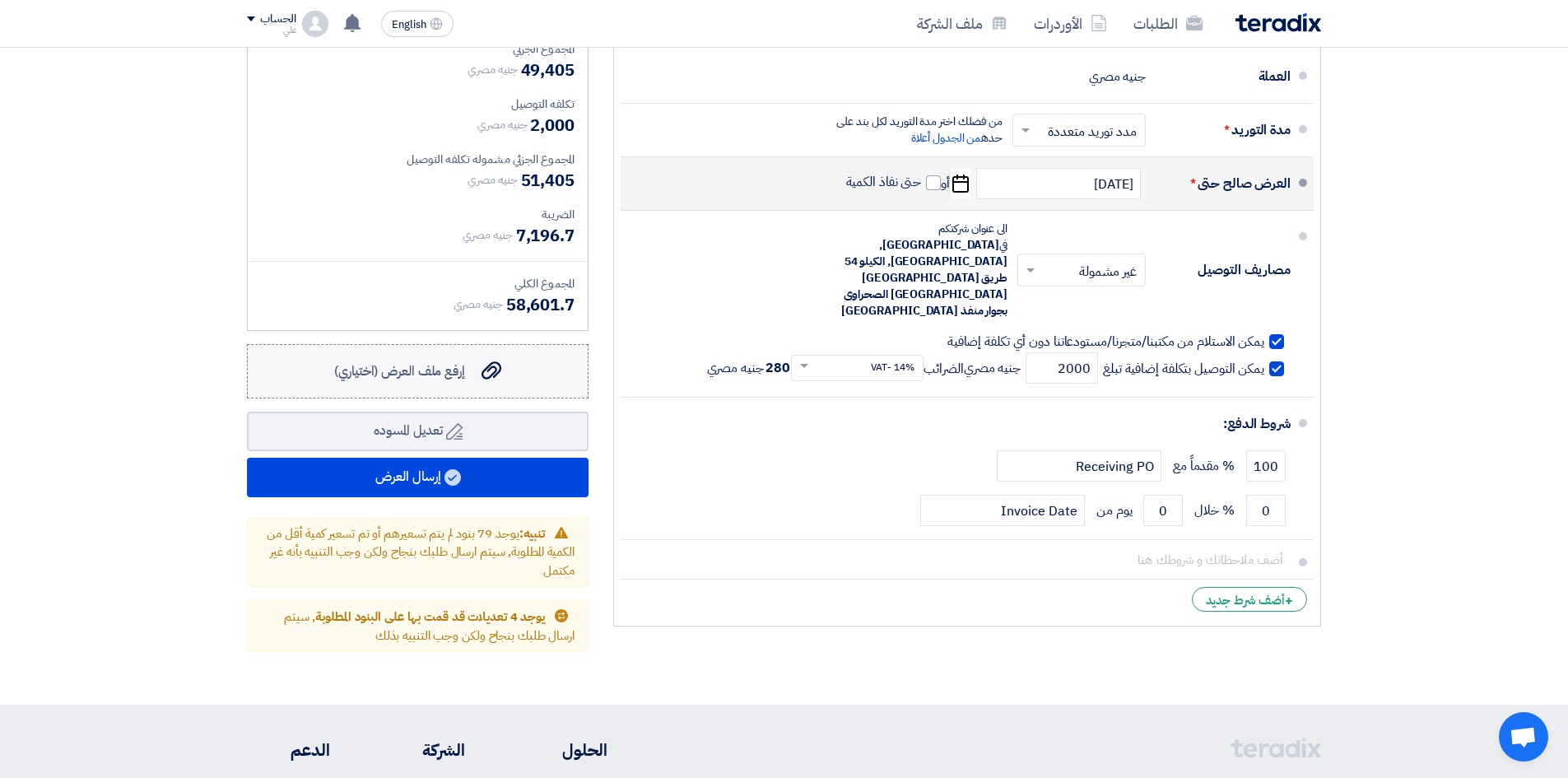
click at [340, 361] on span "إرفع ملف العرض (اختياري)" at bounding box center [399, 371] width 131 height 20
click at [0, 0] on input "إرفع ملف العرض (اختياري) إرفع ملف العرض (اختياري)" at bounding box center [0, 0] width 0 height 0
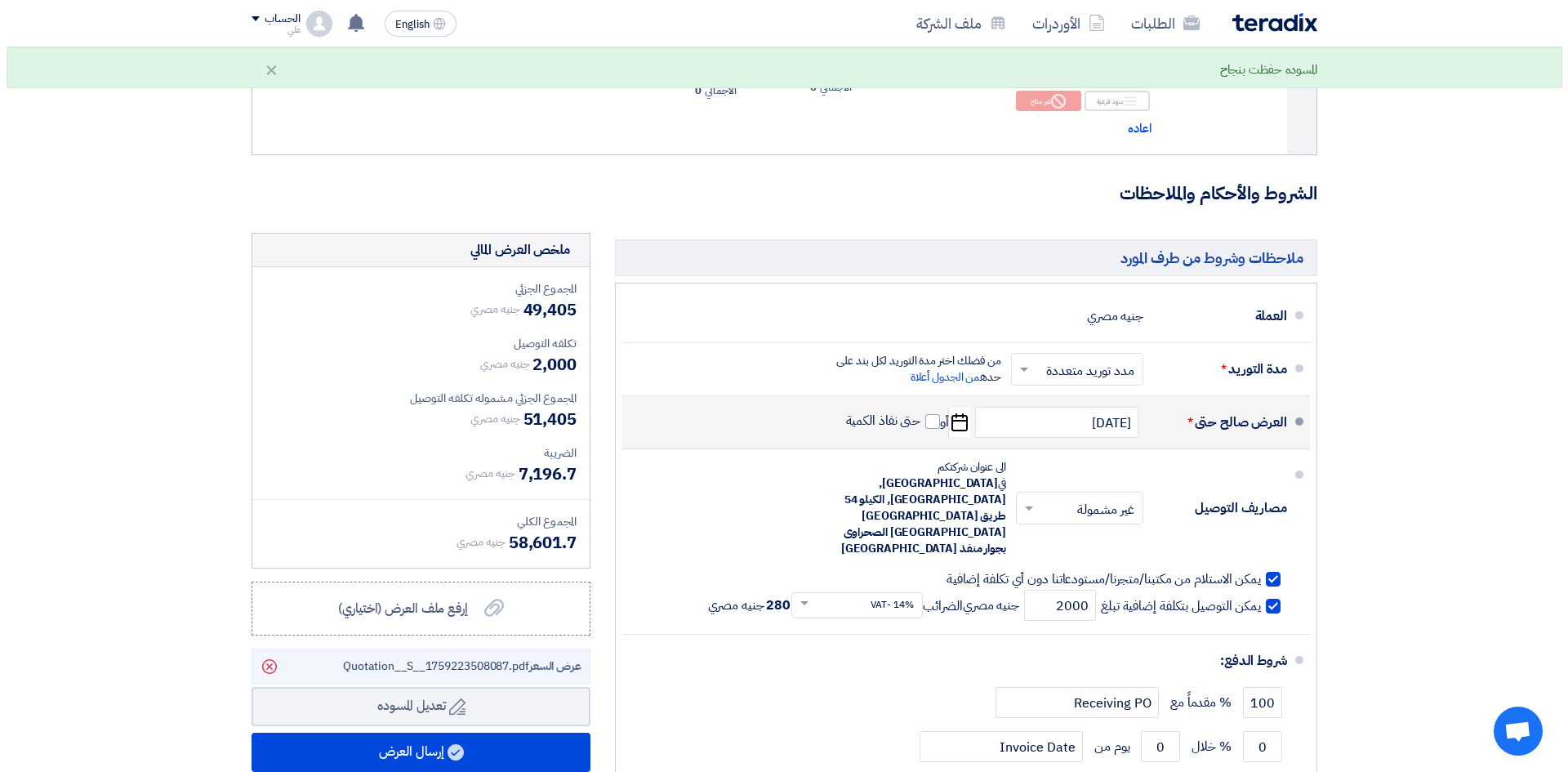
scroll to position [13071, 0]
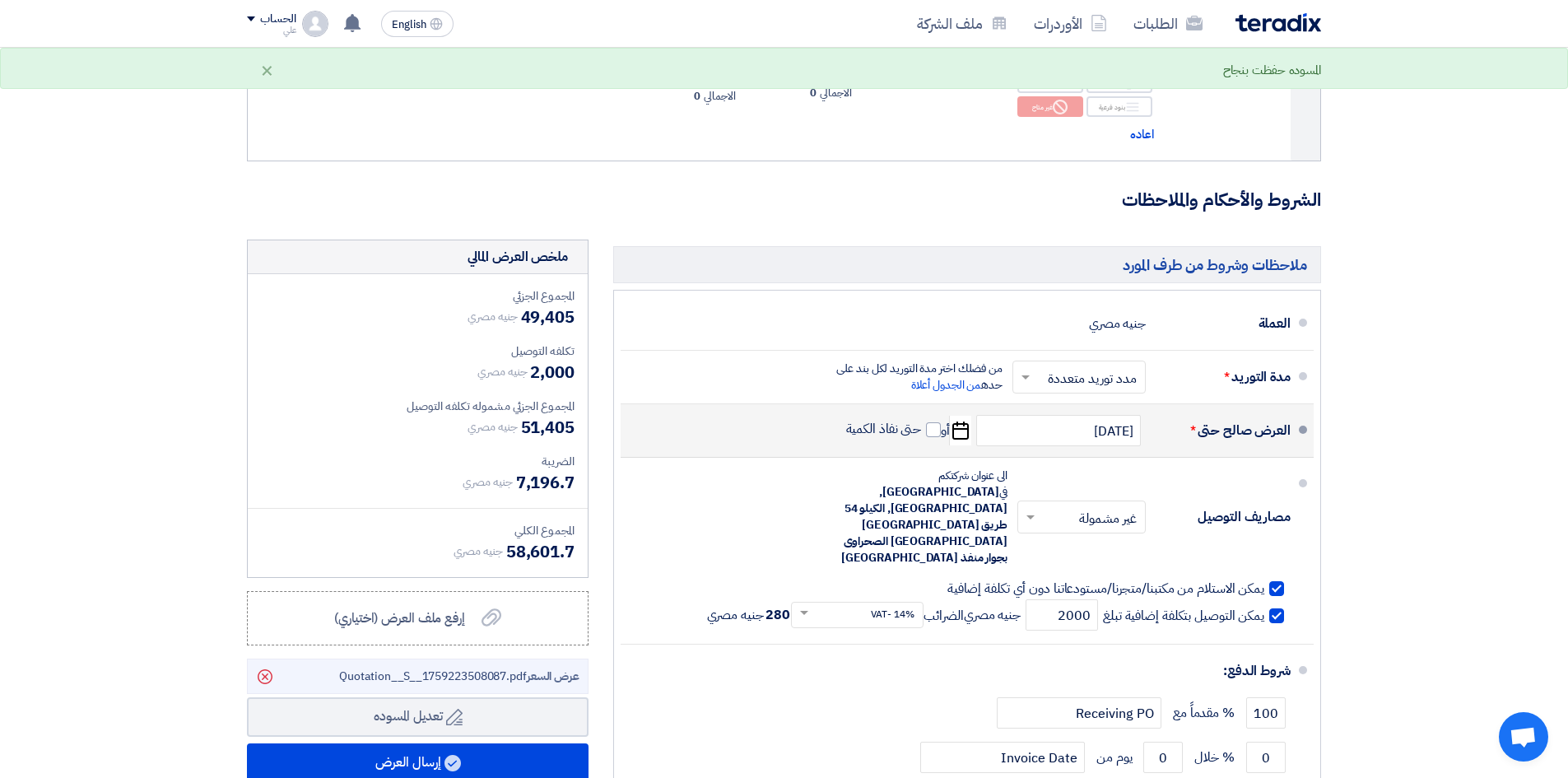
click at [1263, 600] on span at bounding box center [1276, 615] width 15 height 15
click at [1263, 600] on input "يمكن التوصيل بتكلفة إضافية تبلغ" at bounding box center [1182, 622] width 164 height 31
checkbox input "false"
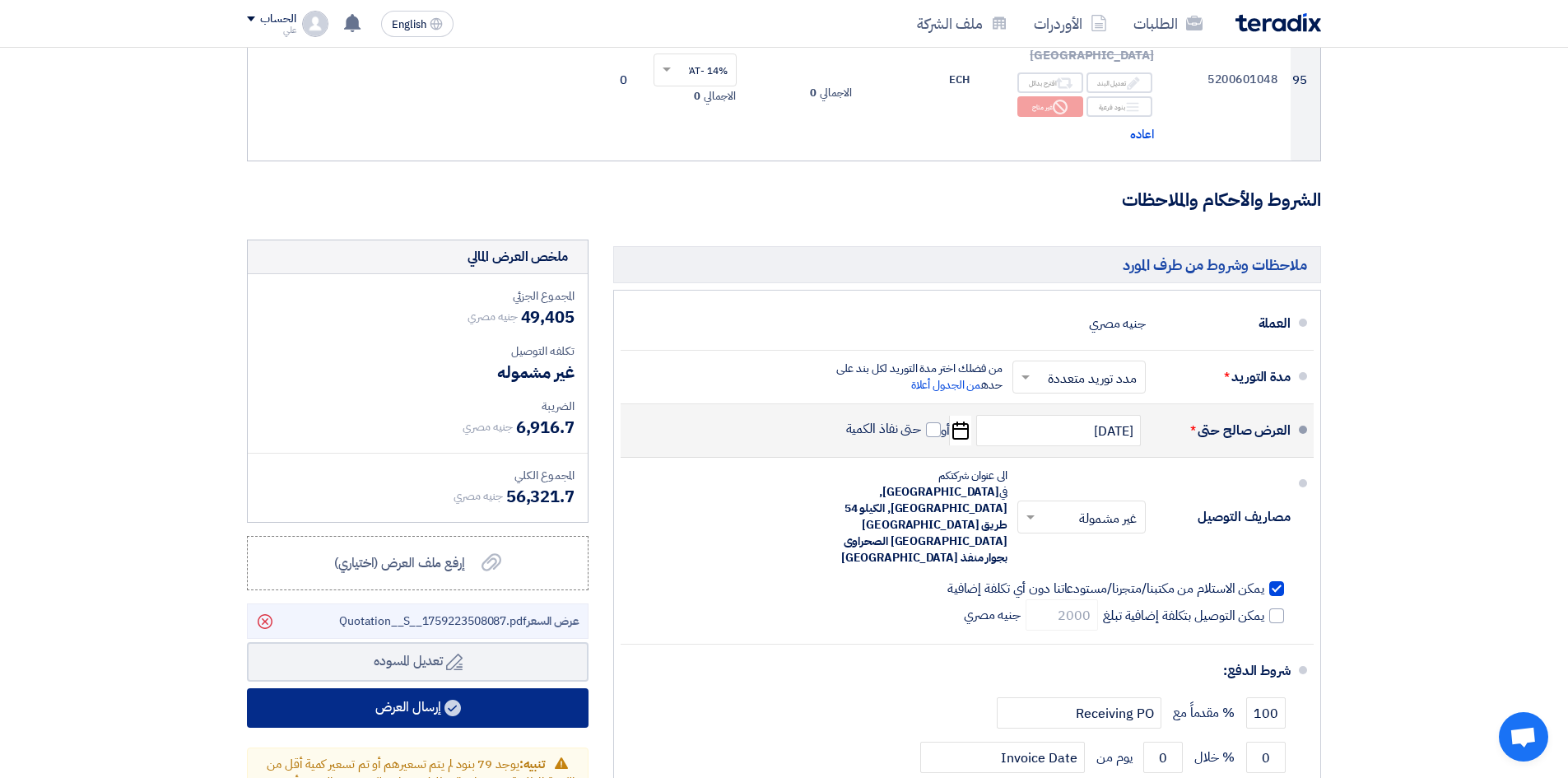
drag, startPoint x: 738, startPoint y: 576, endPoint x: 444, endPoint y: 525, distance: 298.4
click at [432, 600] on button "إرسال العرض" at bounding box center [417, 708] width 342 height 40
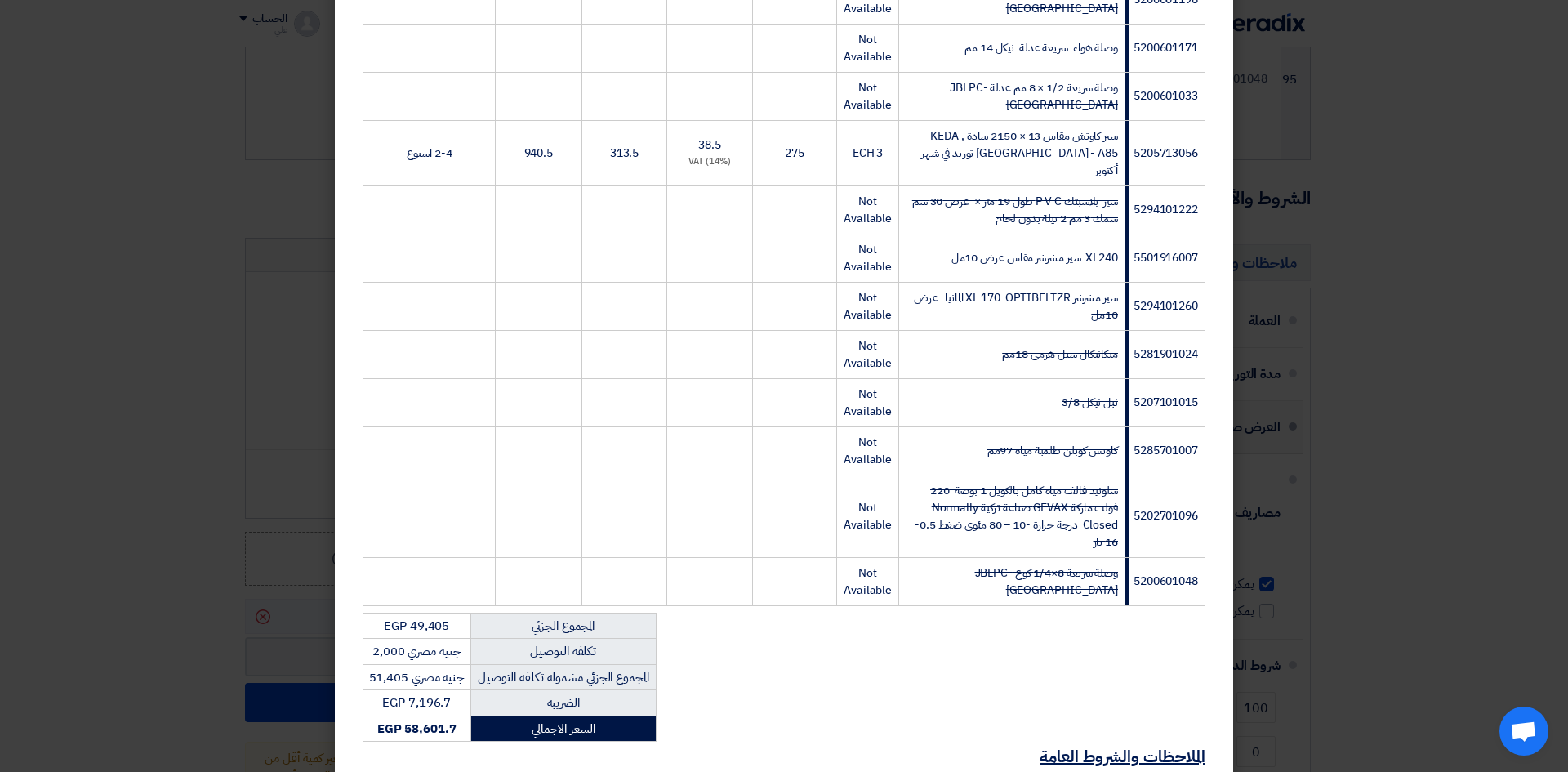
scroll to position [4575, 0]
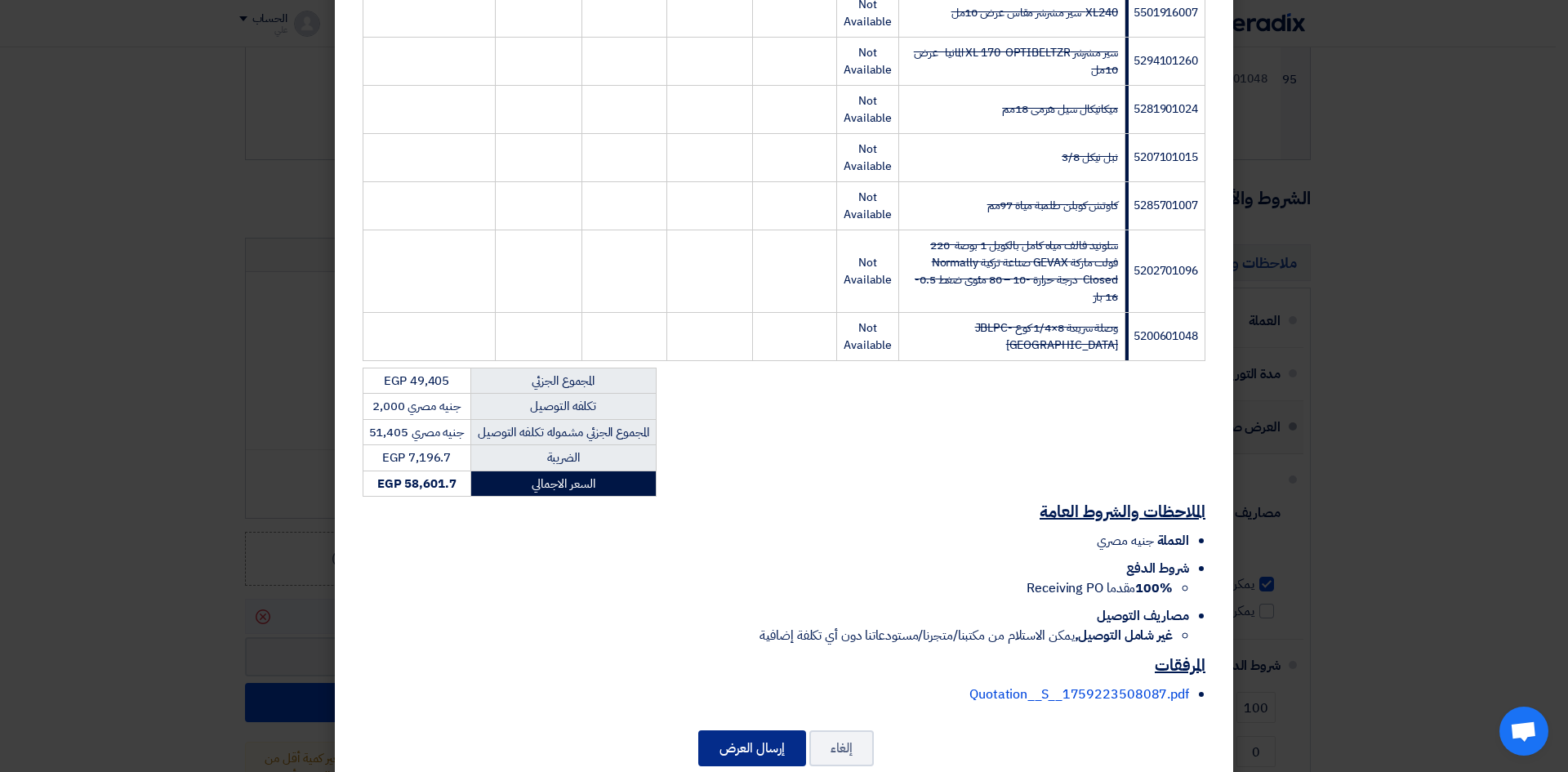
click at [720, 595] on button "إرسال العرض" at bounding box center [752, 748] width 108 height 36
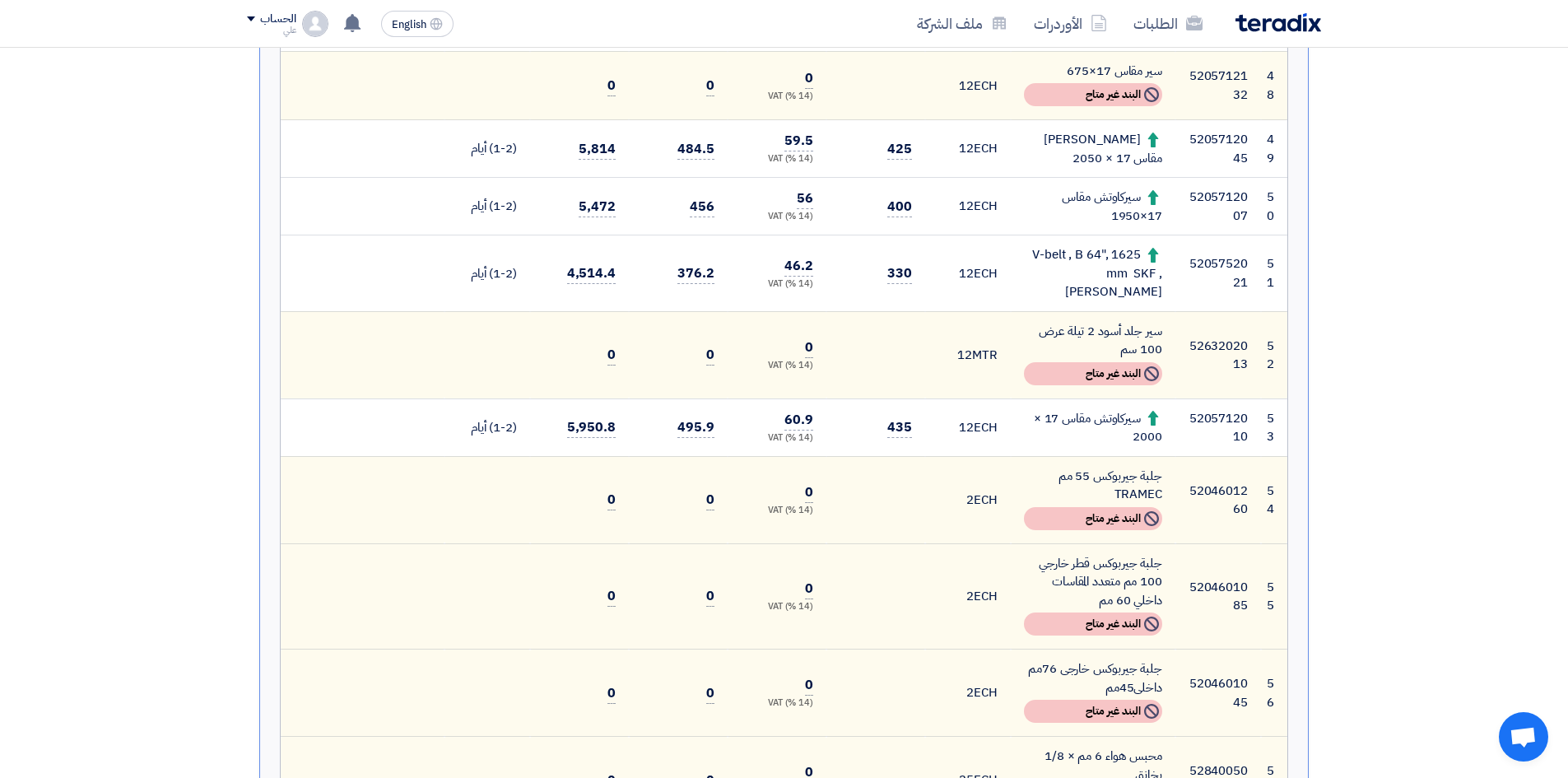
scroll to position [4857, 0]
